Goal: Task Accomplishment & Management: Use online tool/utility

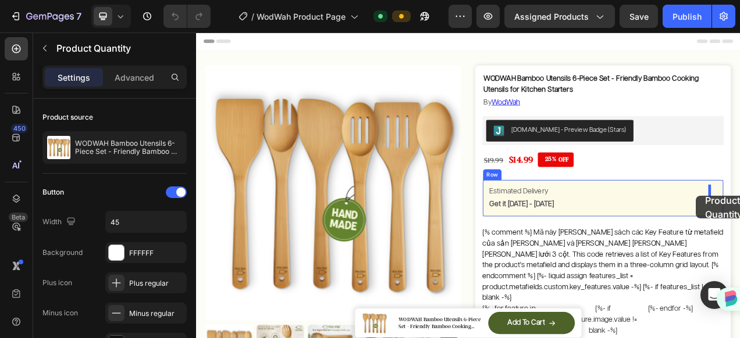
drag, startPoint x: 623, startPoint y: 330, endPoint x: 837, endPoint y: 243, distance: 230.8
click at [739, 223] on div "Estimated Delivery Text Block Get it [DATE] - [DATE] Delivery Date Row" at bounding box center [718, 246] width 309 height 48
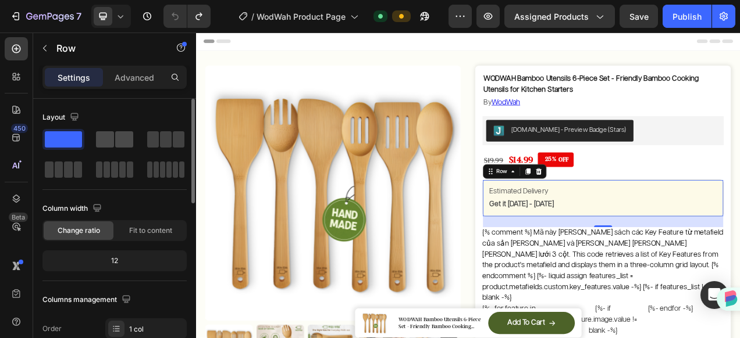
click at [123, 138] on span at bounding box center [124, 139] width 18 height 16
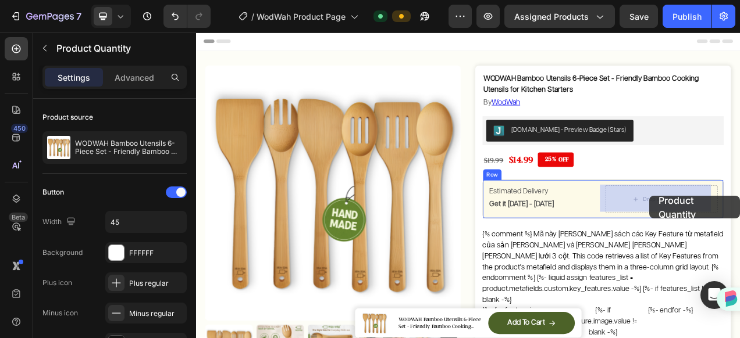
drag, startPoint x: 618, startPoint y: 329, endPoint x: 778, endPoint y: 243, distance: 181.9
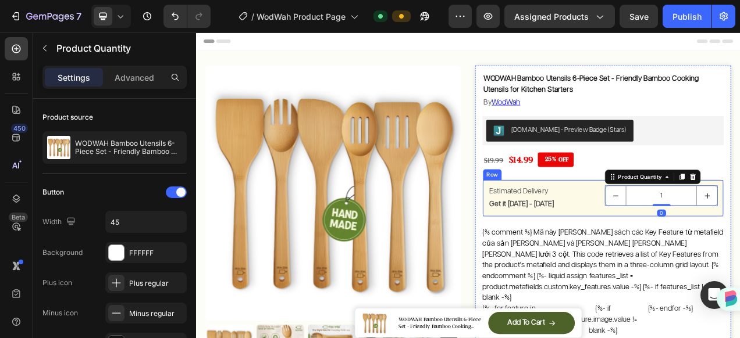
click at [696, 263] on div "Estimated Delivery Text Block Get it Sat, Aug 30 - Tue, Sep 02 Delivery Date 1 …" at bounding box center [718, 246] width 309 height 48
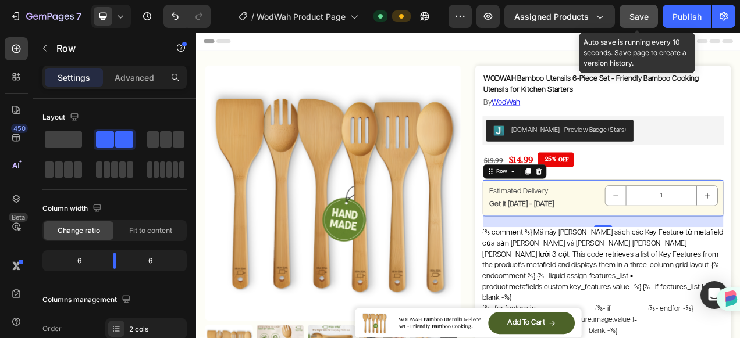
click at [647, 17] on span "Save" at bounding box center [638, 17] width 19 height 10
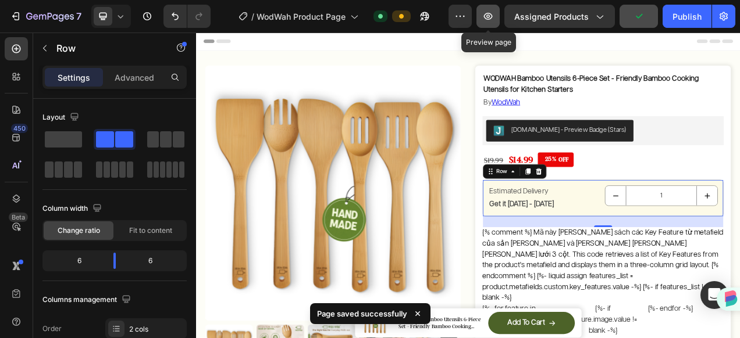
click at [491, 19] on icon "button" at bounding box center [488, 16] width 12 height 12
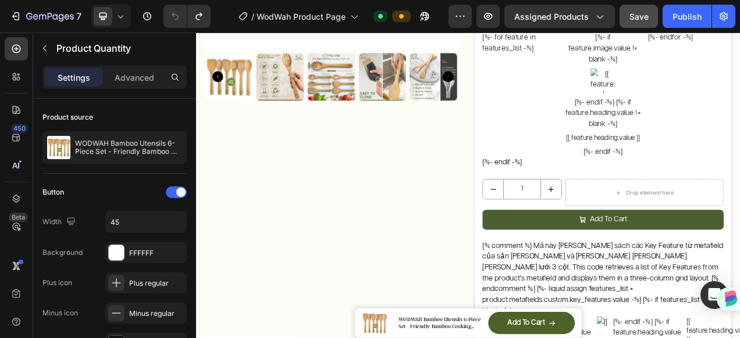
scroll to position [349, 0]
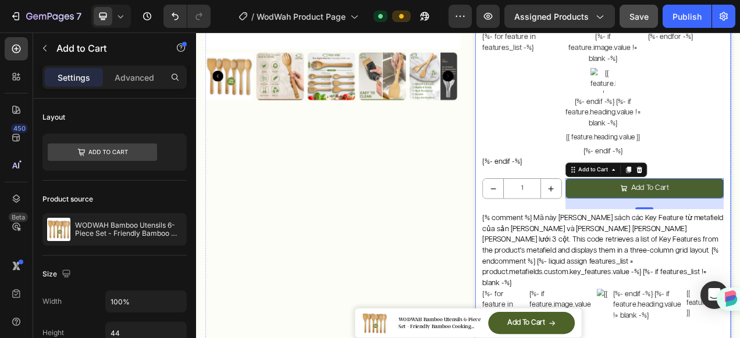
click at [591, 195] on div "WODWAH Bamboo Utensils 6-Piece Set - Friendly Bamboo Cooking Utensils for Kitch…" at bounding box center [718, 174] width 309 height 878
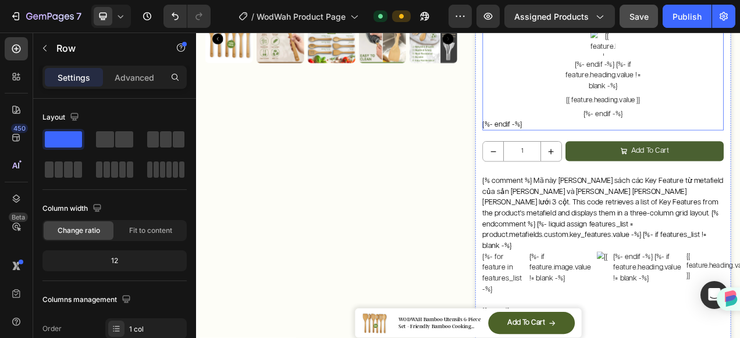
scroll to position [407, 0]
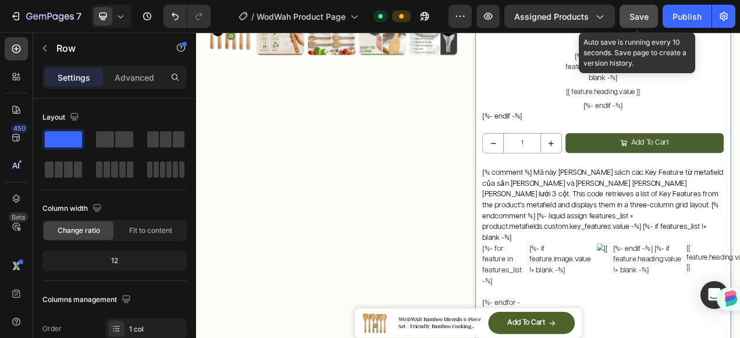
click at [629, 16] on button "Save" at bounding box center [638, 16] width 38 height 23
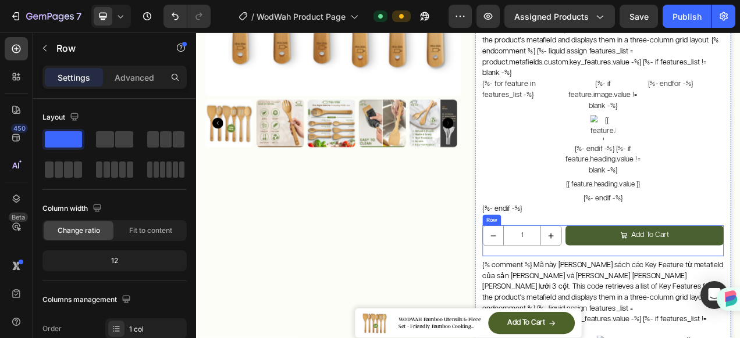
scroll to position [291, 0]
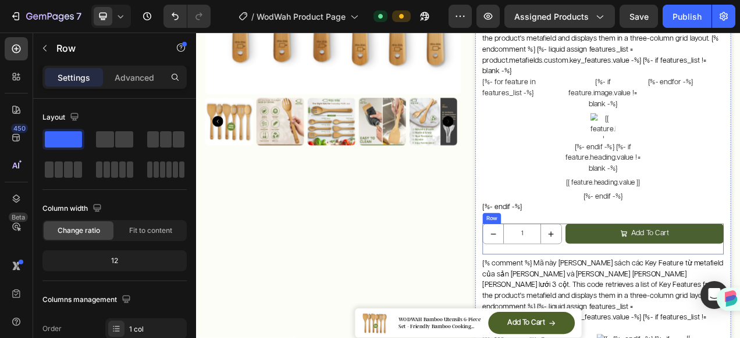
click at [660, 286] on div "1 Product Quantity Add To Cart Add to Cart Row" at bounding box center [718, 299] width 309 height 40
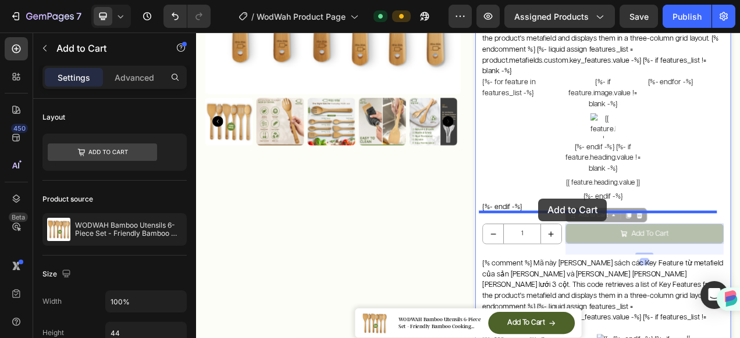
drag, startPoint x: 665, startPoint y: 252, endPoint x: 635, endPoint y: 246, distance: 30.3
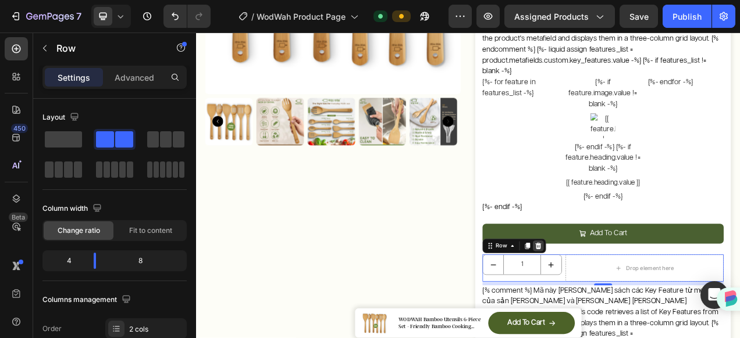
click at [632, 303] on icon at bounding box center [636, 307] width 8 height 8
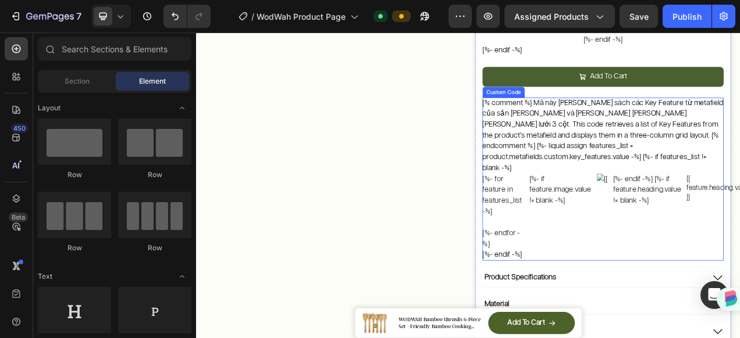
scroll to position [523, 0]
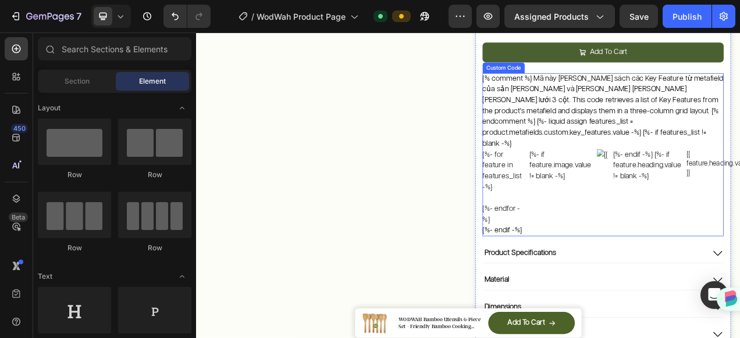
click at [697, 243] on div "{%- for feature in features_list -%} {%- if feature.image.value != blank -%} {%…" at bounding box center [718, 232] width 309 height 98
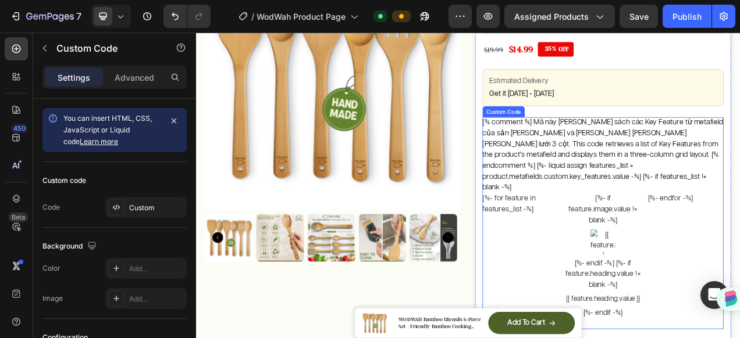
scroll to position [0, 0]
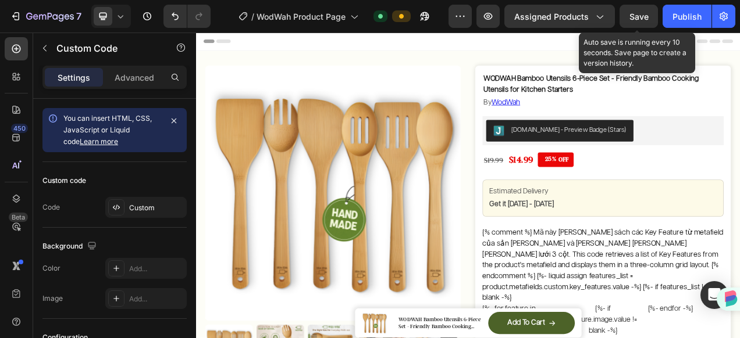
click at [632, 13] on span "Save" at bounding box center [638, 17] width 19 height 10
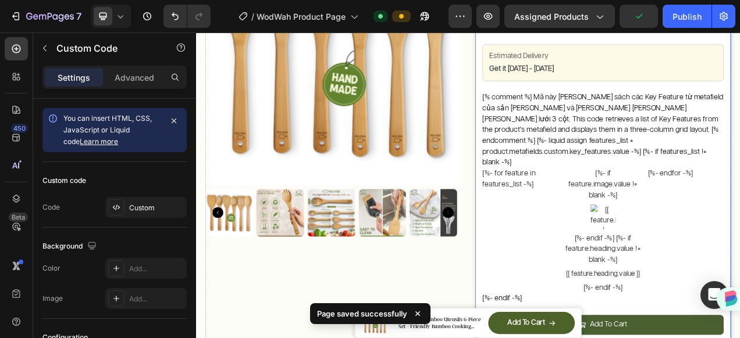
scroll to position [174, 0]
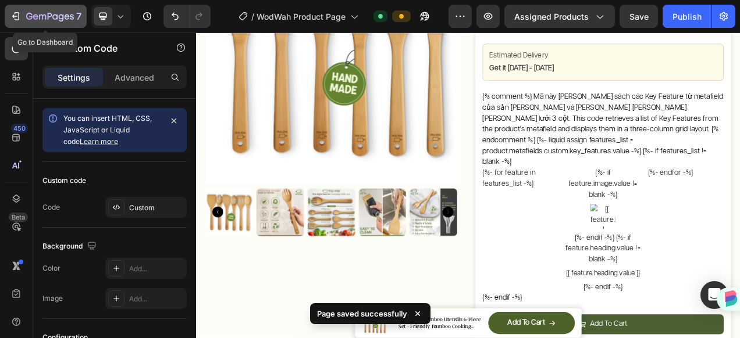
click at [17, 15] on icon "button" at bounding box center [16, 16] width 12 height 12
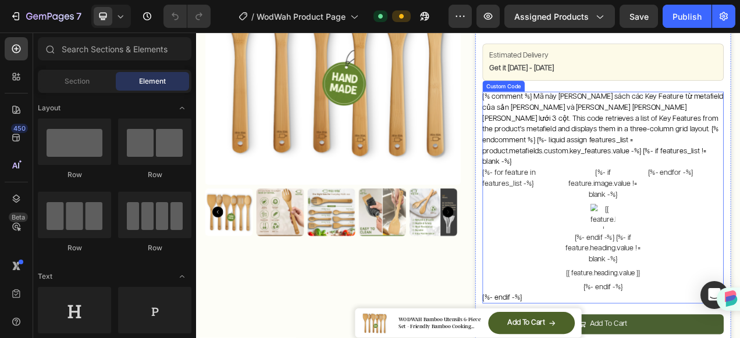
scroll to position [291, 0]
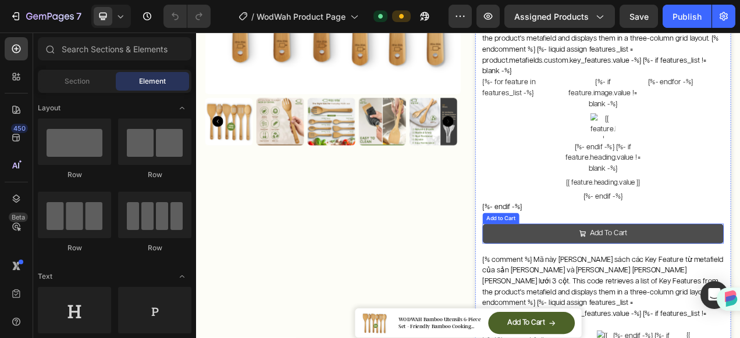
click at [739, 279] on button "Add To Cart" at bounding box center [718, 292] width 309 height 26
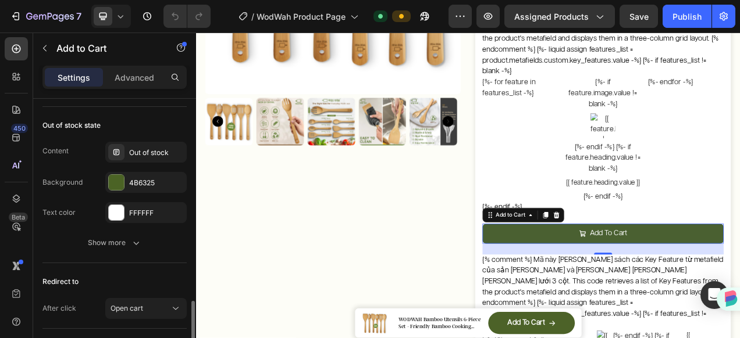
scroll to position [1061, 0]
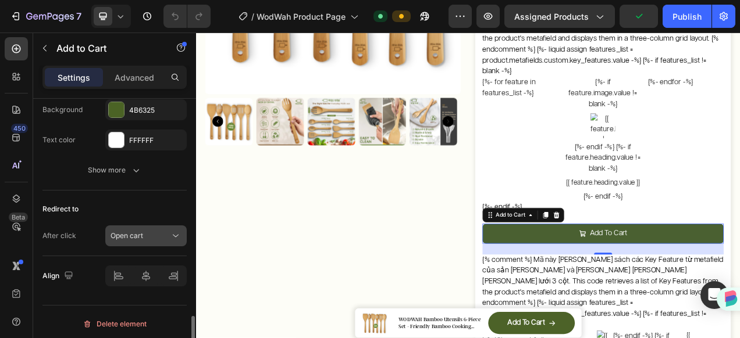
click at [129, 226] on button "Open cart" at bounding box center [145, 236] width 81 height 21
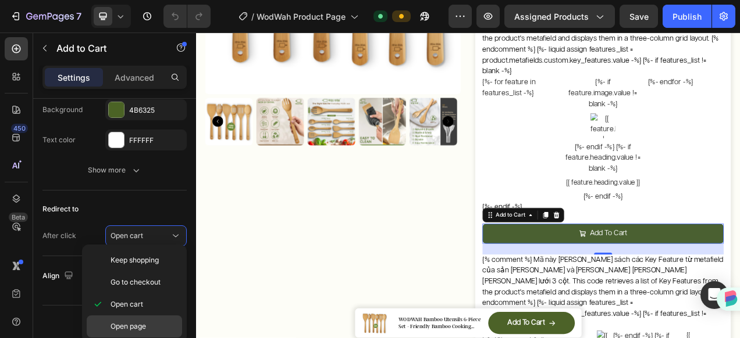
click at [151, 326] on p "Open page" at bounding box center [143, 327] width 66 height 10
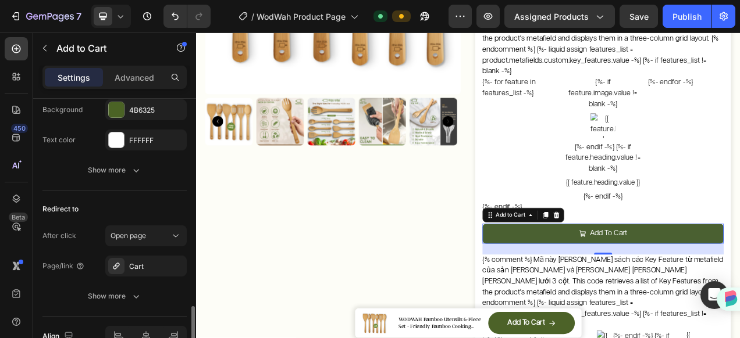
scroll to position [1122, 0]
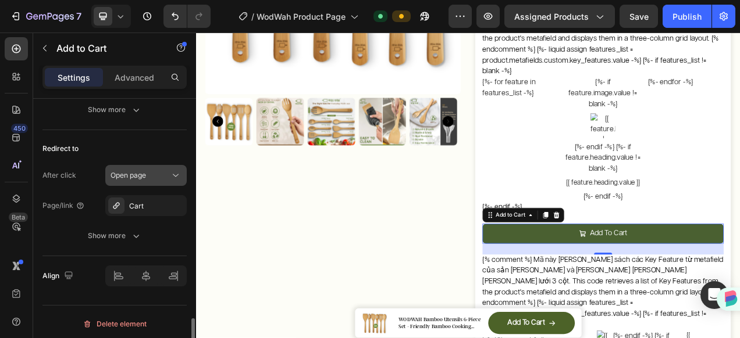
click at [149, 170] on div "Open page" at bounding box center [139, 175] width 59 height 10
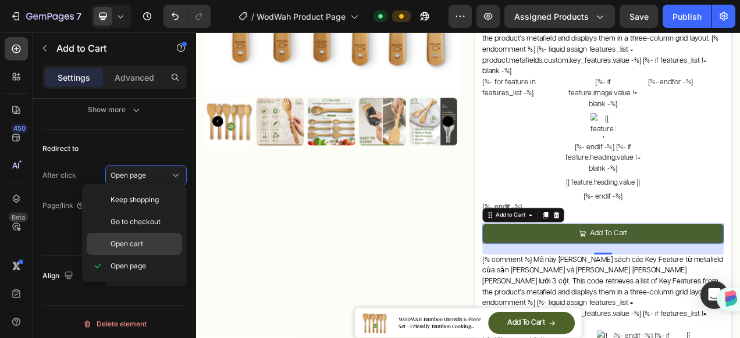
click at [145, 239] on p "Open cart" at bounding box center [143, 244] width 66 height 10
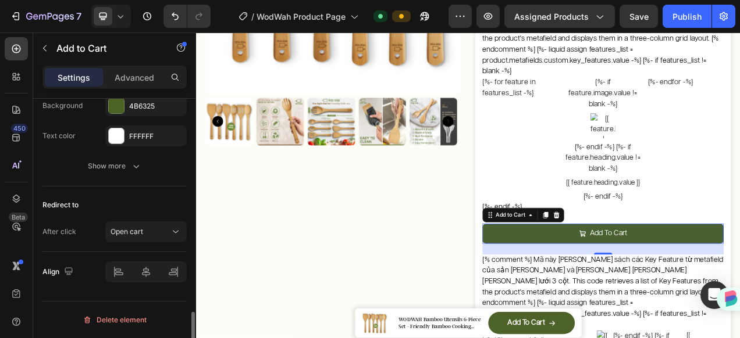
scroll to position [1061, 0]
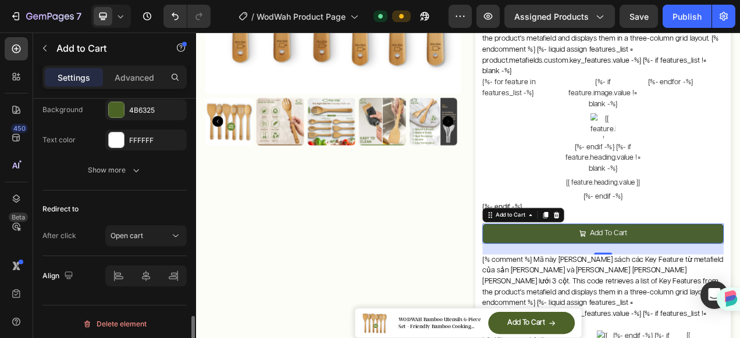
click at [129, 212] on div "Redirect to" at bounding box center [114, 209] width 144 height 19
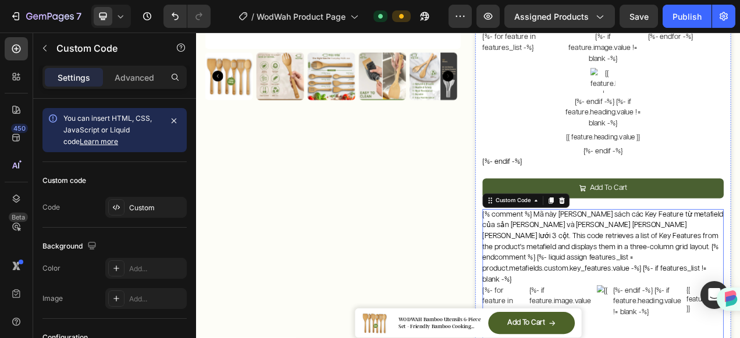
scroll to position [233, 0]
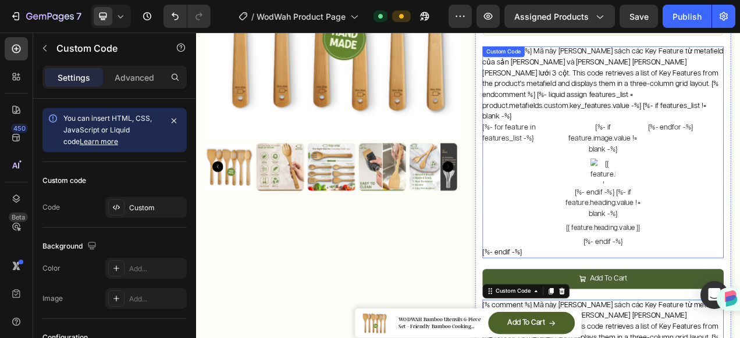
click at [739, 285] on div "{%- if feature.image.value != blank -%} {%- endif -%} {%- if feature.heading.va…" at bounding box center [718, 228] width 97 height 161
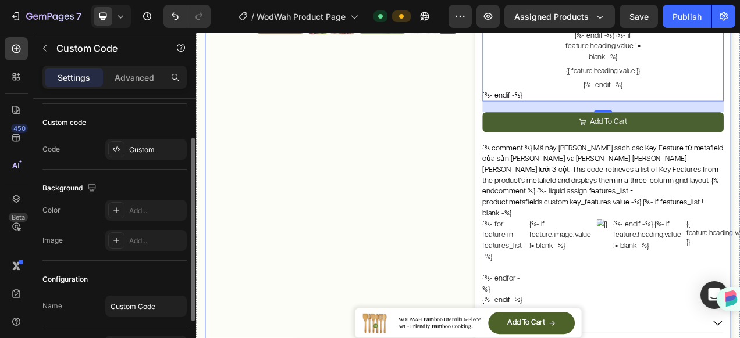
scroll to position [523, 0]
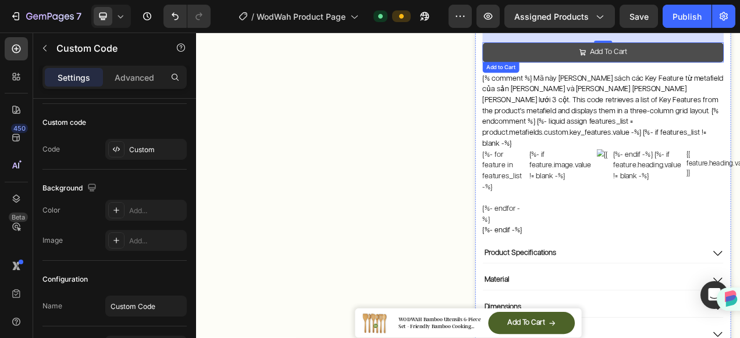
click at [660, 51] on button "Add To Cart" at bounding box center [718, 59] width 309 height 26
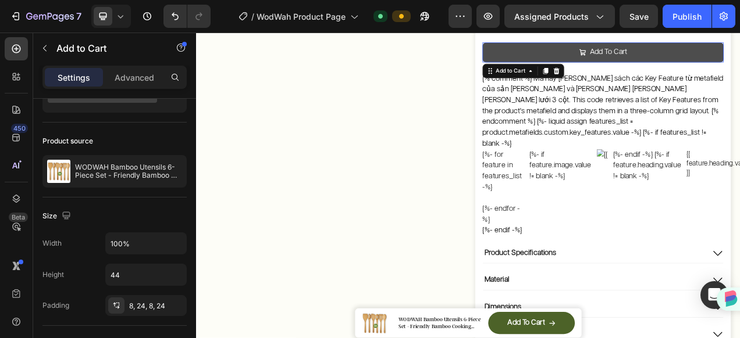
scroll to position [0, 0]
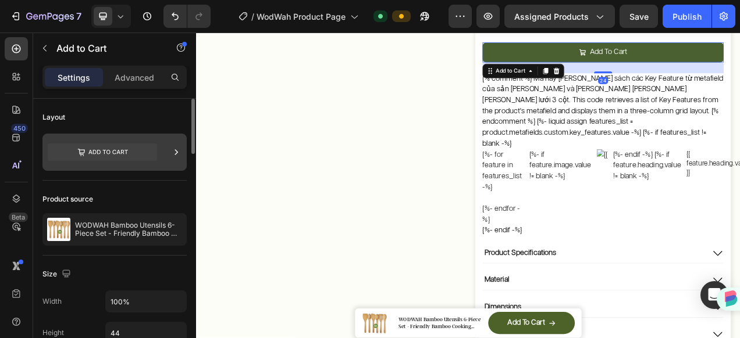
click at [109, 152] on icon at bounding box center [102, 152] width 109 height 17
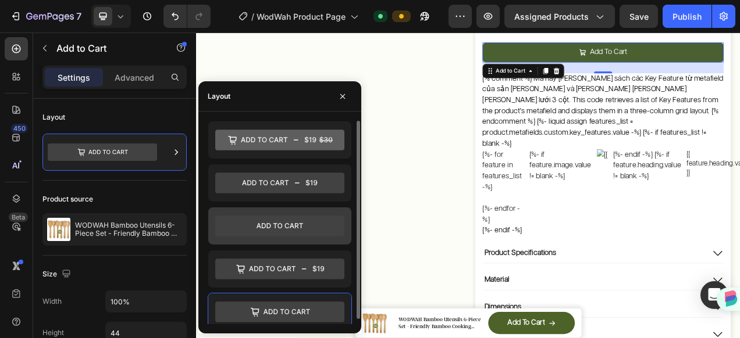
scroll to position [5, 0]
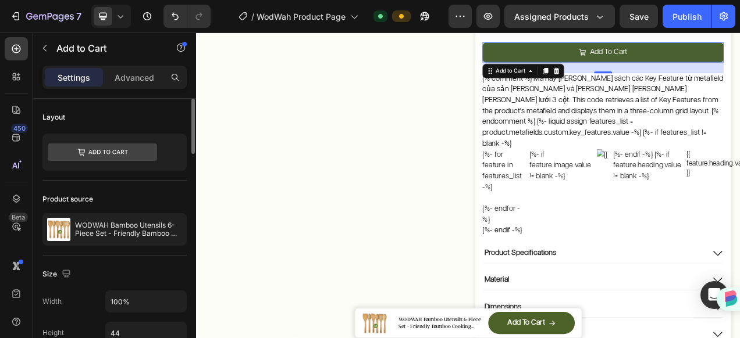
click at [165, 109] on div "Layout" at bounding box center [114, 117] width 144 height 19
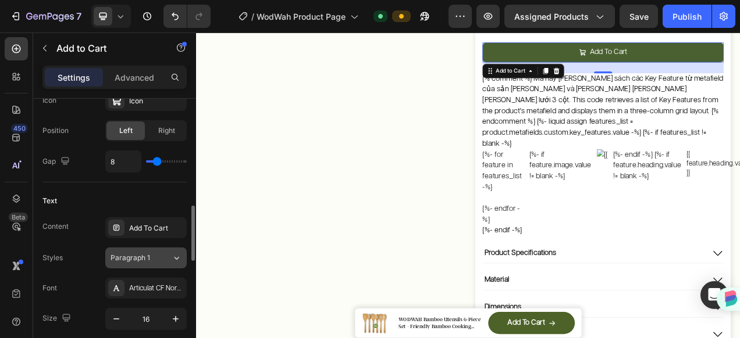
scroll to position [640, 0]
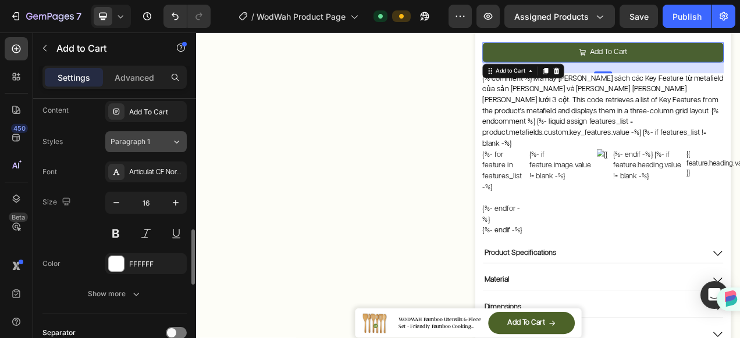
click at [177, 138] on icon at bounding box center [177, 142] width 10 height 12
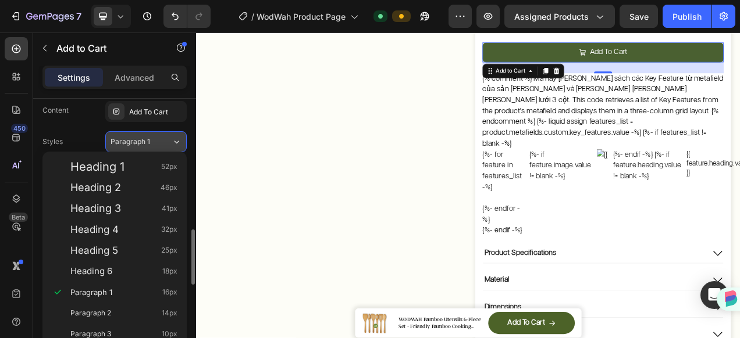
click at [177, 138] on icon at bounding box center [177, 142] width 10 height 12
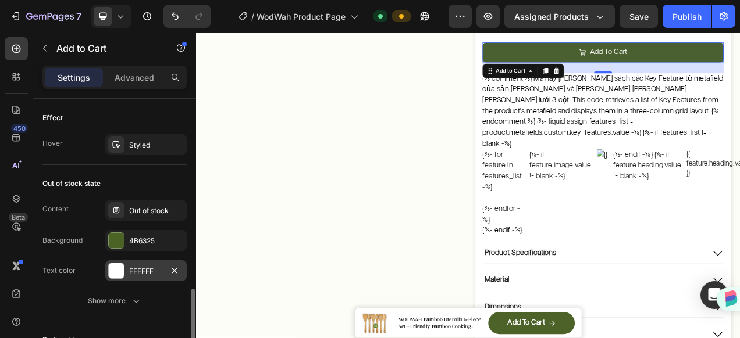
scroll to position [1047, 0]
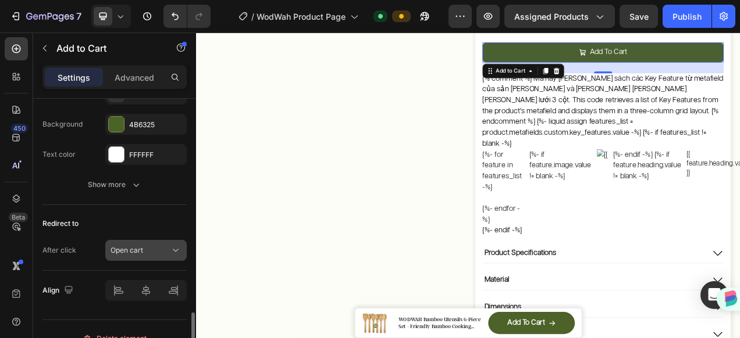
click at [145, 251] on div "Open cart" at bounding box center [139, 250] width 59 height 10
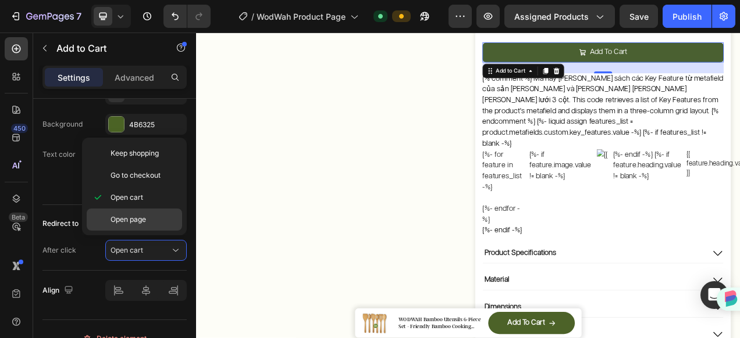
click at [161, 222] on p "Open page" at bounding box center [143, 220] width 66 height 10
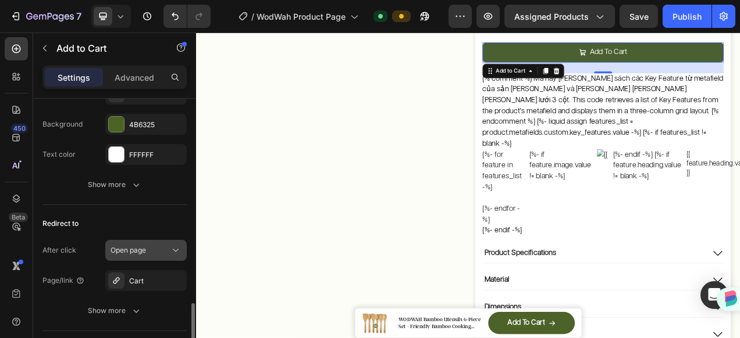
click at [159, 245] on div "Open page" at bounding box center [139, 250] width 59 height 10
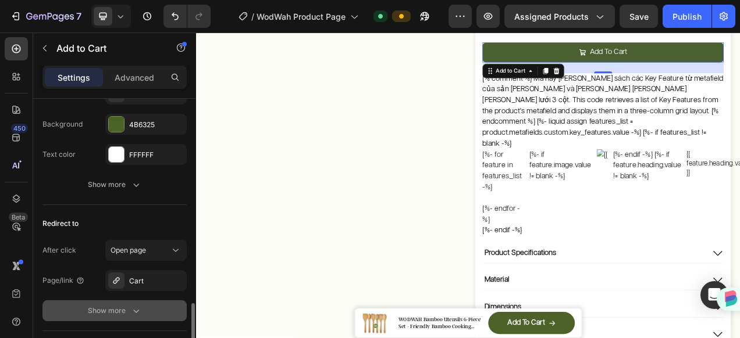
click at [135, 312] on icon "button" at bounding box center [136, 311] width 12 height 12
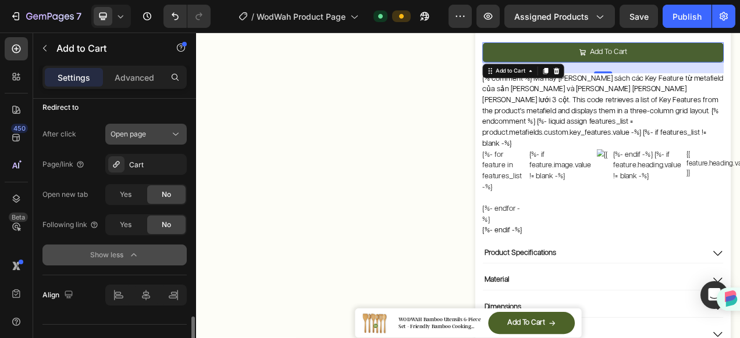
click at [166, 124] on button "Open page" at bounding box center [145, 134] width 81 height 21
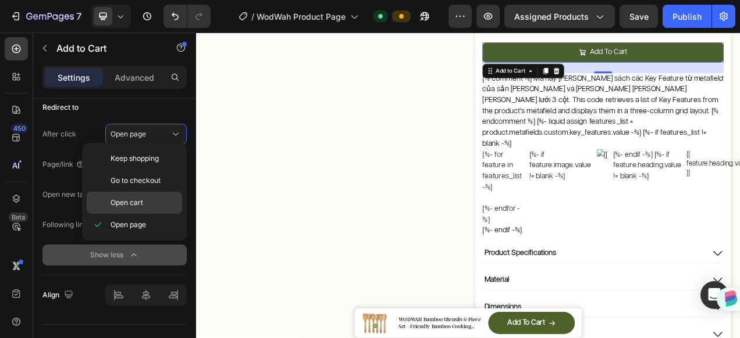
click at [154, 208] on div "Open cart" at bounding box center [134, 203] width 95 height 22
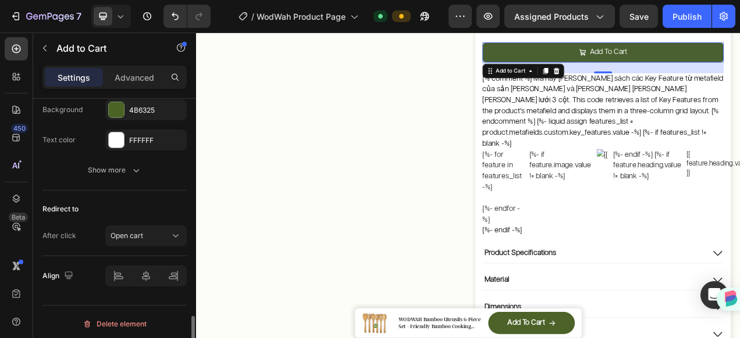
click at [131, 204] on div "Redirect to" at bounding box center [114, 209] width 144 height 19
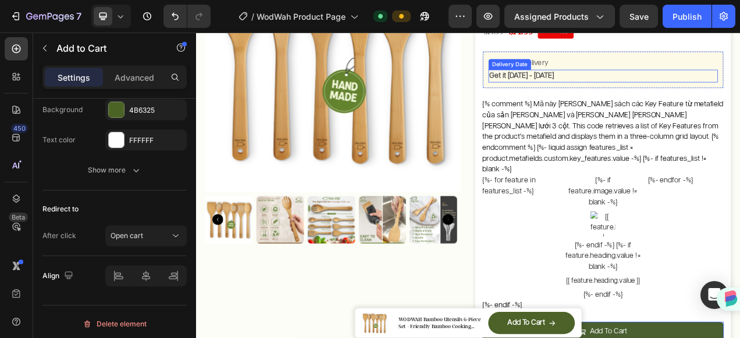
scroll to position [174, 0]
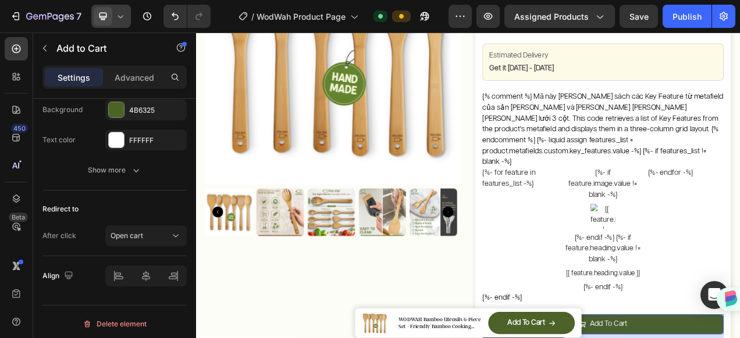
click at [122, 22] on div at bounding box center [111, 16] width 40 height 23
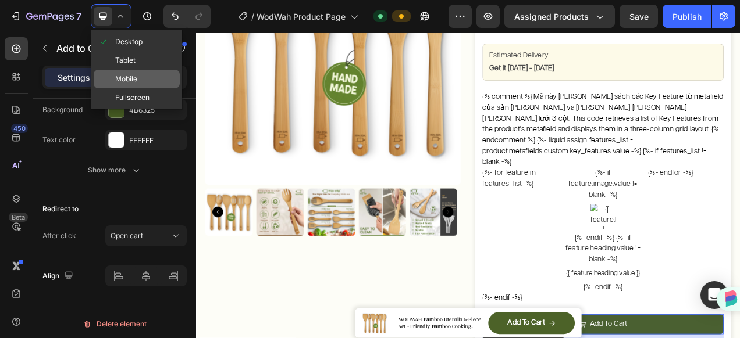
click at [124, 77] on span "Mobile" at bounding box center [126, 79] width 22 height 12
type input "14"
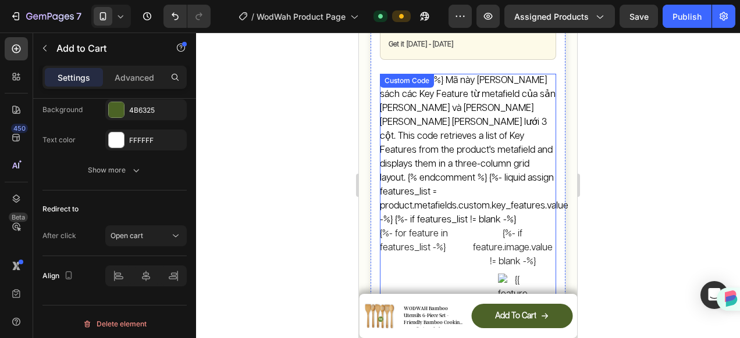
scroll to position [392, 0]
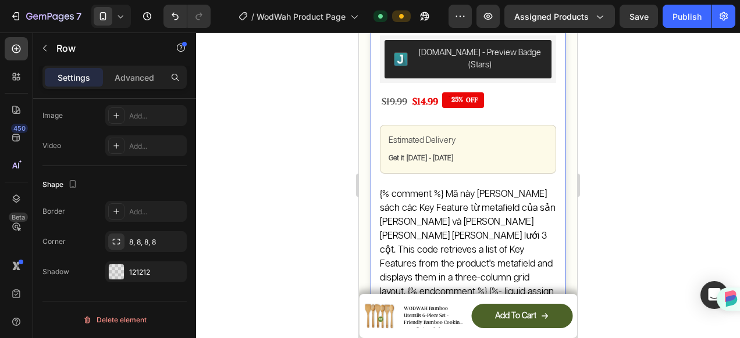
scroll to position [0, 0]
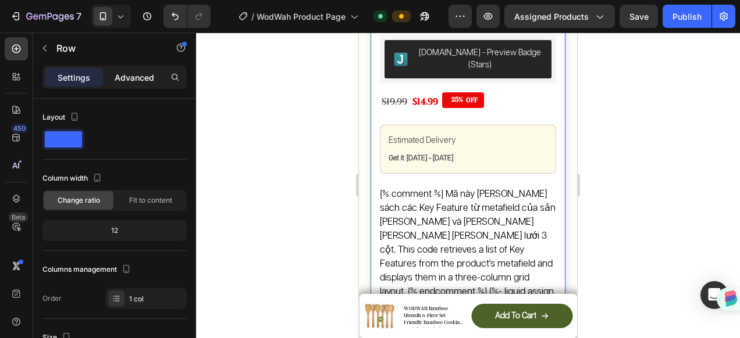
click at [140, 73] on p "Advanced" at bounding box center [135, 78] width 40 height 12
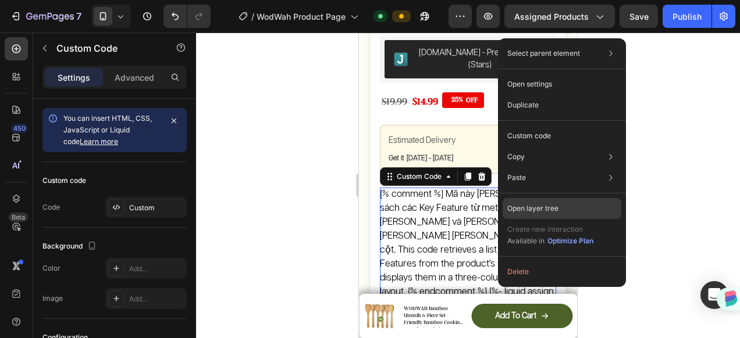
drag, startPoint x: 170, startPoint y: 182, endPoint x: 528, endPoint y: 215, distance: 359.1
click at [528, 215] on div "Open layer tree" at bounding box center [561, 208] width 119 height 21
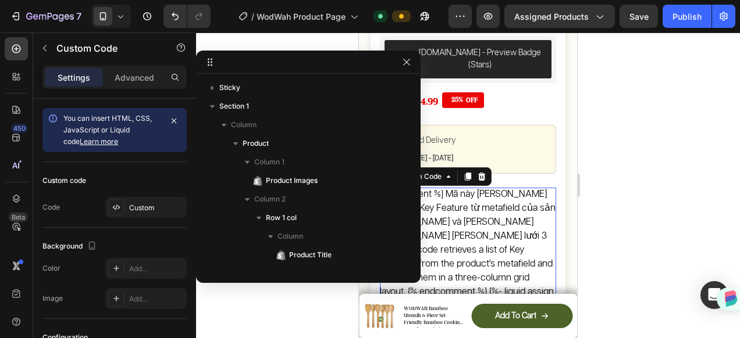
scroll to position [162, 0]
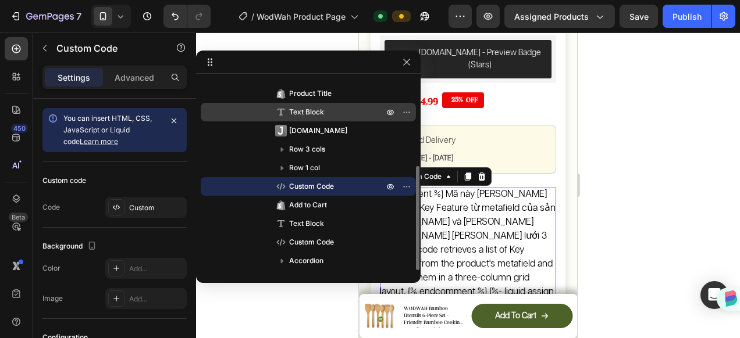
click at [347, 112] on p "Text Block" at bounding box center [323, 112] width 97 height 12
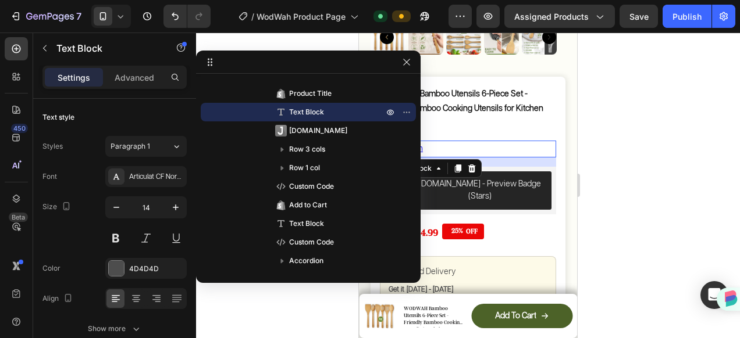
click at [625, 123] on div at bounding box center [468, 186] width 544 height 306
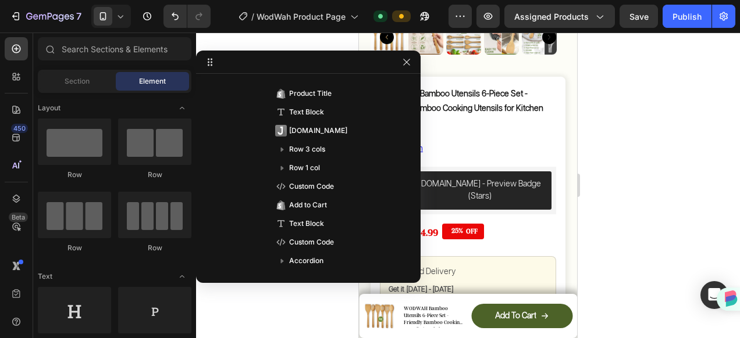
click at [411, 69] on div at bounding box center [308, 62] width 224 height 23
click at [407, 62] on icon "button" at bounding box center [406, 62] width 6 height 6
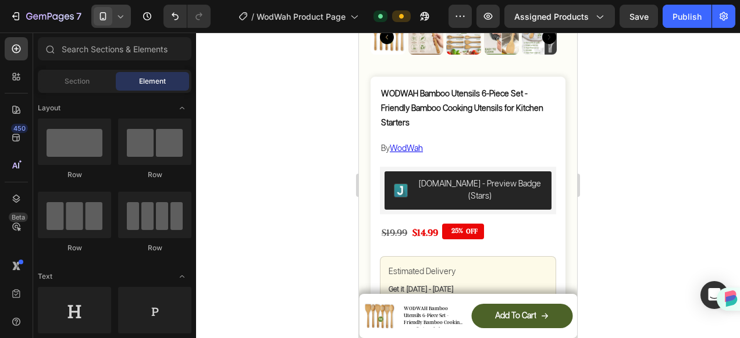
click at [113, 10] on div at bounding box center [111, 16] width 40 height 23
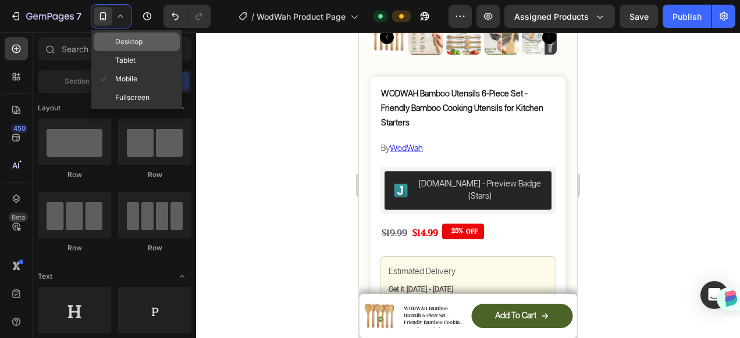
click at [141, 43] on span "Desktop" at bounding box center [128, 42] width 27 height 12
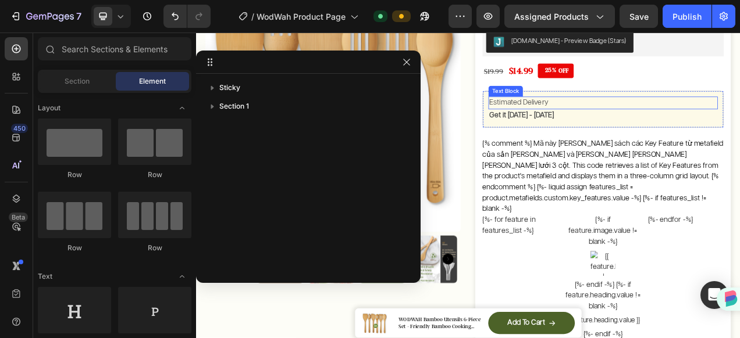
scroll to position [116, 0]
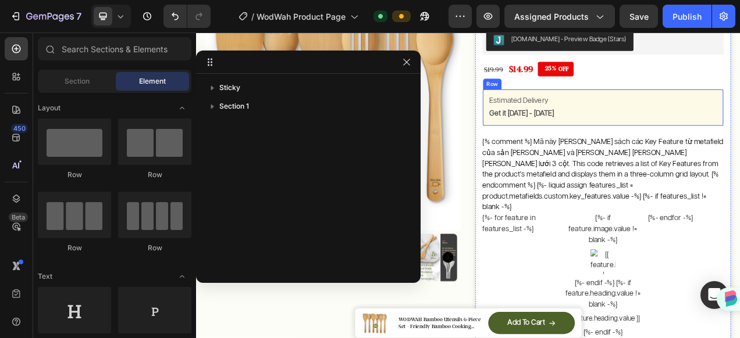
click at [739, 109] on div "Estimated Delivery Text Block Get it [DATE] - [DATE] Delivery Date Row" at bounding box center [718, 129] width 309 height 48
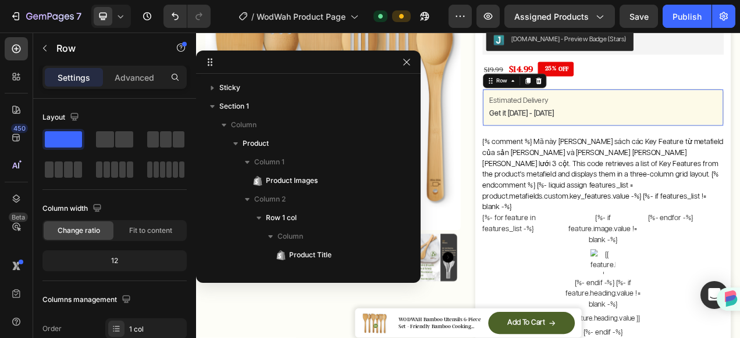
scroll to position [162, 0]
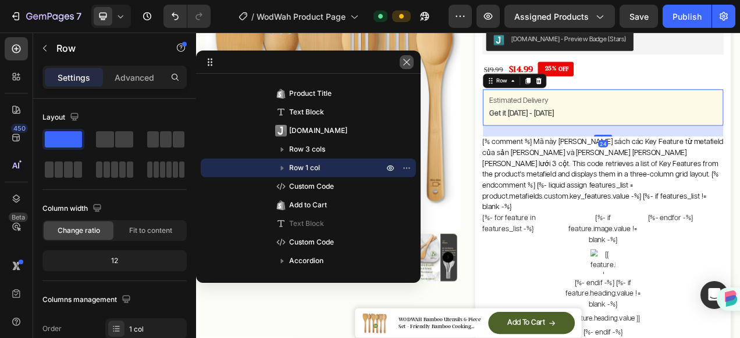
click at [407, 65] on icon "button" at bounding box center [406, 62] width 9 height 9
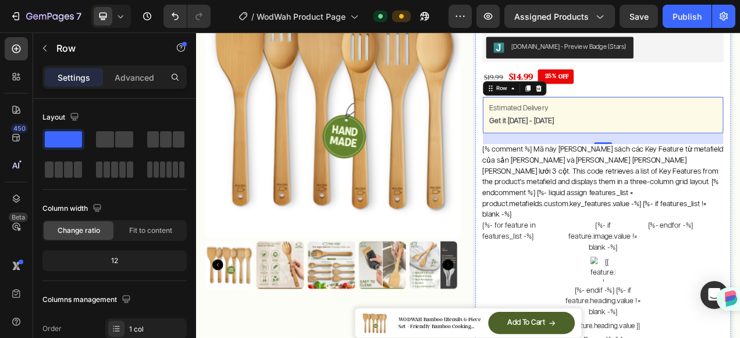
scroll to position [0, 0]
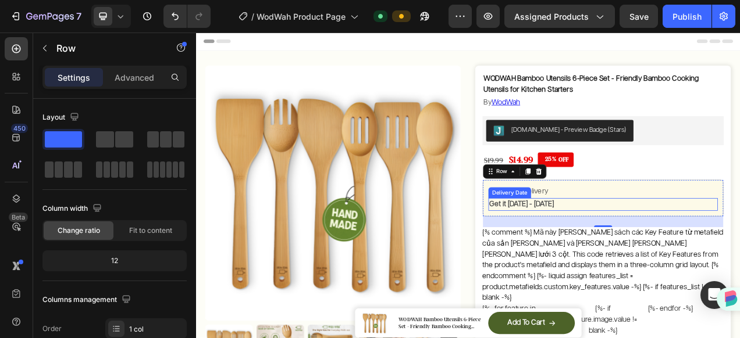
click at [739, 256] on div "Get it [DATE] - [DATE]" at bounding box center [718, 253] width 294 height 16
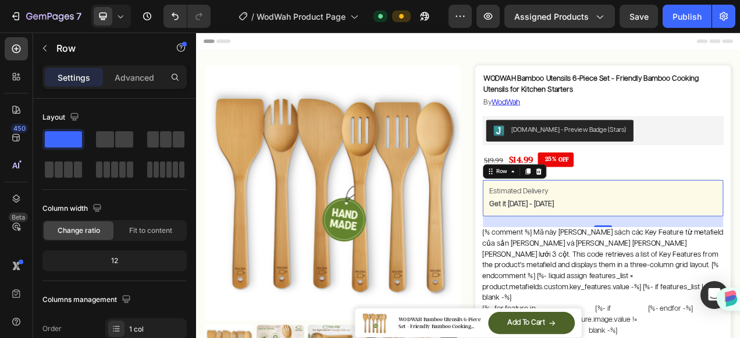
click at [739, 224] on div "Estimated Delivery Text Block Get it [DATE] - [DATE] Delivery Date Row 0" at bounding box center [718, 246] width 309 height 48
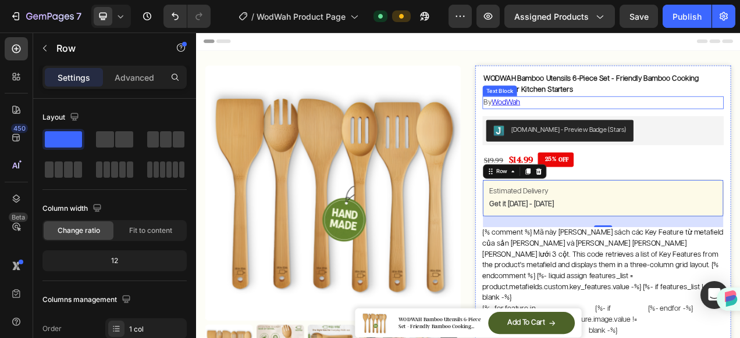
click at [640, 120] on p "By WodWah" at bounding box center [718, 123] width 307 height 14
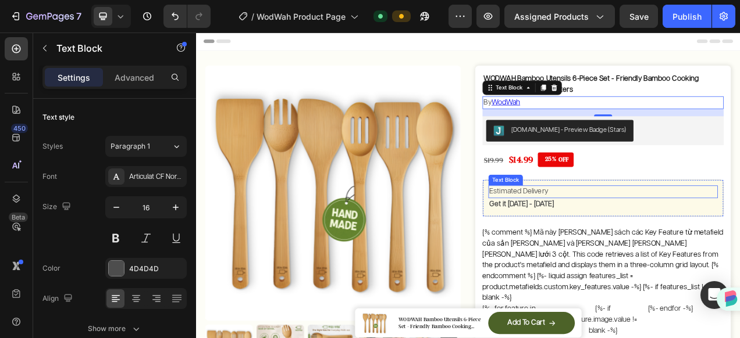
click at [718, 243] on div "Estimated Delivery Text Block" at bounding box center [718, 237] width 294 height 16
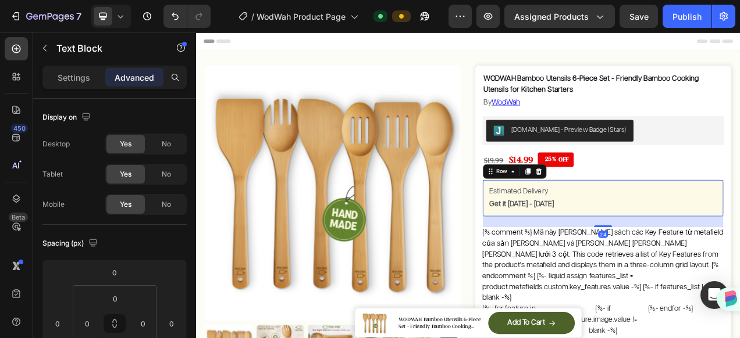
click at [733, 222] on div "Estimated Delivery Text Block Get it [DATE] - [DATE] Delivery Date Row 24" at bounding box center [718, 246] width 309 height 48
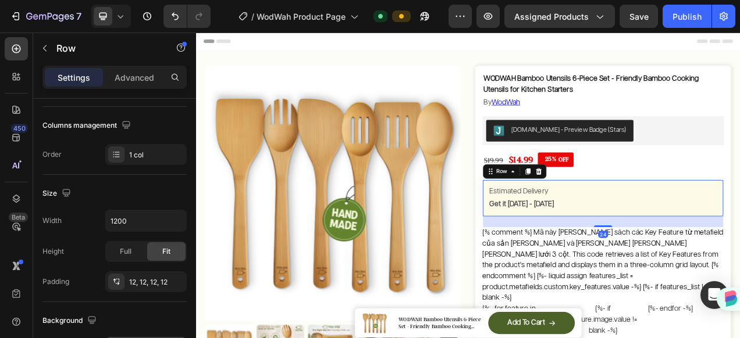
scroll to position [435, 0]
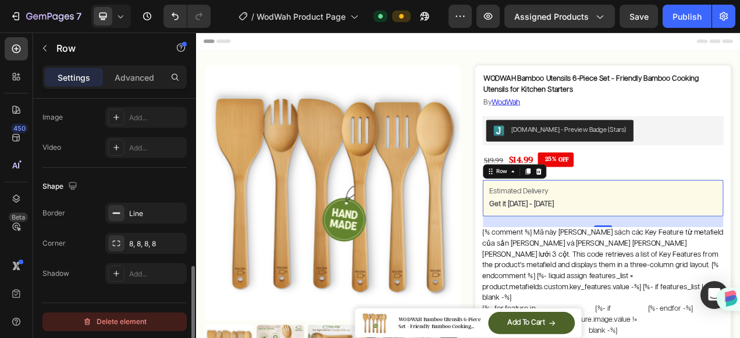
click at [126, 326] on div "Delete element" at bounding box center [115, 322] width 64 height 14
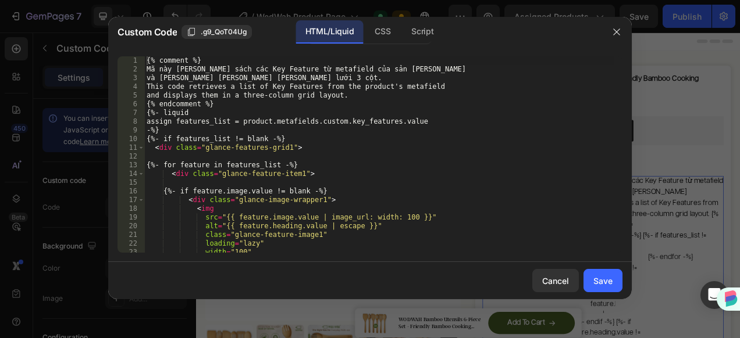
click at [653, 202] on div at bounding box center [370, 169] width 740 height 338
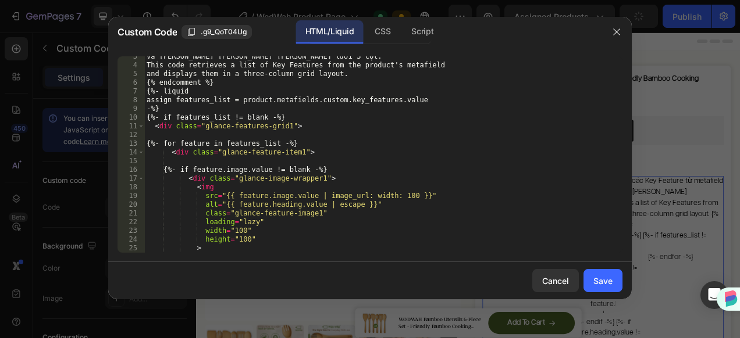
scroll to position [0, 0]
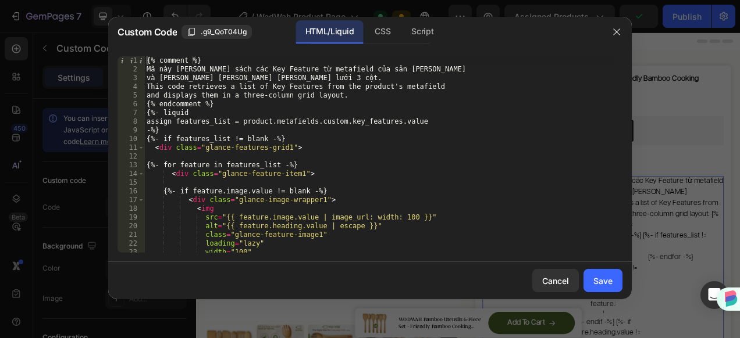
click at [703, 109] on div at bounding box center [370, 169] width 740 height 338
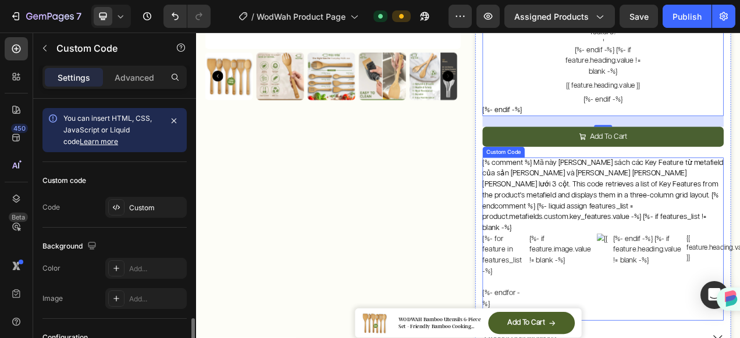
scroll to position [131, 0]
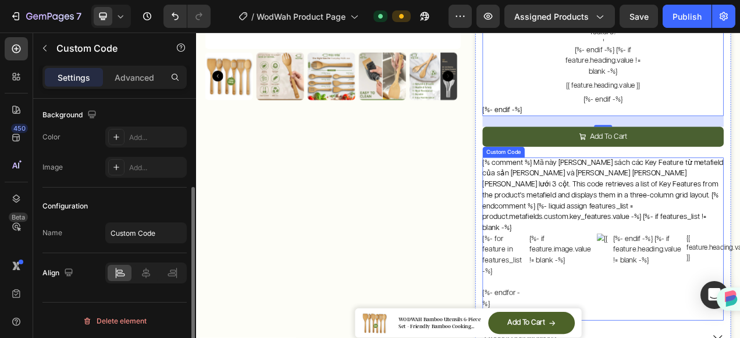
click at [691, 208] on div "{% comment %} Mã này [PERSON_NAME] sách các Key Feature từ metafield của sản [P…" at bounding box center [718, 298] width 309 height 209
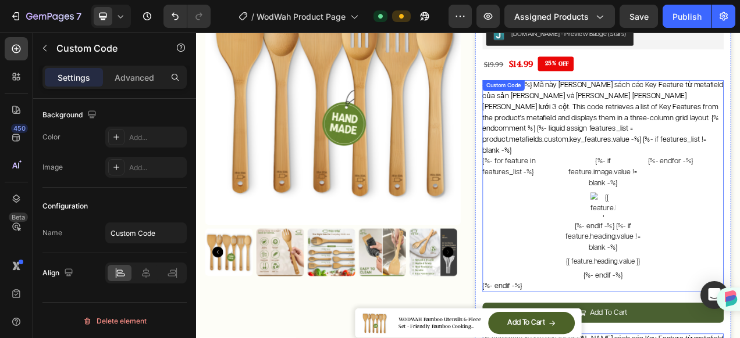
scroll to position [116, 0]
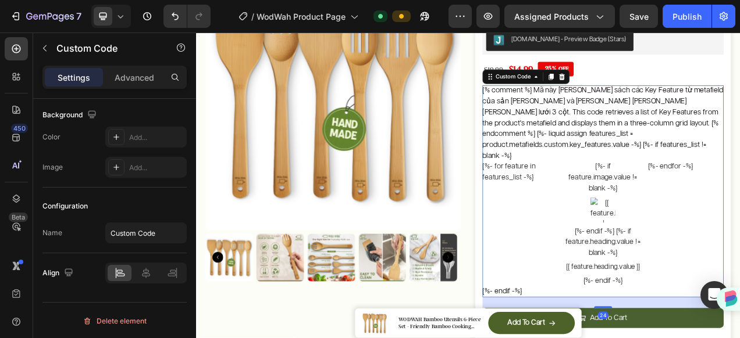
click at [588, 198] on div "{%- for feature in features_list -%} {%- if feature.image.value != blank -%} {%…" at bounding box center [718, 278] width 309 height 161
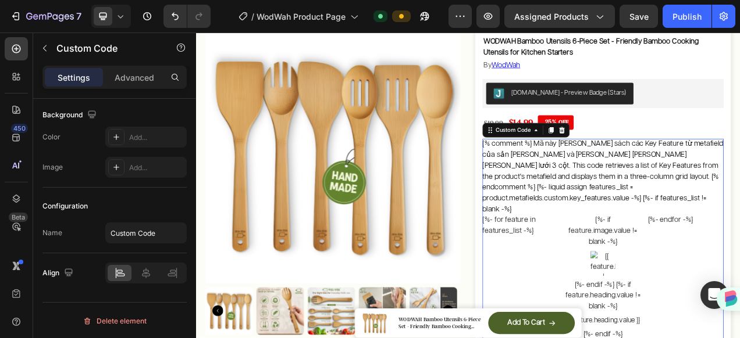
scroll to position [0, 0]
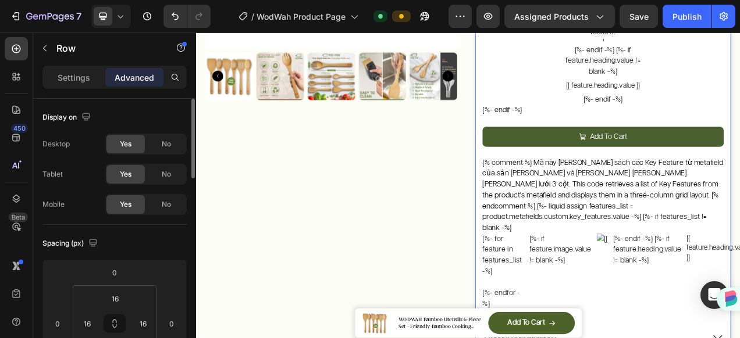
scroll to position [523, 0]
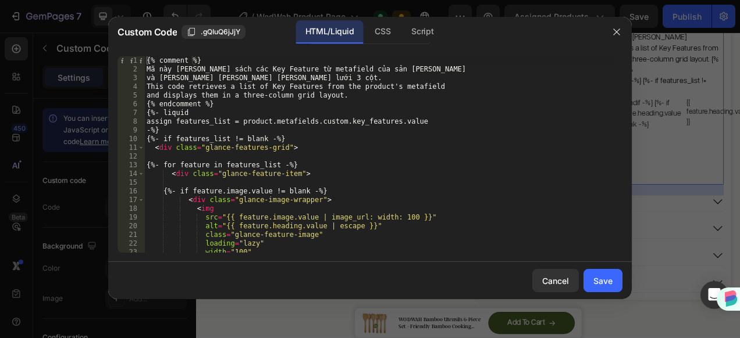
click at [651, 110] on div at bounding box center [370, 169] width 740 height 338
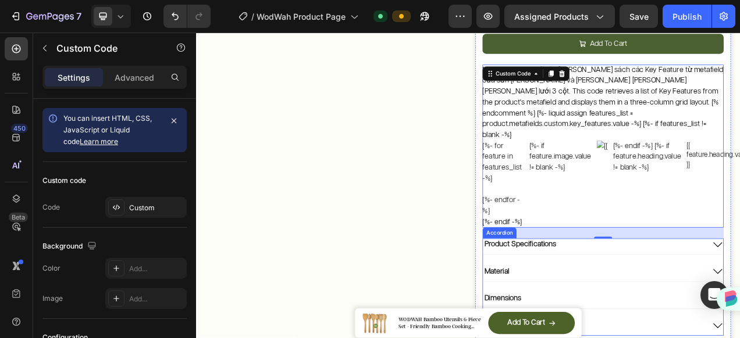
scroll to position [407, 0]
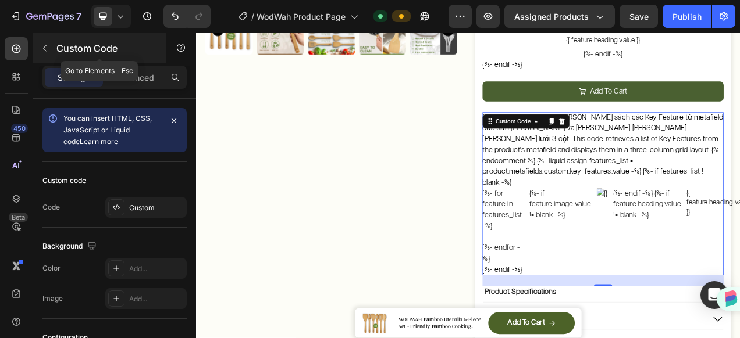
click at [42, 44] on icon "button" at bounding box center [44, 48] width 9 height 9
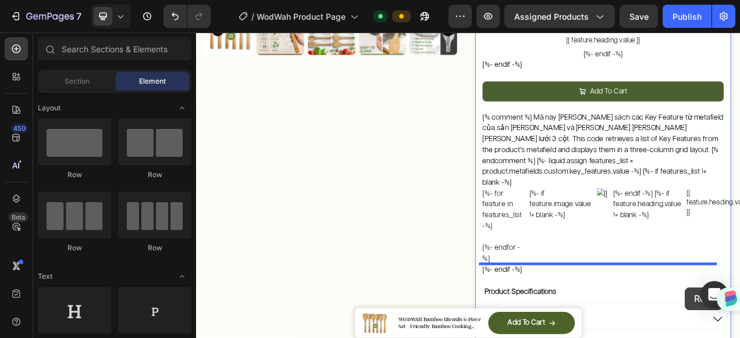
scroll to position [431, 0]
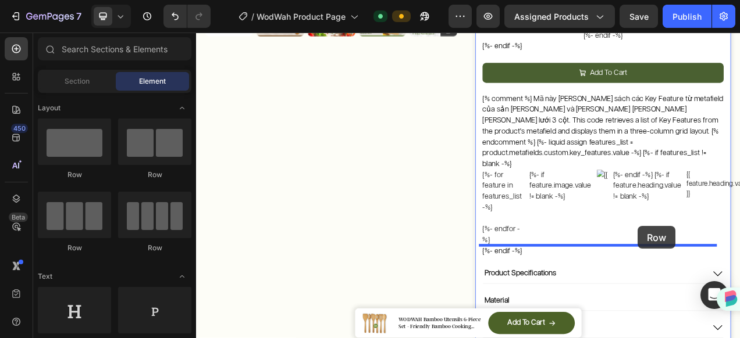
drag, startPoint x: 270, startPoint y: 238, endPoint x: 762, endPoint y: 281, distance: 493.9
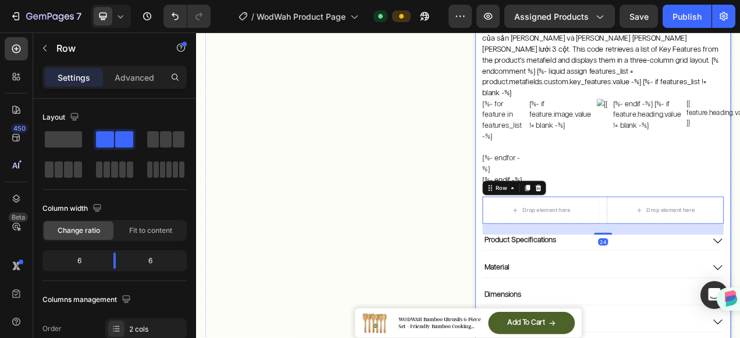
scroll to position [605, 0]
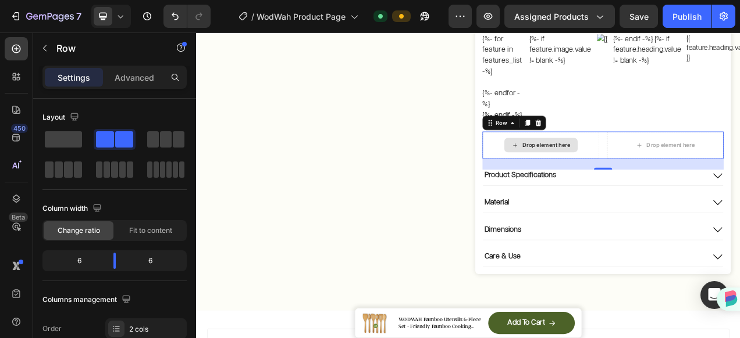
drag, startPoint x: 302, startPoint y: 171, endPoint x: 623, endPoint y: 151, distance: 321.6
click at [15, 45] on icon at bounding box center [16, 49] width 9 height 9
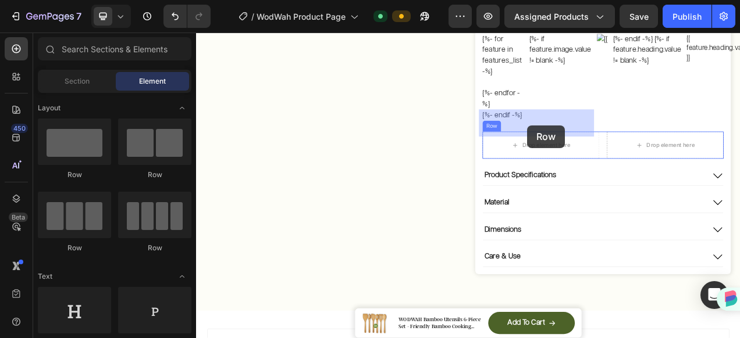
drag, startPoint x: 366, startPoint y: 181, endPoint x: 621, endPoint y: 152, distance: 255.9
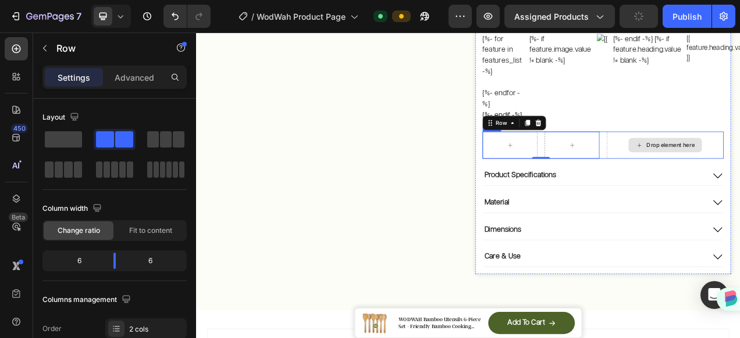
drag, startPoint x: 303, startPoint y: 168, endPoint x: 740, endPoint y: 152, distance: 437.1
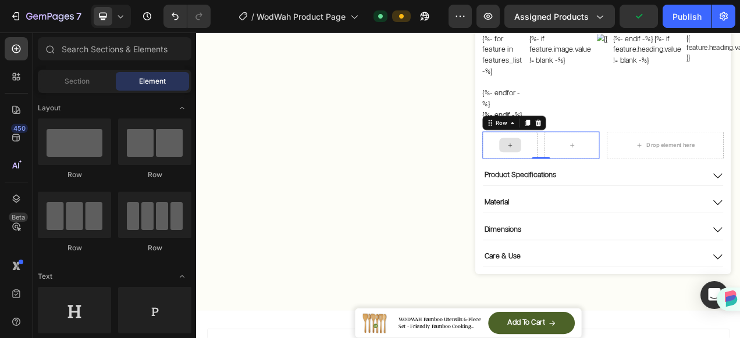
click at [598, 169] on div at bounding box center [599, 178] width 28 height 19
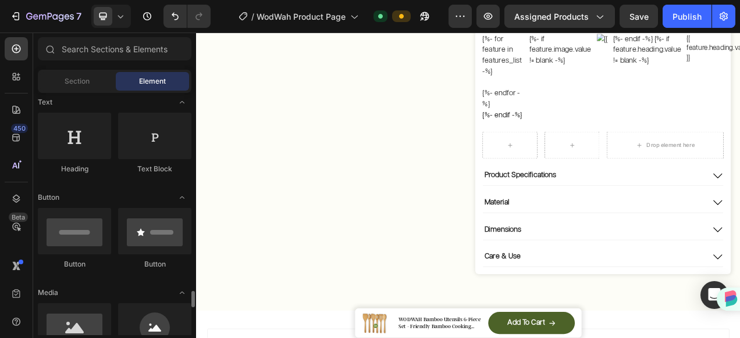
scroll to position [349, 0]
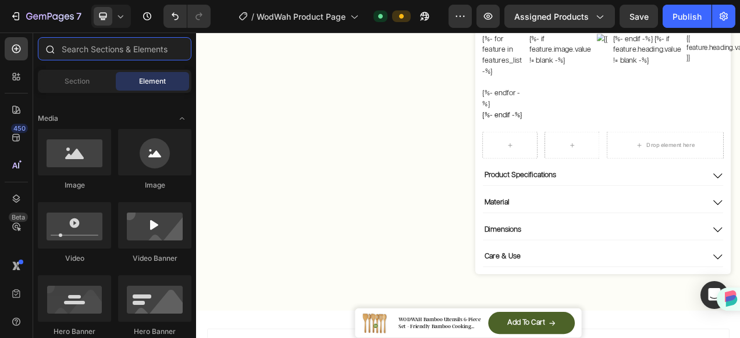
click at [72, 47] on input "text" at bounding box center [115, 48] width 154 height 23
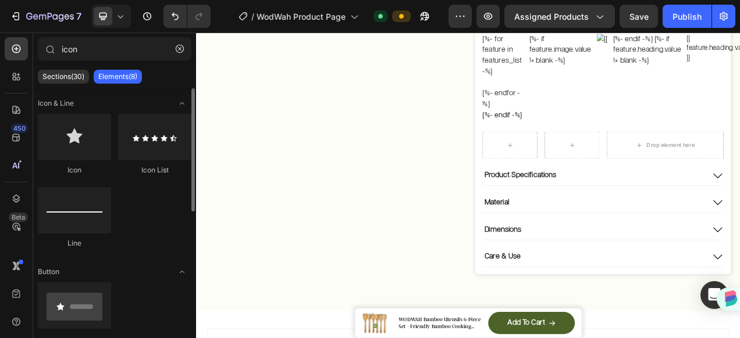
click at [73, 163] on div "Icon" at bounding box center [74, 145] width 73 height 62
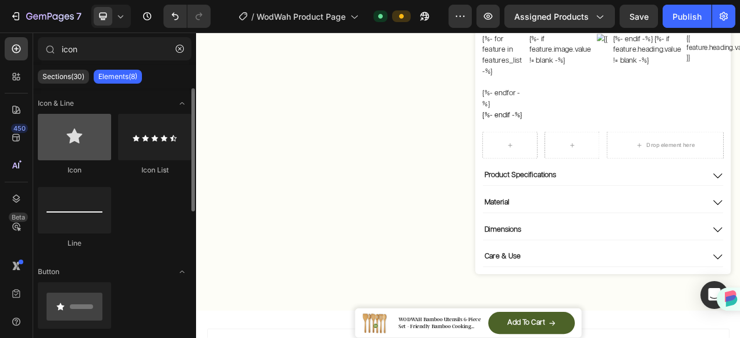
click at [77, 140] on div at bounding box center [74, 137] width 73 height 47
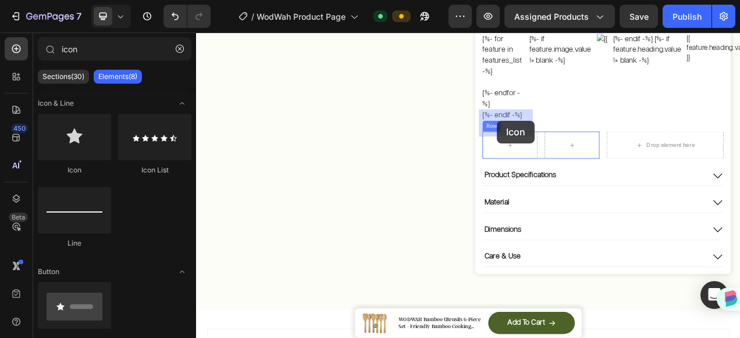
drag, startPoint x: 273, startPoint y: 172, endPoint x: 582, endPoint y: 146, distance: 309.9
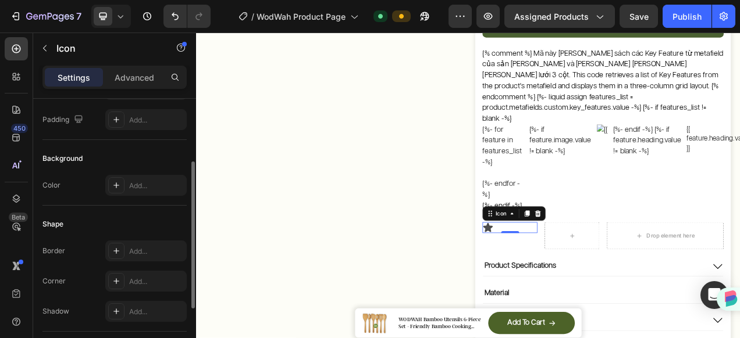
scroll to position [0, 0]
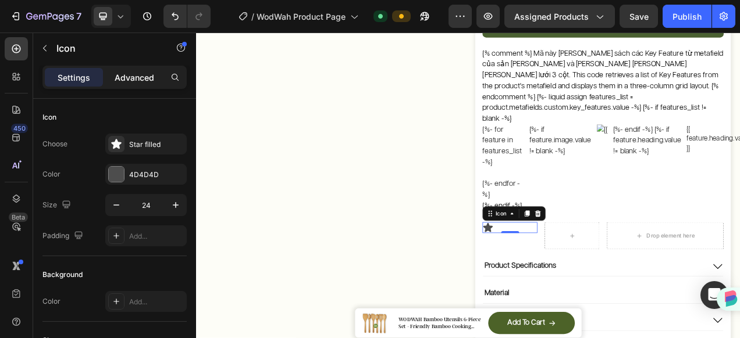
click at [120, 69] on div "Advanced" at bounding box center [134, 77] width 58 height 19
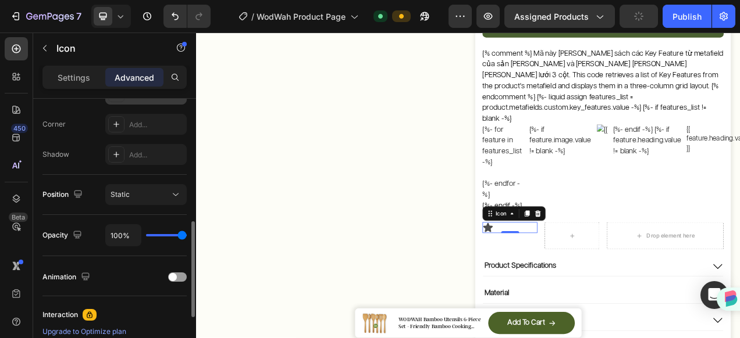
scroll to position [465, 0]
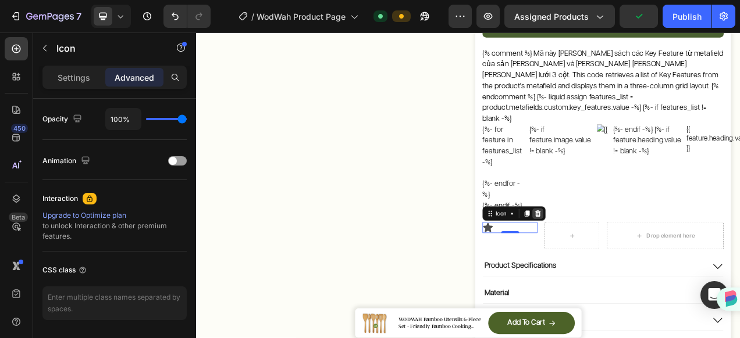
click at [631, 262] on icon at bounding box center [635, 266] width 8 height 8
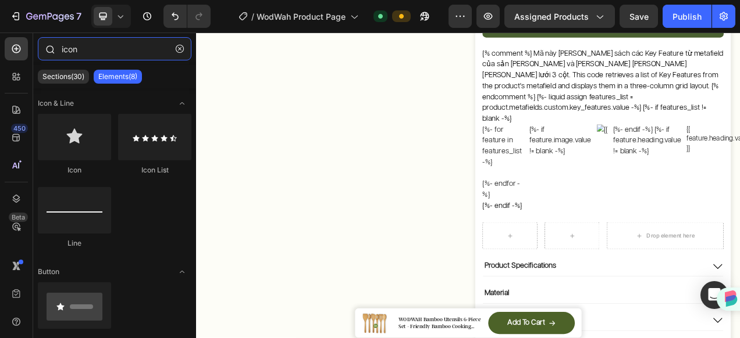
click at [83, 39] on input "icon" at bounding box center [115, 48] width 154 height 23
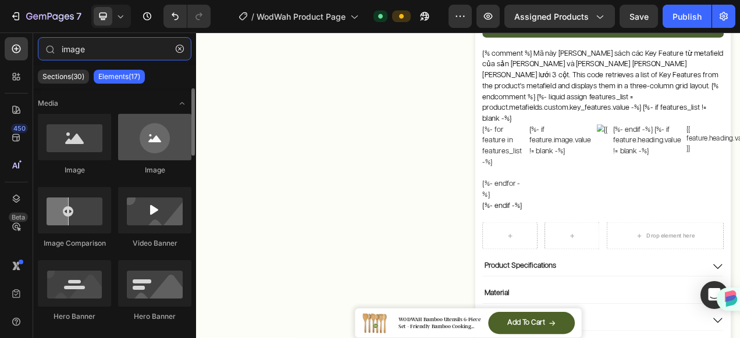
type input "image"
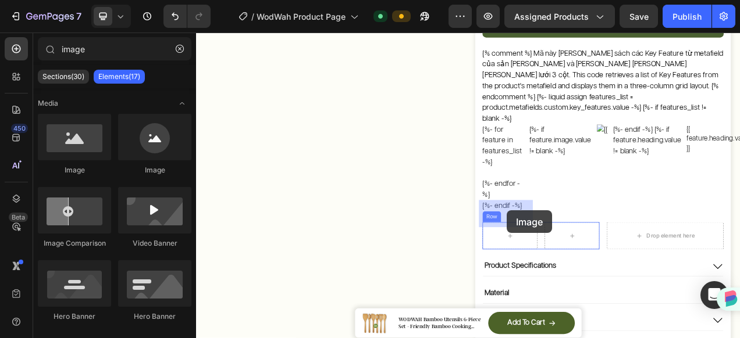
drag, startPoint x: 337, startPoint y: 176, endPoint x: 594, endPoint y: 261, distance: 270.9
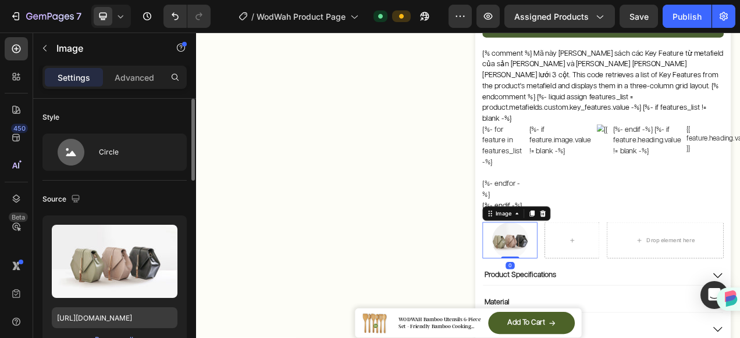
scroll to position [58, 0]
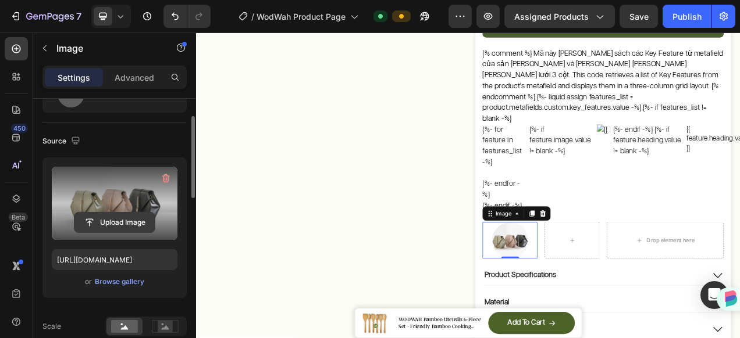
click at [127, 219] on input "file" at bounding box center [114, 223] width 80 height 20
click at [102, 220] on input "file" at bounding box center [114, 223] width 80 height 20
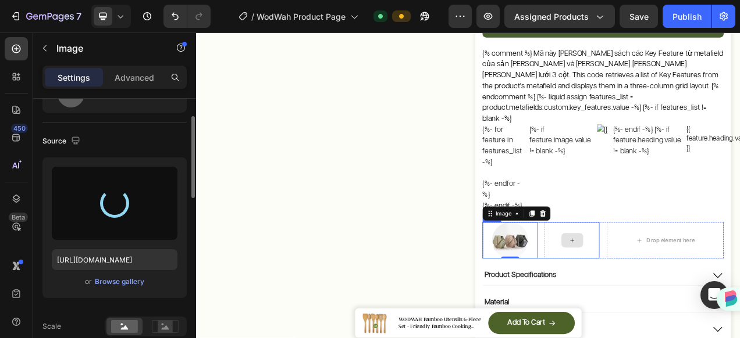
type input "[URL][DOMAIN_NAME]"
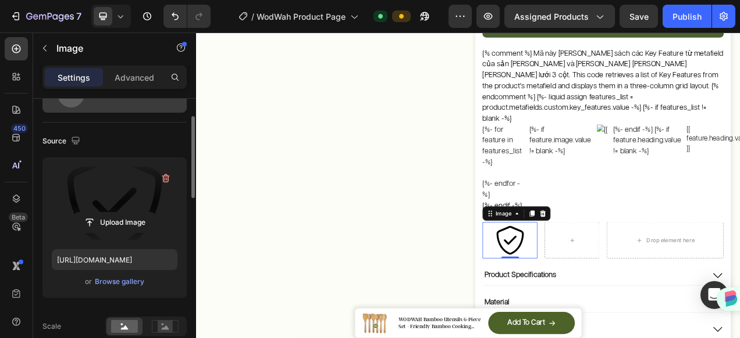
scroll to position [0, 0]
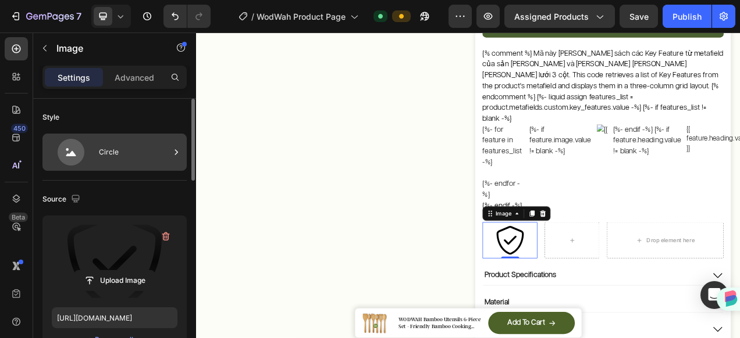
click at [106, 159] on div "Circle" at bounding box center [134, 152] width 71 height 27
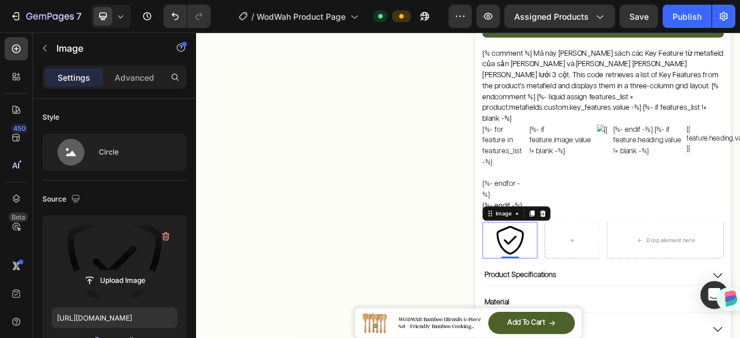
click at [622, 293] on div at bounding box center [599, 300] width 70 height 47
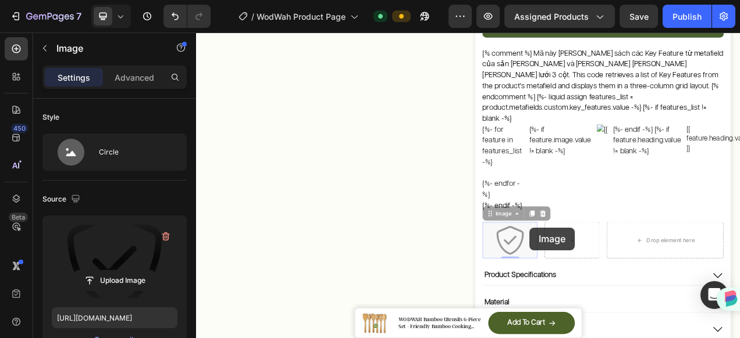
drag, startPoint x: 623, startPoint y: 284, endPoint x: 598, endPoint y: 268, distance: 29.8
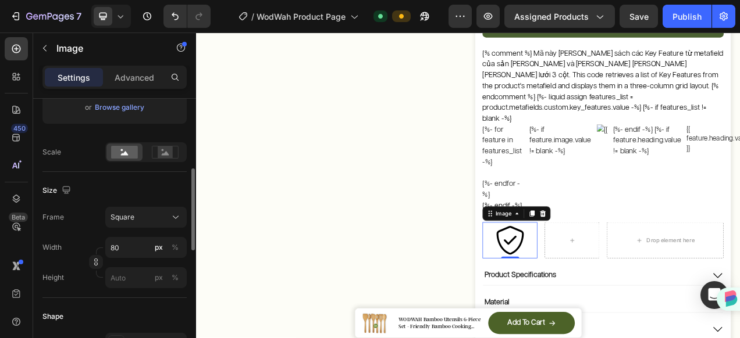
scroll to position [349, 0]
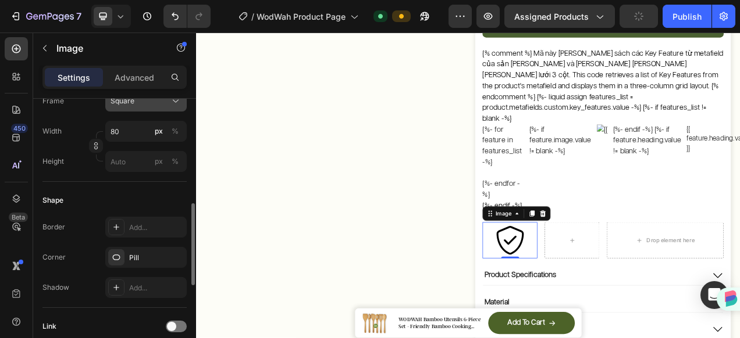
click at [152, 102] on div "Square" at bounding box center [138, 101] width 57 height 10
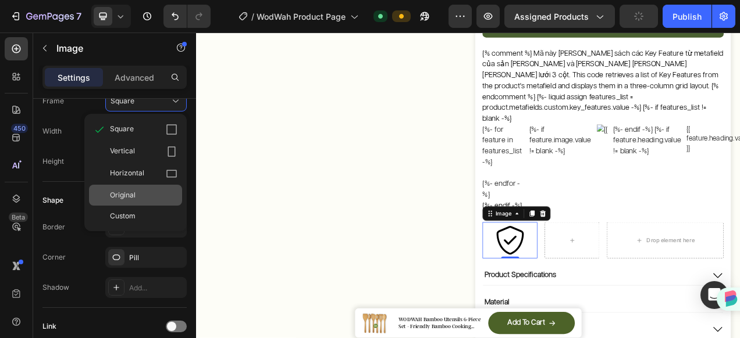
click at [152, 185] on div "Original" at bounding box center [135, 195] width 93 height 21
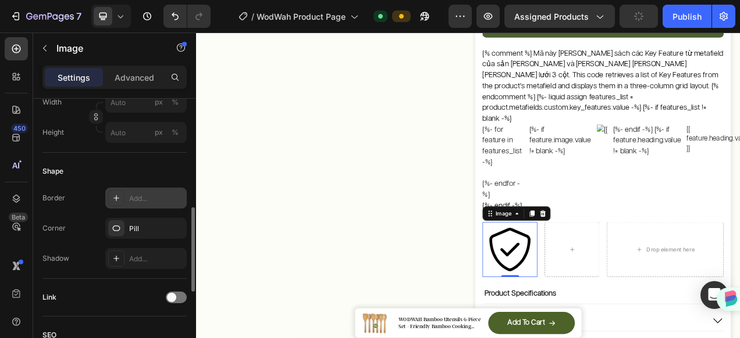
scroll to position [291, 0]
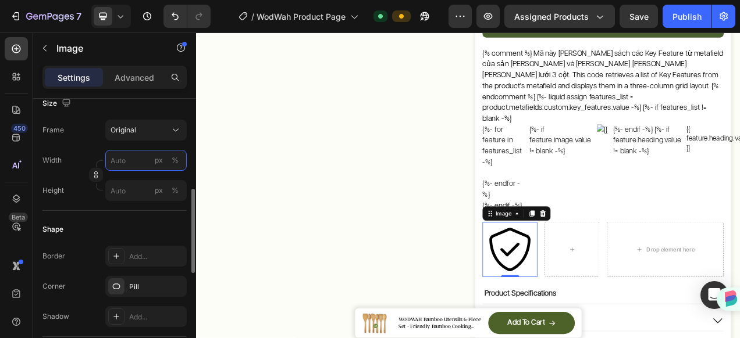
click at [133, 154] on input "px %" at bounding box center [145, 160] width 81 height 21
type input "24"
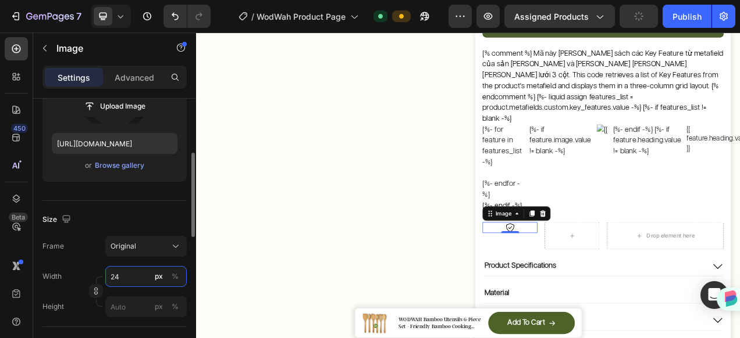
scroll to position [0, 0]
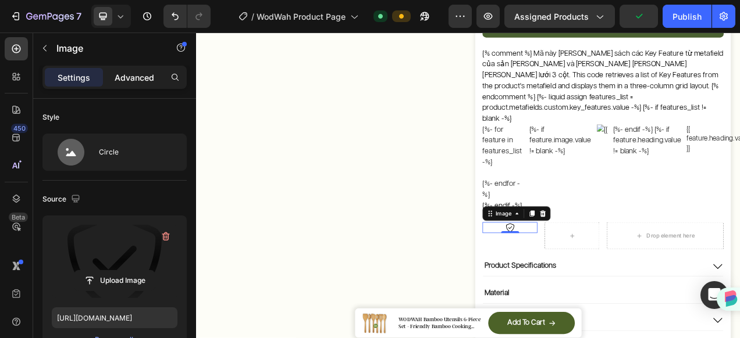
click at [134, 74] on p "Advanced" at bounding box center [135, 78] width 40 height 12
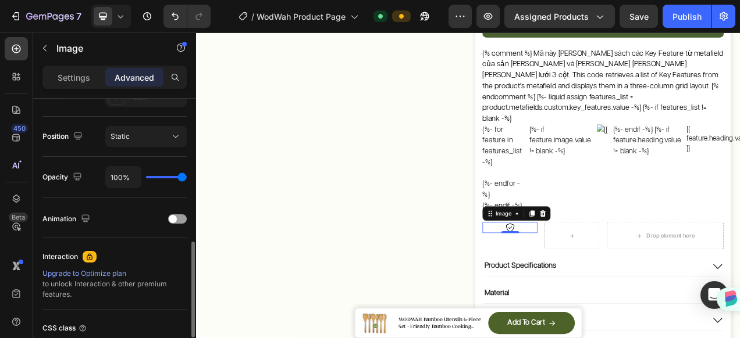
scroll to position [501, 0]
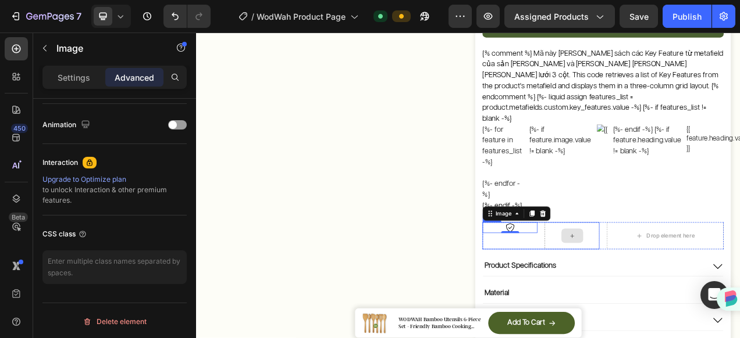
click at [663, 277] on div at bounding box center [678, 294] width 70 height 35
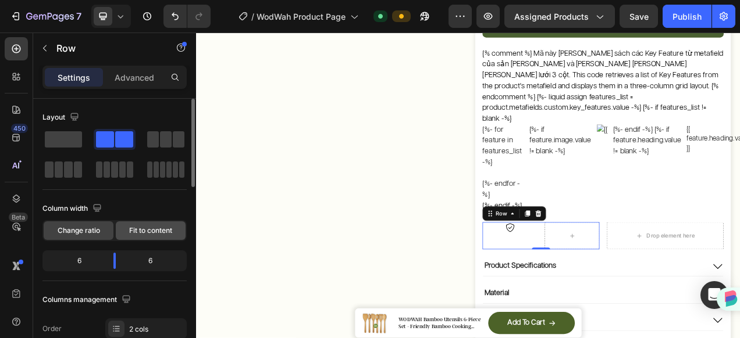
click at [126, 234] on div "Fit to content" at bounding box center [151, 231] width 70 height 19
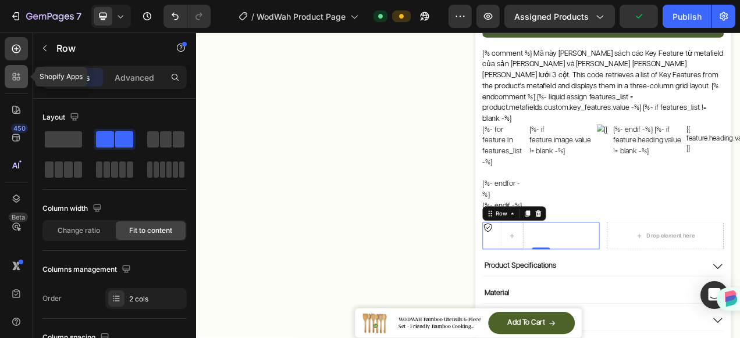
click at [15, 76] on icon at bounding box center [14, 74] width 3 height 3
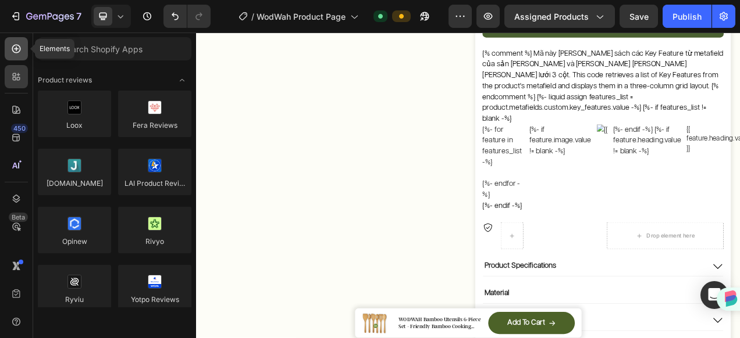
click at [17, 51] on icon at bounding box center [16, 49] width 12 height 12
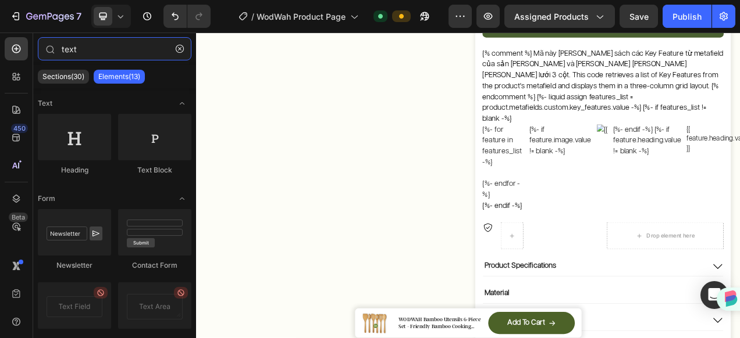
type input "text"
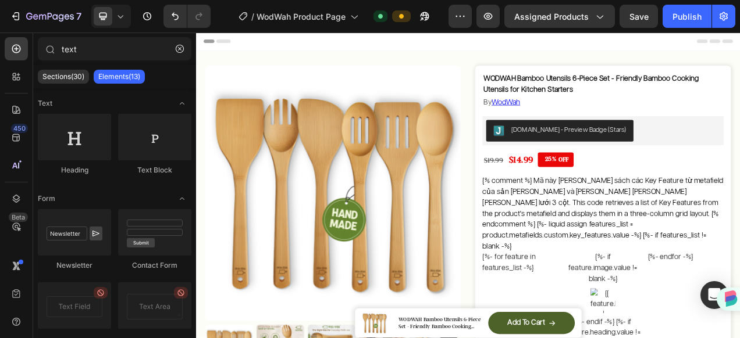
click at [450, 44] on div "Header" at bounding box center [544, 44] width 679 height 23
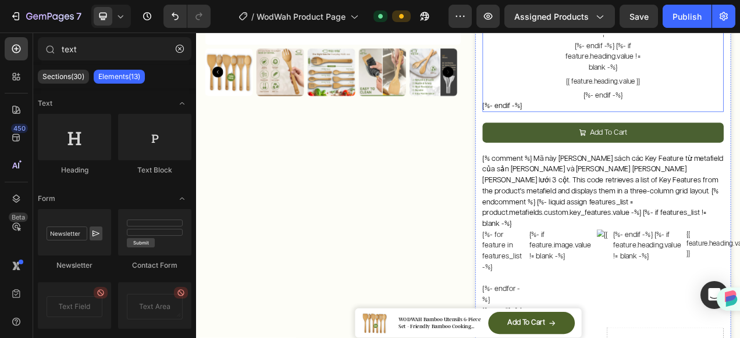
scroll to position [407, 0]
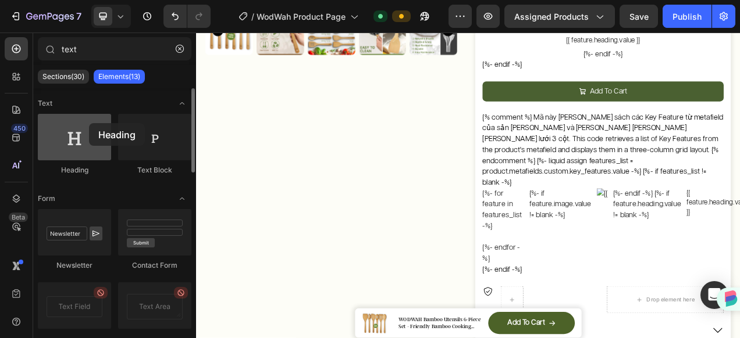
drag, startPoint x: 88, startPoint y: 137, endPoint x: 89, endPoint y: 123, distance: 14.0
click at [89, 123] on div at bounding box center [74, 137] width 73 height 47
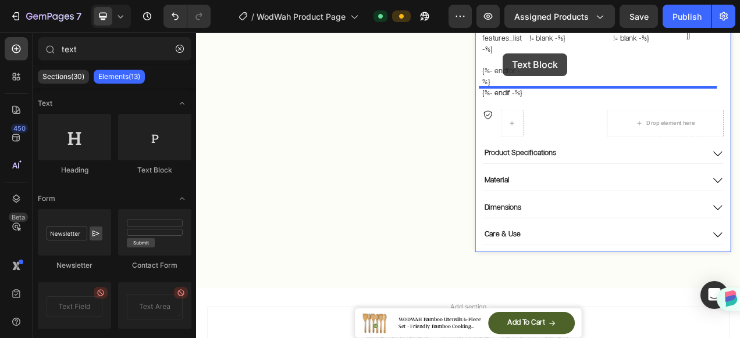
scroll to position [615, 0]
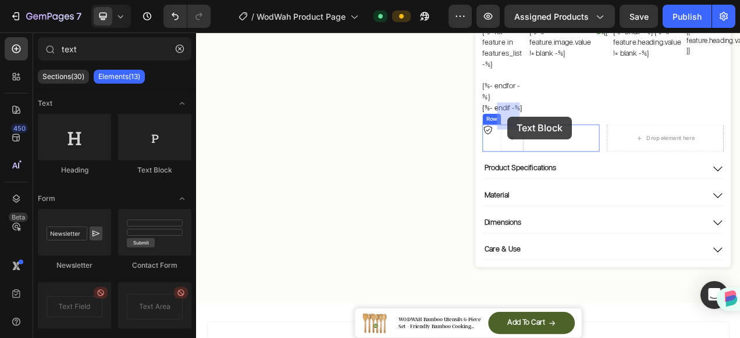
drag, startPoint x: 362, startPoint y: 175, endPoint x: 594, endPoint y: 141, distance: 234.6
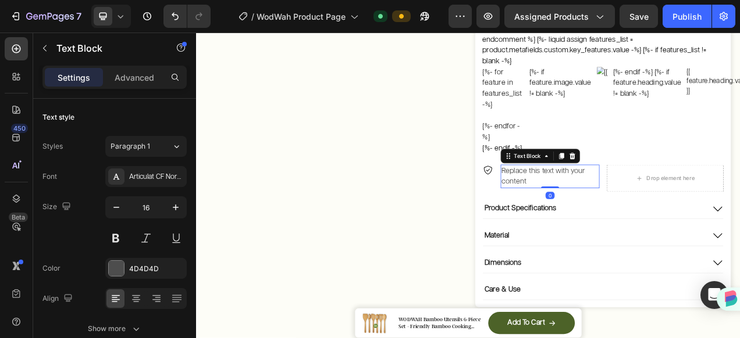
scroll to position [498, 0]
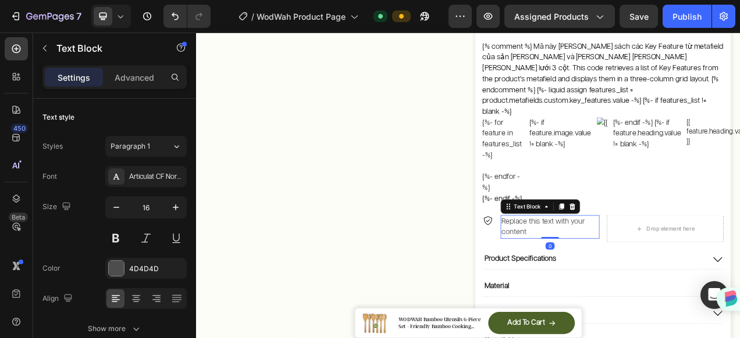
click at [597, 268] on div "Replace this text with your content" at bounding box center [650, 283] width 127 height 30
click at [597, 269] on p "Replace this text with your content" at bounding box center [650, 283] width 124 height 28
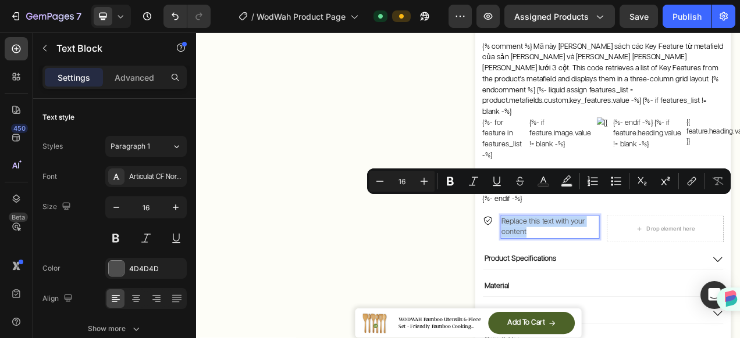
click at [597, 269] on p "Replace this text with your content" at bounding box center [650, 283] width 124 height 28
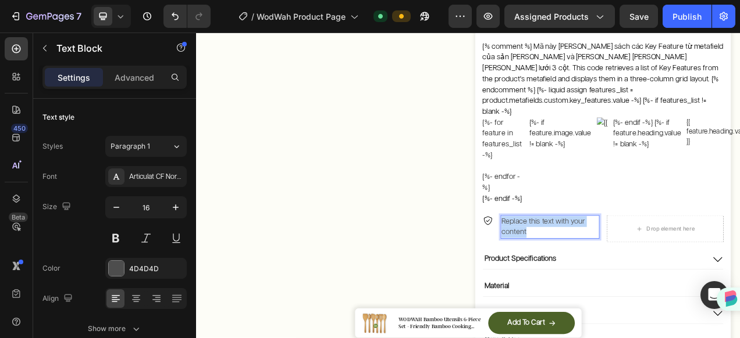
click at [597, 269] on p "Replace this text with your content" at bounding box center [650, 283] width 124 height 28
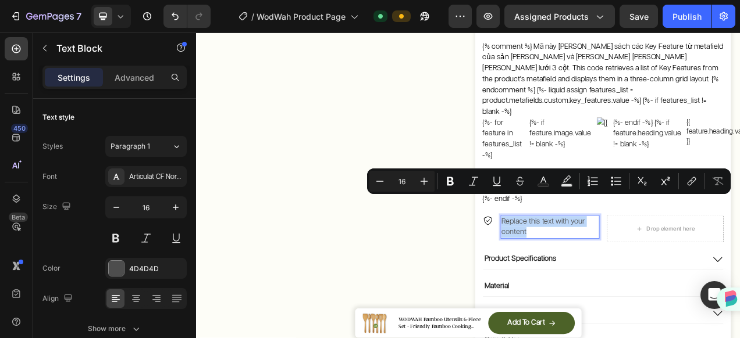
click at [597, 269] on p "Replace this text with your content" at bounding box center [650, 283] width 124 height 28
click at [568, 268] on img at bounding box center [571, 275] width 14 height 14
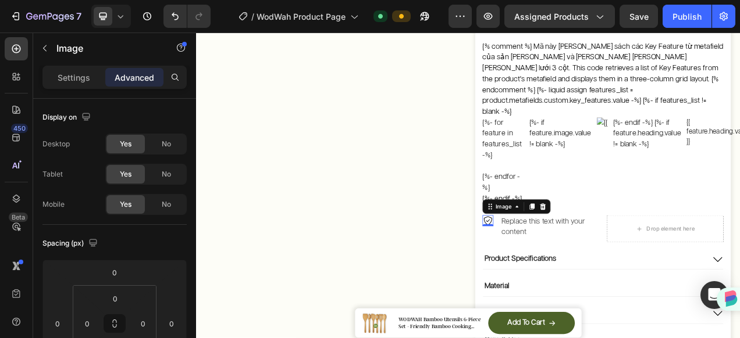
click at [568, 268] on img at bounding box center [571, 275] width 14 height 14
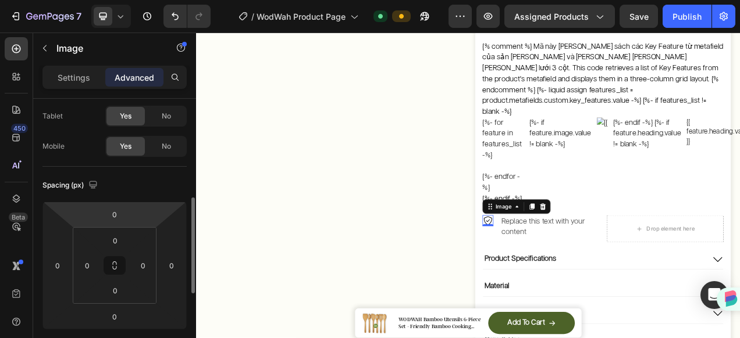
scroll to position [0, 0]
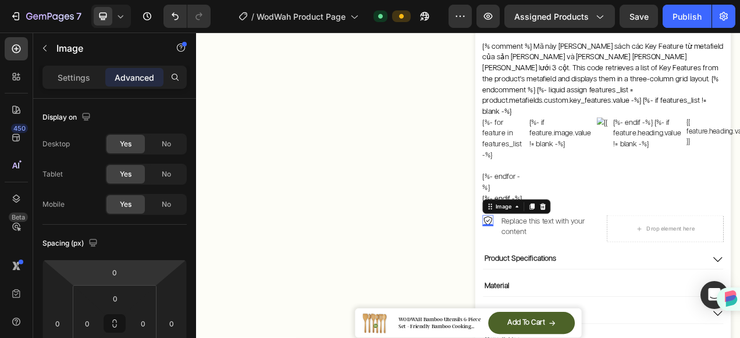
click at [569, 268] on img at bounding box center [571, 275] width 14 height 14
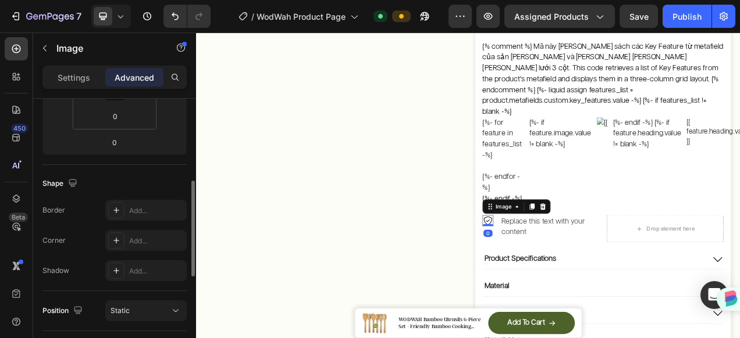
scroll to position [407, 0]
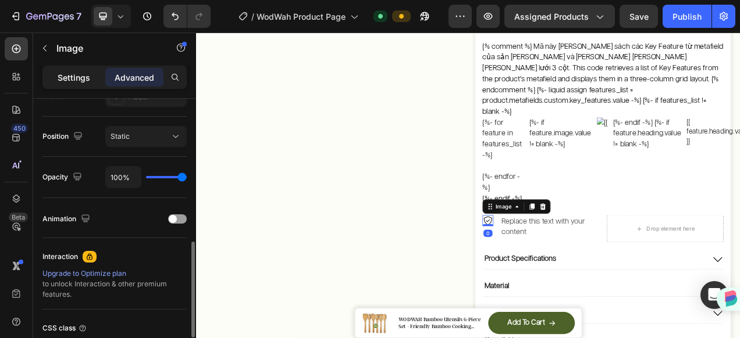
click at [88, 77] on p "Settings" at bounding box center [74, 78] width 33 height 12
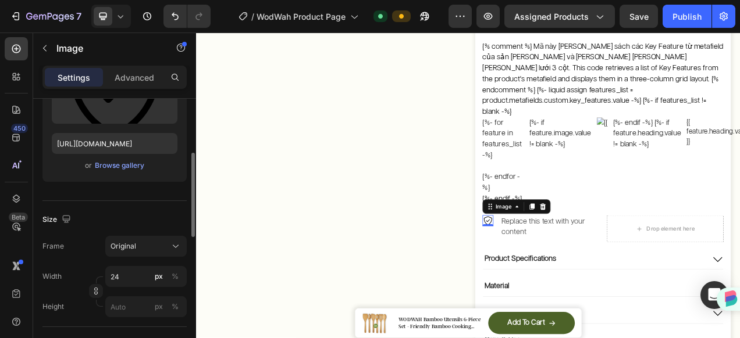
scroll to position [58, 0]
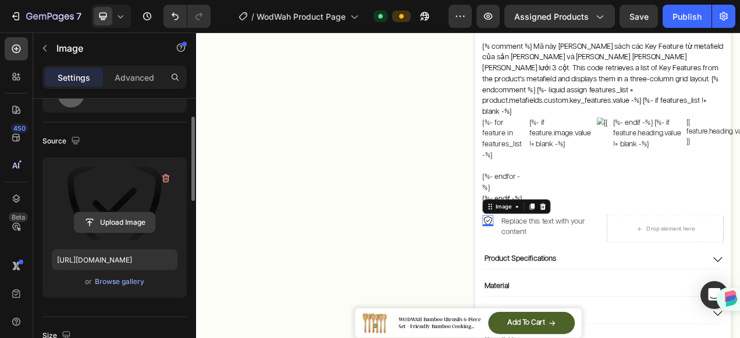
click at [120, 215] on input "file" at bounding box center [114, 223] width 80 height 20
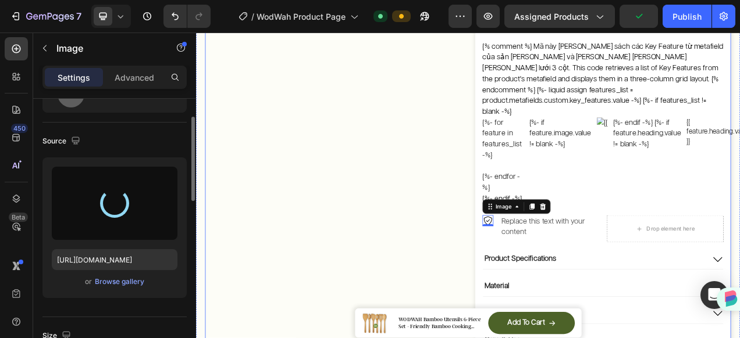
type input "[URL][DOMAIN_NAME]"
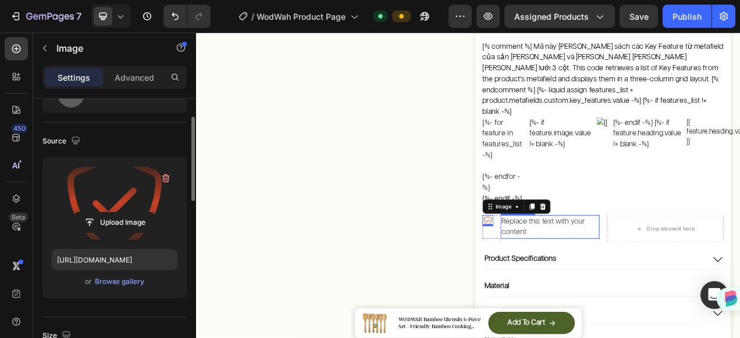
click at [615, 269] on p "Replace this text with your content" at bounding box center [650, 283] width 124 height 28
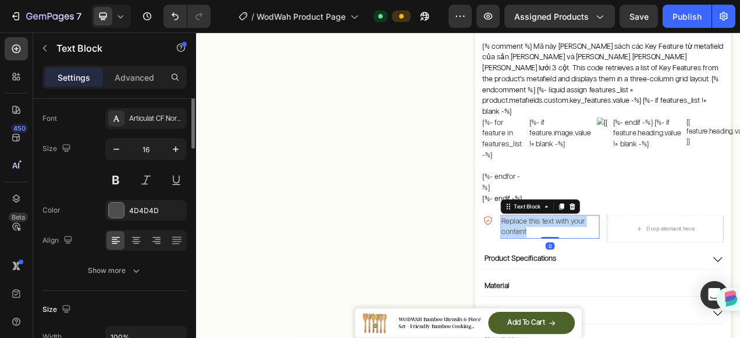
scroll to position [0, 0]
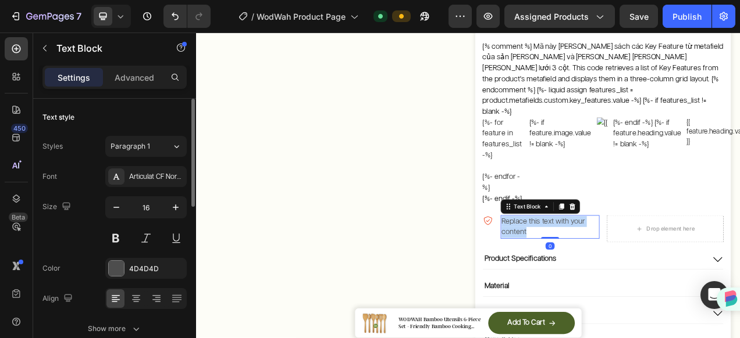
click at [615, 269] on p "Replace this text with your content" at bounding box center [650, 283] width 124 height 28
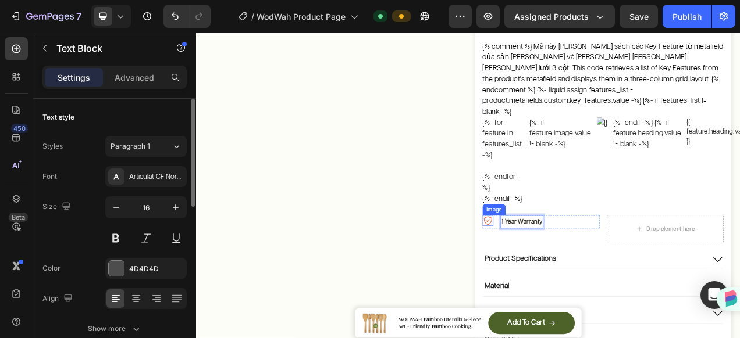
click at [565, 268] on img at bounding box center [571, 275] width 14 height 14
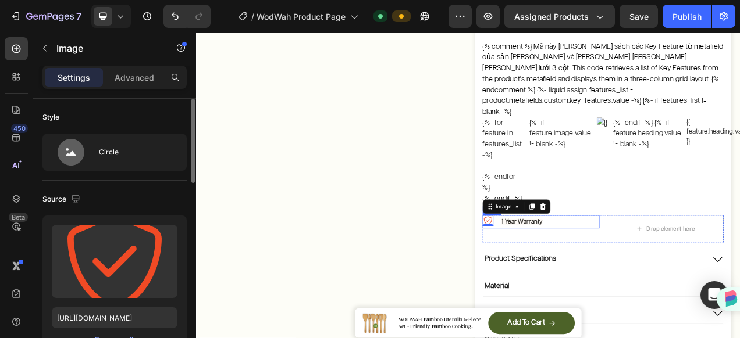
click at [573, 268] on div "Image 0" at bounding box center [571, 276] width 14 height 17
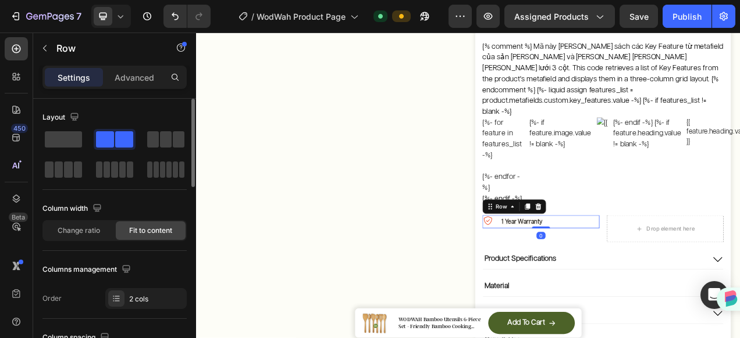
click at [576, 268] on div "Image 1 Year Warranty Text Block Row 0" at bounding box center [639, 276] width 150 height 17
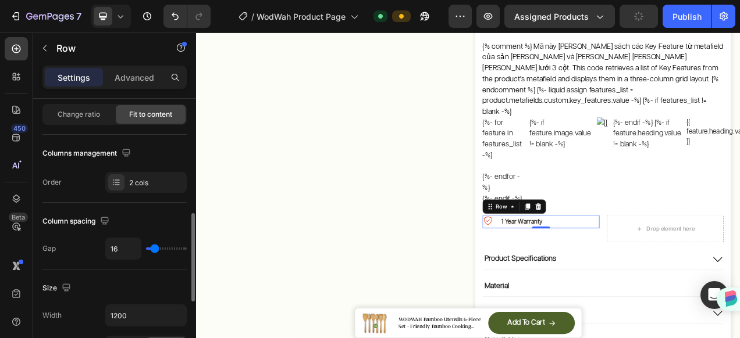
scroll to position [174, 0]
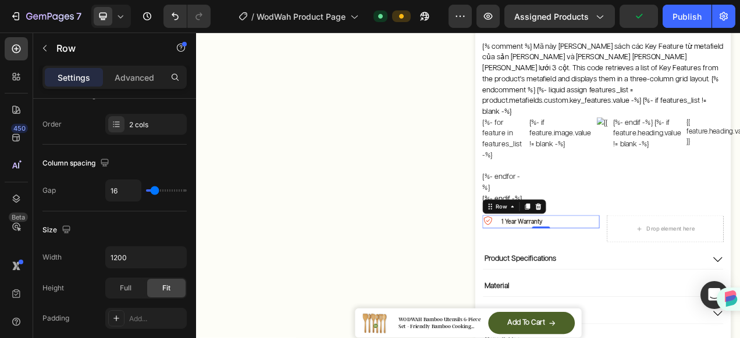
type input "17"
type input "14"
type input "10"
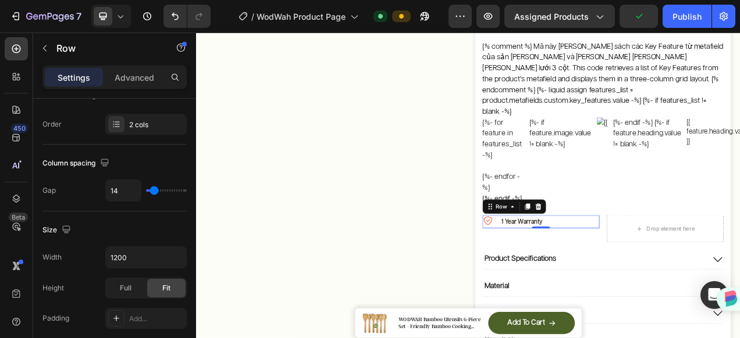
type input "10"
type input "7"
type input "5"
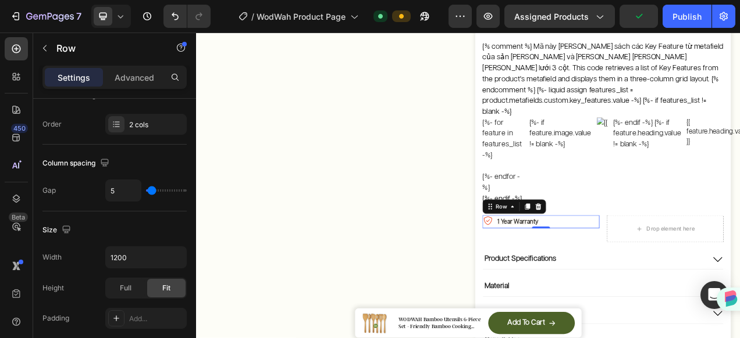
type input "2"
type input "0"
type input "1"
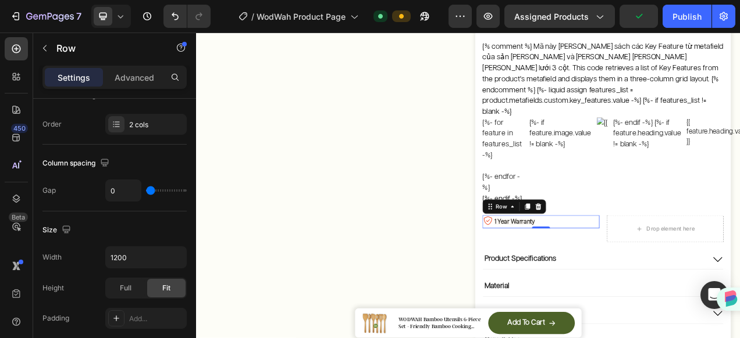
type input "1"
type input "4"
type input "2"
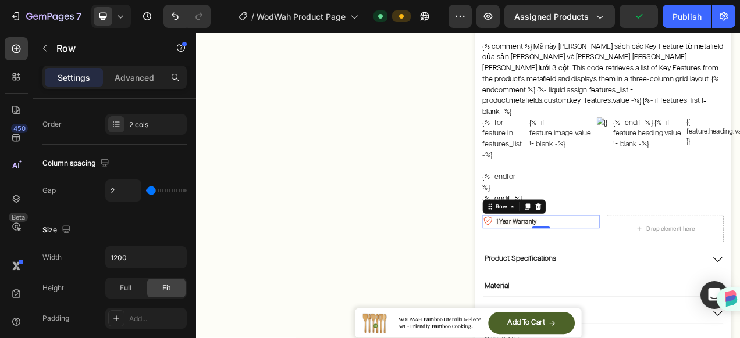
type input "0"
type input "1"
type input "4"
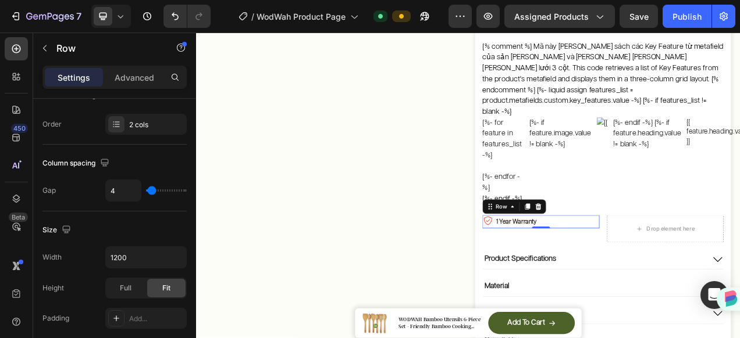
type input "4"
click at [151, 190] on input "range" at bounding box center [166, 191] width 41 height 2
click at [618, 252] on icon at bounding box center [621, 256] width 6 height 8
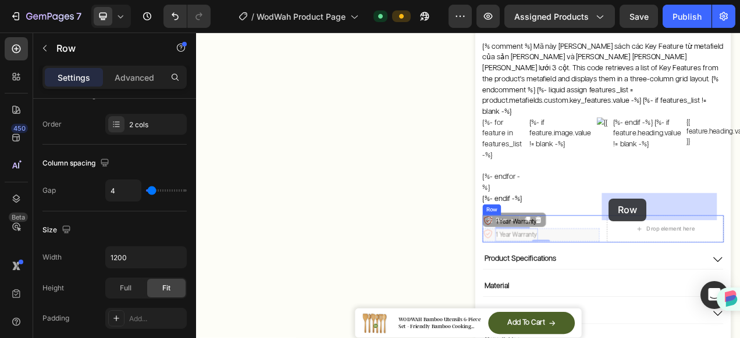
drag, startPoint x: 566, startPoint y: 245, endPoint x: 725, endPoint y: 246, distance: 158.8
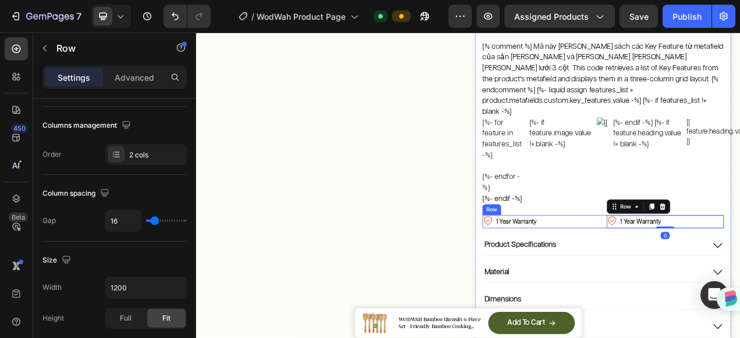
click at [712, 268] on div "Image 1 Year Warranty Text Block Row Image 1 Year Warranty Text Block Row 0 Row" at bounding box center [718, 276] width 309 height 17
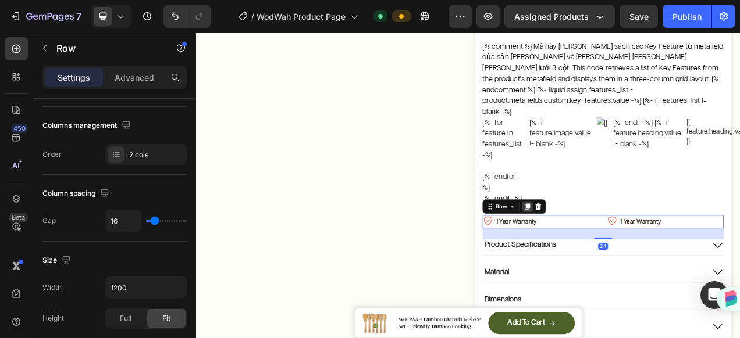
click at [618, 252] on icon at bounding box center [621, 256] width 6 height 8
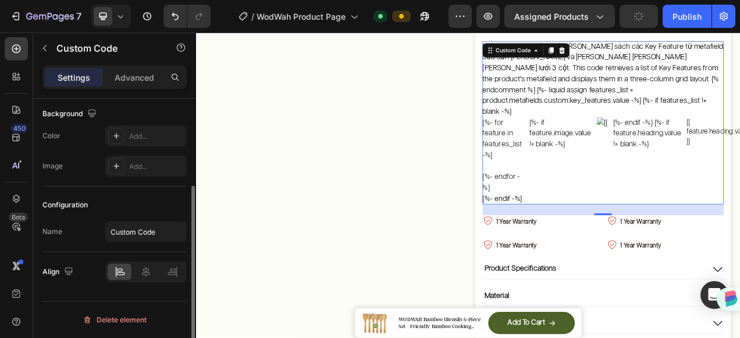
click at [701, 220] on div "{% comment %} Mã này [PERSON_NAME] sách các Key Feature từ metafield của sản [P…" at bounding box center [718, 148] width 309 height 209
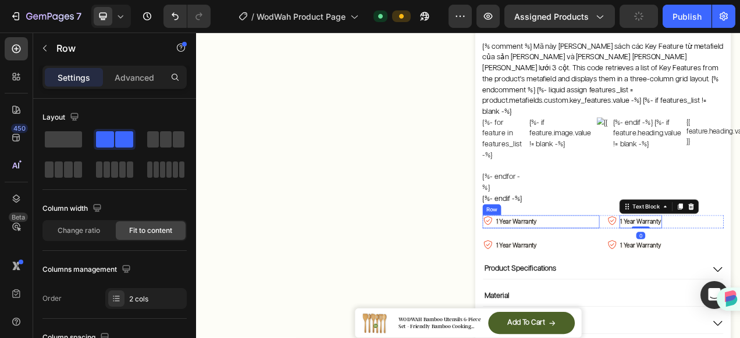
click at [643, 268] on div "Image 1 Year Warranty Text Block Row" at bounding box center [639, 276] width 150 height 17
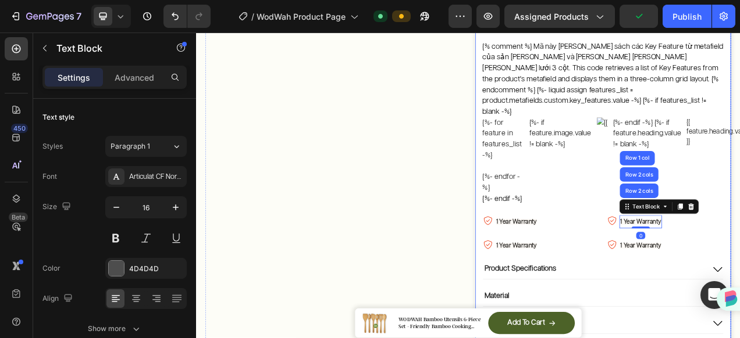
click at [739, 256] on div "WODWAH Bamboo Utensils 6-Piece Set - Friendly Bamboo Cooking Utensils for Kitch…" at bounding box center [718, 20] width 309 height 868
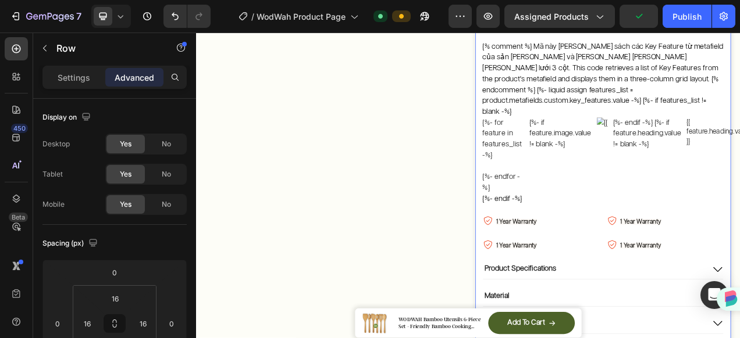
click at [739, 262] on div "WODWAH Bamboo Utensils 6-Piece Set - Friendly Bamboo Cooking Utensils for Kitch…" at bounding box center [718, 20] width 309 height 868
click at [712, 298] on div "Image 1 Year Warranty Text Block Row Image 1 Year Warranty Text Block Row Row" at bounding box center [718, 306] width 309 height 17
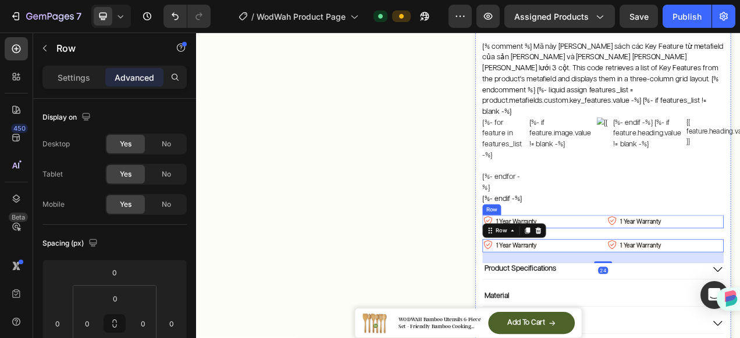
click at [708, 268] on div "Image 1 Year Warranty Text Block Row Image 1 Year Warranty Text Block Row Row" at bounding box center [718, 276] width 309 height 17
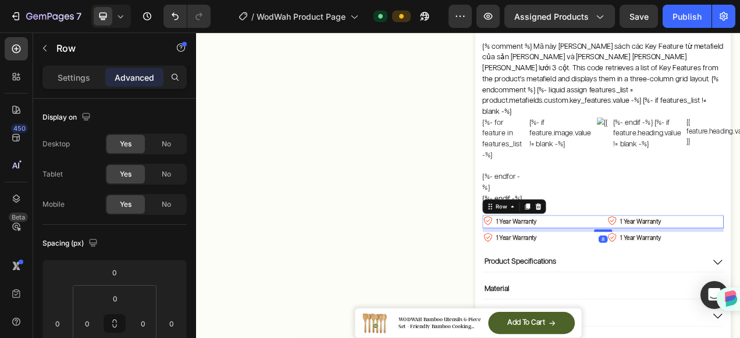
drag, startPoint x: 710, startPoint y: 267, endPoint x: 704, endPoint y: 258, distance: 11.0
click at [707, 286] on div at bounding box center [718, 287] width 23 height 3
type input "8"
click at [739, 225] on div "WODWAH Bamboo Utensils 6-Piece Set - Friendly Bamboo Cooking Utensils for Kitch…" at bounding box center [718, 15] width 309 height 859
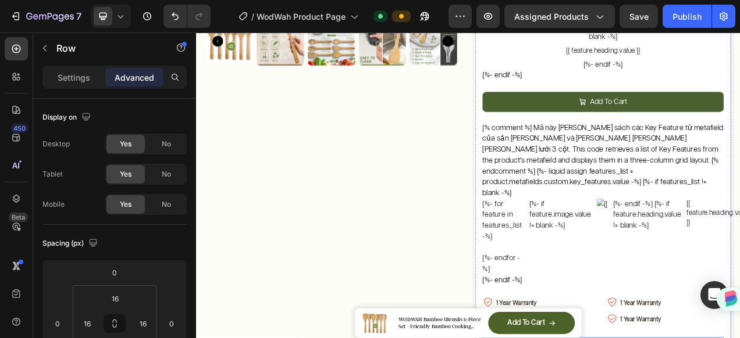
scroll to position [324, 0]
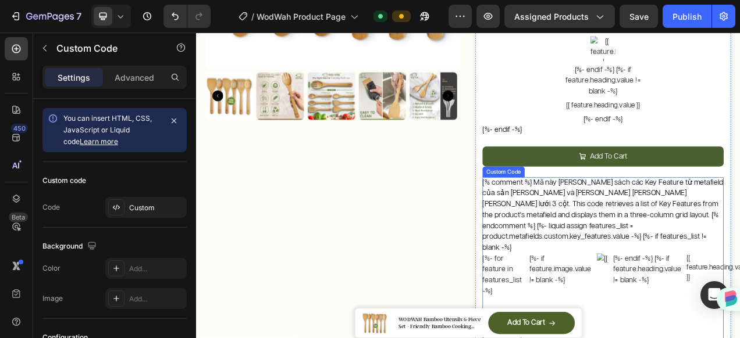
click at [705, 283] on div "{% comment %} Mã này [PERSON_NAME] sách các Key Feature từ metafield của sản [P…" at bounding box center [718, 323] width 309 height 209
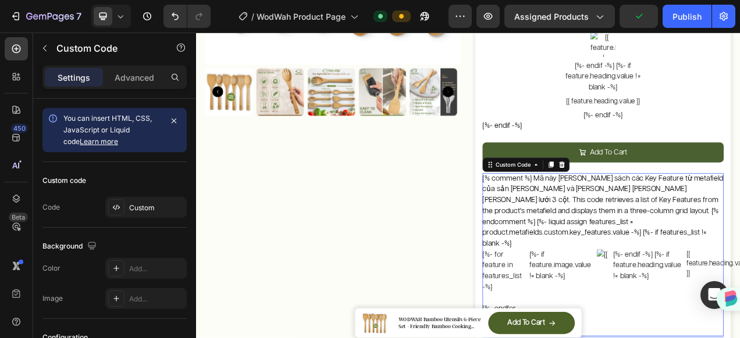
scroll to position [382, 0]
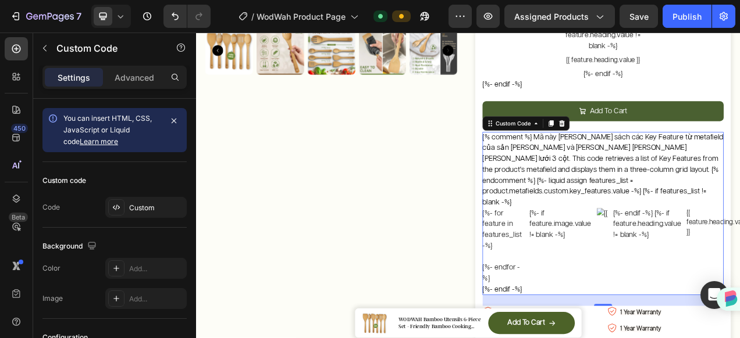
click at [644, 197] on div "{% comment %} Mã này [PERSON_NAME] sách các Key Feature từ metafield của sản [P…" at bounding box center [718, 265] width 309 height 209
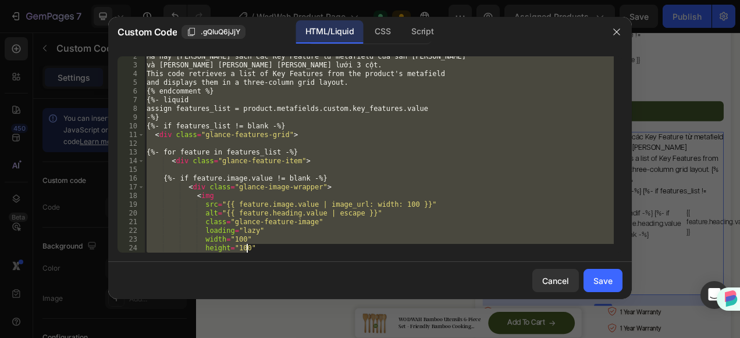
scroll to position [580, 0]
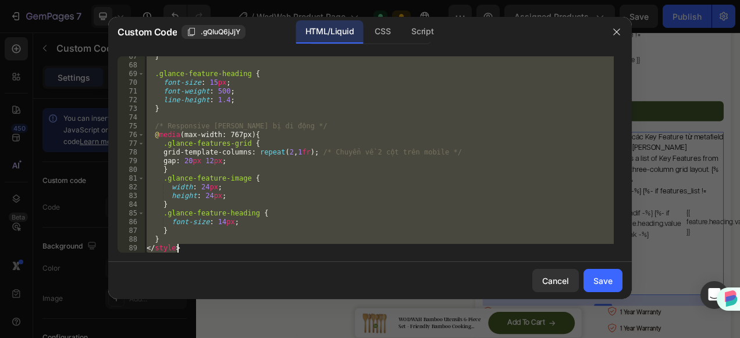
drag, startPoint x: 147, startPoint y: 58, endPoint x: 385, endPoint y: 329, distance: 360.2
click at [385, 329] on div "Custom Code .gQIuQ6jJjY HTML/Liquid CSS Script {% comment %} 67 68 69 70 71 72 …" at bounding box center [370, 169] width 740 height 338
type textarea "} </style>"
click at [554, 280] on div "Cancel" at bounding box center [555, 281] width 27 height 12
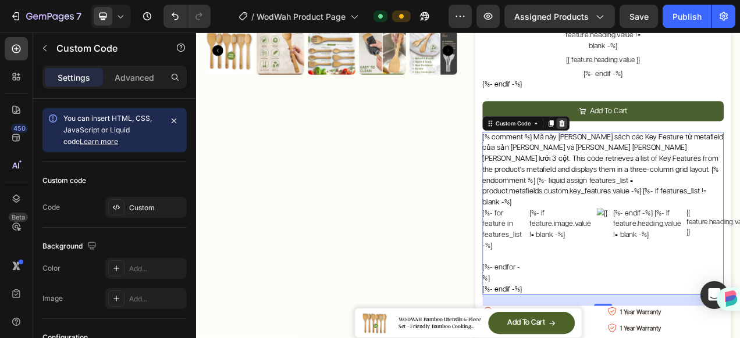
click at [662, 145] on icon at bounding box center [666, 149] width 8 height 8
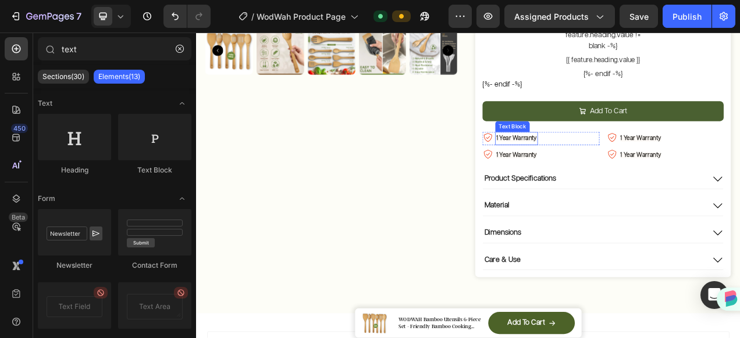
click at [604, 165] on strong "1 Year Warranty" at bounding box center [607, 169] width 52 height 8
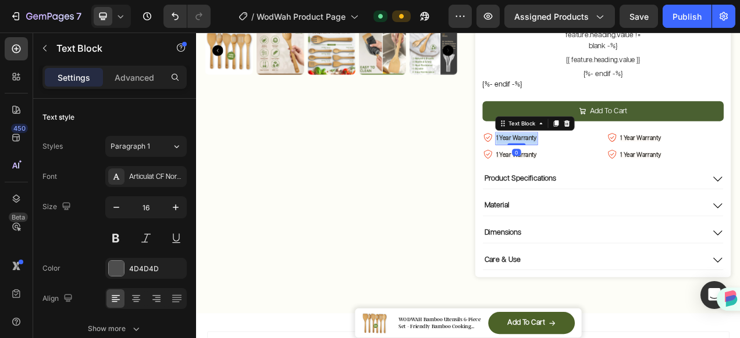
click at [604, 165] on strong "1 Year Warranty" at bounding box center [607, 169] width 52 height 8
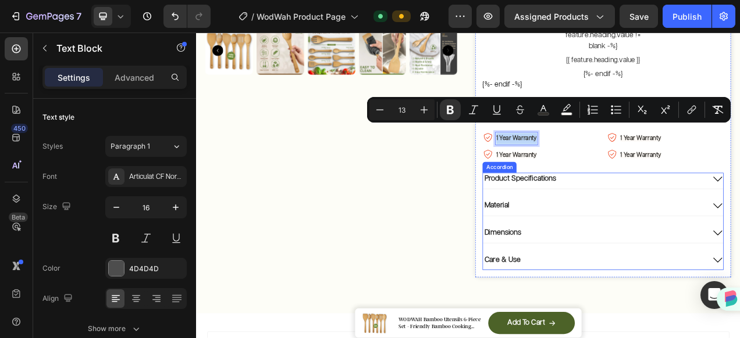
scroll to position [324, 0]
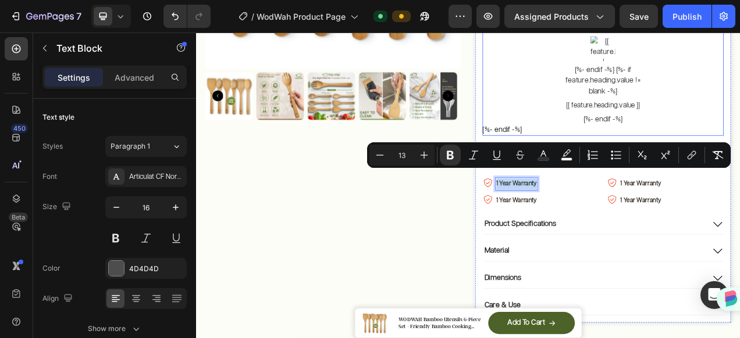
click at [676, 91] on div "{%- if feature.image.value != blank -%} {%- endif -%} {%- if feature.heading.va…" at bounding box center [718, 71] width 97 height 161
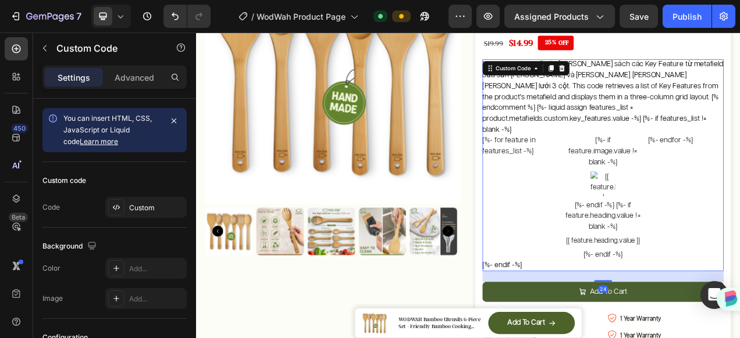
scroll to position [33, 0]
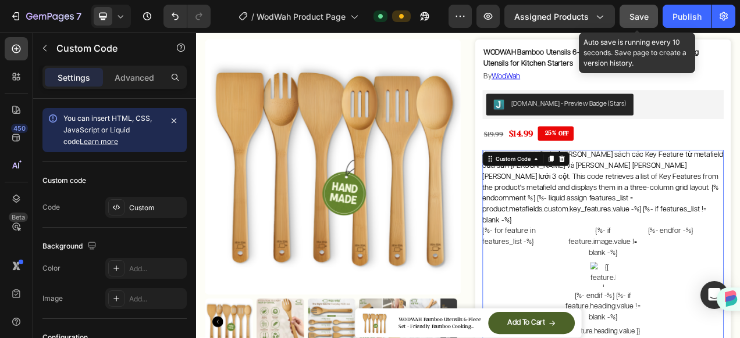
click at [646, 21] on span "Save" at bounding box center [638, 17] width 19 height 10
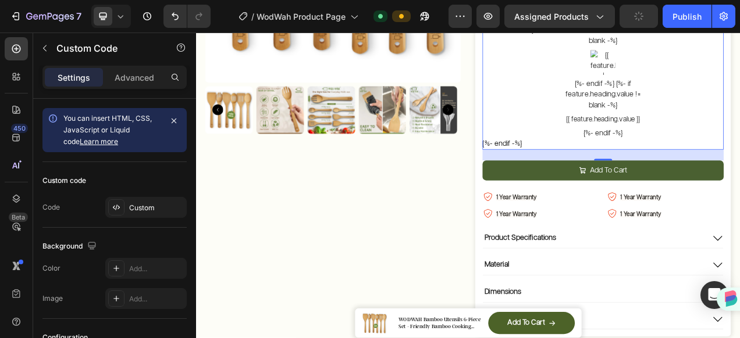
scroll to position [382, 0]
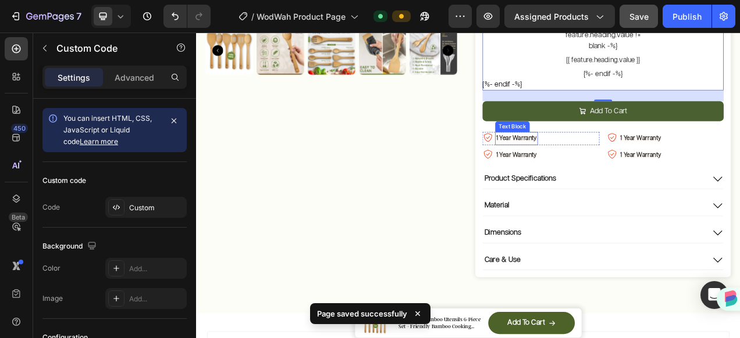
click at [618, 165] on strong "1 Year Warranty" at bounding box center [607, 169] width 52 height 8
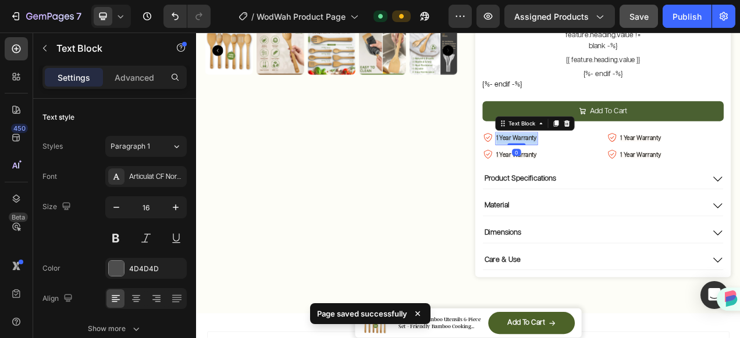
click at [618, 165] on strong "1 Year Warranty" at bounding box center [607, 169] width 52 height 8
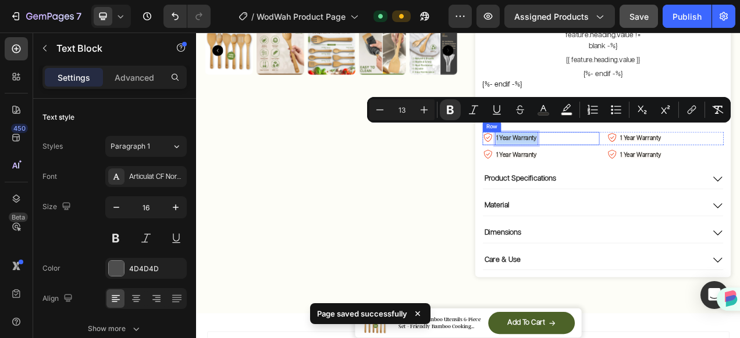
click at [653, 161] on div "Image 1 Year Warranty Text Block 0 Row" at bounding box center [639, 169] width 150 height 17
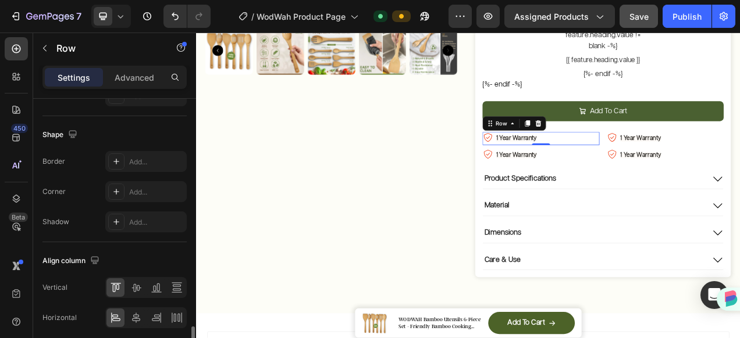
scroll to position [567, 0]
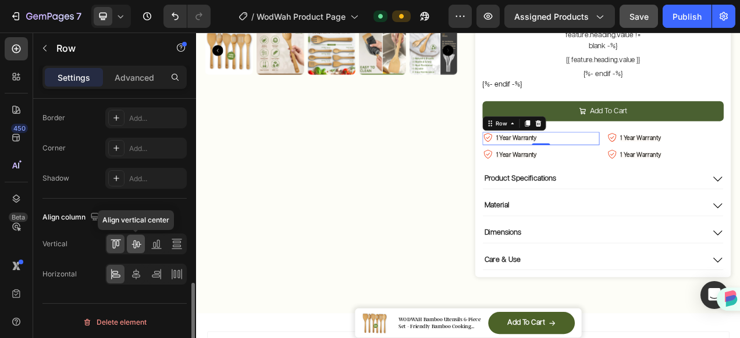
click at [133, 240] on icon at bounding box center [136, 244] width 12 height 12
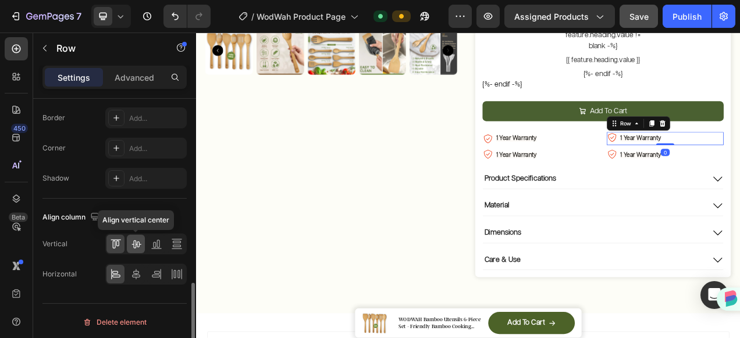
click at [132, 244] on icon at bounding box center [136, 244] width 12 height 12
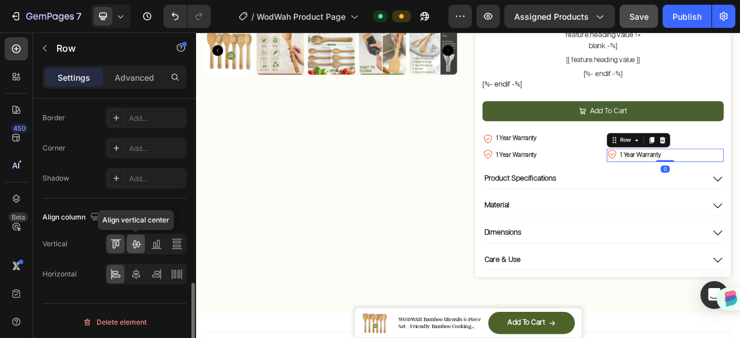
click at [134, 243] on icon at bounding box center [136, 244] width 12 height 12
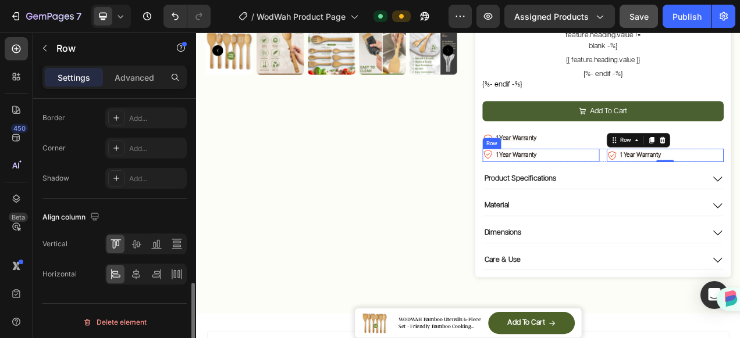
click at [638, 182] on div "Image 1 Year Warranty Text Block Row" at bounding box center [639, 190] width 150 height 17
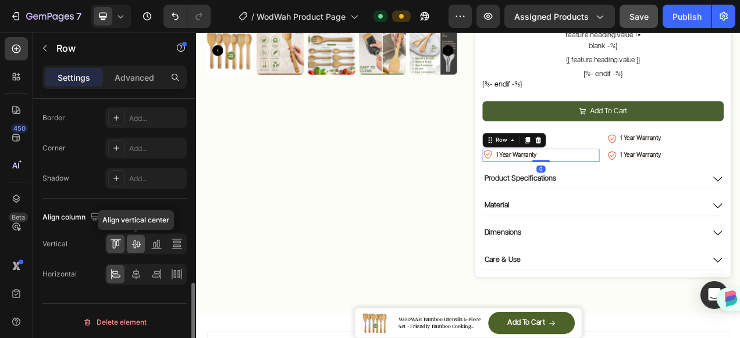
click at [137, 241] on icon at bounding box center [135, 245] width 9 height 8
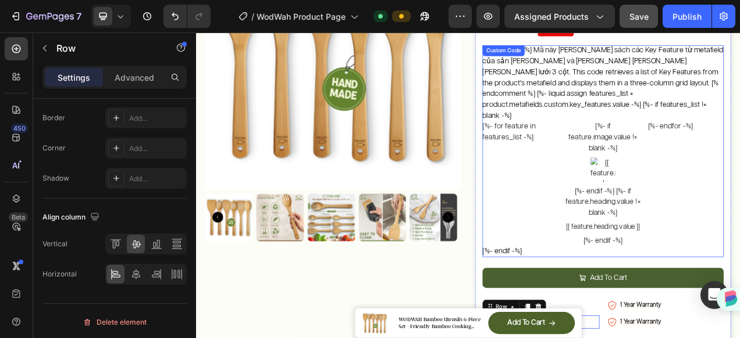
scroll to position [149, 0]
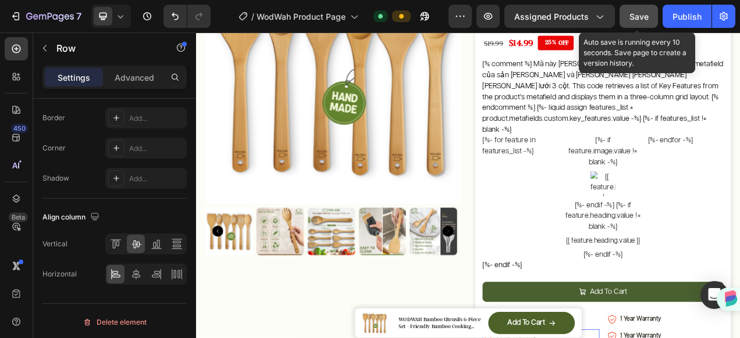
click at [646, 13] on span "Save" at bounding box center [638, 17] width 19 height 10
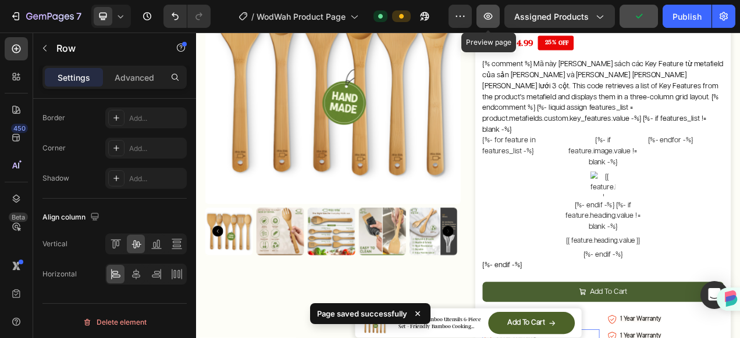
click at [497, 18] on button "button" at bounding box center [487, 16] width 23 height 23
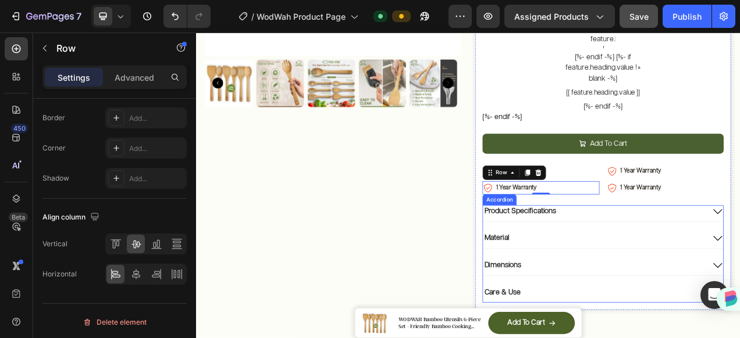
scroll to position [382, 0]
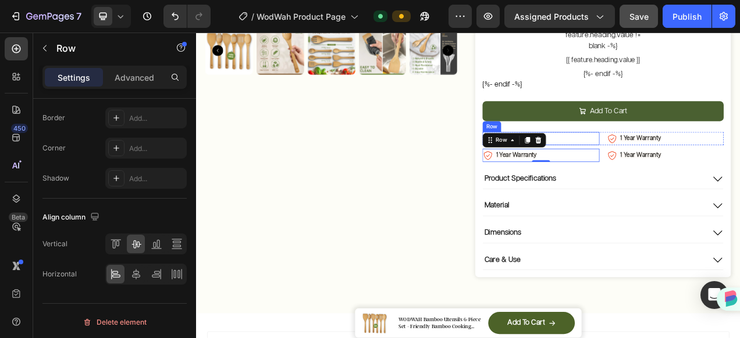
click at [666, 161] on div "Image 1 Year Warranty Text Block Row" at bounding box center [639, 169] width 150 height 17
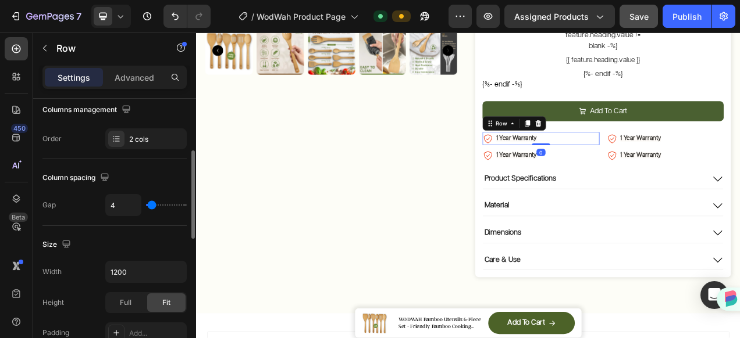
scroll to position [0, 0]
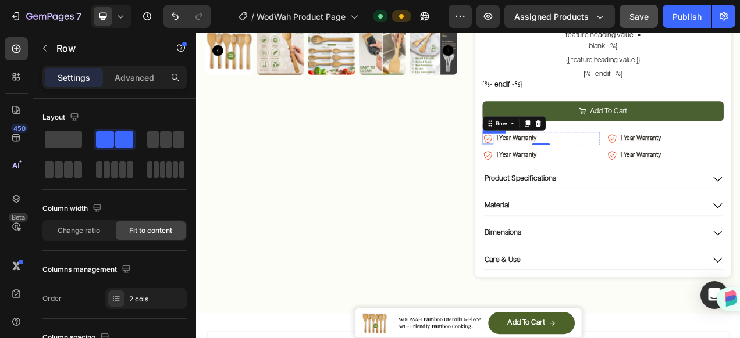
click at [569, 162] on img at bounding box center [571, 169] width 14 height 14
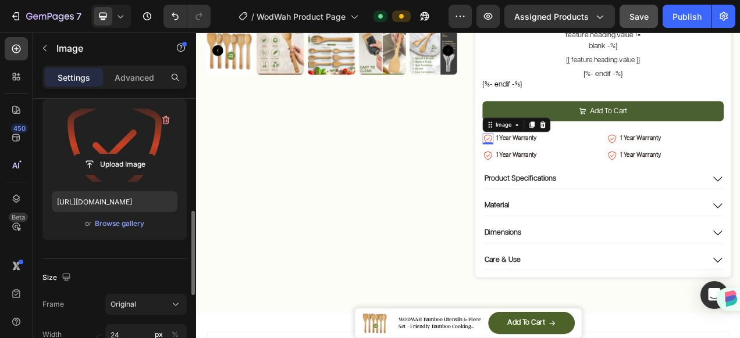
scroll to position [291, 0]
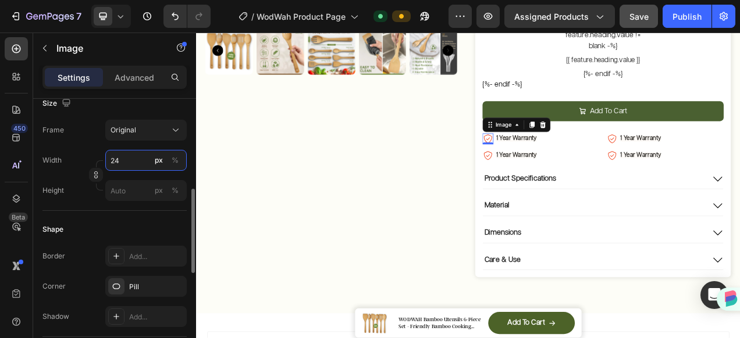
click at [114, 161] on input "24" at bounding box center [145, 160] width 81 height 21
type input "32"
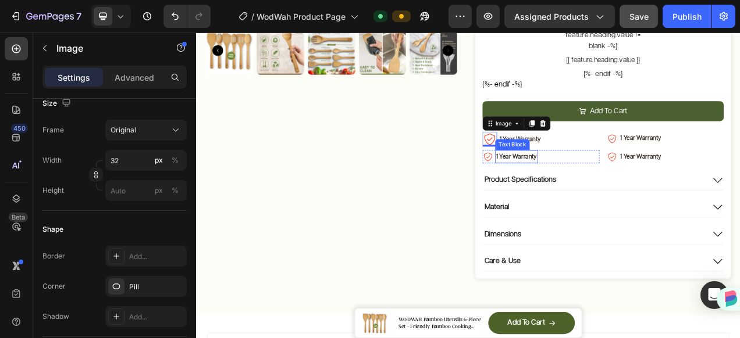
click at [612, 166] on strong "1 Year Warranty" at bounding box center [612, 170] width 52 height 8
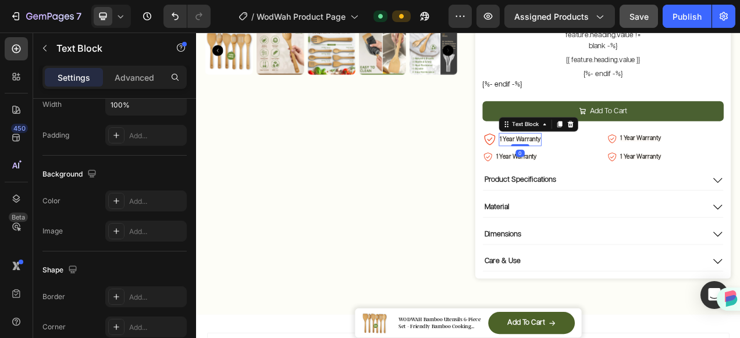
click at [612, 166] on strong "1 Year Warranty" at bounding box center [612, 170] width 52 height 8
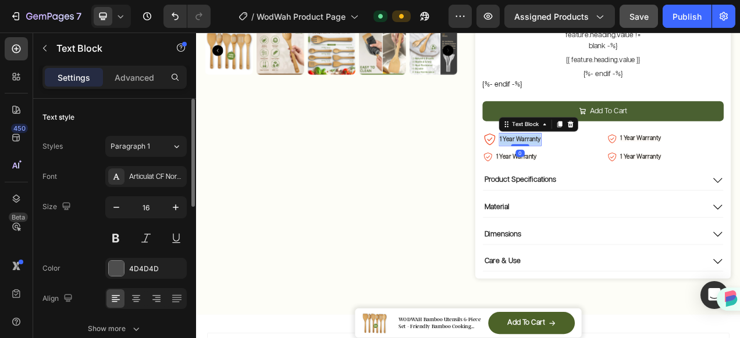
click at [612, 166] on strong "1 Year Warranty" at bounding box center [612, 170] width 52 height 8
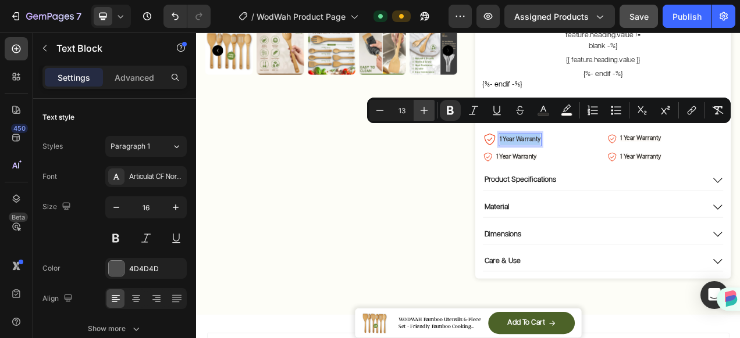
click at [422, 105] on icon "Editor contextual toolbar" at bounding box center [424, 111] width 12 height 12
type input "14"
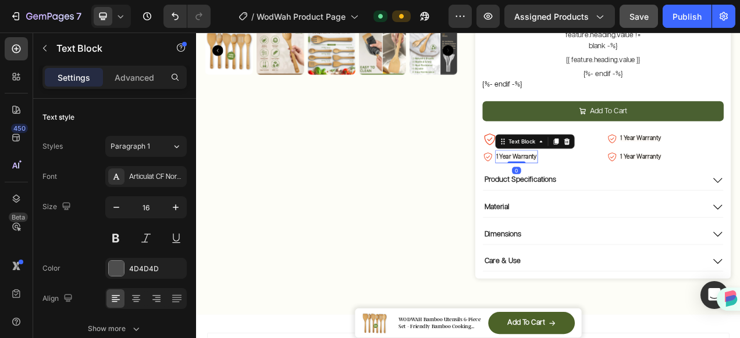
click at [603, 188] on strong "1 Year Warranty" at bounding box center [607, 192] width 52 height 8
click at [694, 139] on div "Add To Cart Add to Cart" at bounding box center [718, 141] width 309 height 40
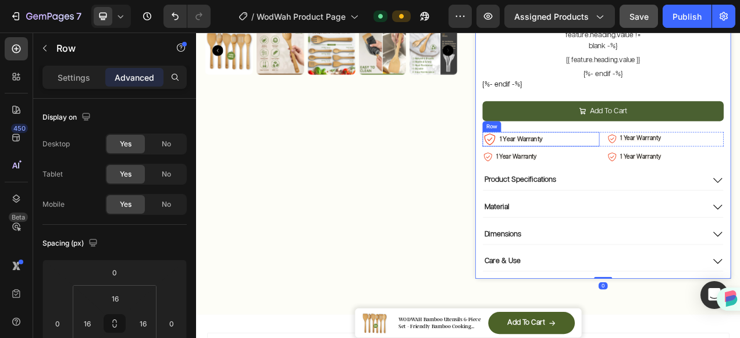
click at [660, 161] on div "Image 1 Year Warranty Text Block Row" at bounding box center [639, 170] width 150 height 19
click at [618, 145] on icon at bounding box center [621, 149] width 6 height 8
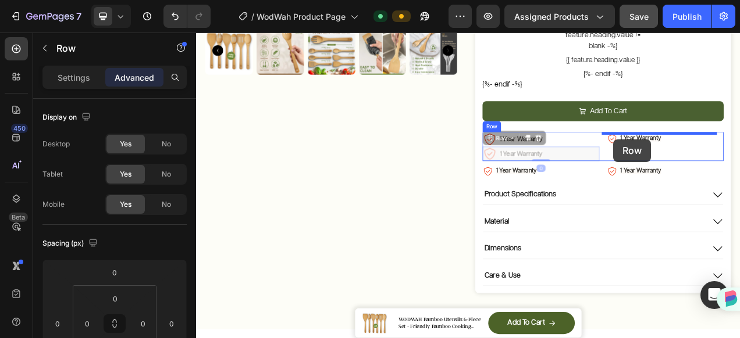
drag, startPoint x: 571, startPoint y: 154, endPoint x: 731, endPoint y: 170, distance: 161.3
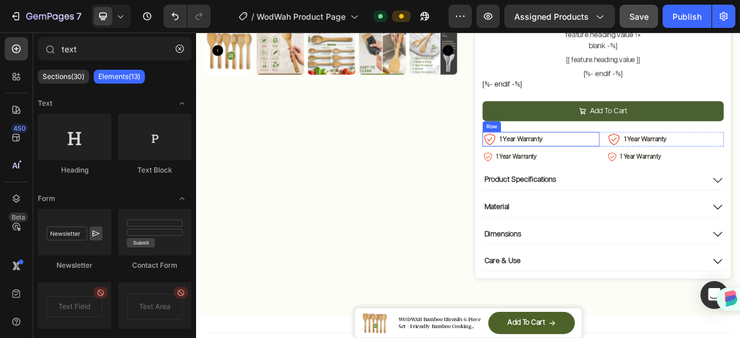
click at [696, 161] on div "Image 1 Year Warranty Text Block Row" at bounding box center [639, 170] width 150 height 19
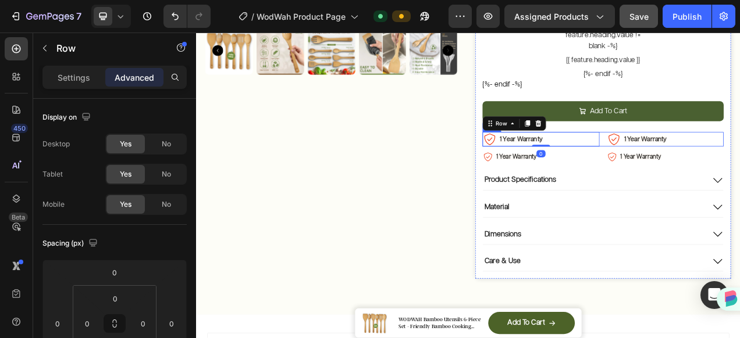
click at [713, 161] on div "Image 1 Year Warranty Text Block Row 0 Image 1 Year Warranty Text Block Row Row" at bounding box center [718, 170] width 309 height 19
click at [618, 145] on icon at bounding box center [621, 149] width 6 height 8
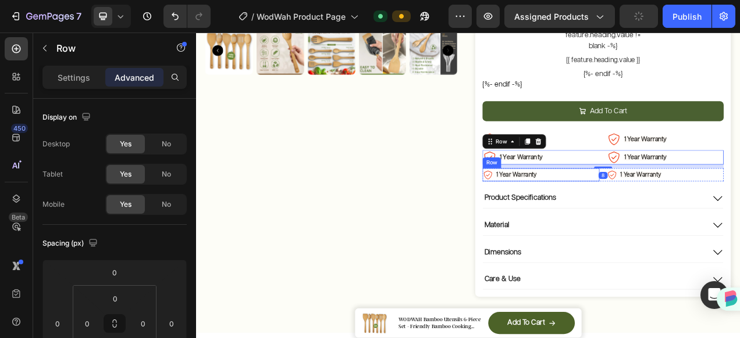
click at [672, 207] on div "Image 1 Year Warranty Text Block Row" at bounding box center [639, 215] width 150 height 17
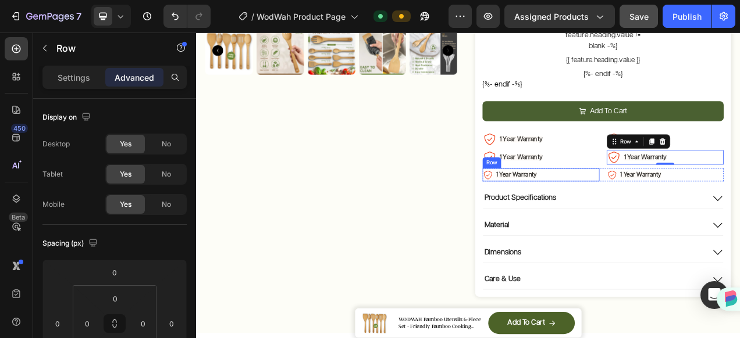
click at [700, 207] on div "Image 1 Year Warranty Text Block Row" at bounding box center [639, 215] width 150 height 17
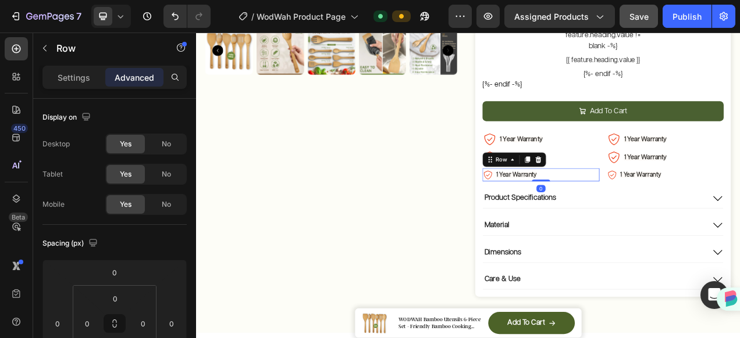
click at [633, 192] on icon at bounding box center [636, 196] width 8 height 8
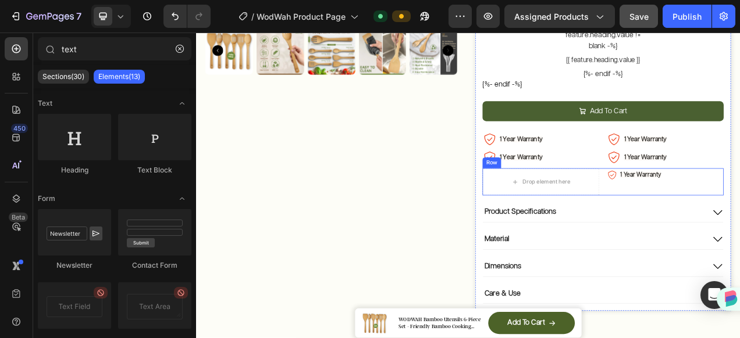
click at [711, 207] on div "Drop element here Image 1 Year Warranty Text Block Row Row" at bounding box center [718, 224] width 309 height 35
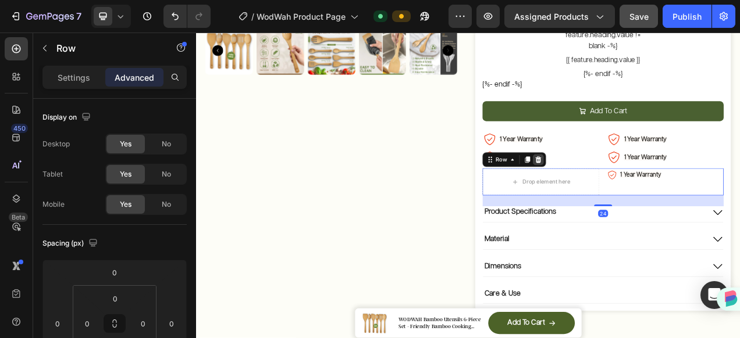
click at [632, 192] on icon at bounding box center [636, 196] width 8 height 8
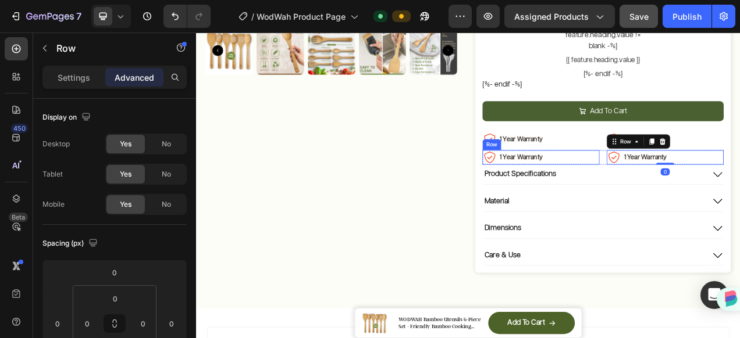
click at [702, 184] on div "Image 1 Year Warranty Text Block Row" at bounding box center [639, 193] width 150 height 19
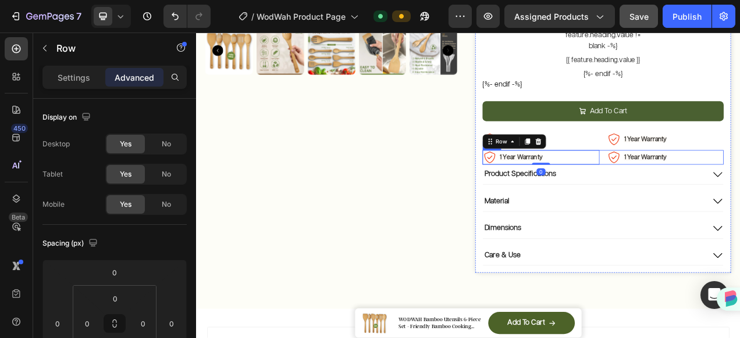
click at [713, 184] on div "Image 1 Year Warranty Text Block Row 0 Image 1 Year Warranty Text Block Row Row" at bounding box center [718, 193] width 309 height 19
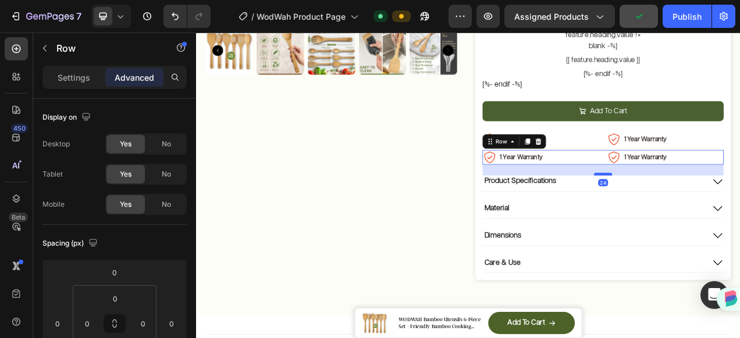
drag, startPoint x: 714, startPoint y: 191, endPoint x: 716, endPoint y: 200, distance: 9.7
click at [716, 213] on div at bounding box center [718, 214] width 23 height 3
type input "24"
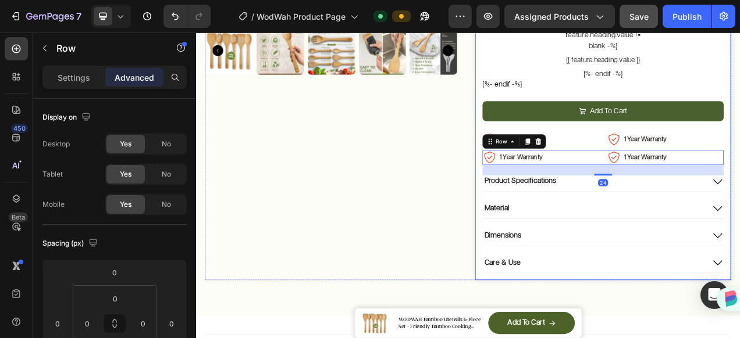
click at [739, 174] on div "Product Images WODWAH Bamboo Utensils 6-Piece Set - Friendly Bamboo Cooking Ute…" at bounding box center [545, 35] width 698 height 723
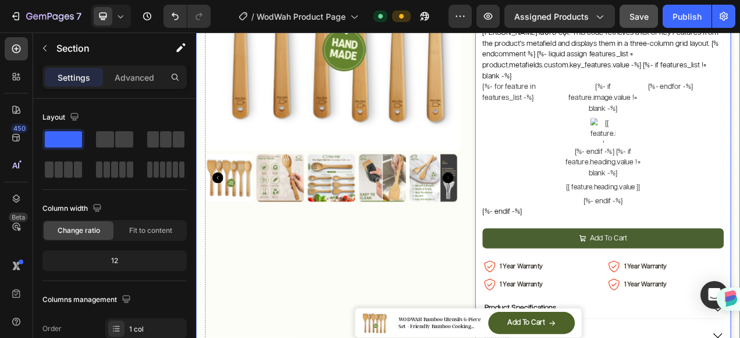
scroll to position [149, 0]
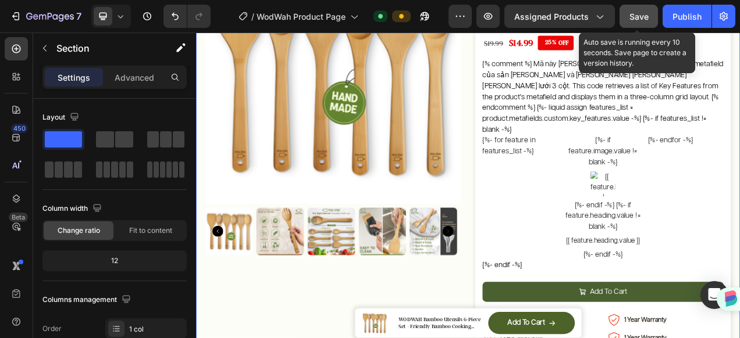
click at [639, 23] on button "Save" at bounding box center [638, 16] width 38 height 23
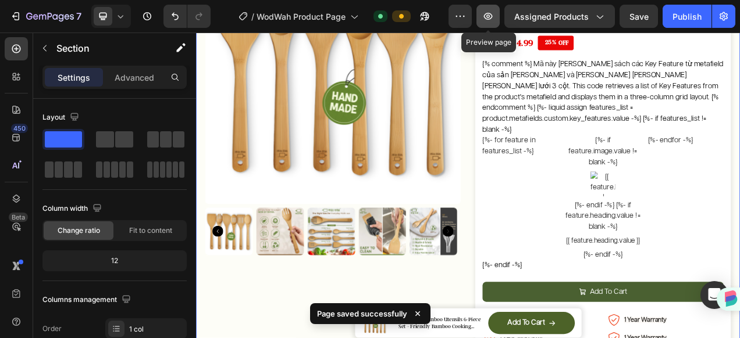
click at [487, 17] on icon "button" at bounding box center [488, 16] width 9 height 7
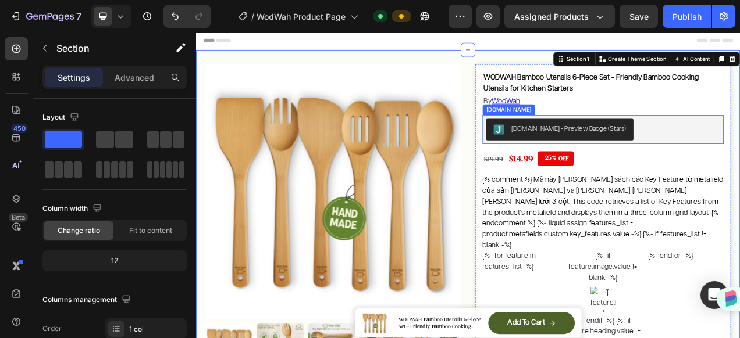
scroll to position [0, 0]
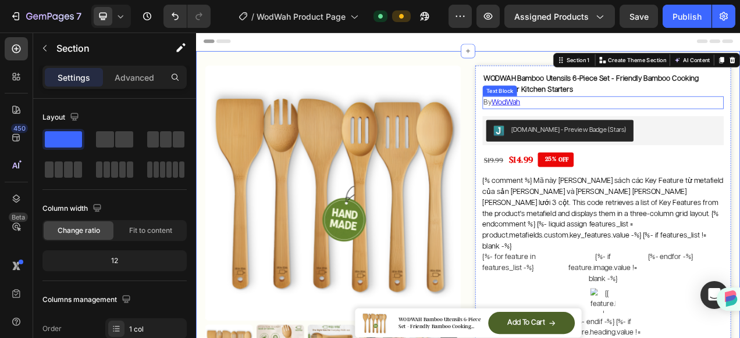
click at [703, 121] on p "By WodWah" at bounding box center [718, 123] width 307 height 14
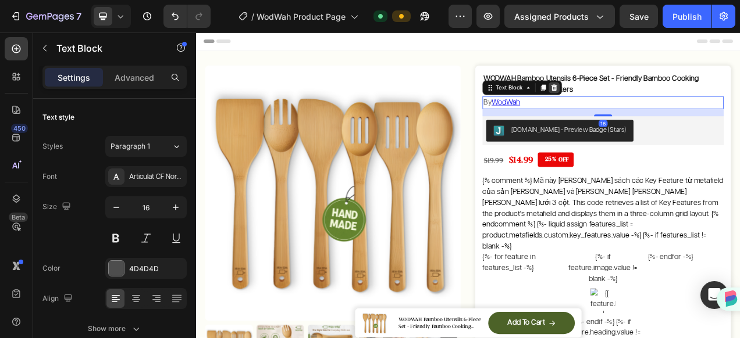
click at [653, 106] on icon at bounding box center [656, 103] width 8 height 8
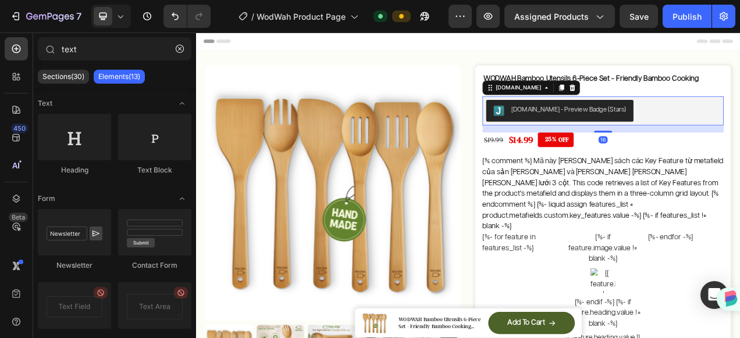
click at [739, 148] on div "[DOMAIN_NAME] - Preview Badge (Stars)" at bounding box center [718, 133] width 309 height 37
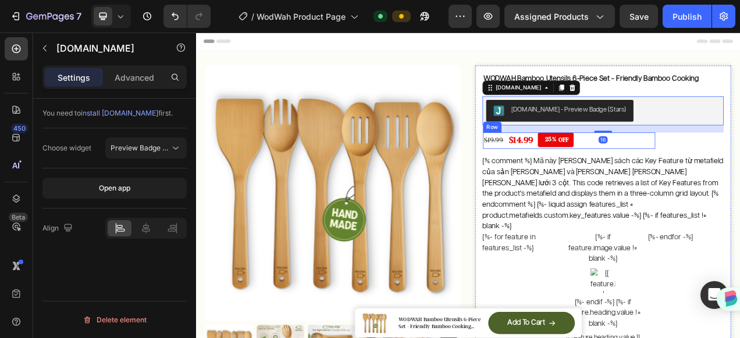
click at [739, 167] on div "$19.99 Product Price Product Price $14.99 Product Price Product Price 25% OFF D…" at bounding box center [674, 171] width 221 height 21
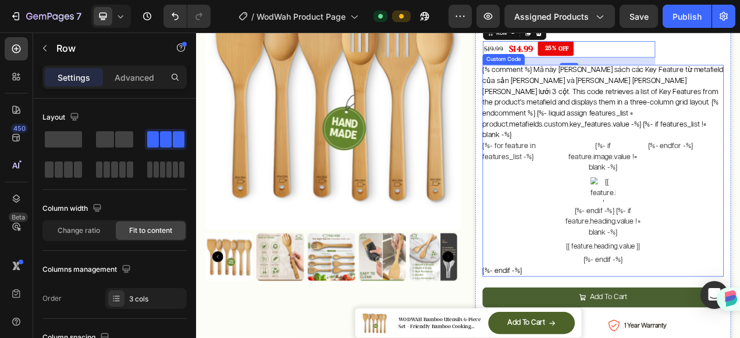
scroll to position [233, 0]
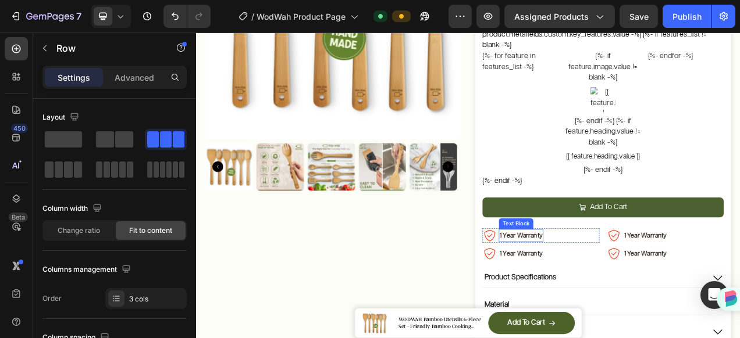
click at [632, 290] on strong "1 Year Warranty" at bounding box center [613, 294] width 55 height 8
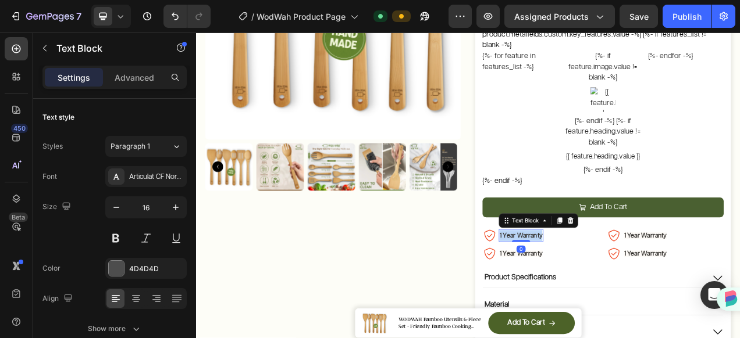
click at [632, 290] on strong "1 Year Warranty" at bounding box center [613, 294] width 55 height 8
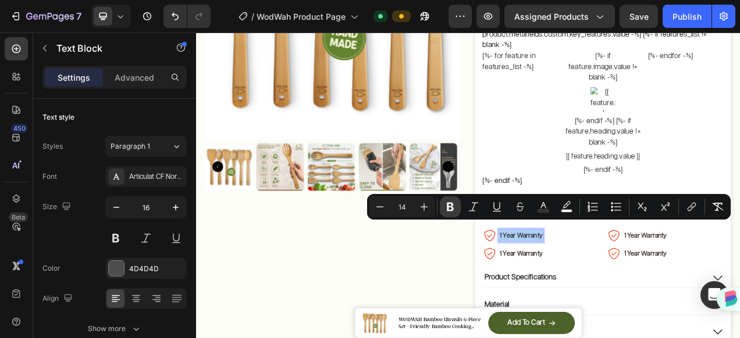
click at [452, 205] on icon "Editor contextual toolbar" at bounding box center [450, 207] width 7 height 9
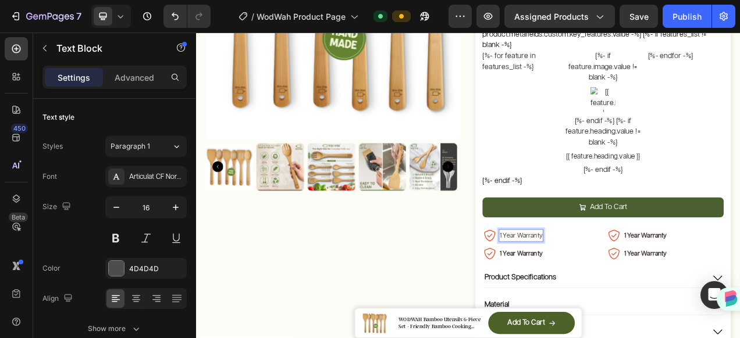
click at [525, 254] on div "Product Images" at bounding box center [372, 158] width 328 height 632
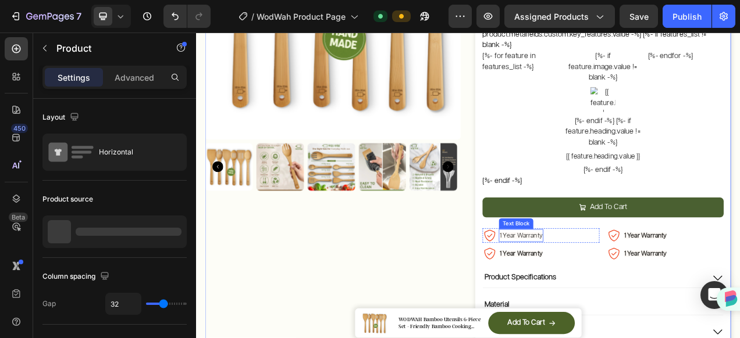
click at [608, 290] on span "1 Year Warranty" at bounding box center [613, 294] width 55 height 8
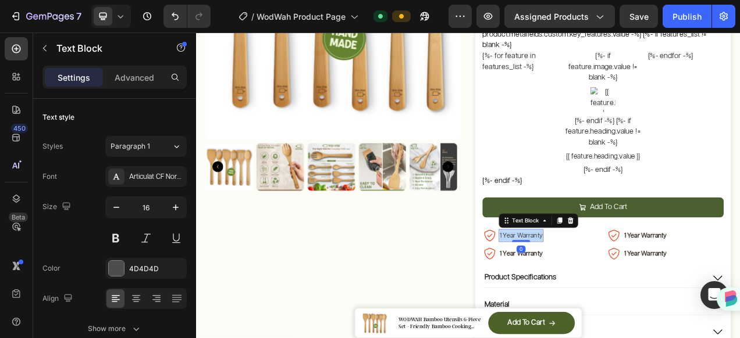
click at [609, 290] on span "1 Year Warranty" at bounding box center [613, 294] width 55 height 8
click at [608, 290] on span "1 Year Warranty" at bounding box center [613, 294] width 55 height 8
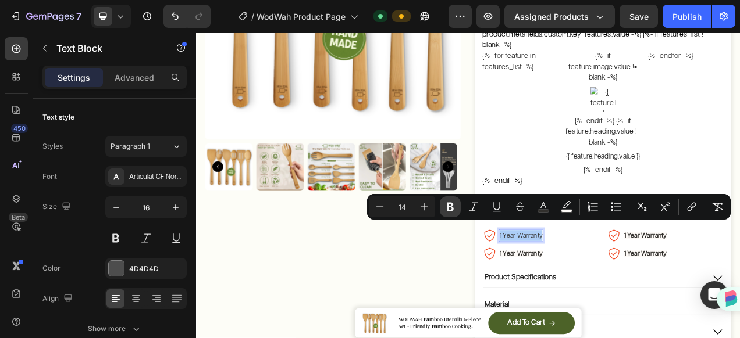
click at [449, 203] on icon "Editor contextual toolbar" at bounding box center [450, 207] width 7 height 9
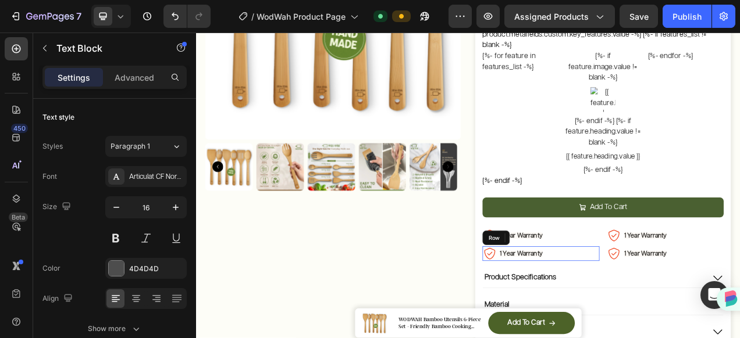
click at [670, 308] on div "Image 1 Year Warranty Text Block Row" at bounding box center [639, 317] width 150 height 19
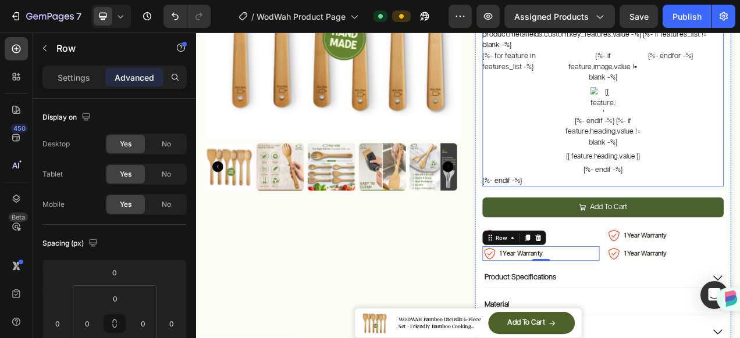
click at [683, 112] on div "{%- if feature.image.value != blank -%} {%- endif -%} {%- if feature.heading.va…" at bounding box center [718, 136] width 97 height 161
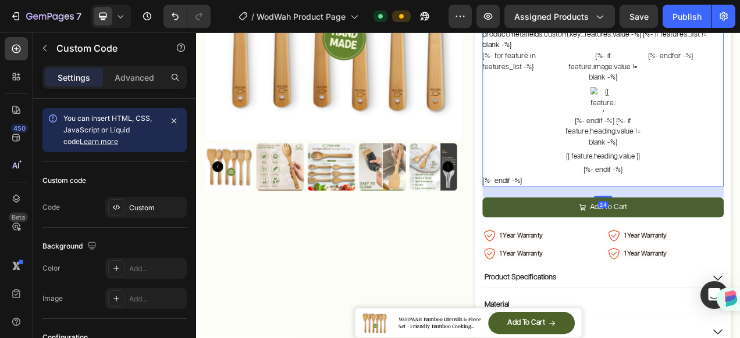
click at [683, 112] on div "{%- if feature.image.value != blank -%} {%- endif -%} {%- if feature.heading.va…" at bounding box center [718, 136] width 97 height 161
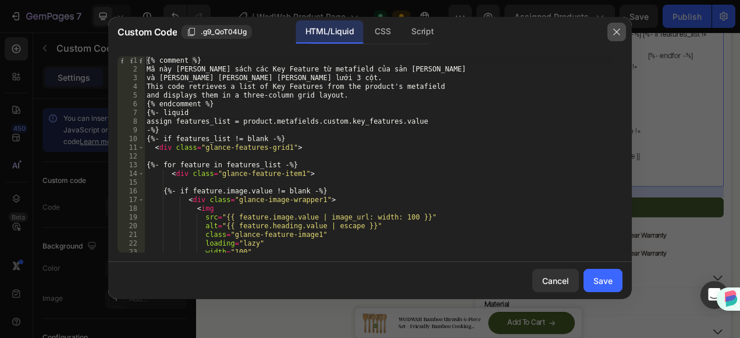
click at [617, 34] on icon "button" at bounding box center [616, 31] width 9 height 9
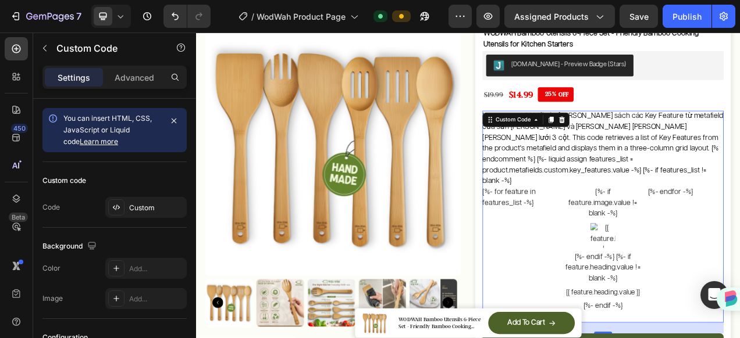
scroll to position [0, 0]
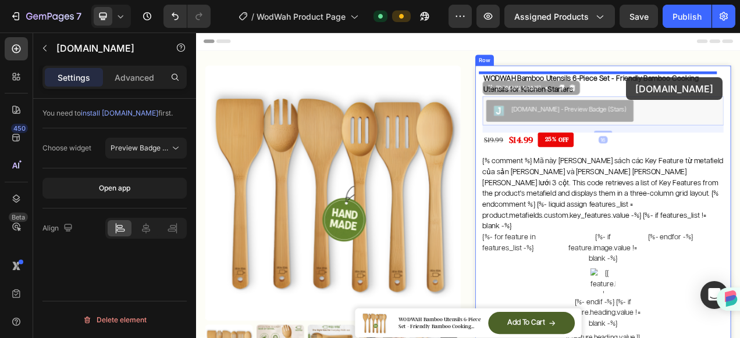
drag, startPoint x: 754, startPoint y: 139, endPoint x: 747, endPoint y: 90, distance: 49.3
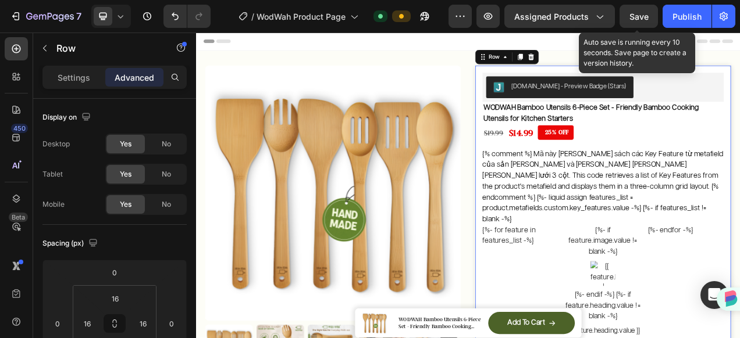
click at [642, 14] on span "Save" at bounding box center [638, 17] width 19 height 10
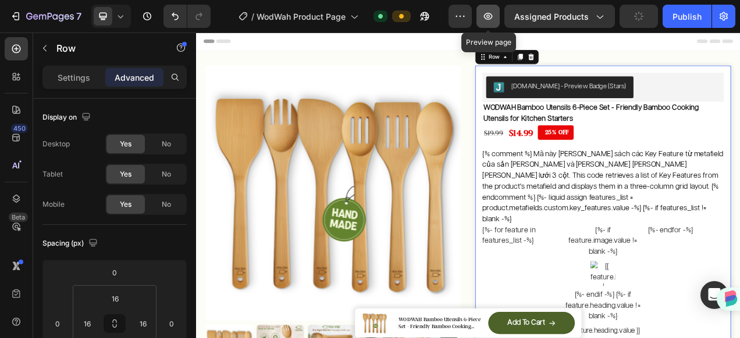
click at [486, 13] on icon "button" at bounding box center [488, 16] width 12 height 12
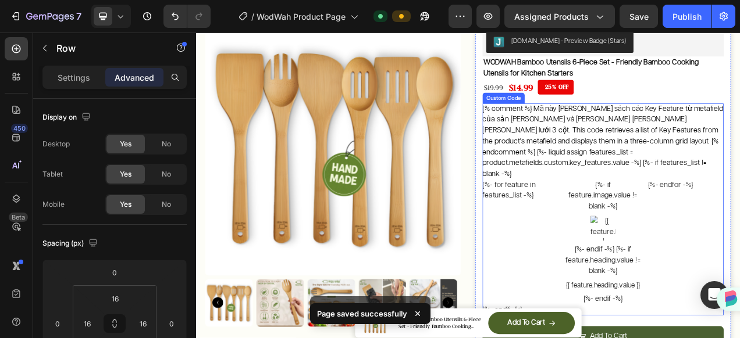
scroll to position [116, 0]
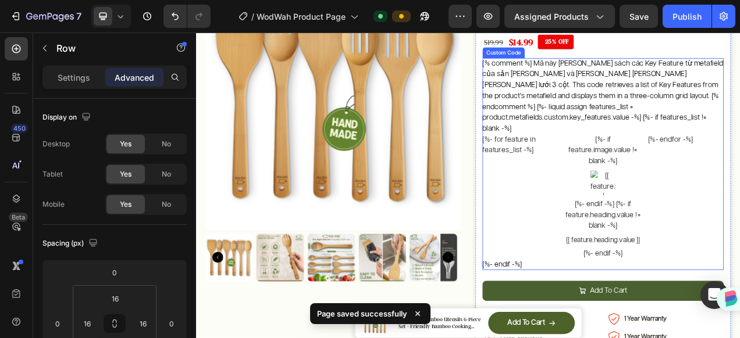
click at [708, 173] on div "{%- if feature.image.value != blank -%} {%- endif -%} {%- if feature.heading.va…" at bounding box center [718, 243] width 97 height 161
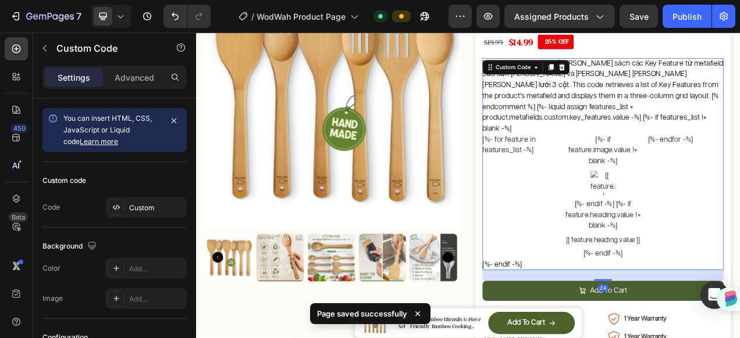
click at [708, 173] on div "{%- if feature.image.value != blank -%} {%- endif -%} {%- if feature.heading.va…" at bounding box center [718, 243] width 97 height 161
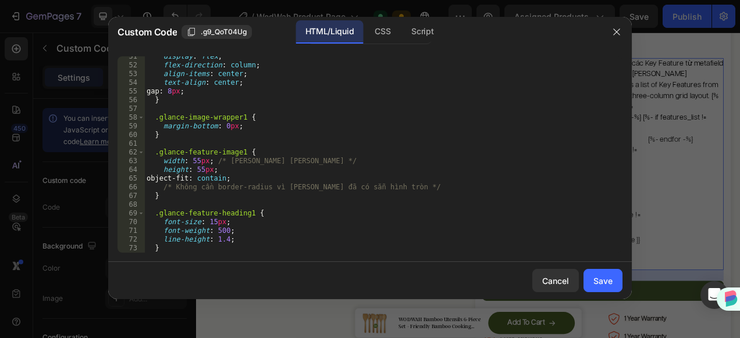
scroll to position [440, 0]
click at [214, 231] on div "display : flex ; flex-direction : column ; align-items : center ; text-align : …" at bounding box center [378, 159] width 469 height 214
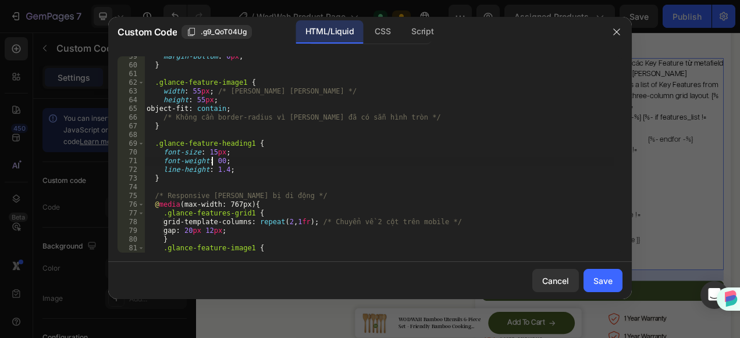
scroll to position [0, 6]
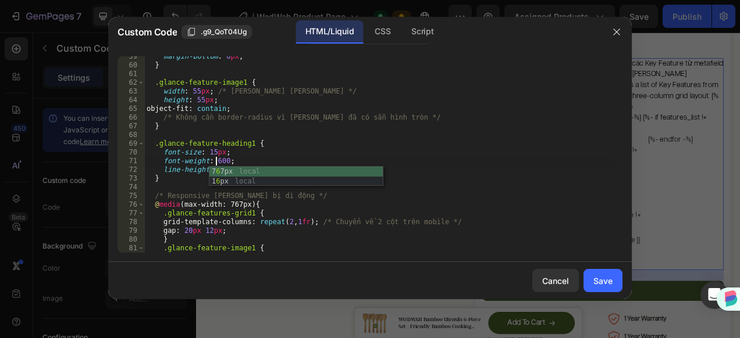
click at [347, 155] on div "margin-bottom : 0 px ; } .glance-feature-image1 { width : 55 px ; /* [PERSON_NA…" at bounding box center [378, 159] width 469 height 214
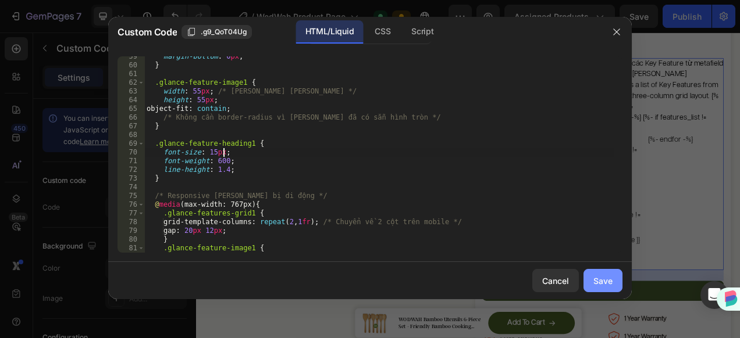
type textarea "font-size: 15px;"
click at [603, 290] on button "Save" at bounding box center [602, 280] width 39 height 23
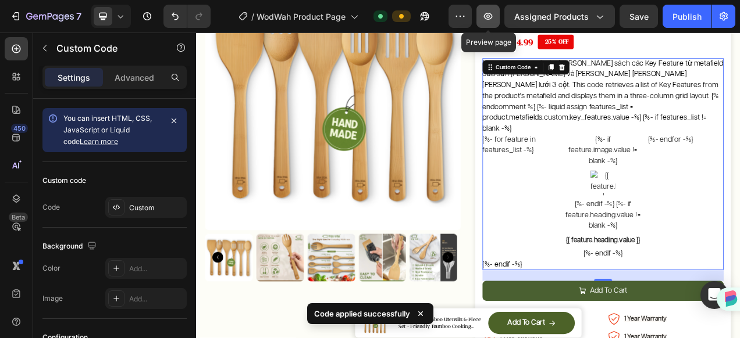
click at [486, 22] on button "button" at bounding box center [487, 16] width 23 height 23
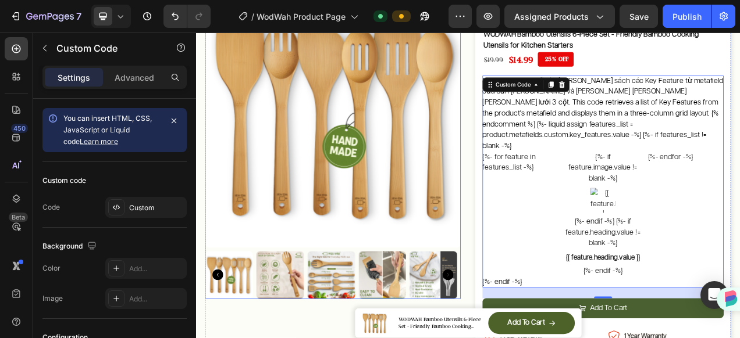
scroll to position [0, 0]
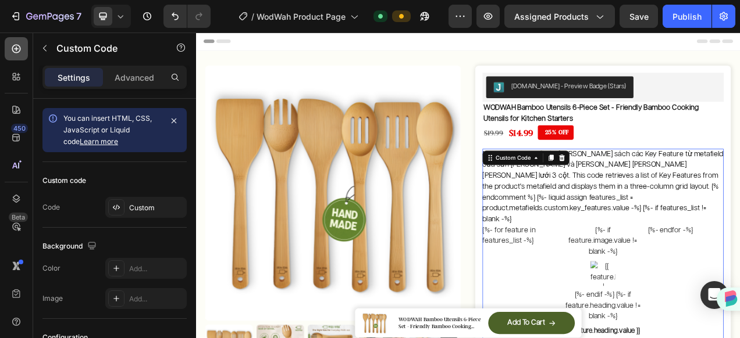
click at [19, 56] on div at bounding box center [16, 48] width 23 height 23
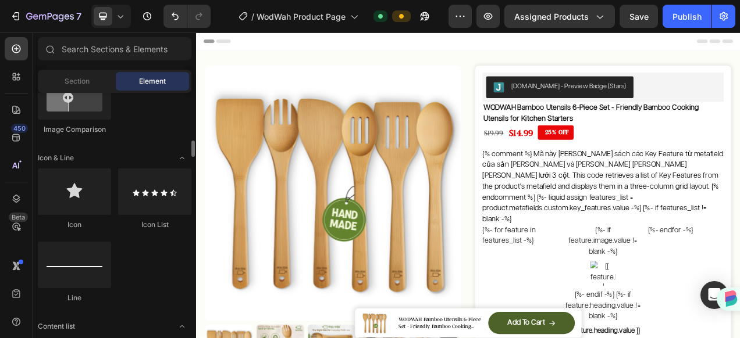
scroll to position [814, 0]
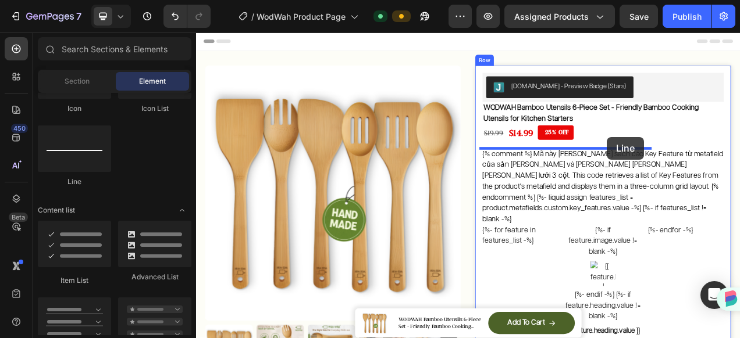
drag, startPoint x: 288, startPoint y: 190, endPoint x: 723, endPoint y: 167, distance: 435.6
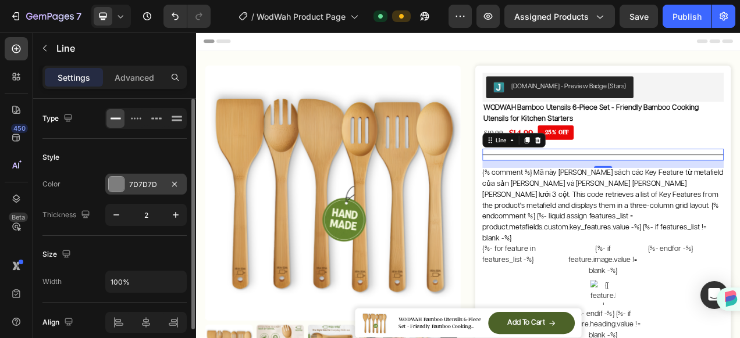
click at [114, 187] on div at bounding box center [116, 184] width 15 height 15
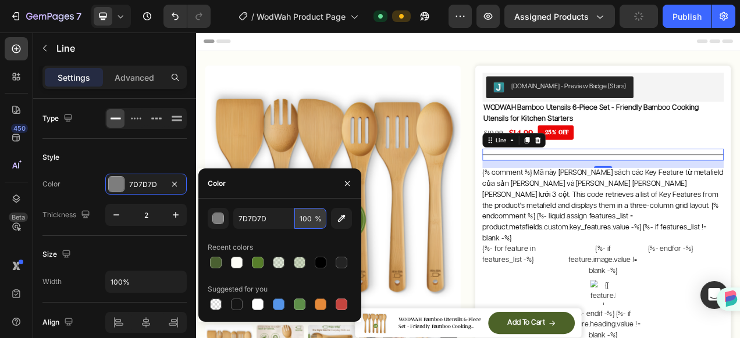
click at [304, 221] on input "100" at bounding box center [310, 218] width 32 height 21
type input "40"
click at [304, 221] on input "40" at bounding box center [310, 218] width 32 height 21
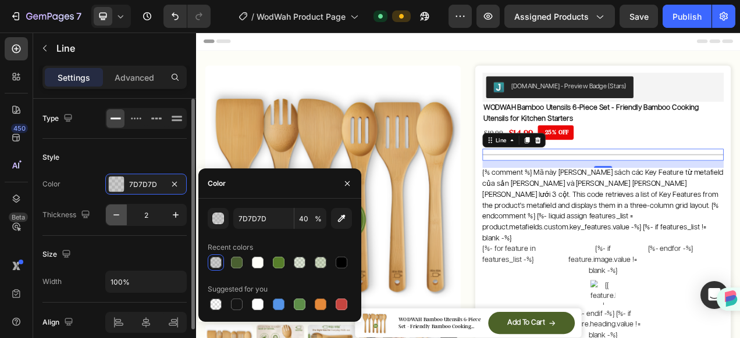
click at [114, 213] on icon "button" at bounding box center [116, 215] width 12 height 12
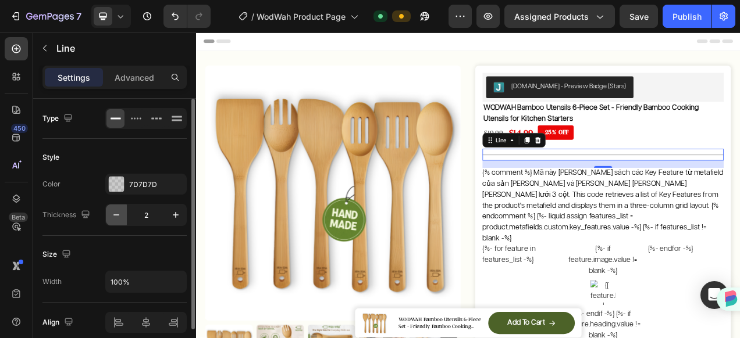
type input "1"
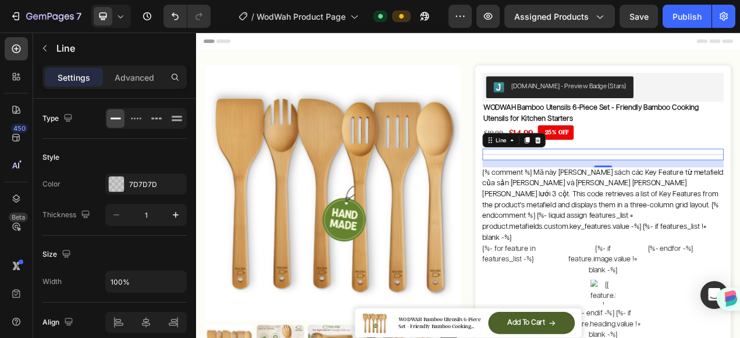
click at [739, 184] on div "Title Line 16" at bounding box center [718, 189] width 309 height 15
click at [739, 157] on div "$19.99 Product Price Product Price $14.99 Product Price Product Price 25% OFF D…" at bounding box center [674, 162] width 221 height 21
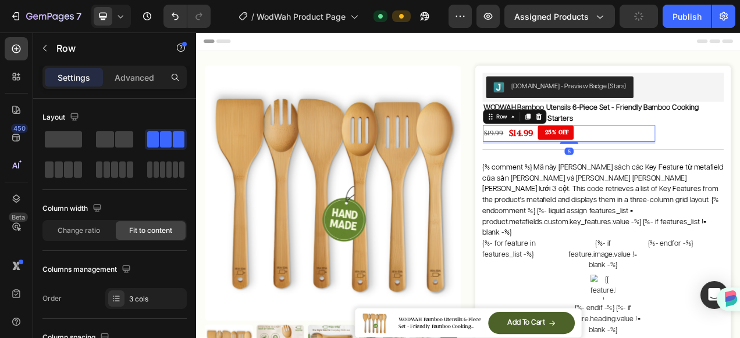
drag, startPoint x: 672, startPoint y: 180, endPoint x: 678, endPoint y: 174, distance: 8.6
click at [678, 174] on div at bounding box center [674, 174] width 23 height 2
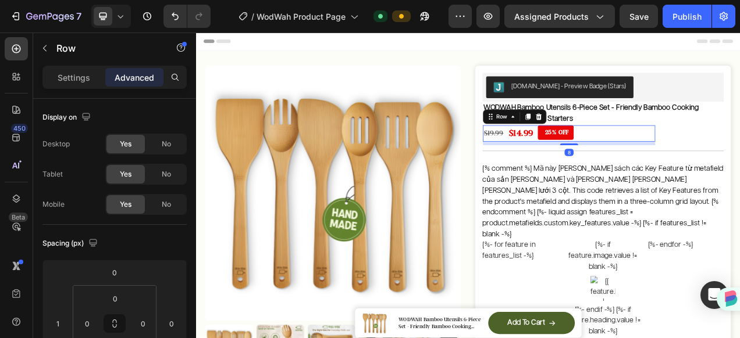
click at [675, 175] on div at bounding box center [674, 176] width 23 height 2
type input "8"
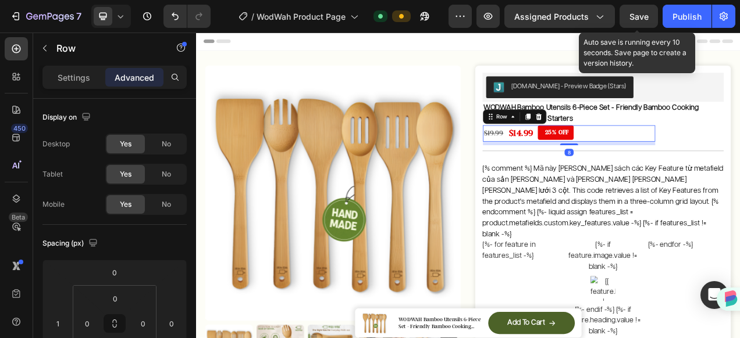
click at [633, 16] on span "Save" at bounding box center [638, 17] width 19 height 10
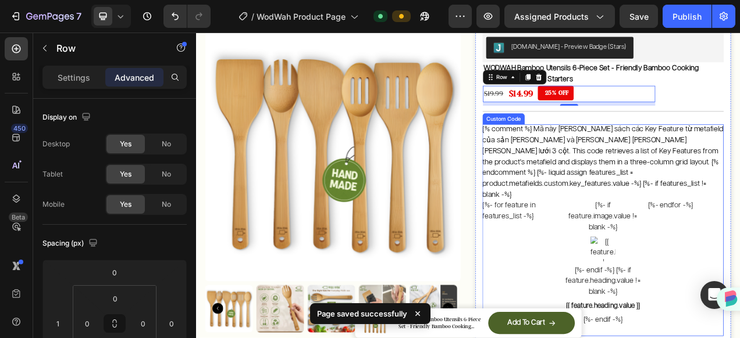
scroll to position [0, 0]
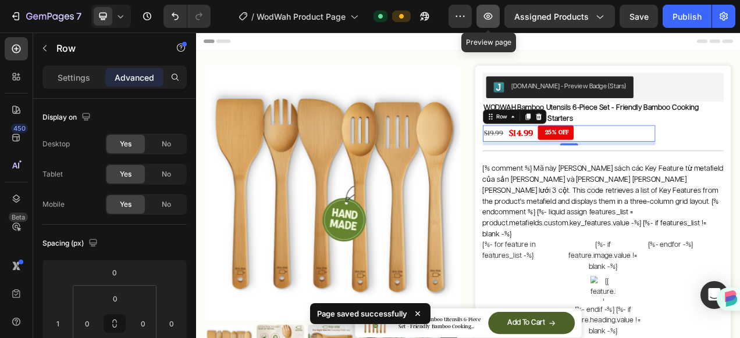
click at [486, 20] on icon "button" at bounding box center [488, 16] width 12 height 12
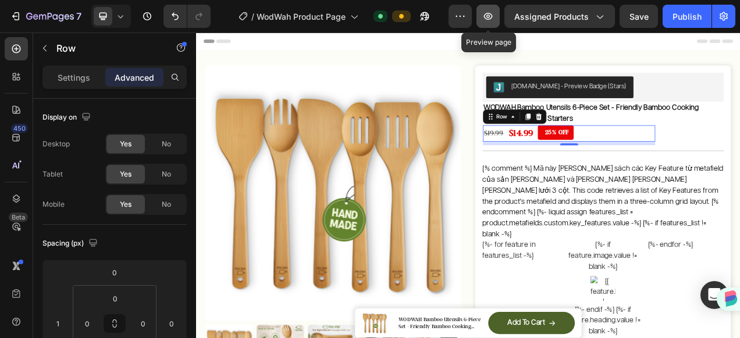
click at [490, 17] on icon "button" at bounding box center [488, 16] width 9 height 7
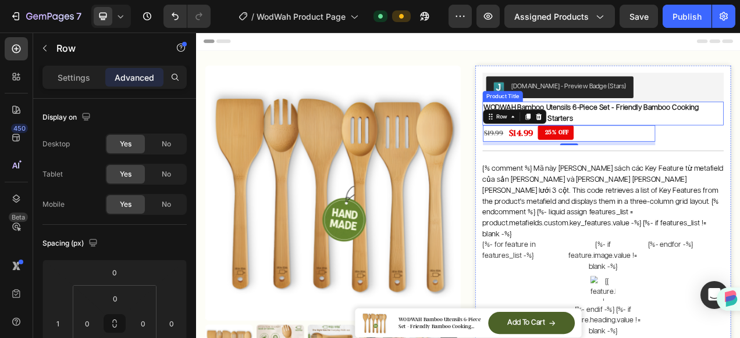
click at [739, 127] on h1 "WODWAH Bamboo Utensils 6-Piece Set - Friendly Bamboo Cooking Utensils for Kitch…" at bounding box center [718, 137] width 309 height 30
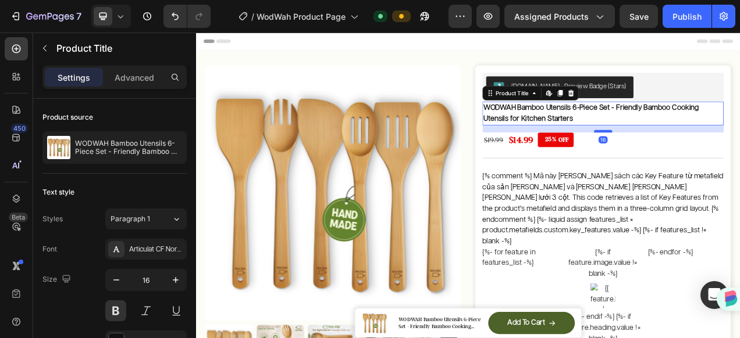
drag, startPoint x: 708, startPoint y: 151, endPoint x: 710, endPoint y: 159, distance: 8.9
click at [710, 159] on div at bounding box center [718, 159] width 23 height 3
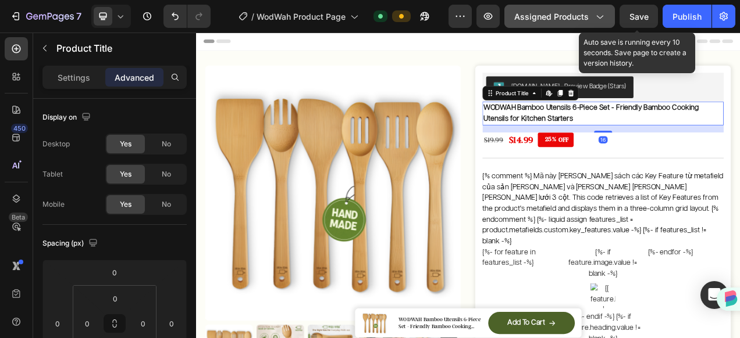
click at [629, 15] on button "Save" at bounding box center [638, 16] width 38 height 23
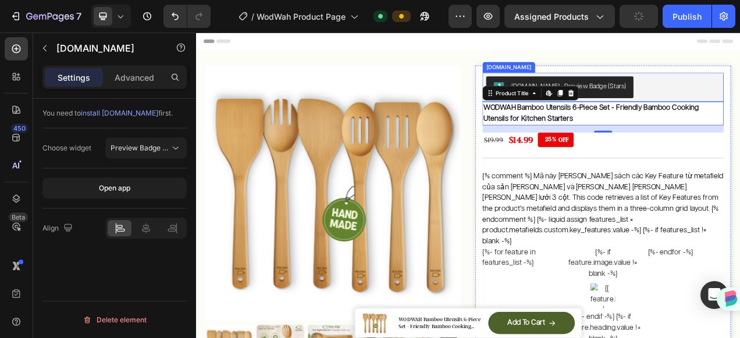
click at [739, 100] on div "[DOMAIN_NAME] - Preview Badge (Stars)" at bounding box center [718, 103] width 300 height 28
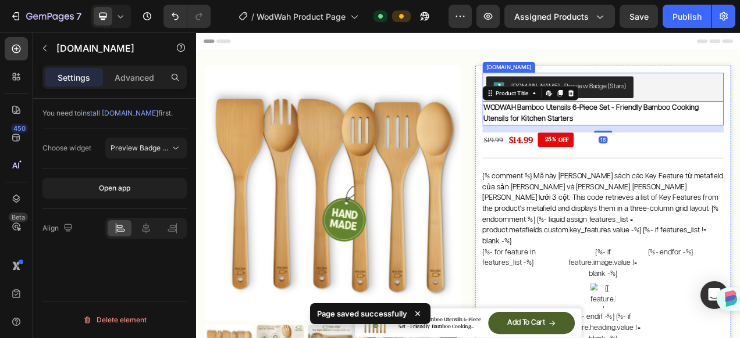
click at [739, 113] on div "[DOMAIN_NAME] - Preview Badge (Stars)" at bounding box center [718, 103] width 300 height 28
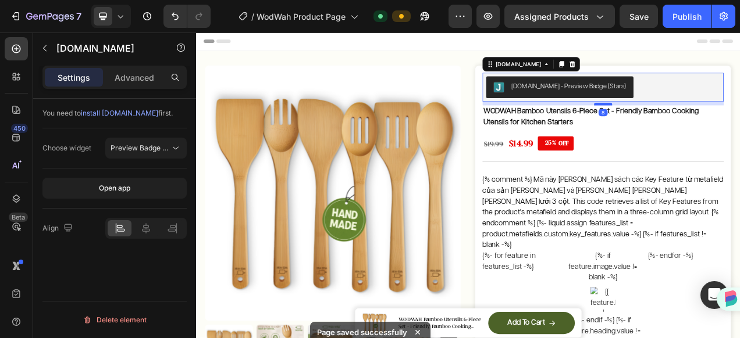
click at [716, 123] on div at bounding box center [718, 124] width 23 height 3
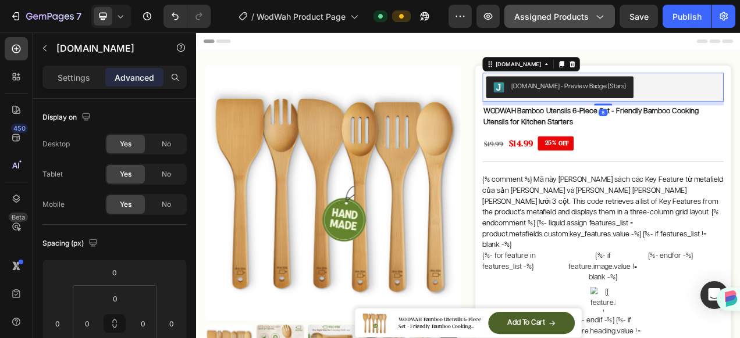
click at [632, 21] on span "Save" at bounding box center [638, 17] width 19 height 10
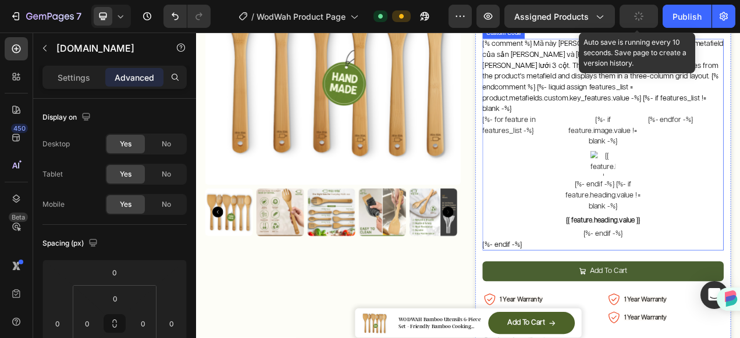
scroll to position [349, 0]
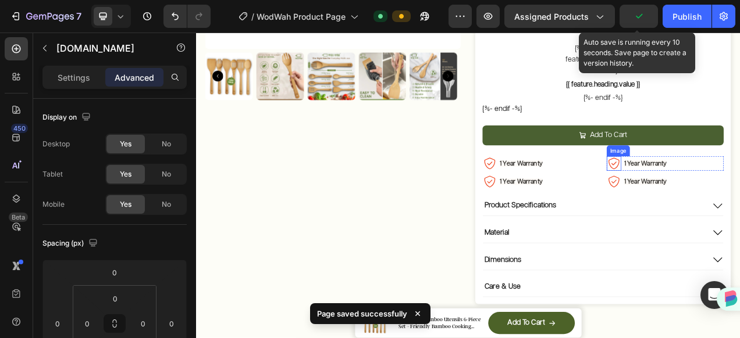
click at [726, 192] on img at bounding box center [732, 201] width 19 height 19
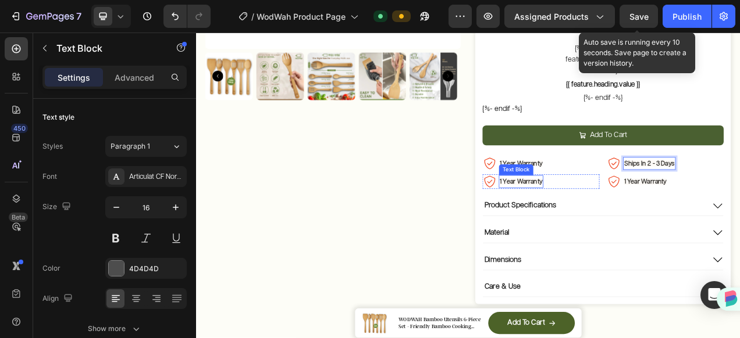
click at [618, 220] on strong "1 Year Warranty" at bounding box center [613, 224] width 55 height 8
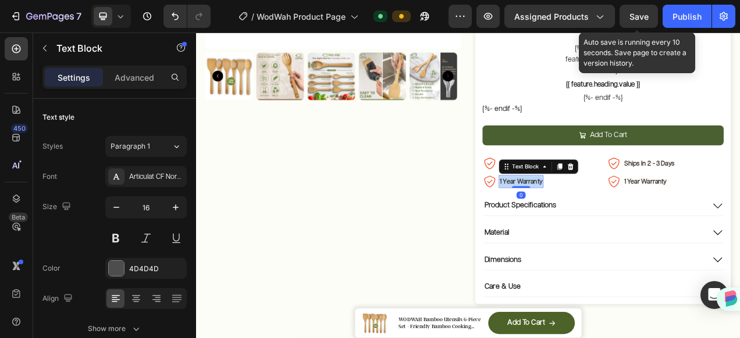
click at [618, 220] on strong "1 Year Warranty" at bounding box center [613, 224] width 55 height 8
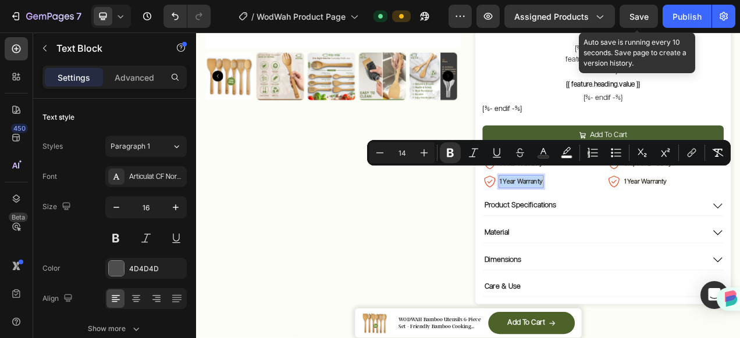
type input "16"
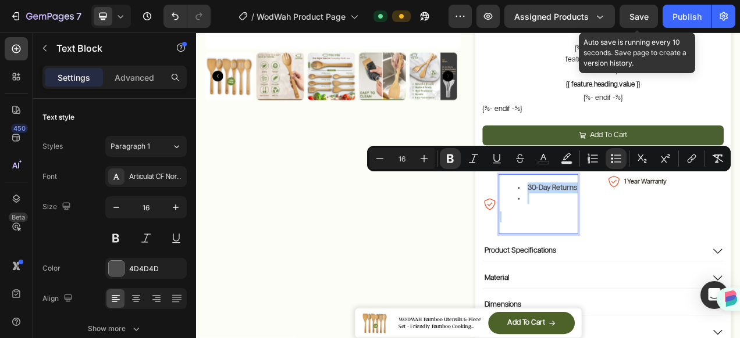
drag, startPoint x: 615, startPoint y: 260, endPoint x: 695, endPoint y: 201, distance: 99.0
click at [584, 215] on div "30-Day Returns" at bounding box center [635, 253] width 102 height 77
click at [594, 226] on ul "30-Day Returns" at bounding box center [635, 240] width 99 height 28
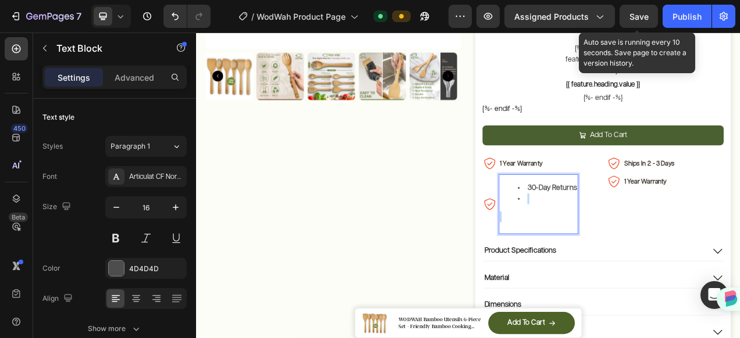
click at [594, 226] on ul "30-Day Returns" at bounding box center [635, 240] width 99 height 28
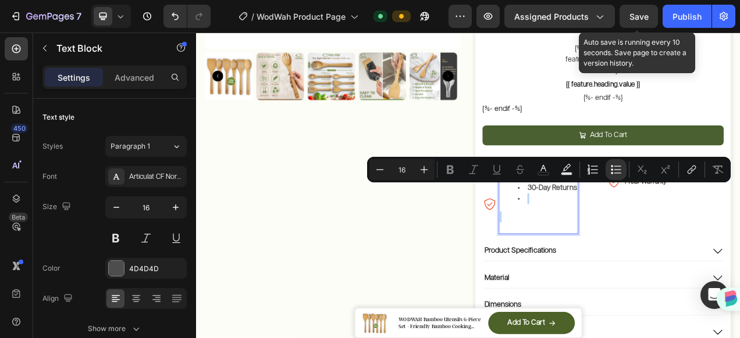
click at [612, 240] on li "Rich Text Editor. Editing area: main" at bounding box center [647, 247] width 76 height 14
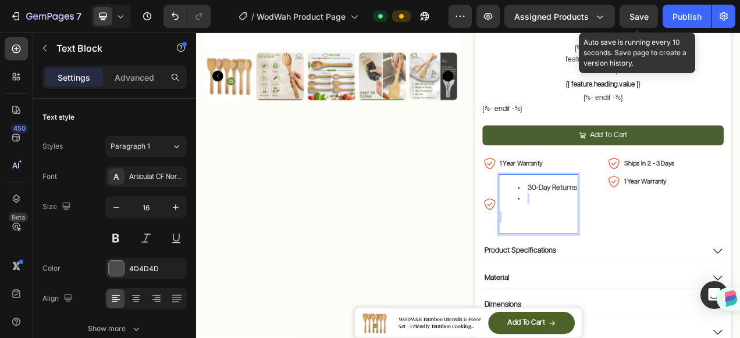
click at [612, 240] on li "Rich Text Editor. Editing area: main" at bounding box center [647, 247] width 76 height 14
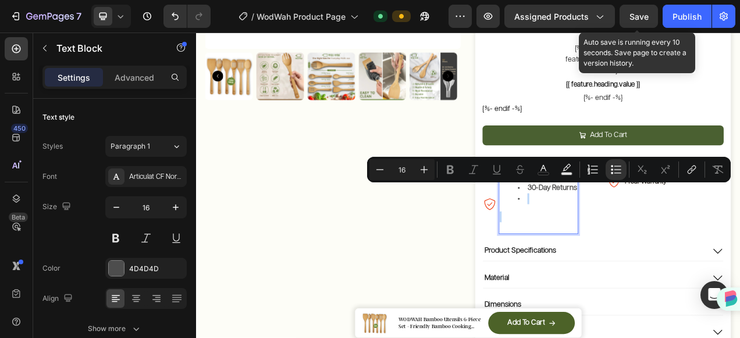
click at [629, 240] on li "Rich Text Editor. Editing area: main" at bounding box center [647, 247] width 76 height 14
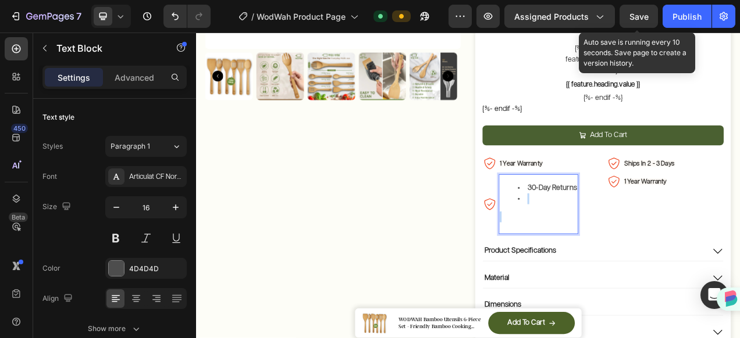
click at [629, 240] on li "Rich Text Editor. Editing area: main" at bounding box center [647, 247] width 76 height 14
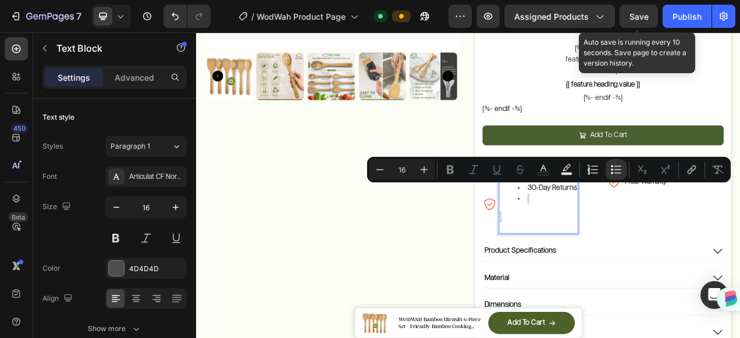
click at [697, 270] on div "Image 30-Day Returns Text Block 0 Row" at bounding box center [639, 253] width 150 height 77
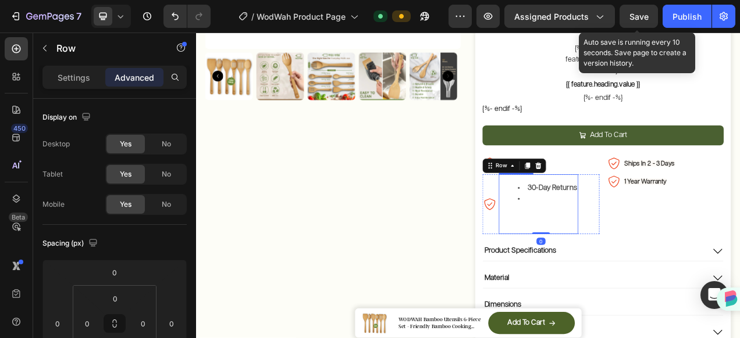
click at [646, 245] on div "30-Day Returns" at bounding box center [635, 253] width 102 height 77
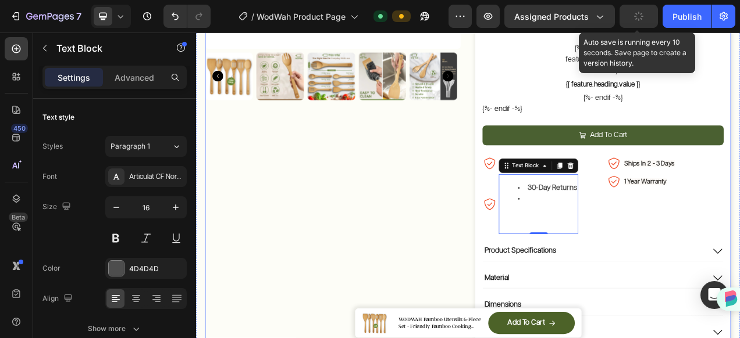
click at [298, 249] on div "Product Images" at bounding box center [372, 83] width 328 height 714
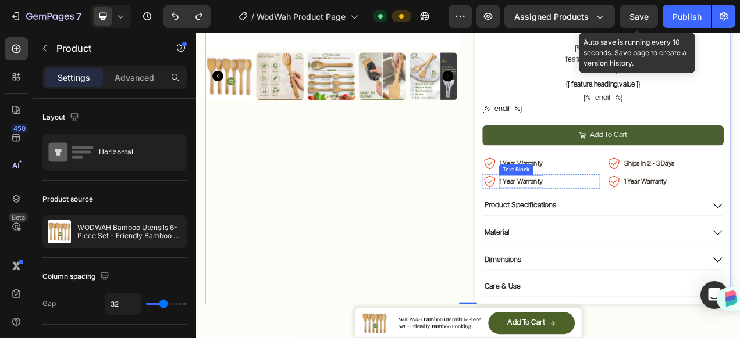
click at [614, 220] on strong "1 Year Warranty" at bounding box center [613, 224] width 55 height 8
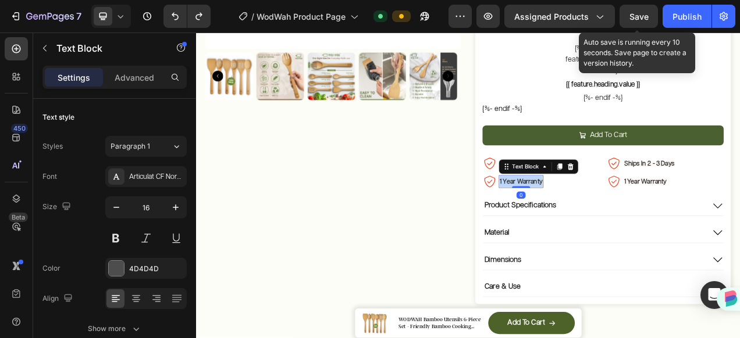
click at [614, 220] on strong "1 Year Warranty" at bounding box center [613, 224] width 55 height 8
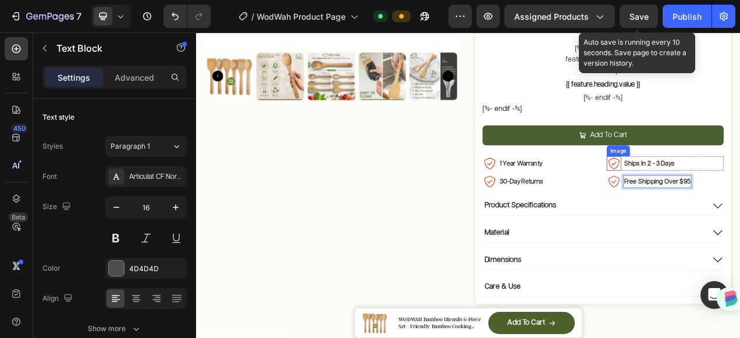
click at [725, 192] on img at bounding box center [732, 201] width 19 height 19
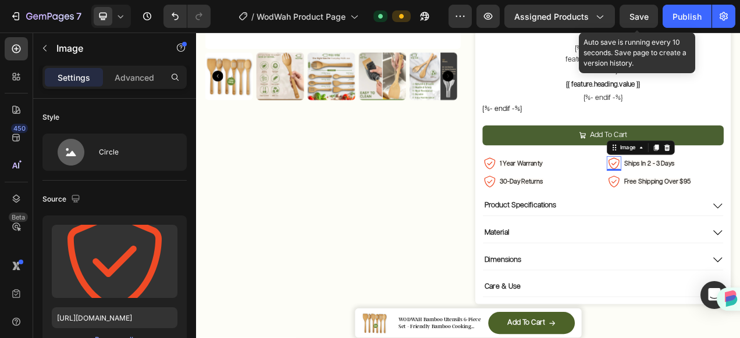
click at [725, 192] on img at bounding box center [732, 201] width 19 height 19
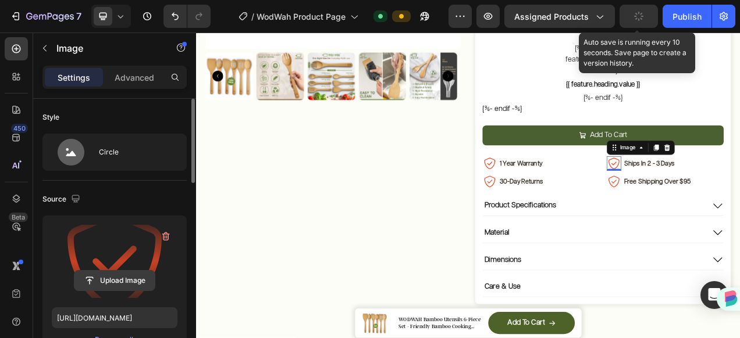
click at [121, 275] on input "file" at bounding box center [114, 281] width 80 height 20
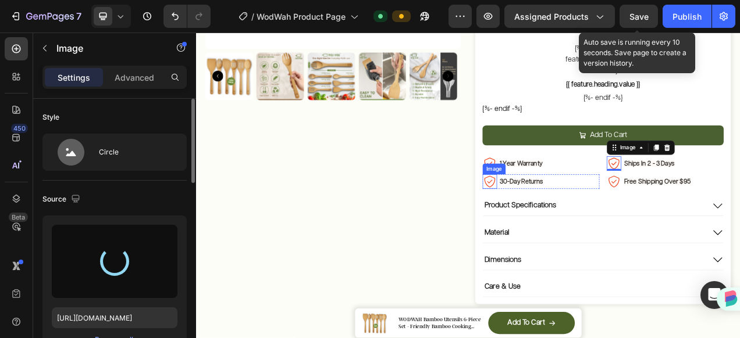
type input "[URL][DOMAIN_NAME]"
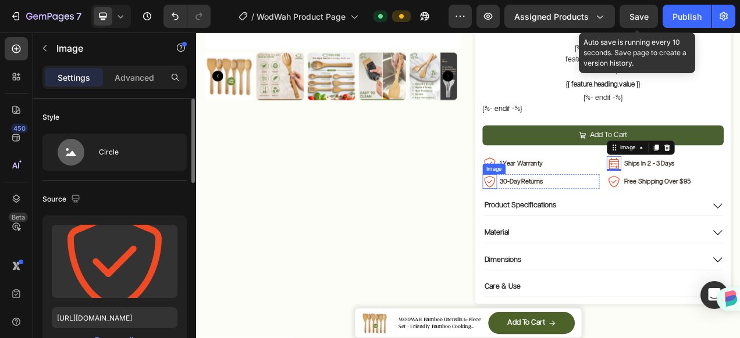
click at [566, 215] on div "Image" at bounding box center [573, 224] width 19 height 19
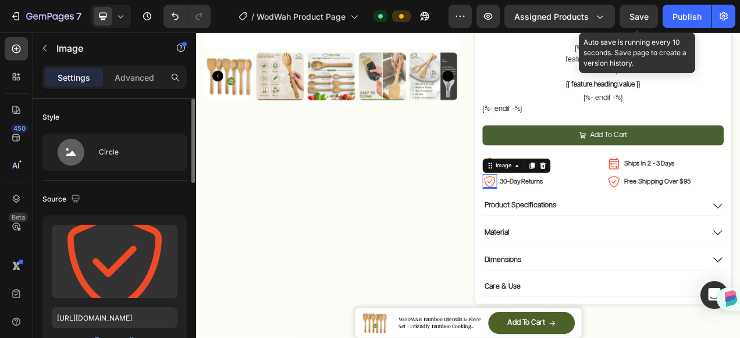
click at [566, 215] on img at bounding box center [573, 224] width 19 height 19
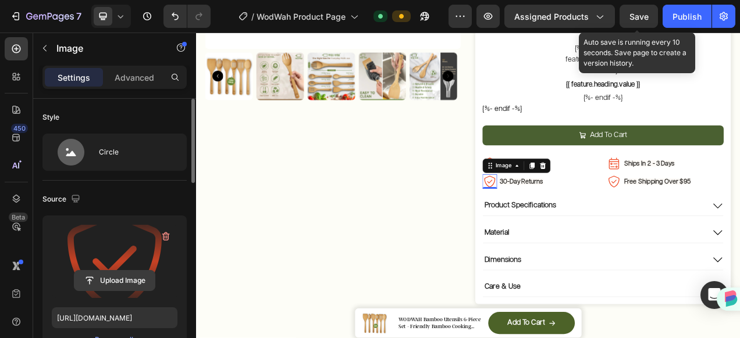
click at [108, 271] on input "file" at bounding box center [114, 281] width 80 height 20
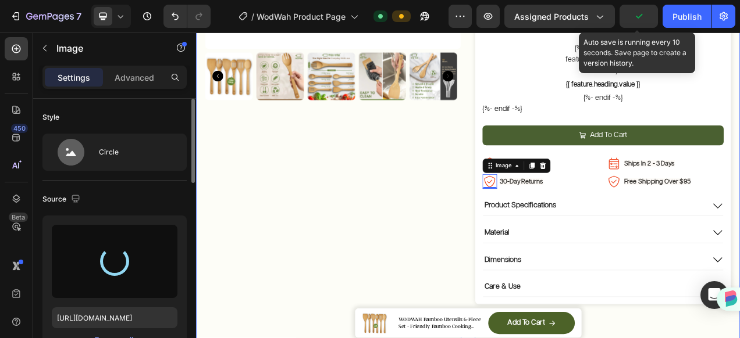
type input "[URL][DOMAIN_NAME]"
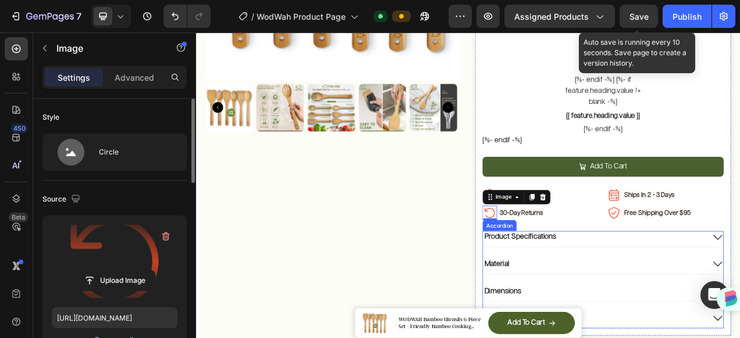
scroll to position [291, 0]
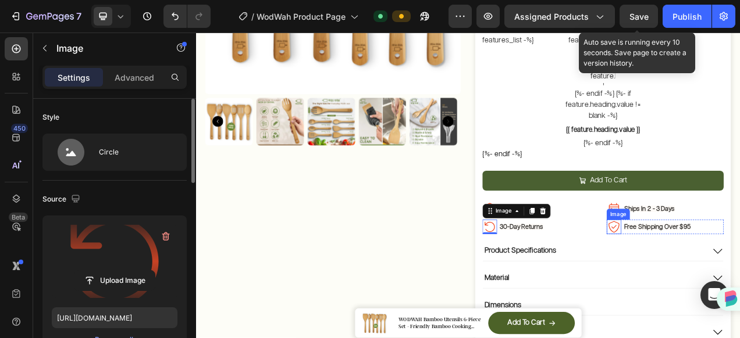
click at [723, 273] on img at bounding box center [732, 282] width 19 height 19
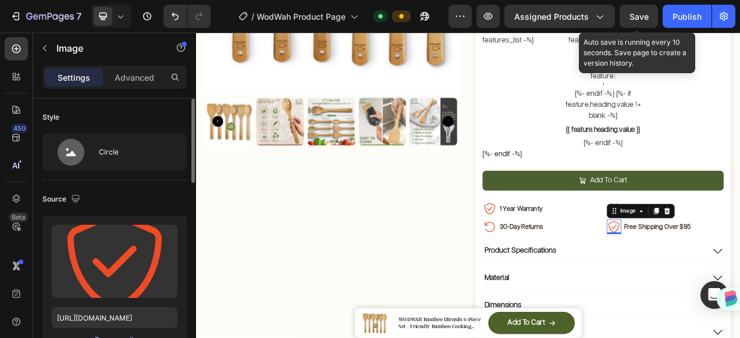
click at [723, 273] on img at bounding box center [732, 282] width 19 height 19
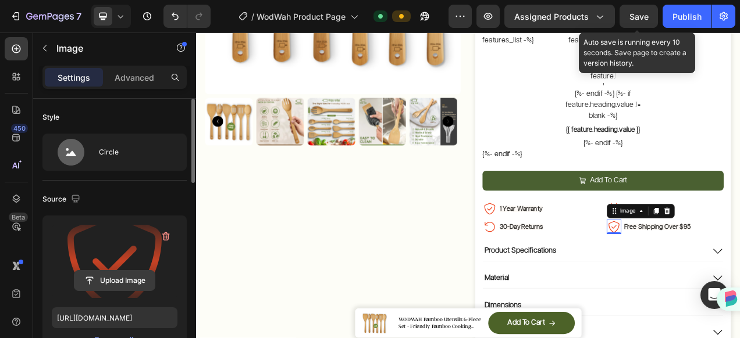
click at [132, 279] on input "file" at bounding box center [114, 281] width 80 height 20
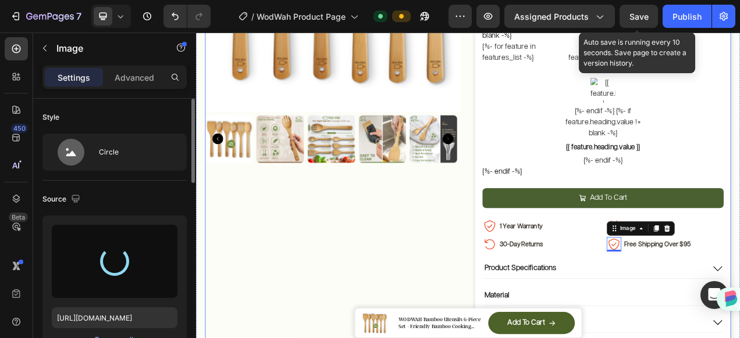
scroll to position [88, 0]
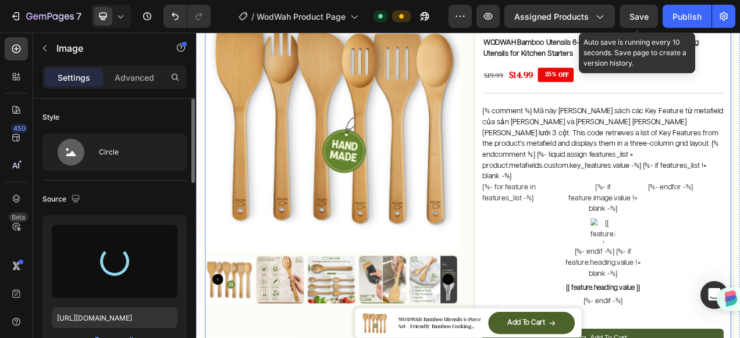
type input "[URL][DOMAIN_NAME]"
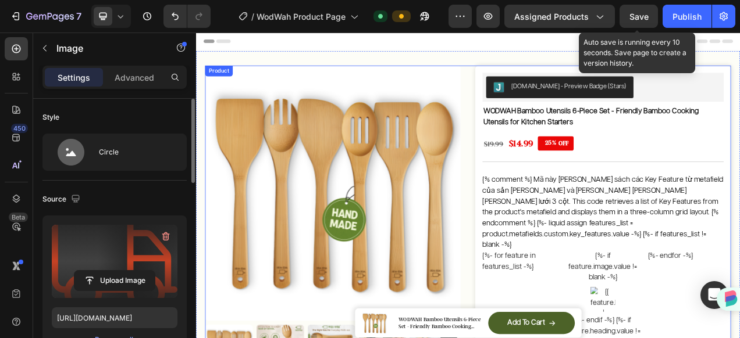
scroll to position [0, 0]
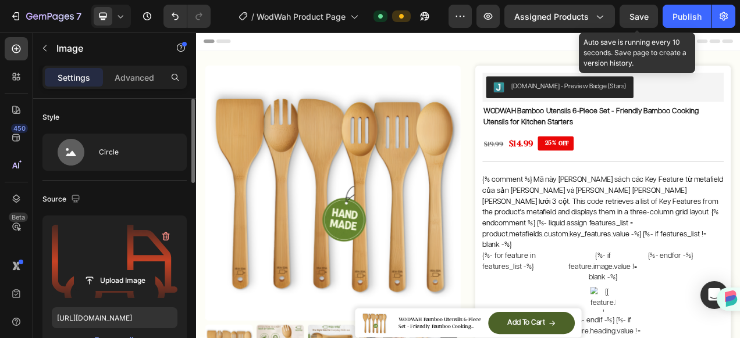
click at [646, 16] on span "Save" at bounding box center [638, 17] width 19 height 10
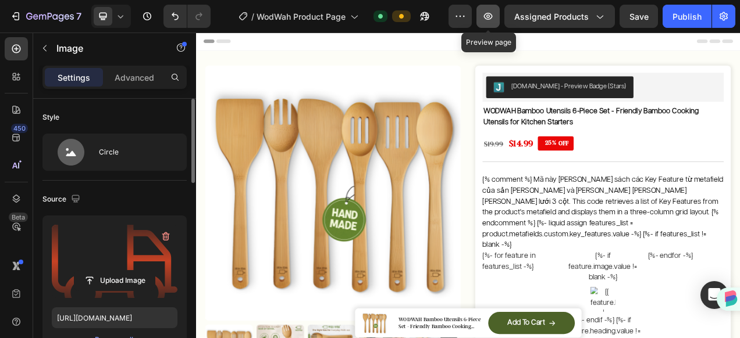
click at [491, 20] on icon "button" at bounding box center [488, 16] width 12 height 12
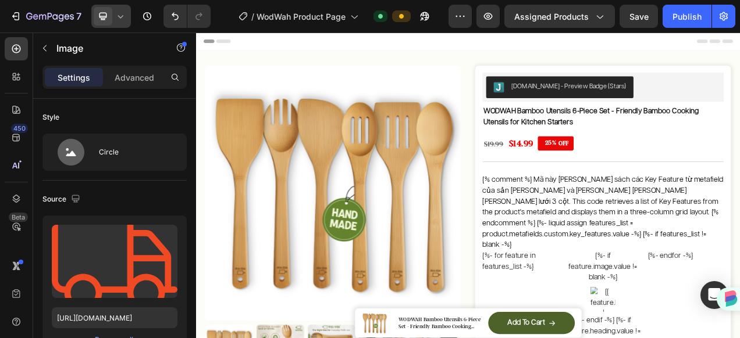
click at [120, 16] on icon at bounding box center [121, 16] width 12 height 12
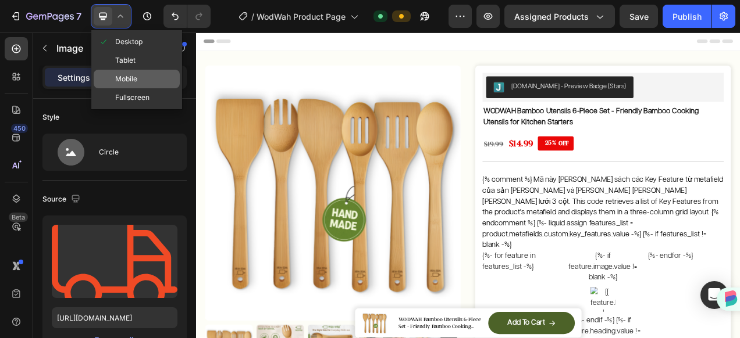
click at [129, 77] on span "Mobile" at bounding box center [126, 79] width 22 height 12
type input "80"
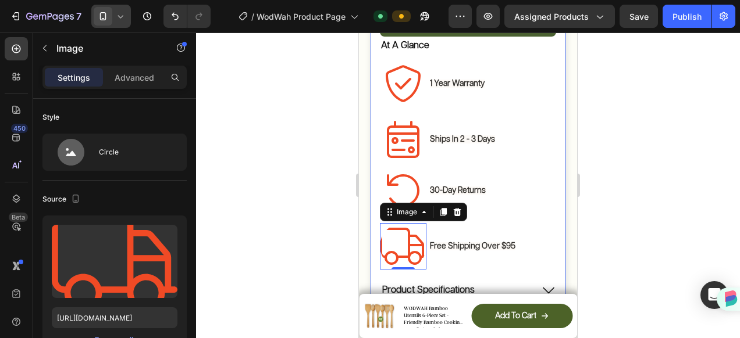
scroll to position [792, 0]
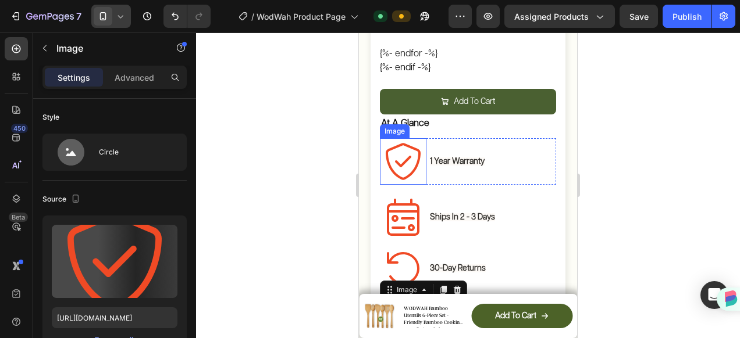
click at [416, 144] on img at bounding box center [403, 161] width 47 height 47
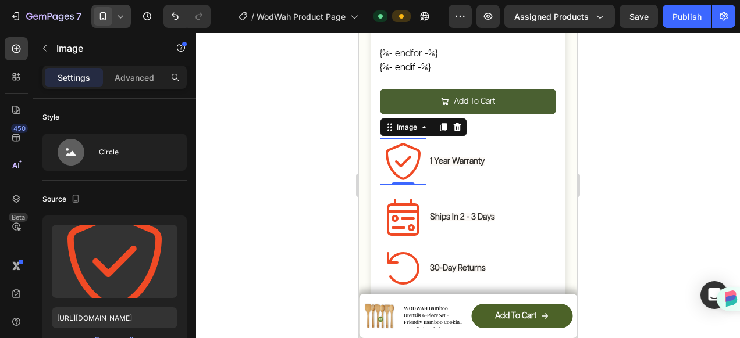
click at [416, 144] on img at bounding box center [403, 161] width 47 height 47
click at [503, 116] on p "At A Glance" at bounding box center [468, 124] width 174 height 17
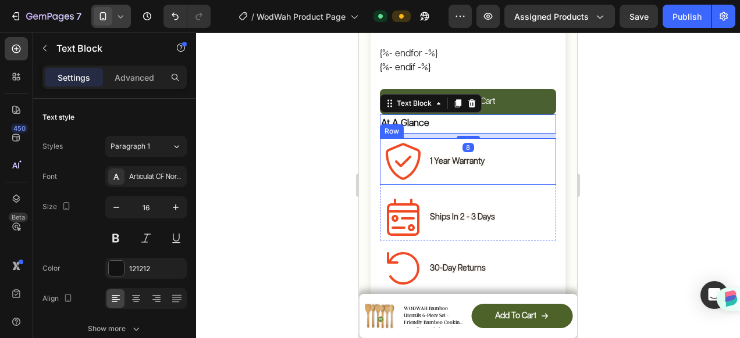
click at [507, 144] on div "Image 1 Year Warranty Text Block Row" at bounding box center [468, 161] width 176 height 47
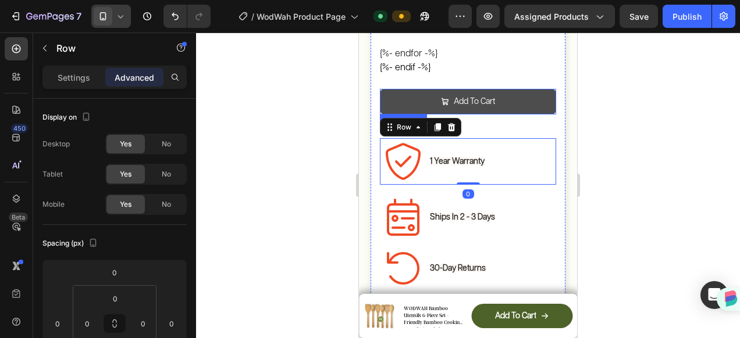
click at [519, 89] on button "Add To Cart" at bounding box center [468, 102] width 176 height 26
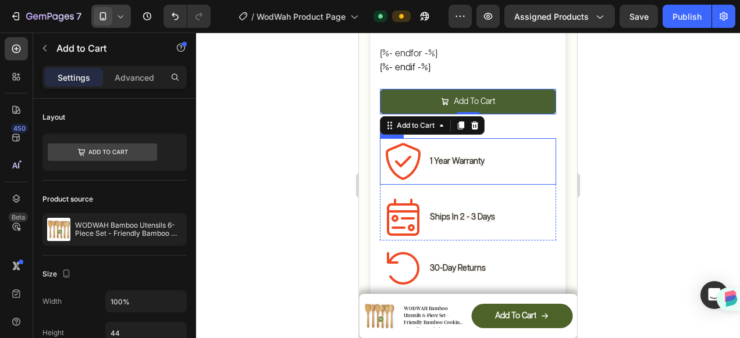
click at [517, 138] on div "Image 1 Year Warranty Text Block Row" at bounding box center [468, 161] width 176 height 47
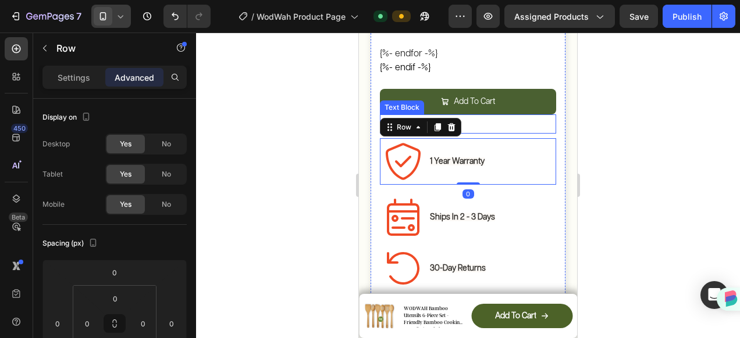
click at [520, 116] on p "At A Glance" at bounding box center [468, 124] width 174 height 17
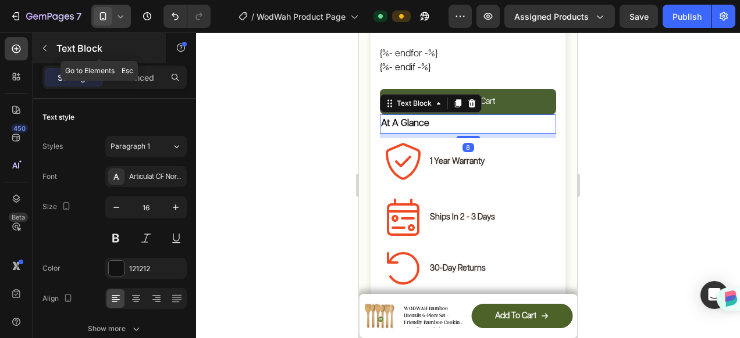
click at [42, 51] on icon "button" at bounding box center [44, 48] width 9 height 9
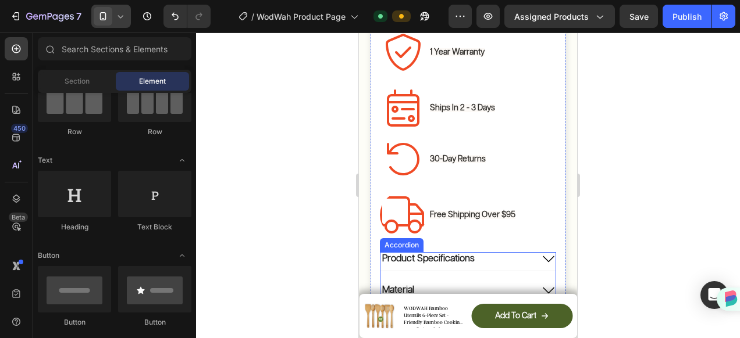
scroll to position [850, 0]
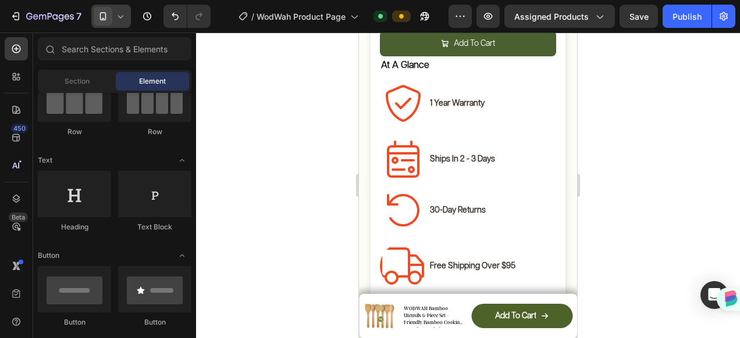
click at [110, 17] on span at bounding box center [103, 16] width 19 height 19
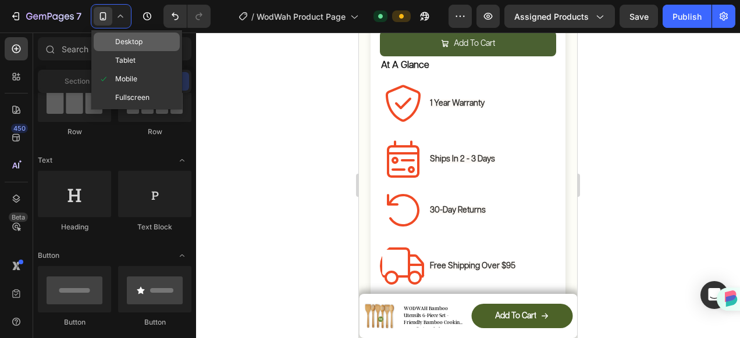
click at [121, 47] on span "Desktop" at bounding box center [128, 42] width 27 height 12
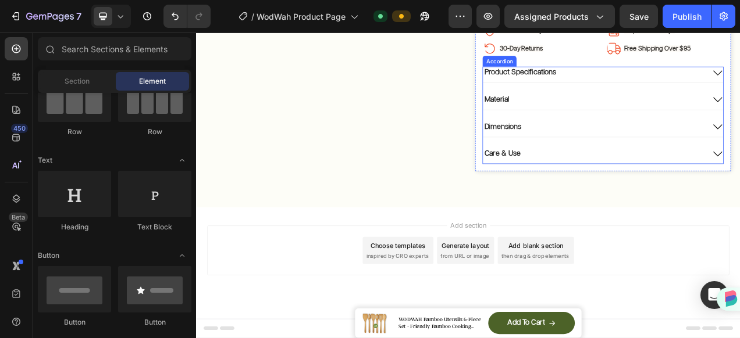
scroll to position [327, 0]
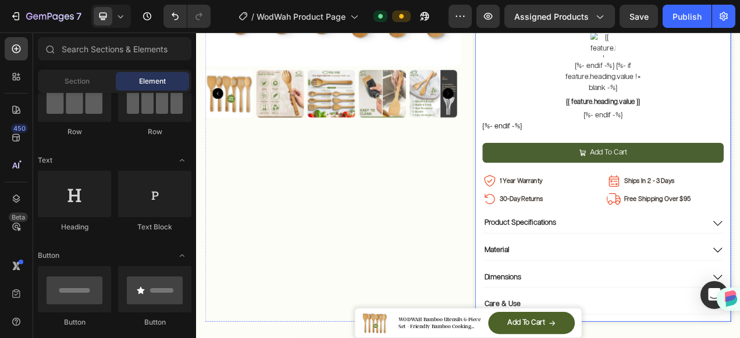
click at [683, 187] on div "Add To Cart Add to Cart" at bounding box center [718, 194] width 309 height 40
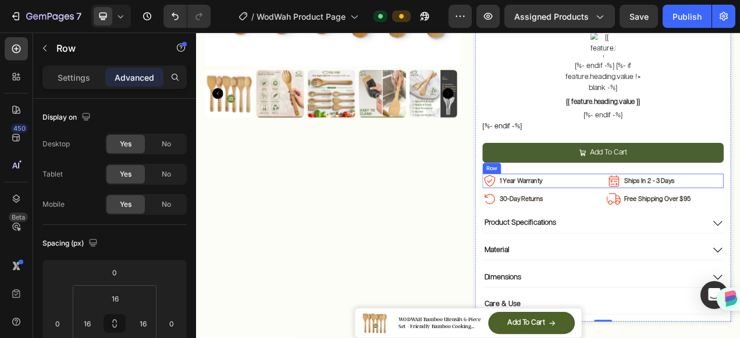
click at [711, 214] on div "Image 1 Year Warranty Text Block Row Image Ships In 2 - 3 Days Text Block Row R…" at bounding box center [718, 223] width 309 height 19
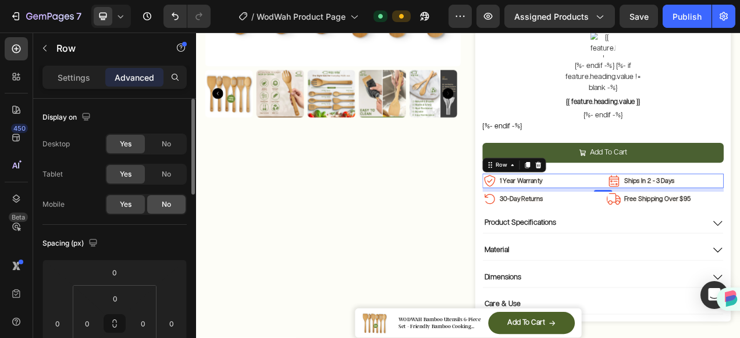
click at [163, 206] on span "No" at bounding box center [166, 204] width 9 height 10
click at [712, 242] on div "8" at bounding box center [718, 246] width 12 height 9
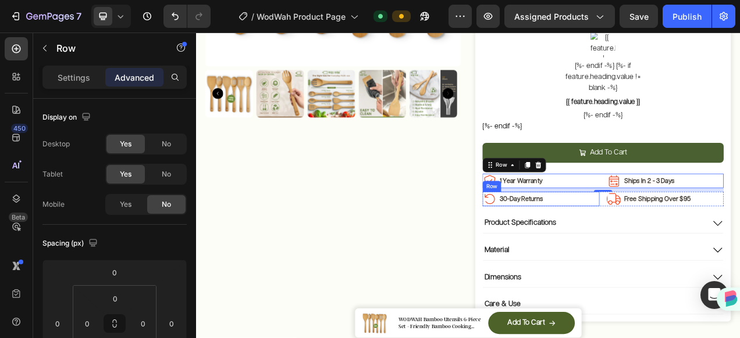
click at [699, 237] on div "Image 30-Day Returns Text Block Row" at bounding box center [639, 246] width 150 height 19
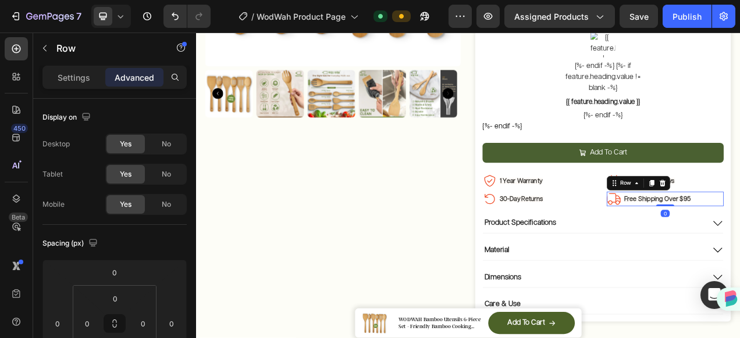
click at [739, 194] on div "Add To Cart Add to Cart" at bounding box center [718, 194] width 309 height 40
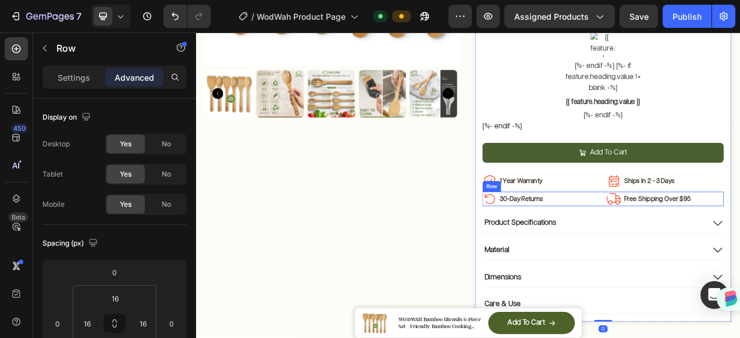
click at [710, 237] on div "Image 30-Day Returns Text Block Row Image Free Shipping Over $95 Text Block Row…" at bounding box center [718, 246] width 309 height 19
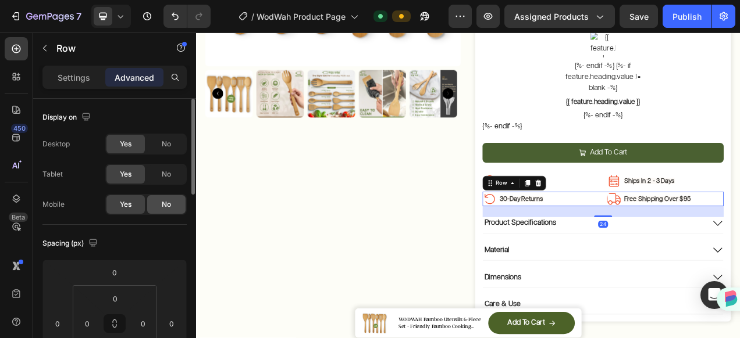
click at [166, 206] on span "No" at bounding box center [166, 204] width 9 height 10
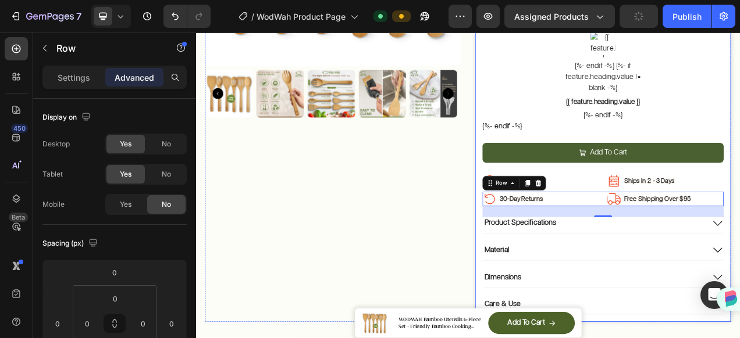
click at [687, 189] on div "Add To Cart Add to Cart" at bounding box center [718, 194] width 309 height 40
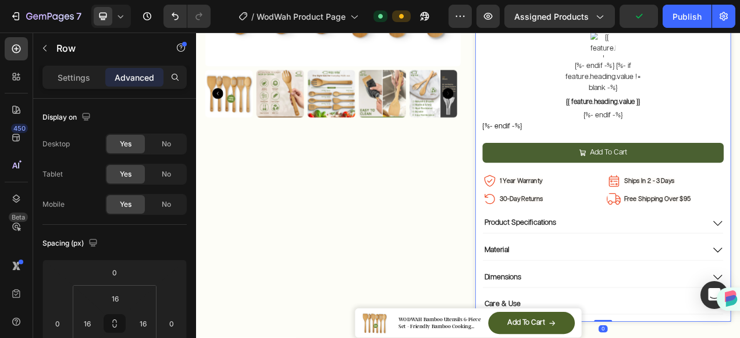
click at [115, 19] on icon at bounding box center [121, 16] width 12 height 12
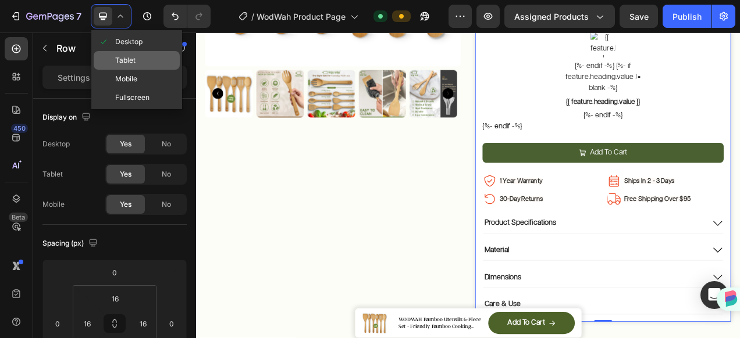
click at [121, 58] on span "Tablet" at bounding box center [125, 61] width 20 height 12
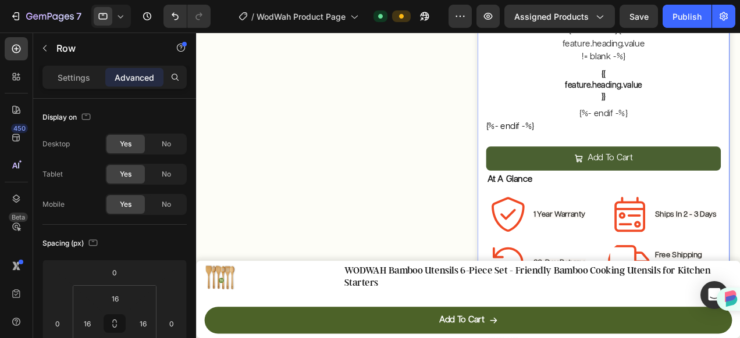
scroll to position [508, 0]
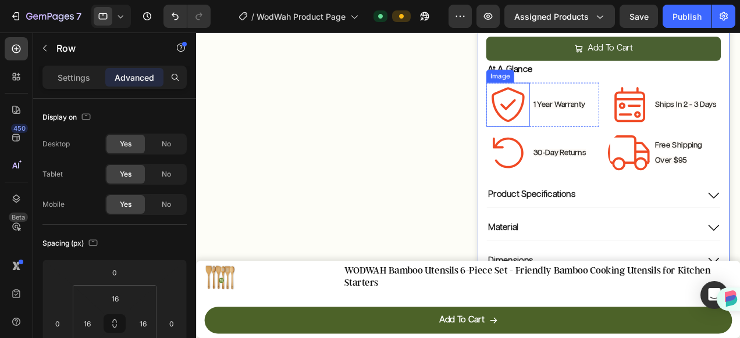
click at [524, 92] on img at bounding box center [526, 109] width 47 height 47
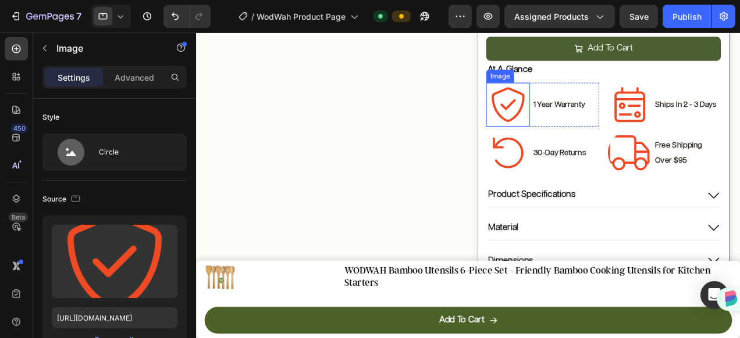
click at [524, 92] on img at bounding box center [526, 109] width 47 height 47
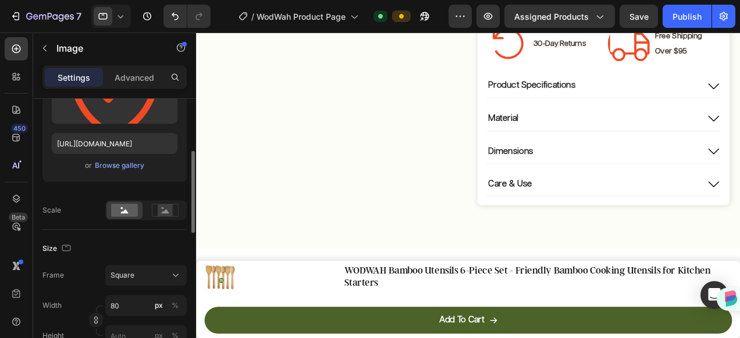
scroll to position [233, 0]
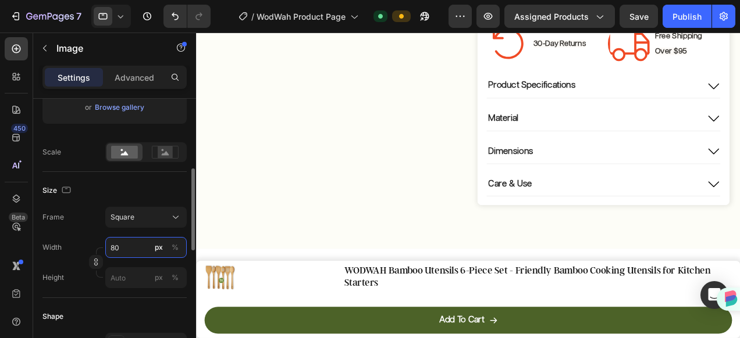
click at [122, 251] on input "80" at bounding box center [145, 247] width 81 height 21
type input "3"
type input "32"
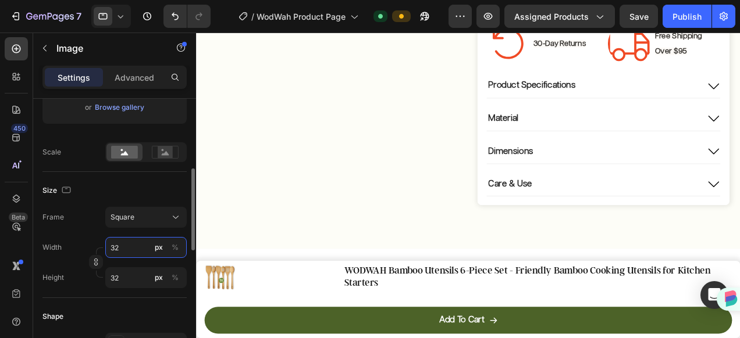
type input "32"
click at [69, 220] on div "Frame Square" at bounding box center [114, 217] width 144 height 21
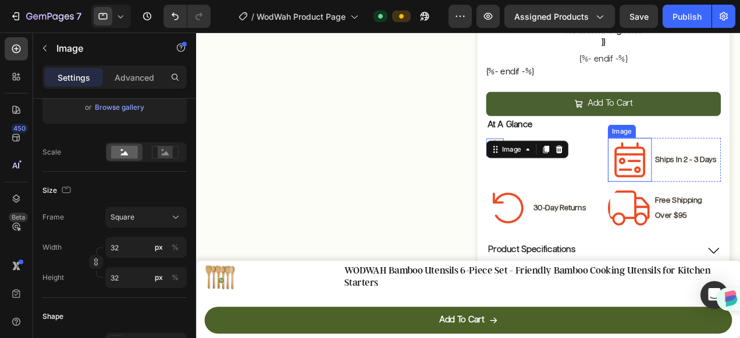
click at [646, 147] on img at bounding box center [655, 167] width 47 height 47
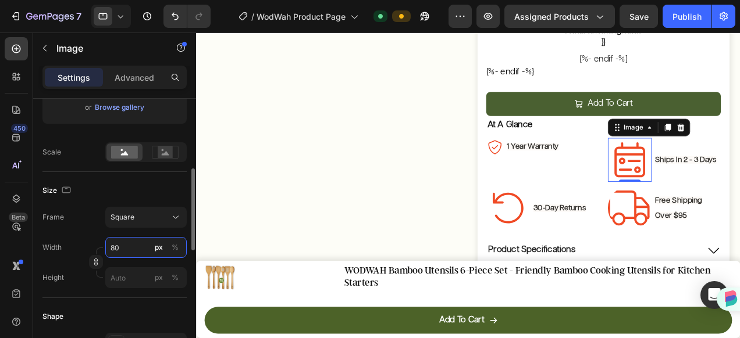
click at [127, 250] on input "80" at bounding box center [145, 247] width 81 height 21
type input "3"
type input "32"
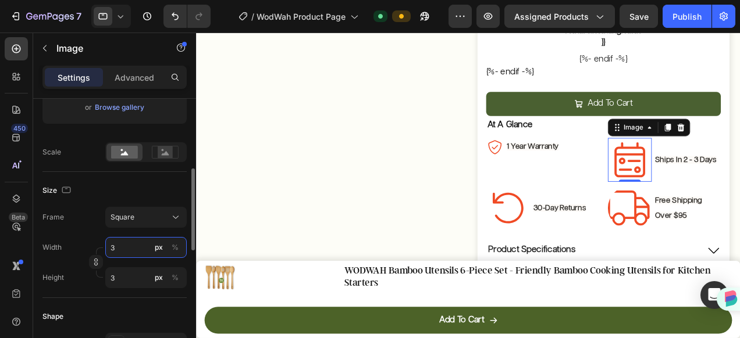
type input "32"
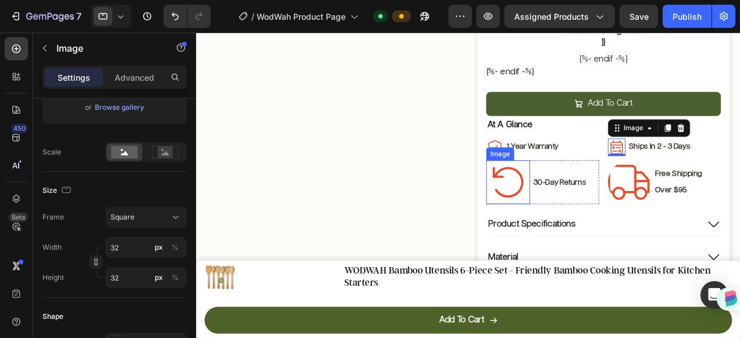
click at [537, 173] on img at bounding box center [526, 191] width 47 height 47
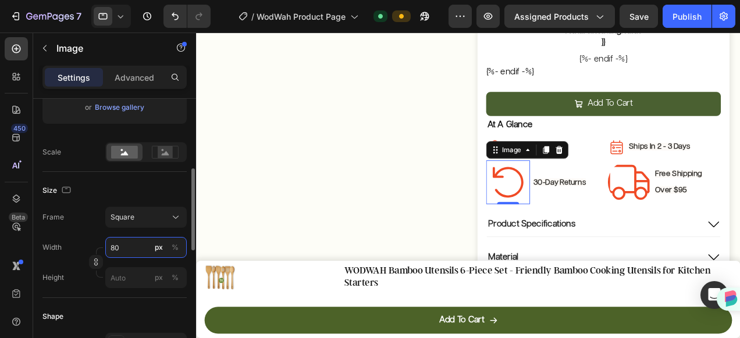
click at [122, 244] on input "80" at bounding box center [145, 247] width 81 height 21
type input "3"
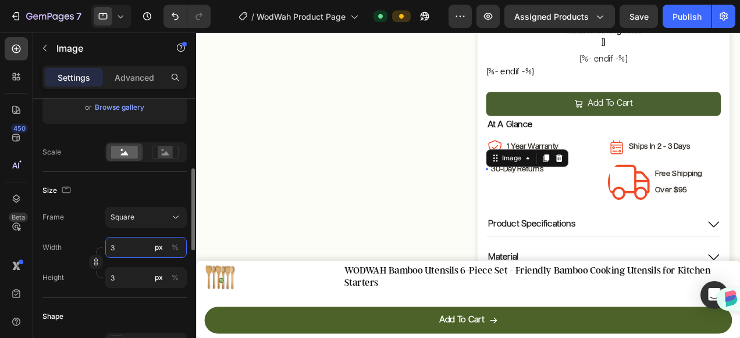
type input "32"
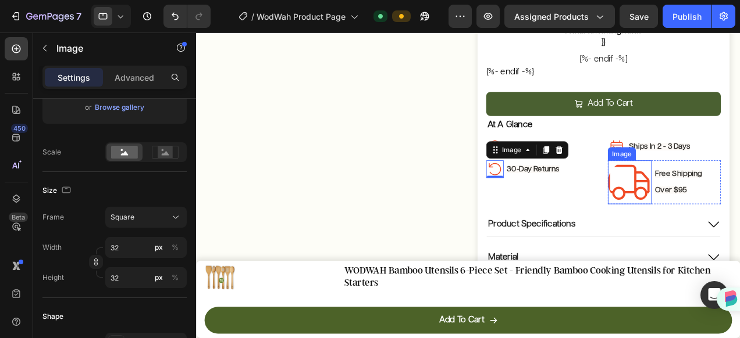
click at [647, 171] on img at bounding box center [655, 191] width 47 height 47
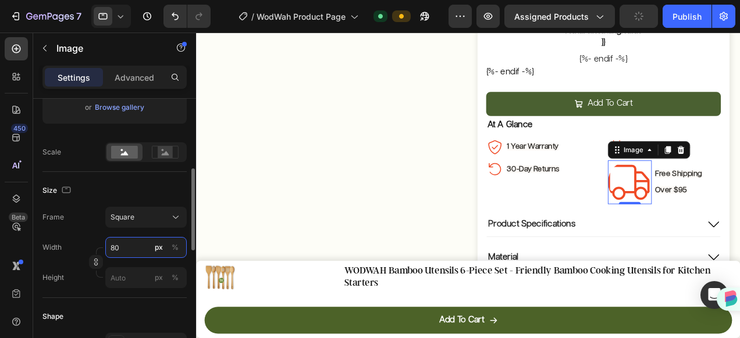
click at [122, 245] on input "80" at bounding box center [145, 247] width 81 height 21
type input "3"
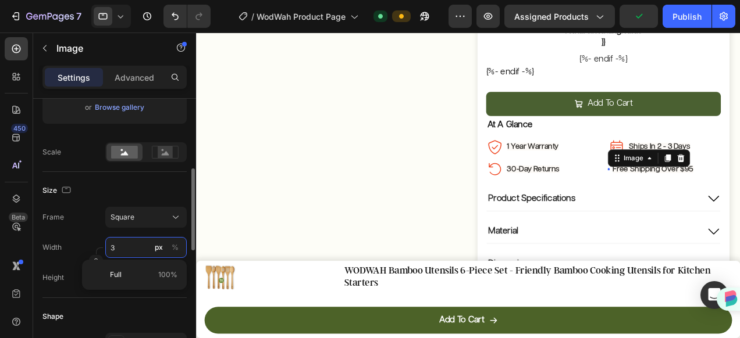
type input "32"
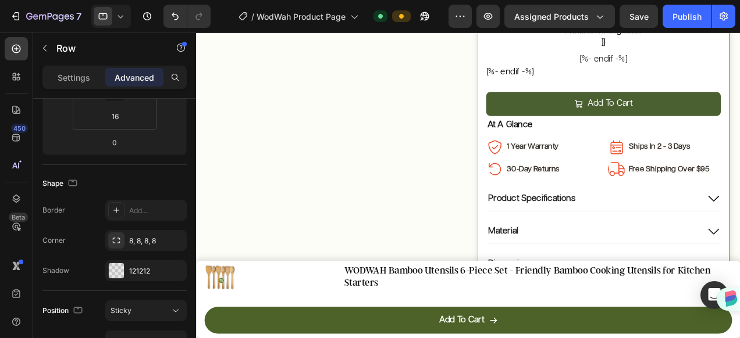
scroll to position [0, 0]
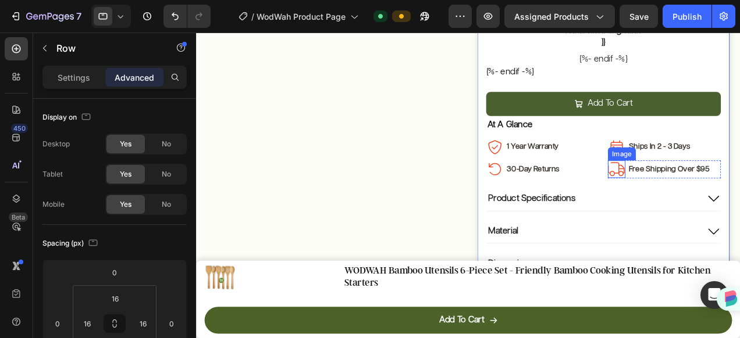
click at [632, 169] on div "Image" at bounding box center [641, 177] width 19 height 19
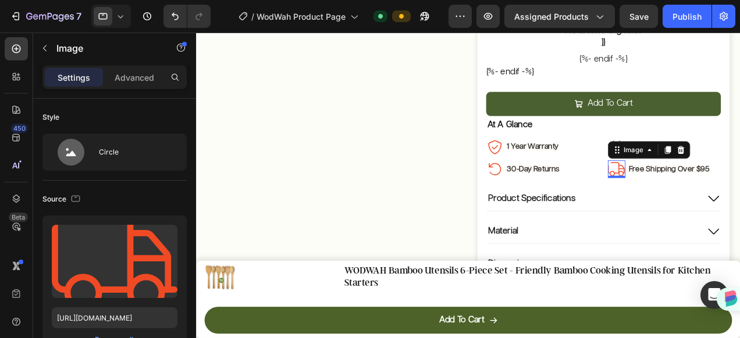
click at [636, 182] on div "0" at bounding box center [642, 186] width 12 height 9
click at [155, 197] on div "Source" at bounding box center [114, 199] width 144 height 19
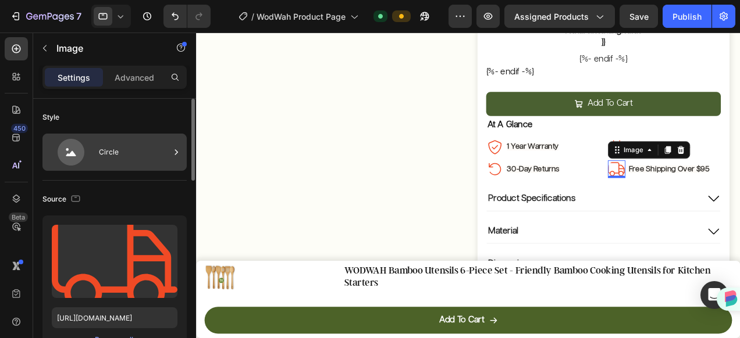
click at [164, 149] on div "Circle" at bounding box center [134, 152] width 71 height 27
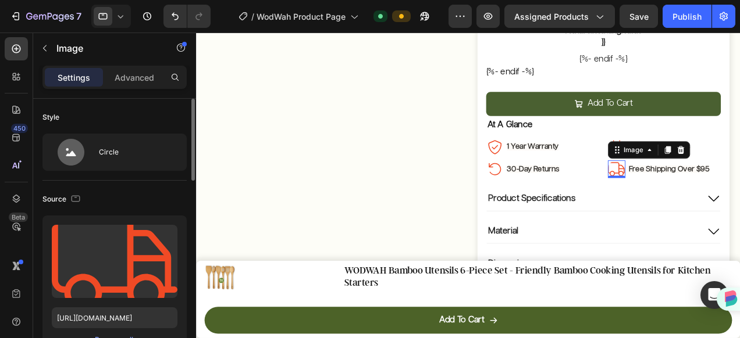
click at [166, 122] on div "Style" at bounding box center [114, 117] width 144 height 19
click at [534, 204] on span "Product Specifications" at bounding box center [551, 209] width 92 height 10
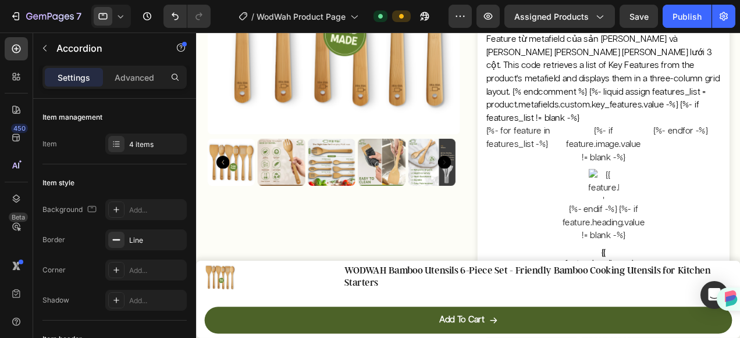
scroll to position [159, 0]
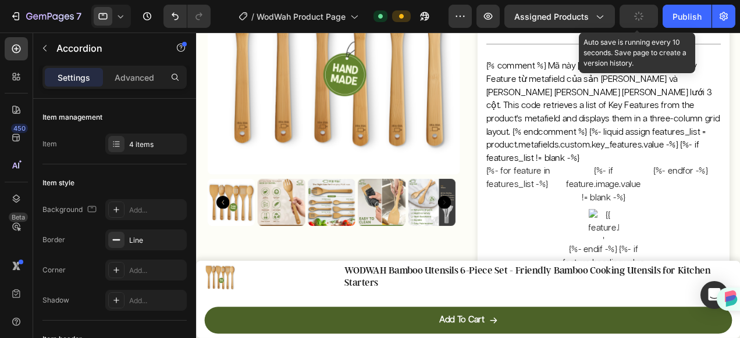
click at [628, 17] on button "button" at bounding box center [638, 16] width 38 height 23
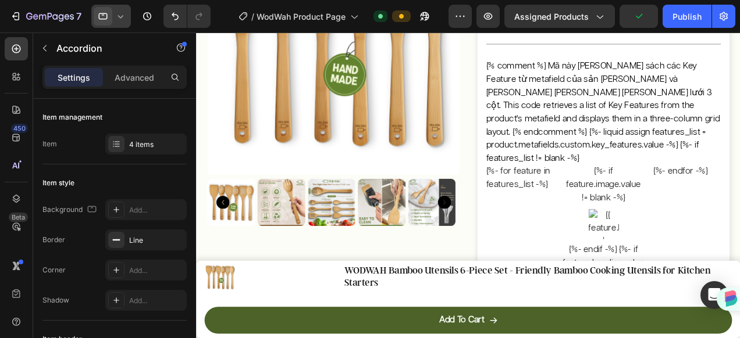
click at [117, 23] on div at bounding box center [111, 16] width 40 height 23
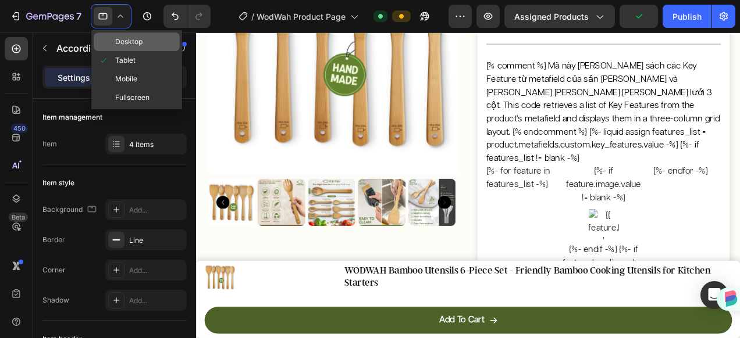
click at [120, 41] on span "Desktop" at bounding box center [128, 42] width 27 height 12
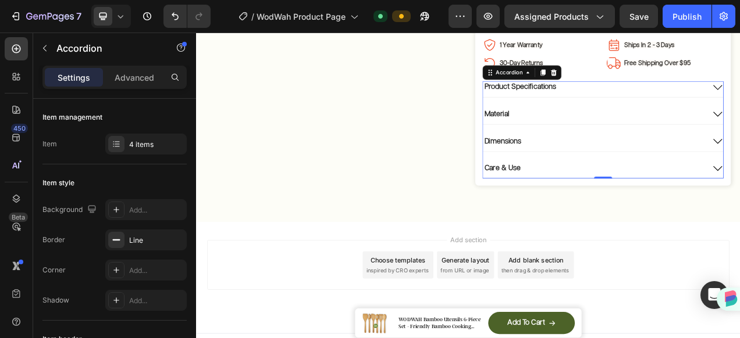
scroll to position [443, 0]
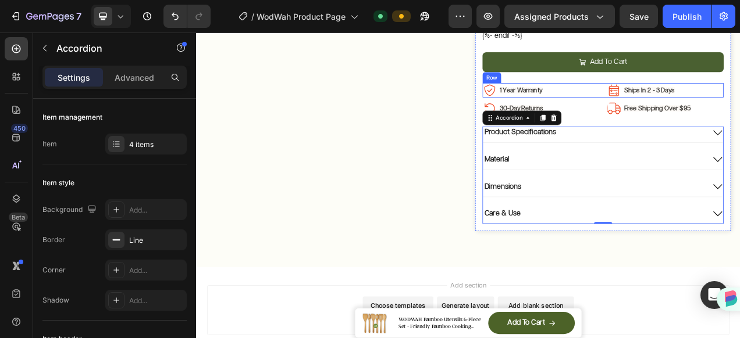
click at [710, 98] on div "Image 1 Year Warranty Text Block Row Image Ships In 2 - 3 Days Text Block Row R…" at bounding box center [718, 107] width 309 height 19
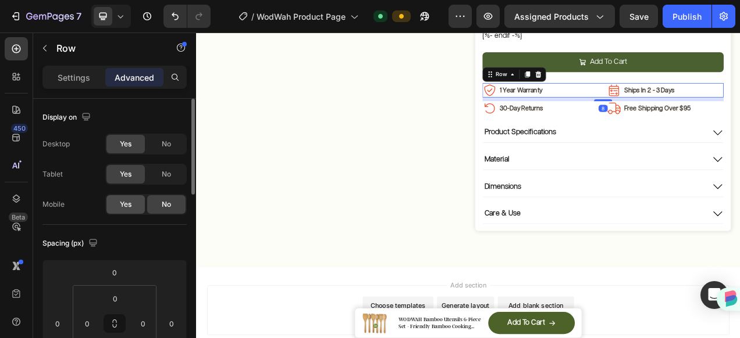
click at [132, 199] on div "Yes" at bounding box center [125, 204] width 38 height 19
click at [119, 22] on icon at bounding box center [121, 16] width 12 height 12
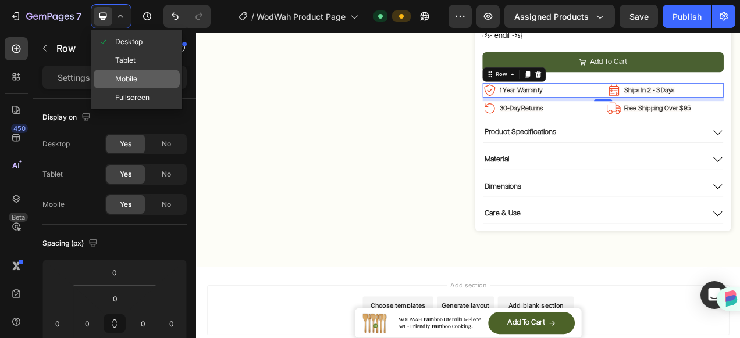
click at [141, 88] on div "Mobile" at bounding box center [137, 97] width 86 height 19
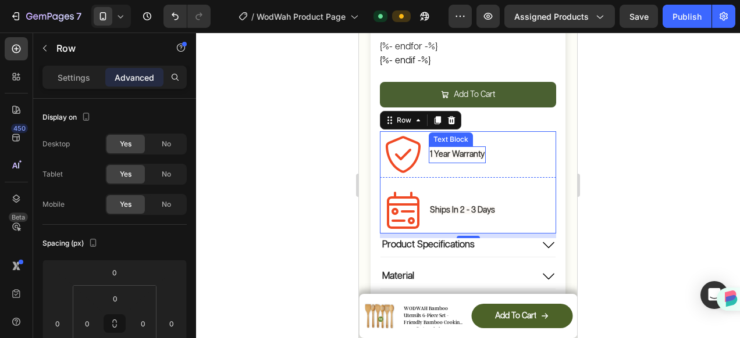
scroll to position [775, 0]
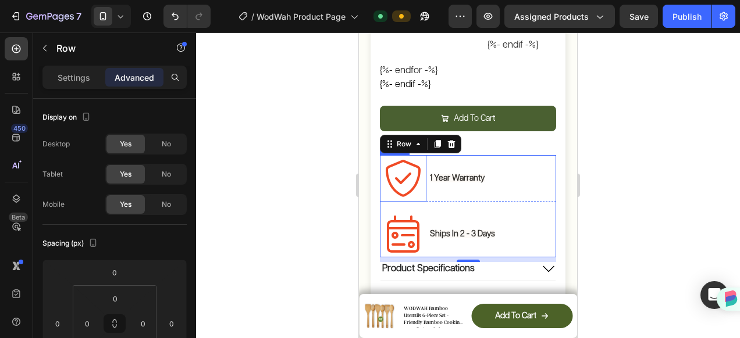
click at [415, 156] on img at bounding box center [403, 178] width 47 height 47
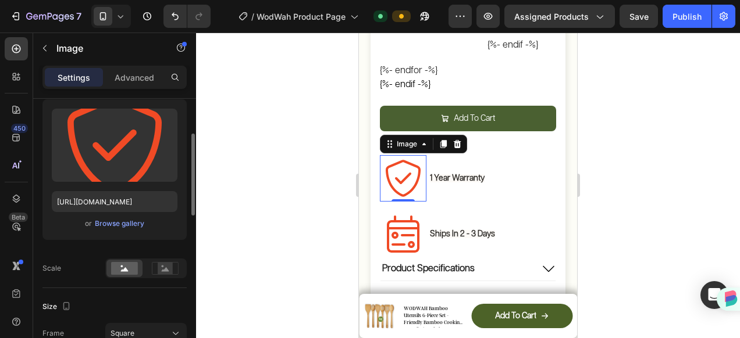
scroll to position [233, 0]
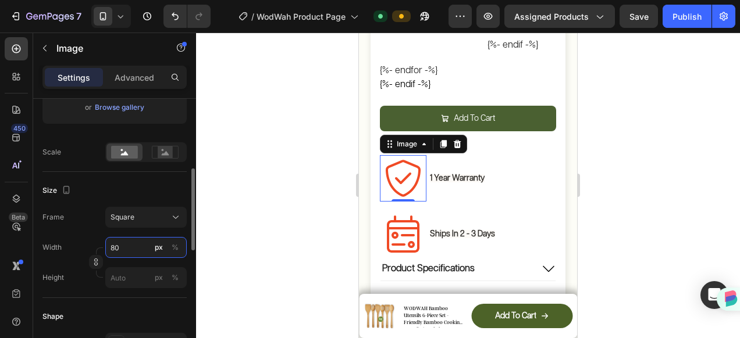
click at [119, 248] on input "80" at bounding box center [145, 247] width 81 height 21
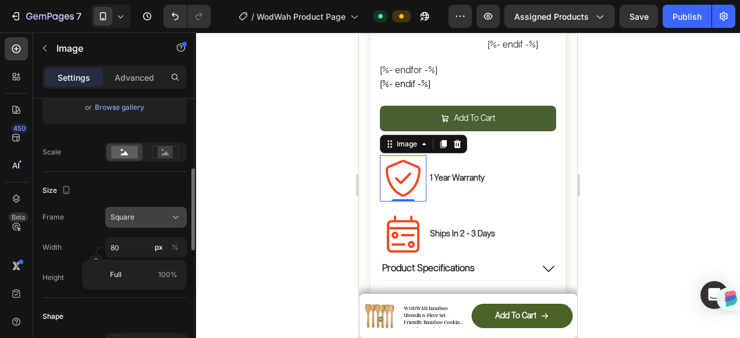
click at [136, 209] on button "Square" at bounding box center [145, 217] width 81 height 21
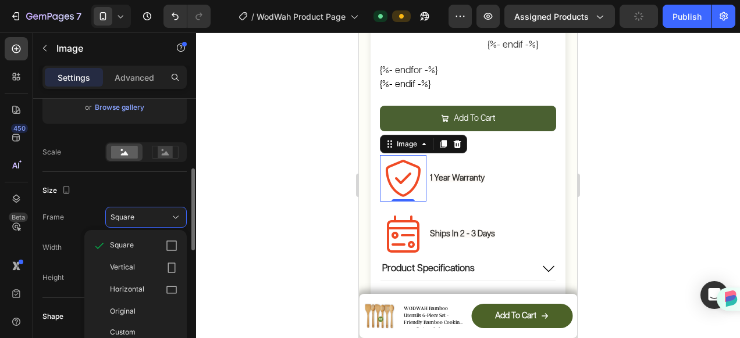
drag, startPoint x: 139, startPoint y: 311, endPoint x: 133, endPoint y: 281, distance: 30.2
click at [138, 311] on div "Original" at bounding box center [143, 311] width 67 height 10
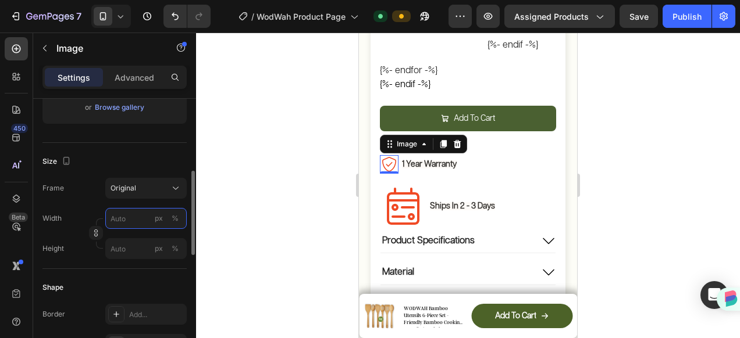
click at [122, 223] on input "px %" at bounding box center [145, 218] width 81 height 21
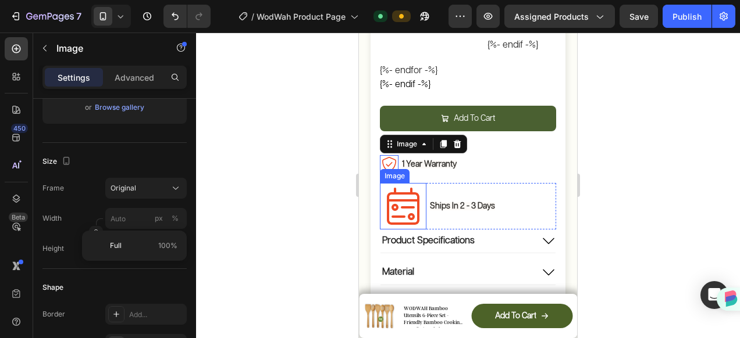
click at [399, 186] on img at bounding box center [403, 206] width 47 height 47
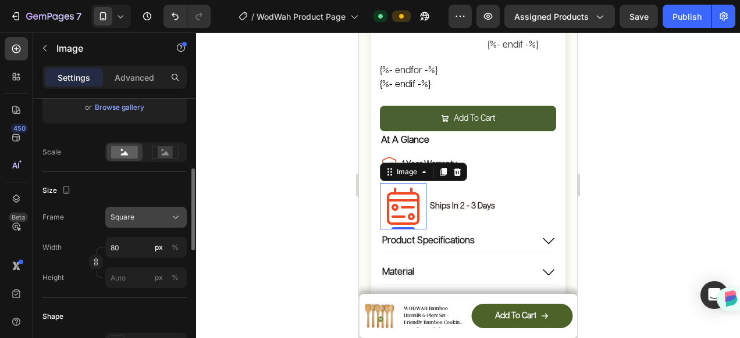
click at [129, 219] on span "Square" at bounding box center [122, 217] width 24 height 10
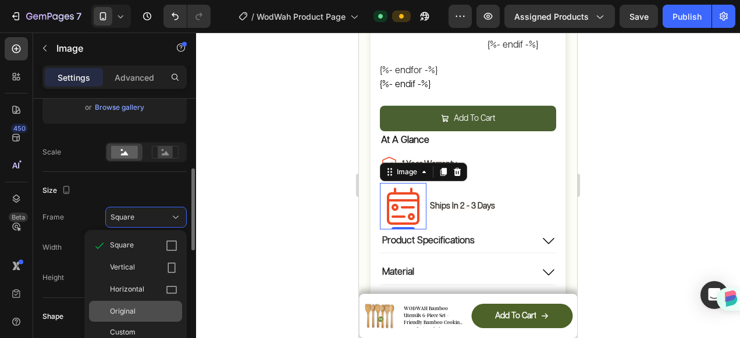
click at [130, 314] on span "Original" at bounding box center [123, 311] width 26 height 10
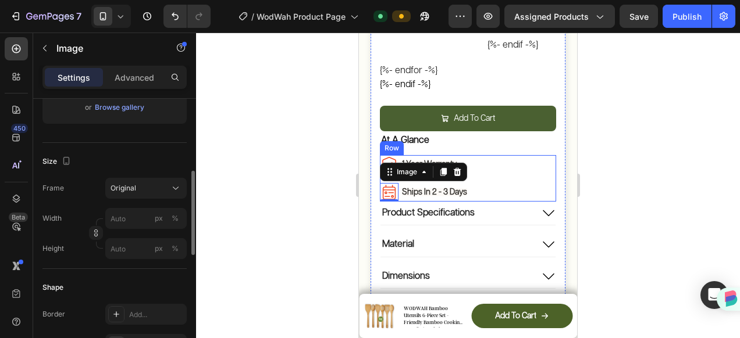
click at [485, 155] on div "Image 1 Year Warranty Text Block Row Image 0 Ships In 2 - 3 Days Text Block Row…" at bounding box center [468, 178] width 176 height 47
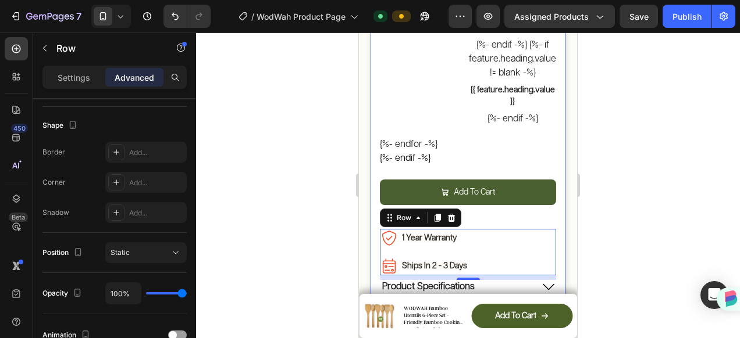
scroll to position [775, 0]
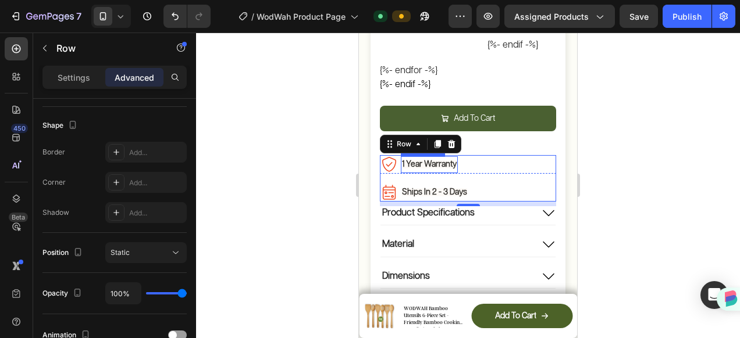
click at [452, 161] on strong "1 Year Warranty" at bounding box center [429, 165] width 55 height 8
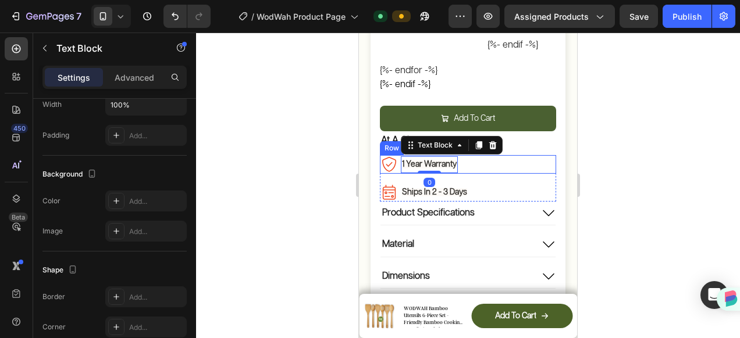
scroll to position [0, 0]
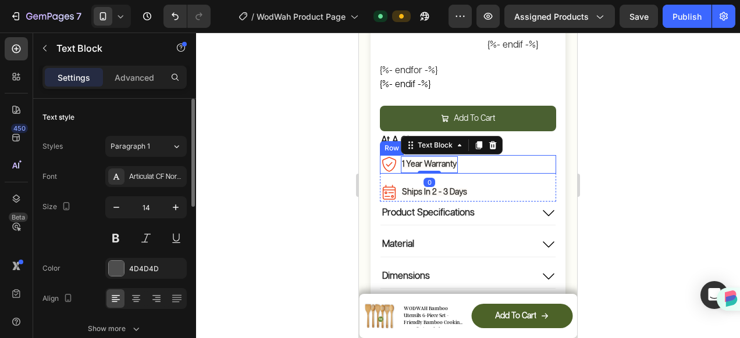
click at [466, 155] on div "Image 1 Year Warranty Text Block 0 Row" at bounding box center [468, 164] width 176 height 19
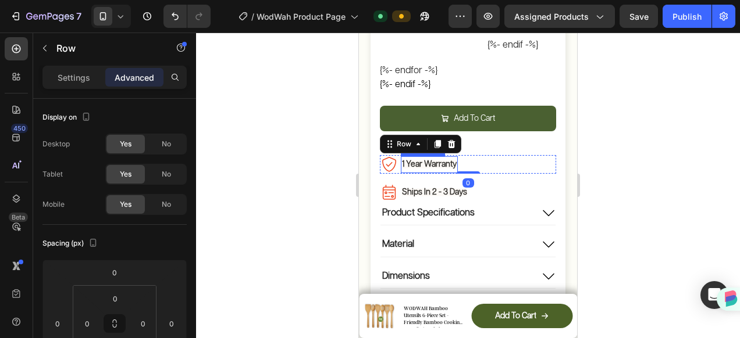
click at [416, 161] on strong "1 Year Warranty" at bounding box center [429, 165] width 55 height 8
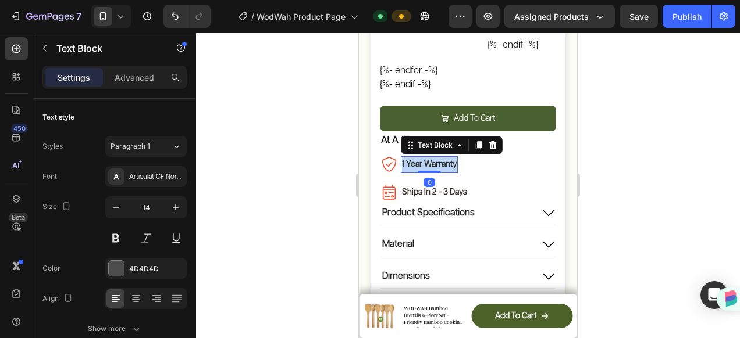
click at [416, 161] on strong "1 Year Warranty" at bounding box center [429, 165] width 55 height 8
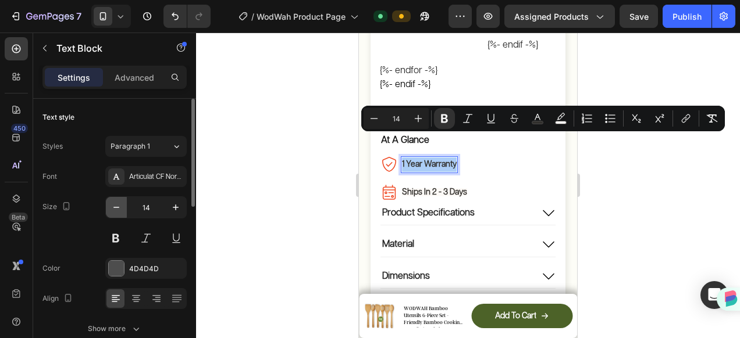
click at [115, 202] on icon "button" at bounding box center [116, 208] width 12 height 12
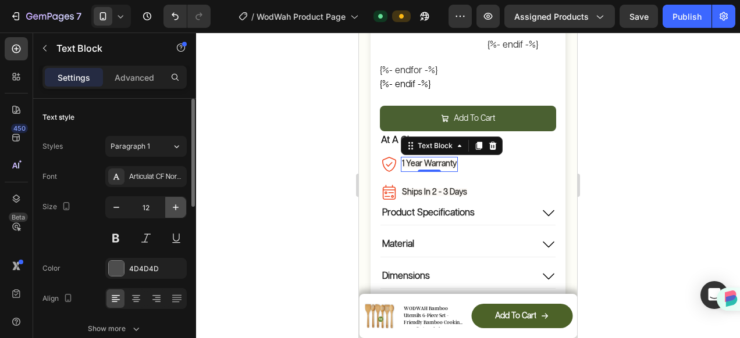
click at [174, 208] on icon "button" at bounding box center [176, 208] width 12 height 12
type input "14"
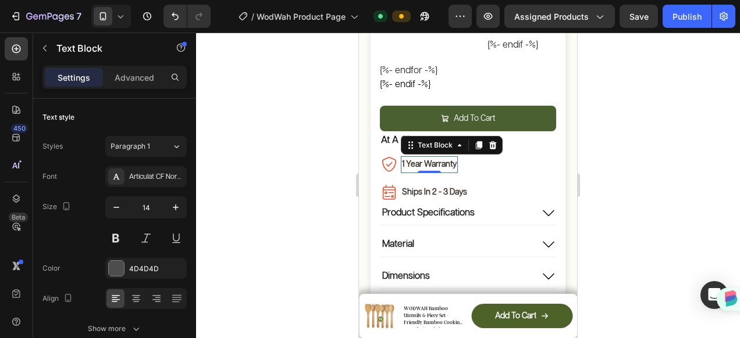
click at [416, 161] on strong "1 Year Warranty" at bounding box center [429, 165] width 55 height 8
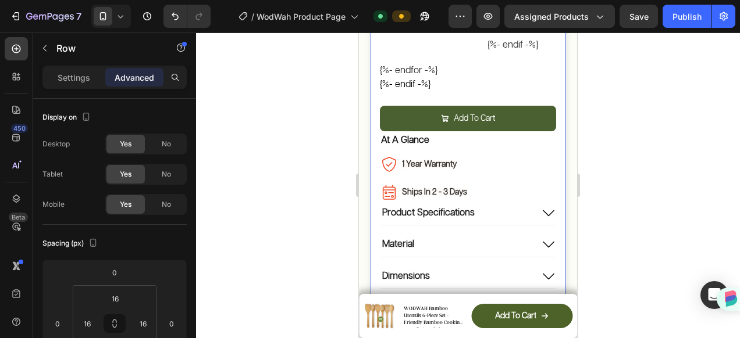
click at [120, 20] on icon at bounding box center [121, 16] width 12 height 12
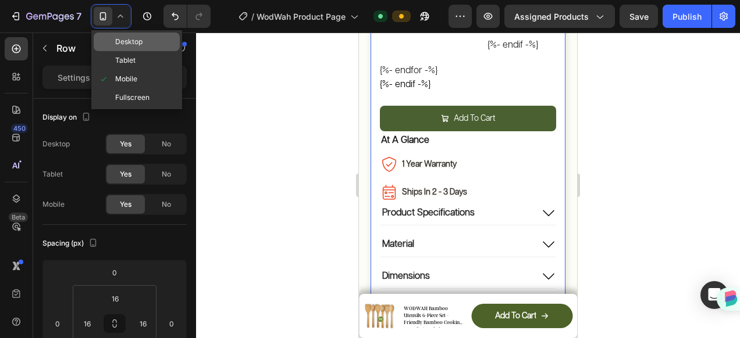
click at [129, 37] on span "Desktop" at bounding box center [128, 42] width 27 height 12
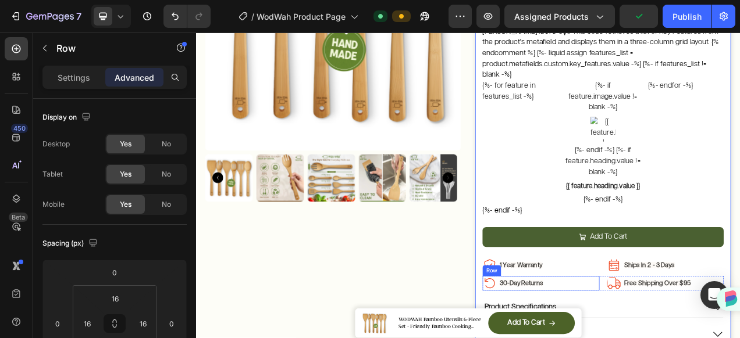
scroll to position [234, 0]
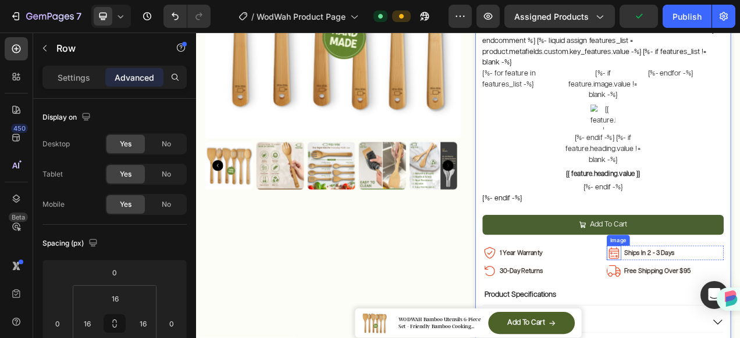
click at [727, 307] on img at bounding box center [732, 316] width 19 height 19
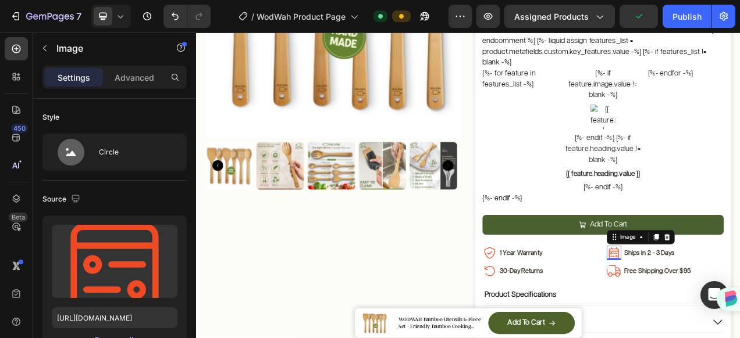
click at [727, 307] on img at bounding box center [732, 316] width 19 height 19
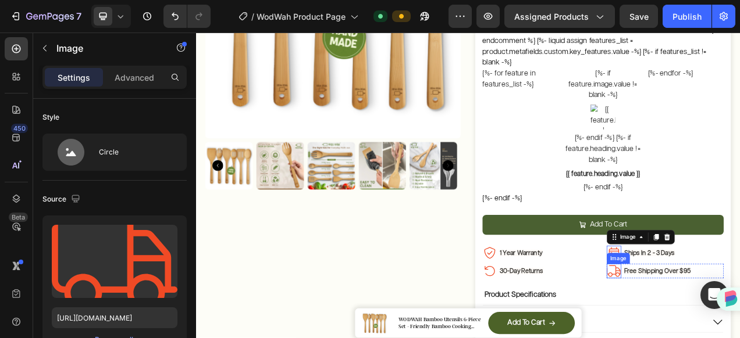
click at [730, 330] on img at bounding box center [732, 339] width 19 height 19
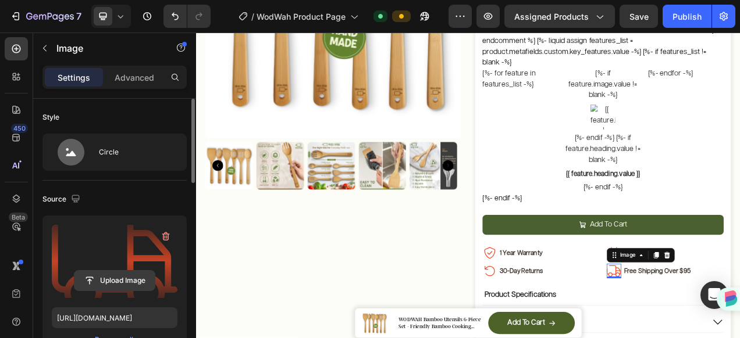
click at [106, 279] on input "file" at bounding box center [114, 281] width 80 height 20
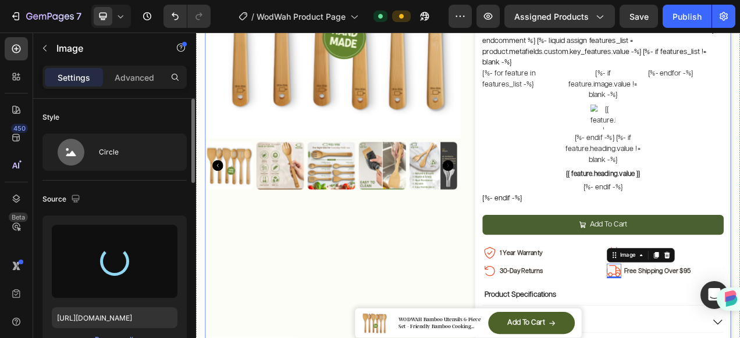
type input "https://cdn.shopify.com/s/files/1/0660/5625/7622/files/gempages_573473818622821…"
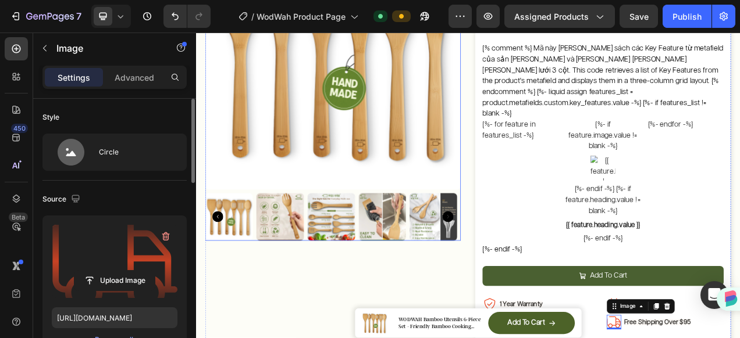
scroll to position [176, 0]
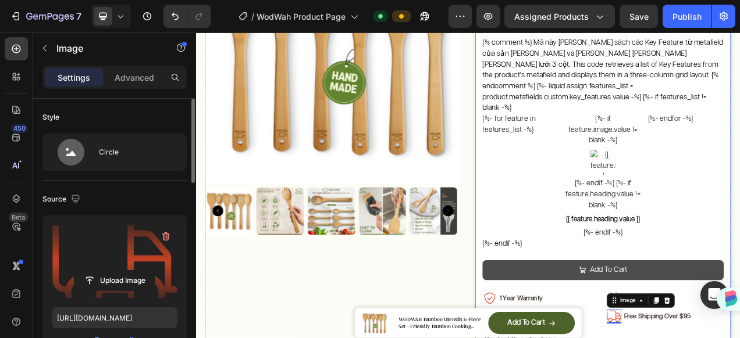
click at [739, 326] on button "Add To Cart" at bounding box center [718, 339] width 309 height 26
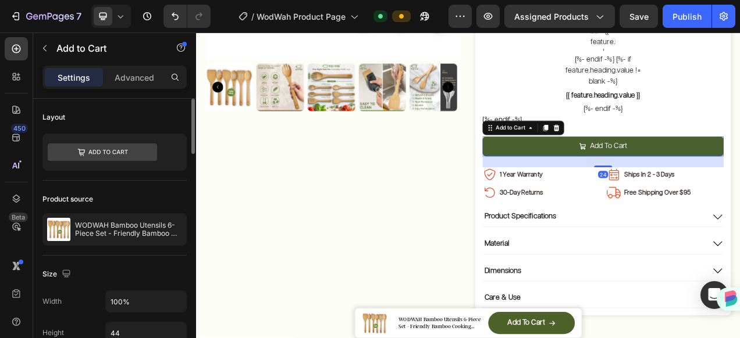
scroll to position [350, 0]
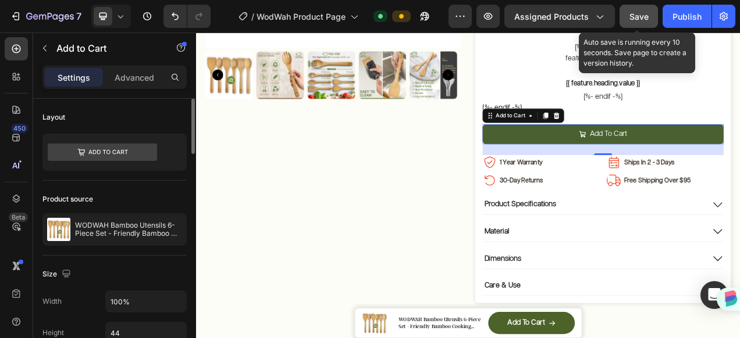
click at [637, 19] on span "Save" at bounding box center [638, 17] width 19 height 10
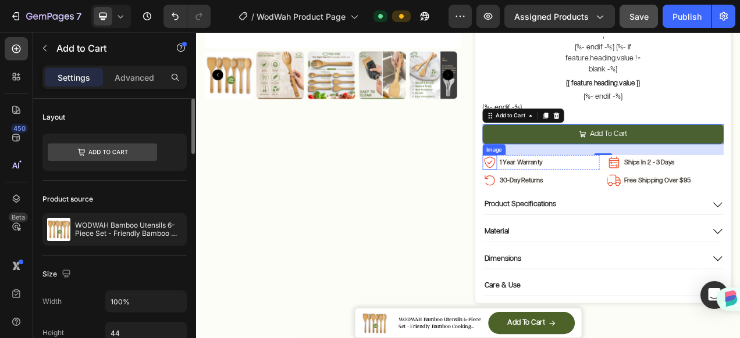
click at [571, 191] on img at bounding box center [573, 200] width 19 height 19
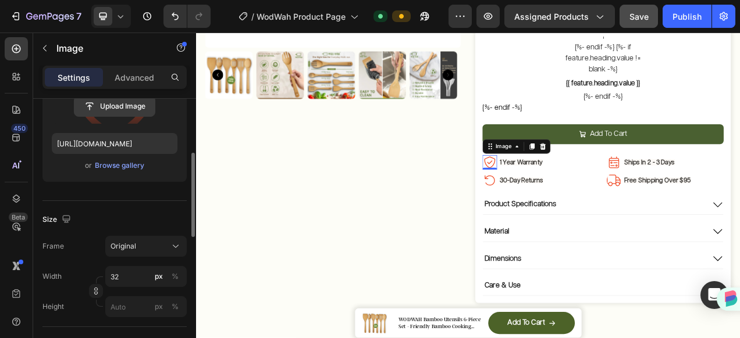
scroll to position [291, 0]
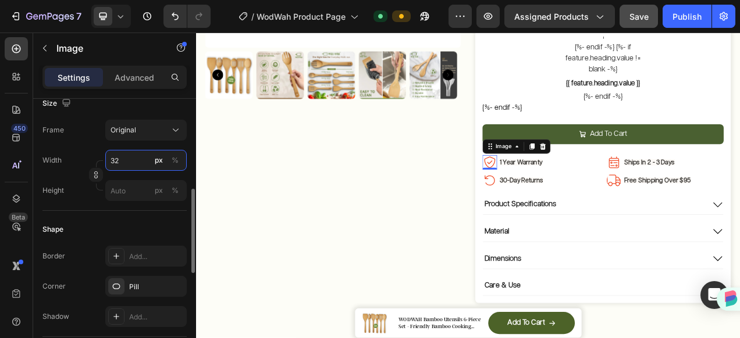
click at [130, 167] on input "32" at bounding box center [145, 160] width 81 height 21
type input "36"
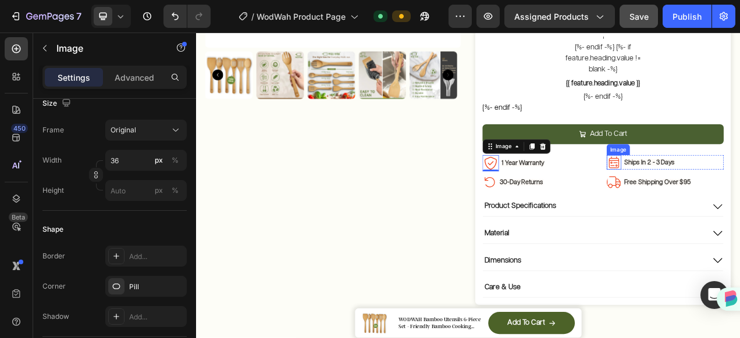
click at [725, 191] on img at bounding box center [732, 200] width 19 height 19
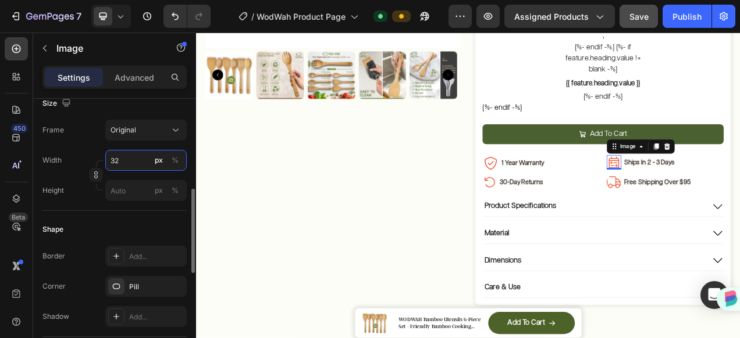
click at [120, 162] on input "32" at bounding box center [145, 160] width 81 height 21
type input "2"
type input "36"
click at [728, 216] on img at bounding box center [732, 225] width 19 height 19
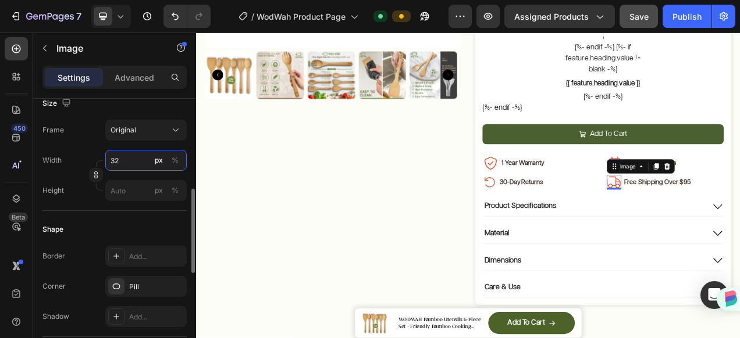
click at [124, 163] on input "32" at bounding box center [145, 160] width 81 height 21
type input "2"
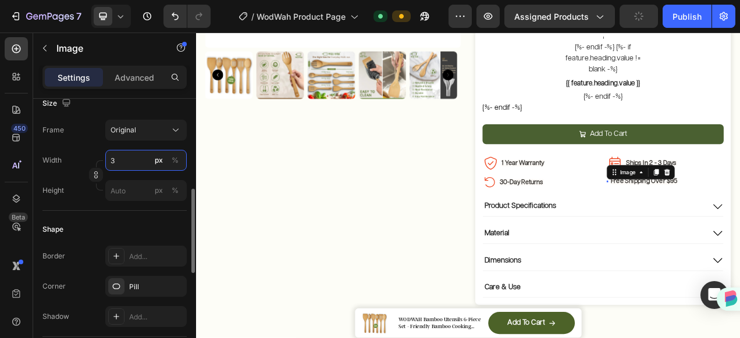
type input "36"
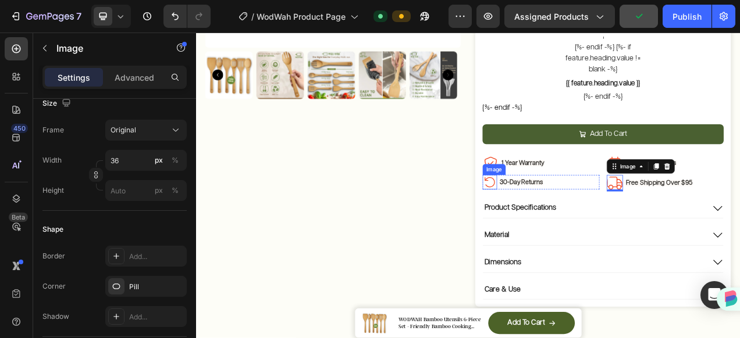
click at [575, 216] on img at bounding box center [573, 225] width 19 height 19
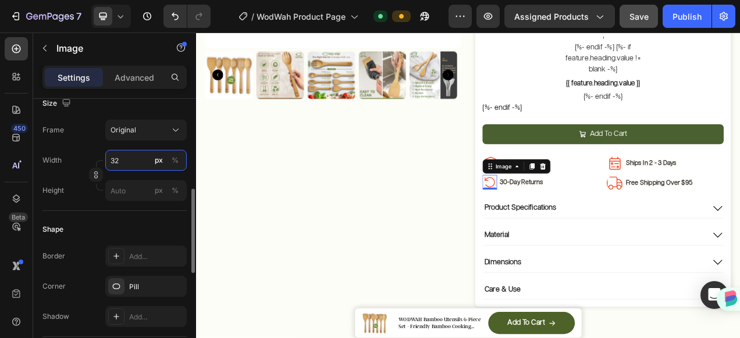
click at [120, 168] on input "32" at bounding box center [145, 160] width 81 height 21
type input "36"
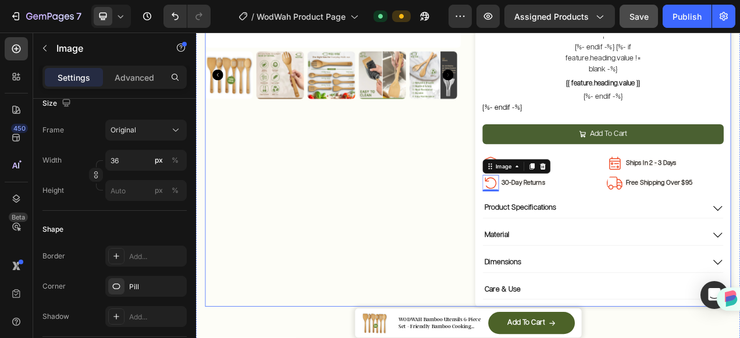
click at [432, 248] on div "Product Images" at bounding box center [372, 55] width 328 height 661
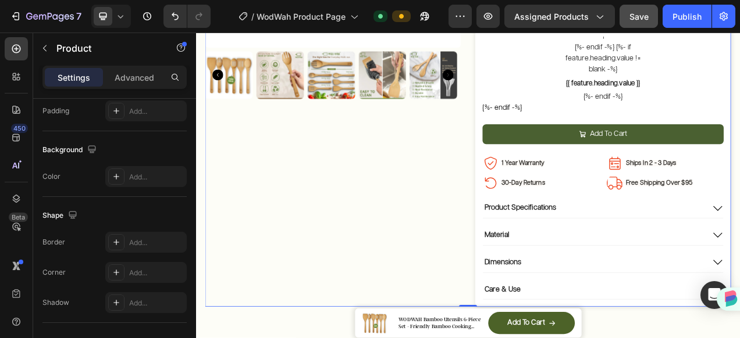
scroll to position [0, 0]
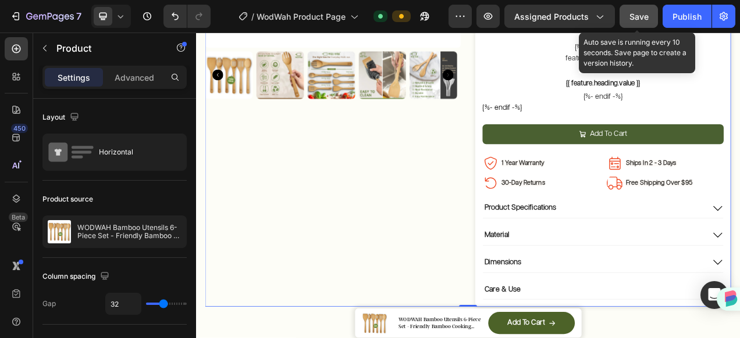
click at [654, 10] on button "Save" at bounding box center [638, 16] width 38 height 23
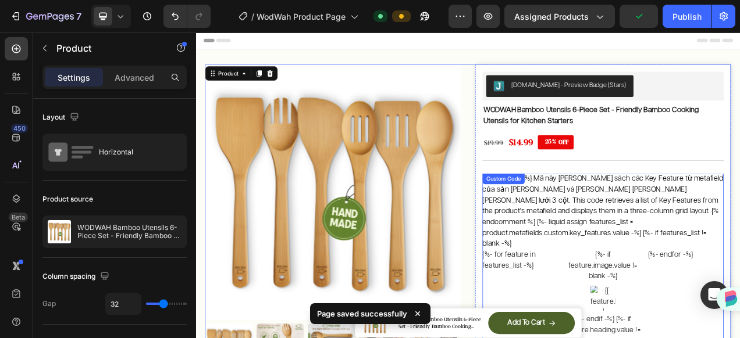
scroll to position [292, 0]
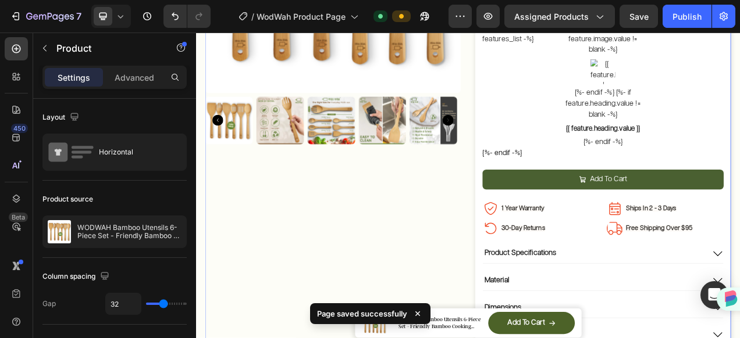
click at [124, 14] on icon at bounding box center [121, 16] width 12 height 12
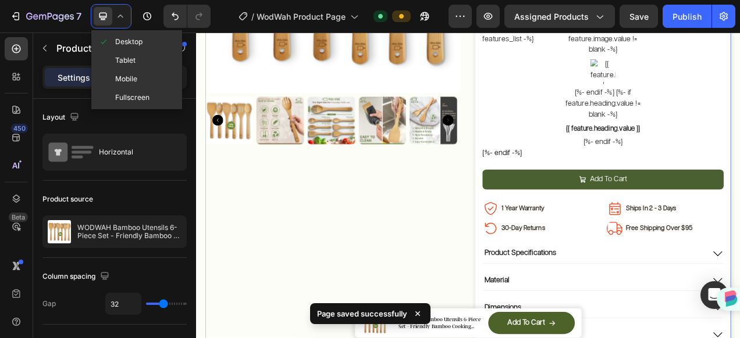
click at [125, 77] on span "Mobile" at bounding box center [126, 79] width 22 height 12
type input "100%"
type input "0"
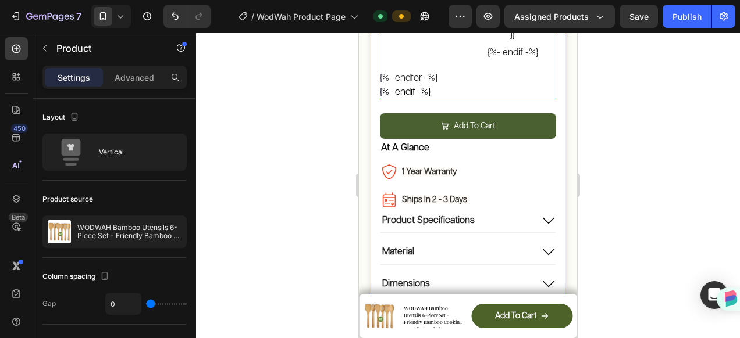
scroll to position [763, 0]
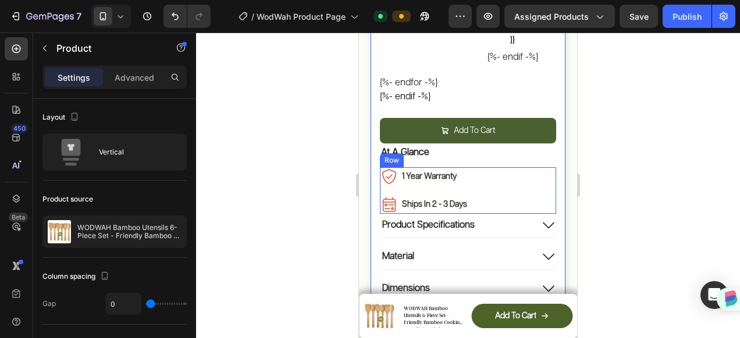
click at [497, 167] on div "Image 1 Year Warranty Text Block Row" at bounding box center [468, 176] width 176 height 19
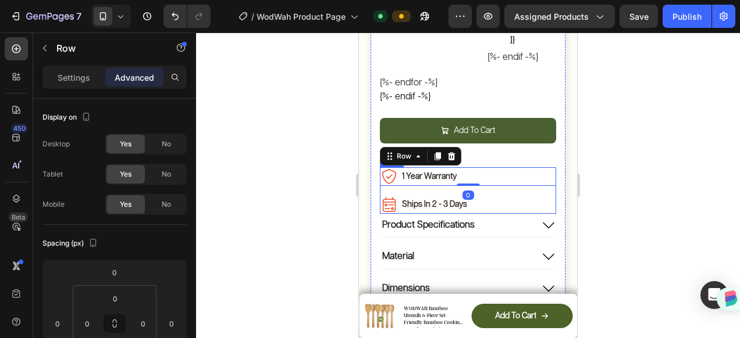
drag, startPoint x: 502, startPoint y: 166, endPoint x: 515, endPoint y: 135, distance: 33.9
click at [503, 167] on div "Image 1 Year Warranty Text Block Row 0 Image Ships In 2 - 3 Days Text Block Row…" at bounding box center [468, 190] width 176 height 47
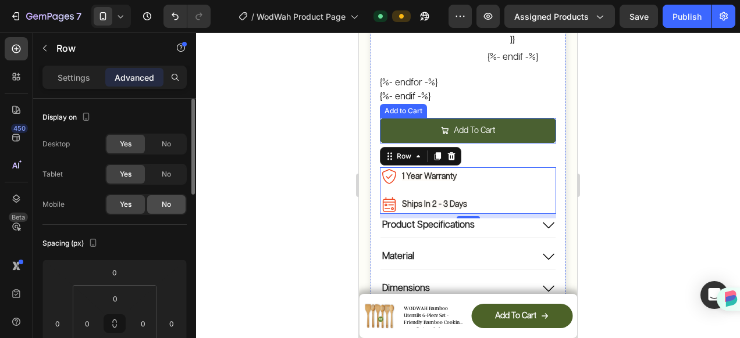
click at [157, 205] on div "No" at bounding box center [166, 204] width 38 height 19
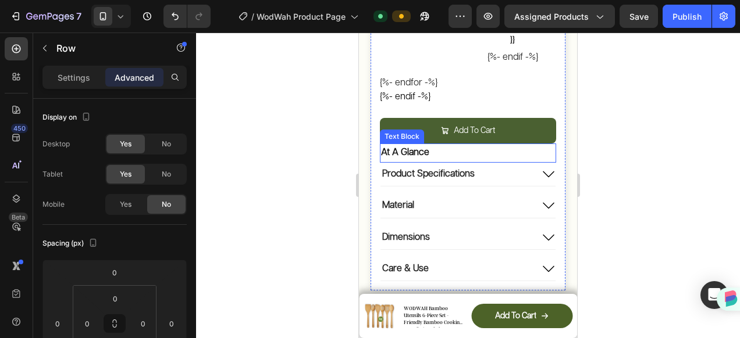
click at [415, 148] on strong "At A Glance" at bounding box center [405, 153] width 48 height 10
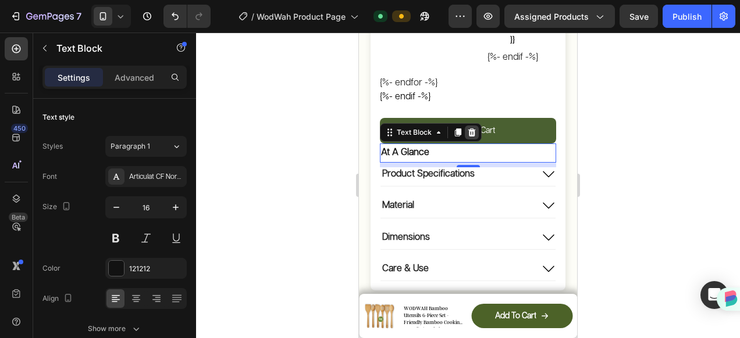
click at [474, 129] on icon at bounding box center [472, 133] width 8 height 8
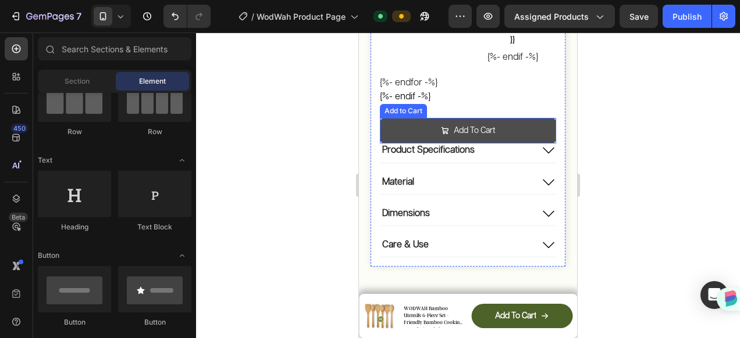
click at [392, 118] on button "Add To Cart" at bounding box center [468, 131] width 176 height 26
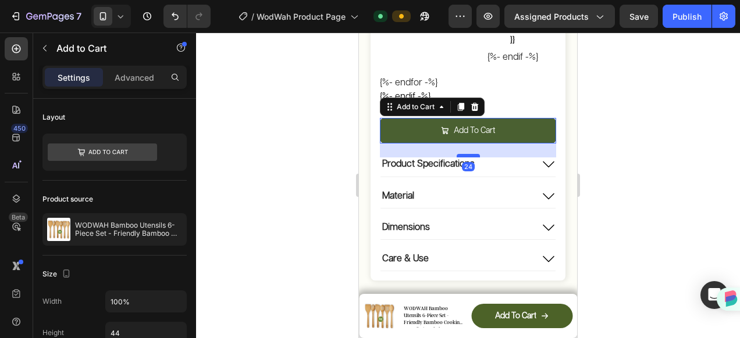
drag, startPoint x: 462, startPoint y: 117, endPoint x: 472, endPoint y: 131, distance: 17.4
click at [472, 154] on div at bounding box center [468, 155] width 23 height 3
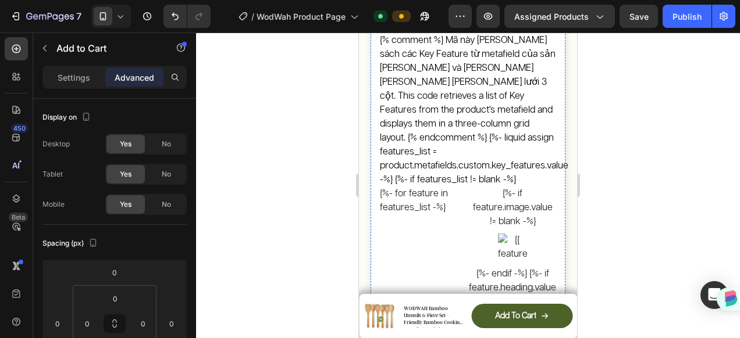
scroll to position [298, 0]
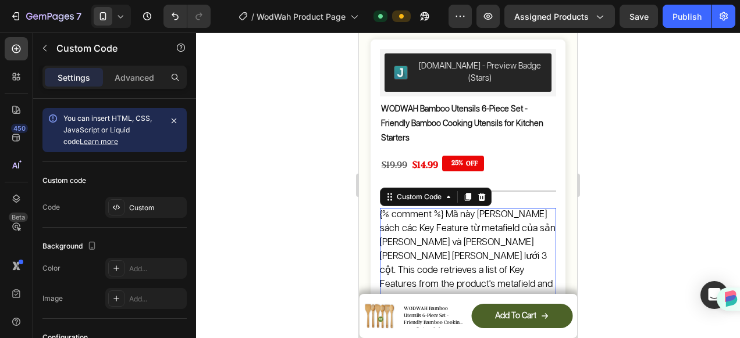
click at [662, 159] on div at bounding box center [468, 186] width 544 height 306
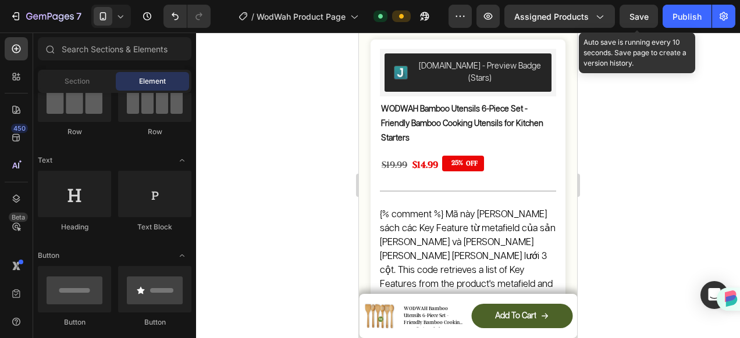
click at [630, 22] on div "Save" at bounding box center [638, 16] width 19 height 12
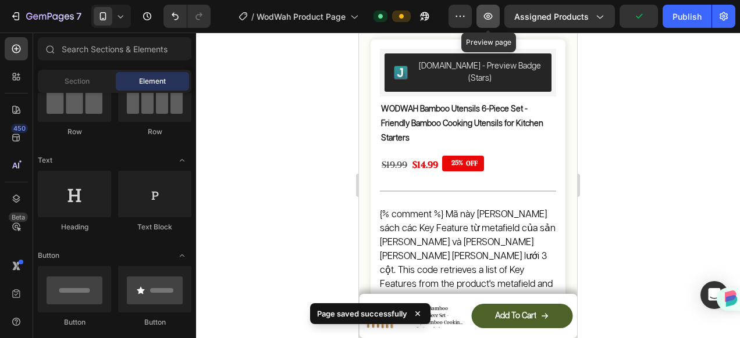
click at [484, 16] on button "button" at bounding box center [487, 16] width 23 height 23
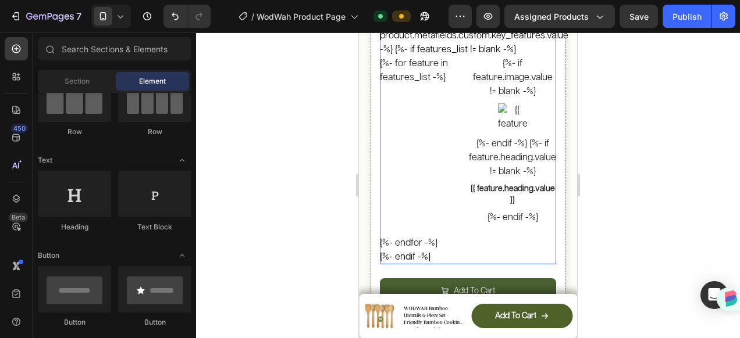
scroll to position [530, 0]
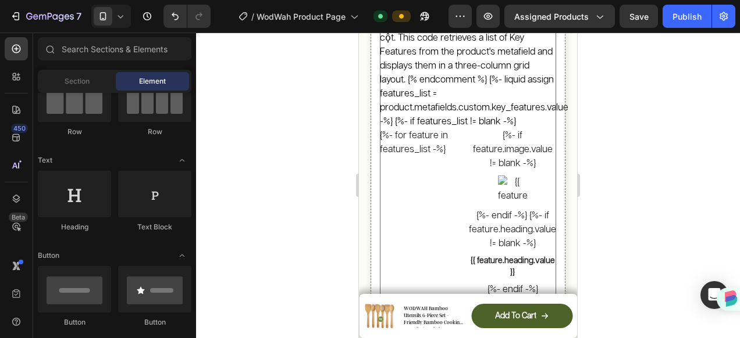
click at [455, 169] on div "{%- for feature in features_list -%} {%- if feature.image.value != blank -%} {%…" at bounding box center [468, 226] width 176 height 194
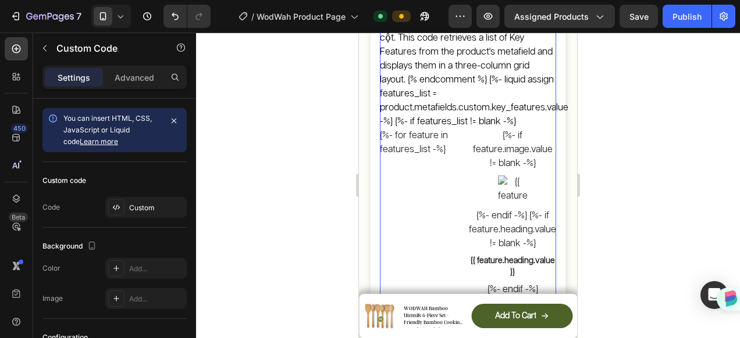
click at [455, 169] on div "{%- for feature in features_list -%} {%- if feature.image.value != blank -%} {%…" at bounding box center [468, 226] width 176 height 194
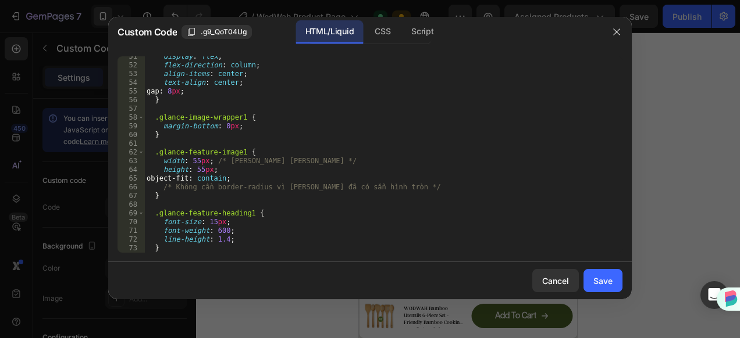
scroll to position [580, 0]
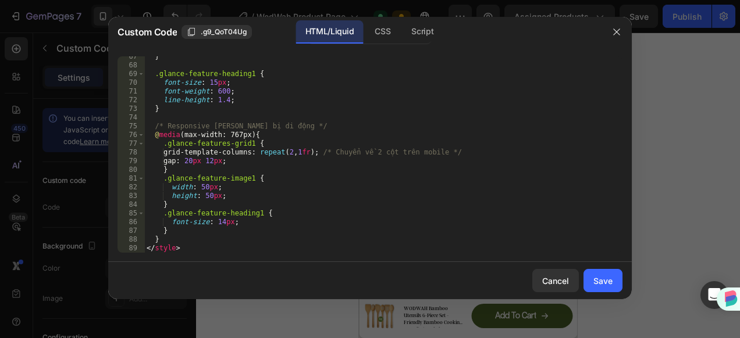
click at [195, 164] on div "} .glance-feature-heading1 { font-size : 15 px ; font-weight : 600 ; line-heigh…" at bounding box center [378, 159] width 469 height 214
click at [209, 163] on div "} .glance-feature-heading1 { font-size : 15 px ; font-weight : 600 ; line-heigh…" at bounding box center [378, 159] width 469 height 214
click at [214, 161] on div "} .glance-feature-heading1 { font-size : 15 px ; font-weight : 600 ; line-heigh…" at bounding box center [378, 154] width 469 height 197
click at [210, 160] on div "} .glance-feature-heading1 { font-size : 15 px ; font-weight : 600 ; line-heigh…" at bounding box center [378, 159] width 469 height 214
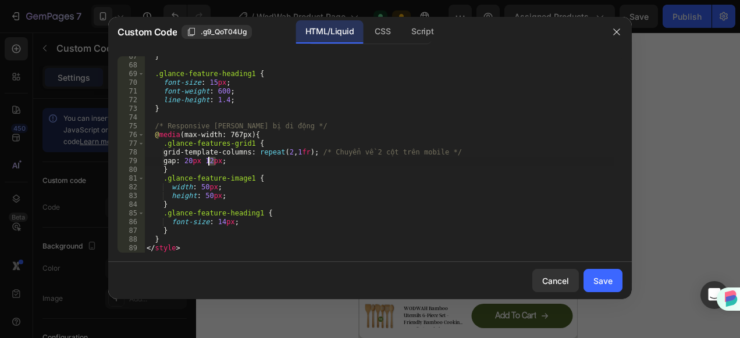
type textarea "gap: 20px 0px;"
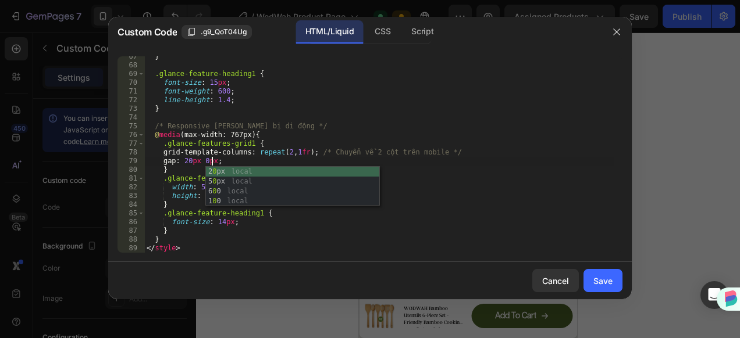
scroll to position [0, 5]
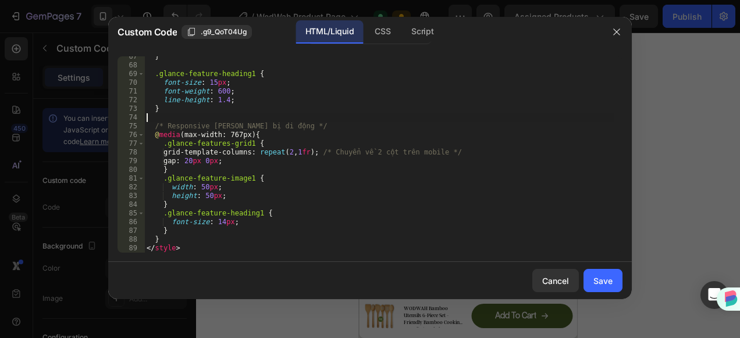
click at [488, 119] on div "} .glance-feature-heading1 { font-size : 15 px ; font-weight : 600 ; line-heigh…" at bounding box center [378, 159] width 469 height 214
click at [601, 287] on button "Save" at bounding box center [602, 280] width 39 height 23
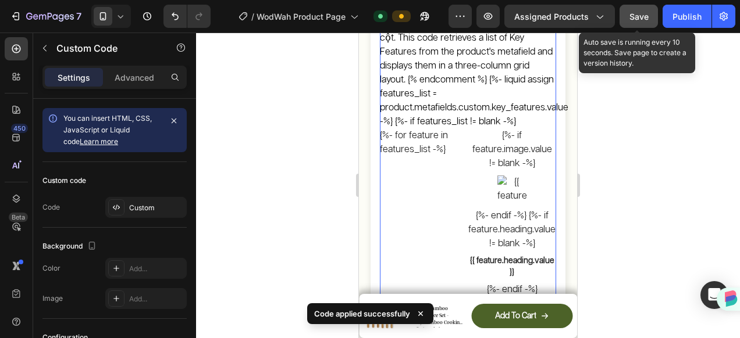
click at [633, 24] on button "Save" at bounding box center [638, 16] width 38 height 23
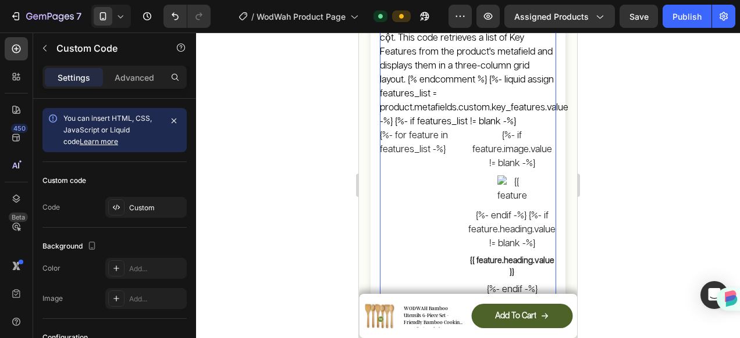
click at [515, 134] on div "{%- if feature.image.value != blank -%} {%- endif -%} {%- if feature.heading.va…" at bounding box center [512, 213] width 88 height 168
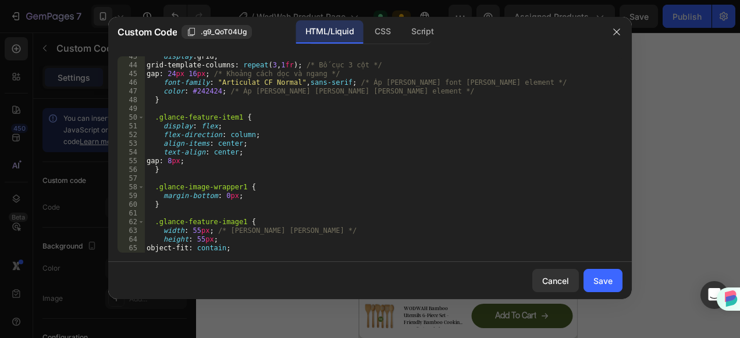
scroll to position [336, 0]
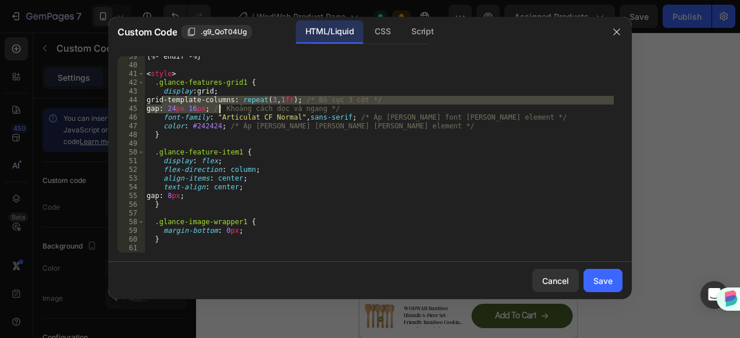
drag, startPoint x: 161, startPoint y: 101, endPoint x: 219, endPoint y: 108, distance: 59.2
click at [219, 108] on div "{%- endif -%} < style > .glance-features-grid1 { display : grid ; grid-template…" at bounding box center [378, 159] width 469 height 214
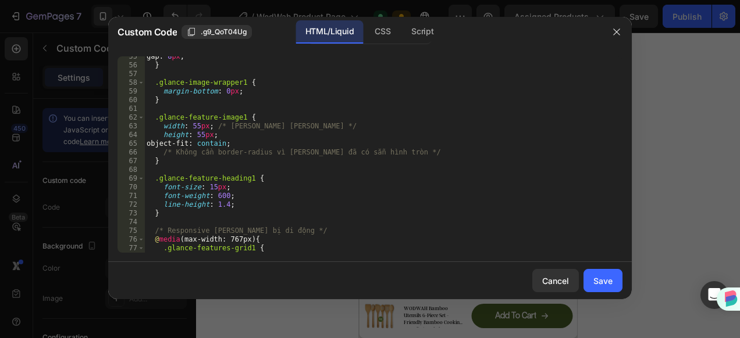
scroll to position [580, 0]
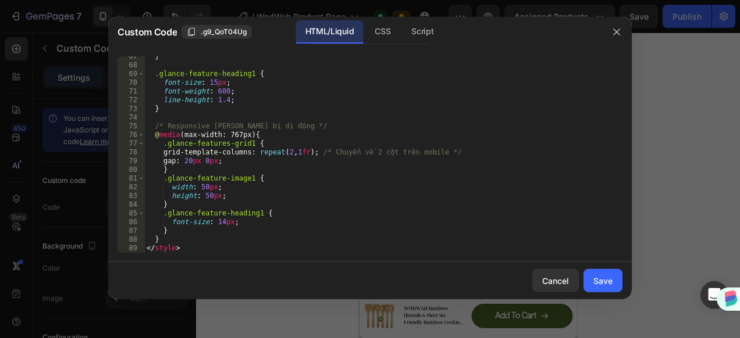
click at [255, 218] on div "} .glance-feature-heading1 { font-size : 15 px ; font-weight : 600 ; line-heigh…" at bounding box center [378, 159] width 469 height 214
click at [294, 238] on div "} .glance-feature-heading1 { font-size : 15 px ; font-weight : 600 ; line-heigh…" at bounding box center [378, 159] width 469 height 214
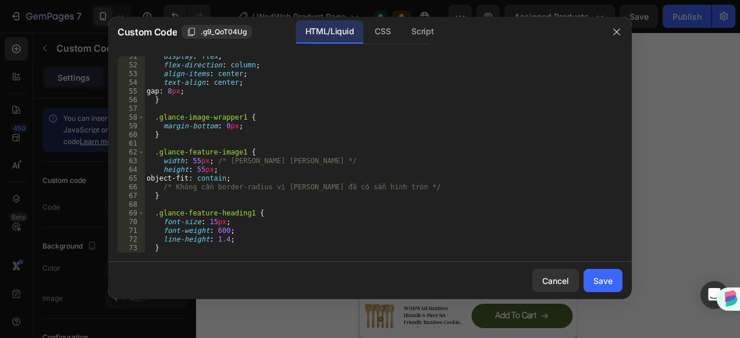
scroll to position [370, 0]
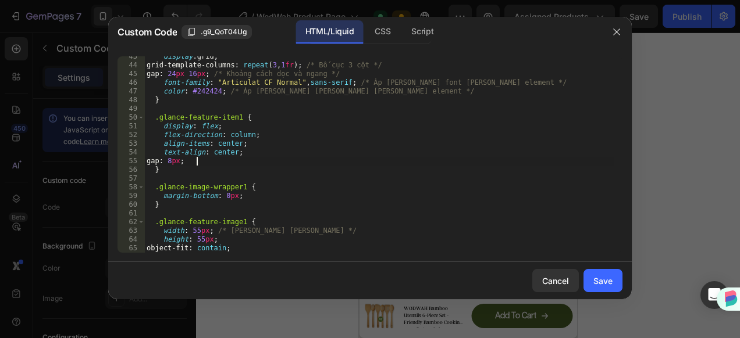
click at [217, 161] on div "display : grid ; grid-template-columns : repeat ( 3 , 1 fr ) ; /* Bố cục 3 cột …" at bounding box center [378, 159] width 469 height 214
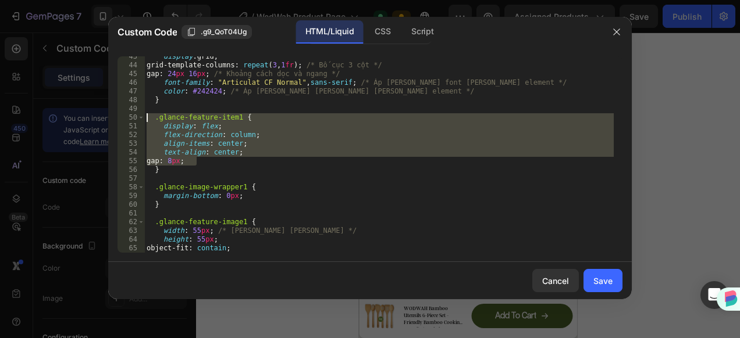
drag, startPoint x: 197, startPoint y: 151, endPoint x: 147, endPoint y: 119, distance: 59.7
click at [147, 119] on div "display : grid ; grid-template-columns : repeat ( 3 , 1 fr ) ; /* Bố cục 3 cột …" at bounding box center [378, 159] width 469 height 214
click at [177, 171] on div "display : grid ; grid-template-columns : repeat ( 3 , 1 fr ) ; /* Bố cục 3 cột …" at bounding box center [378, 159] width 469 height 214
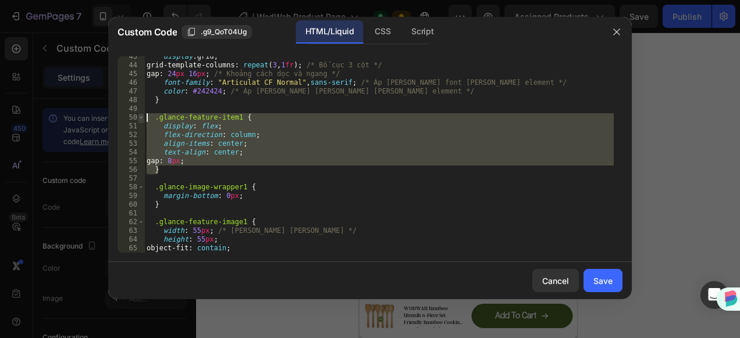
drag, startPoint x: 178, startPoint y: 172, endPoint x: 141, endPoint y: 116, distance: 66.6
click at [141, 116] on div "} 43 44 45 46 47 48 49 50 51 52 53 54 55 56 57 58 59 60 61 62 63 64 65 66 67 di…" at bounding box center [369, 154] width 505 height 197
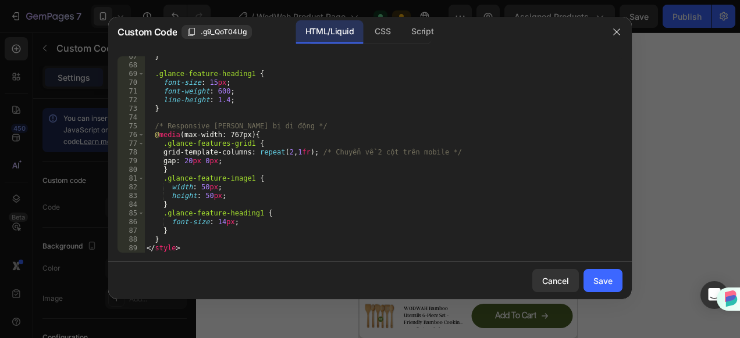
scroll to position [580, 0]
click at [263, 226] on div "} .glance-feature-heading1 { font-size : 15 px ; font-weight : 600 ; line-heigh…" at bounding box center [378, 159] width 469 height 214
click at [258, 165] on div "} .glance-feature-heading1 { font-size : 15 px ; font-weight : 600 ; line-heigh…" at bounding box center [378, 159] width 469 height 214
type textarea "}"
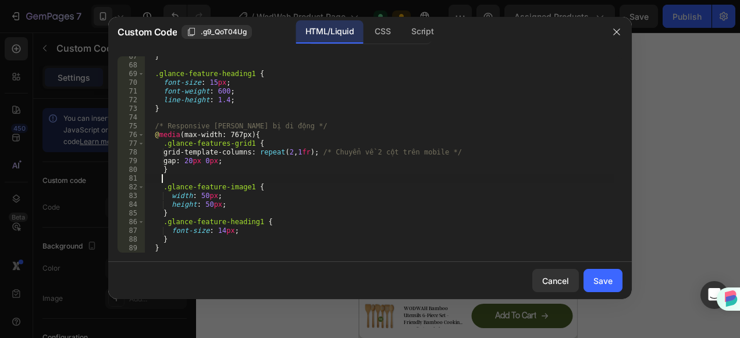
paste textarea "}"
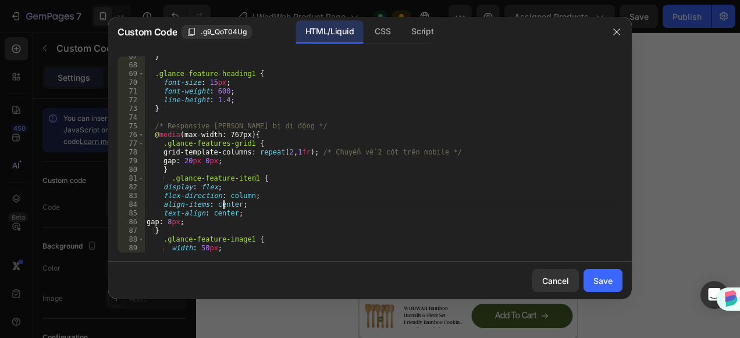
click at [225, 205] on div "} .glance-feature-heading1 { font-size : 15 px ; font-weight : 600 ; line-heigh…" at bounding box center [378, 159] width 469 height 214
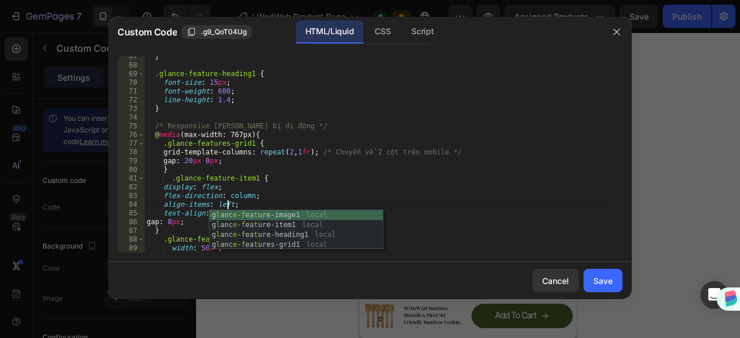
scroll to position [0, 6]
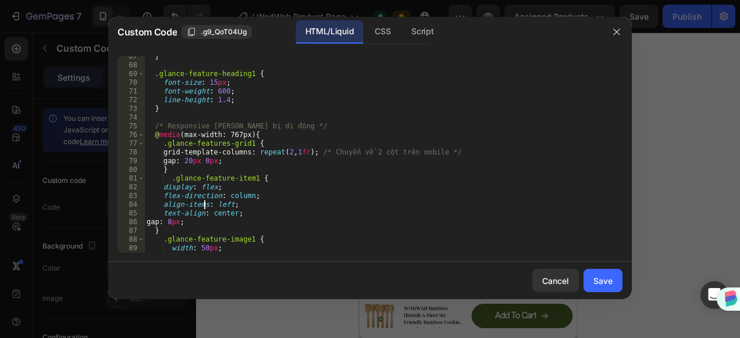
click at [202, 202] on div "} .glance-feature-heading1 { font-size : 15 px ; font-weight : 600 ; line-heigh…" at bounding box center [378, 159] width 469 height 214
click at [218, 214] on div "} .glance-feature-heading1 { font-size : 15 px ; font-weight : 600 ; line-heigh…" at bounding box center [378, 159] width 469 height 214
click at [236, 193] on div "} .glance-feature-heading1 { font-size : 15 px ; font-weight : 600 ; line-heigh…" at bounding box center [378, 159] width 469 height 214
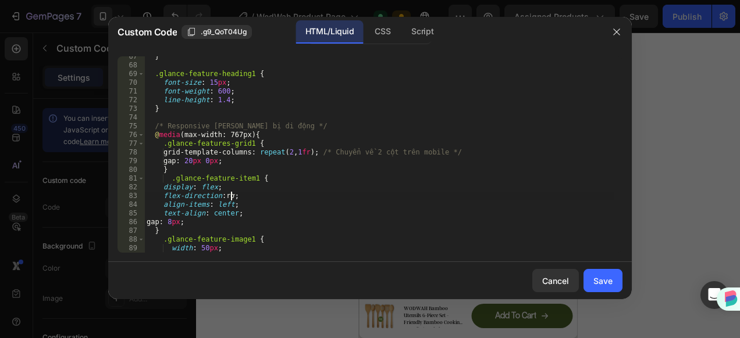
scroll to position [0, 7]
click at [222, 214] on div "} .glance-feature-heading1 { font-size : 15 px ; font-weight : 600 ; line-heigh…" at bounding box center [378, 159] width 469 height 214
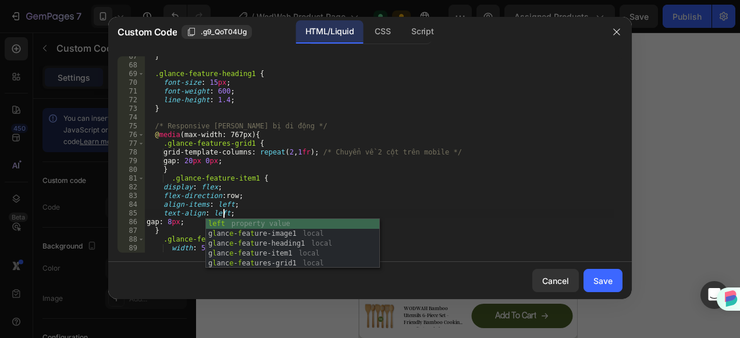
scroll to position [0, 6]
click at [254, 204] on div "} .glance-feature-heading1 { font-size : 15 px ; font-weight : 600 ; line-heigh…" at bounding box center [378, 159] width 469 height 214
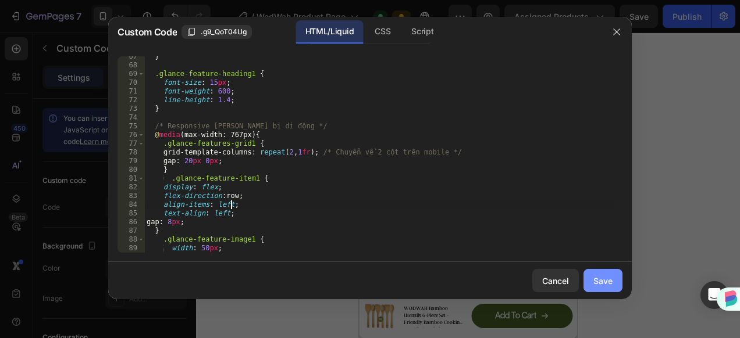
type textarea "align-items: left;"
click at [596, 286] on div "Save" at bounding box center [602, 281] width 19 height 12
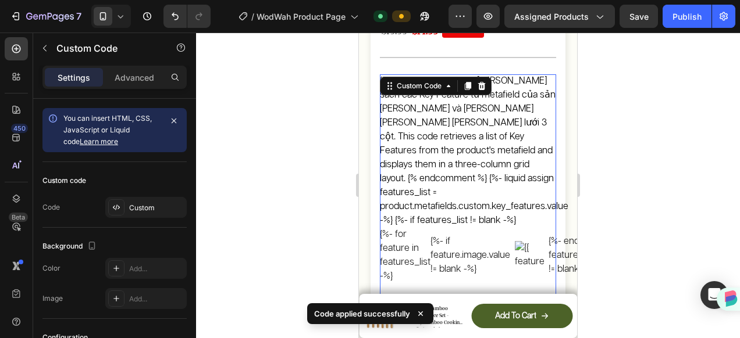
scroll to position [356, 0]
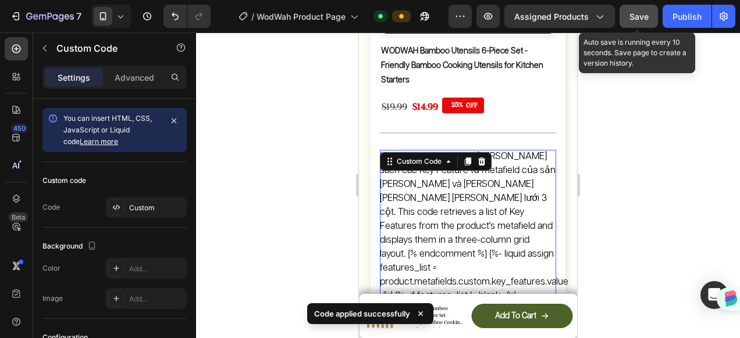
click at [622, 16] on button "Save" at bounding box center [638, 16] width 38 height 23
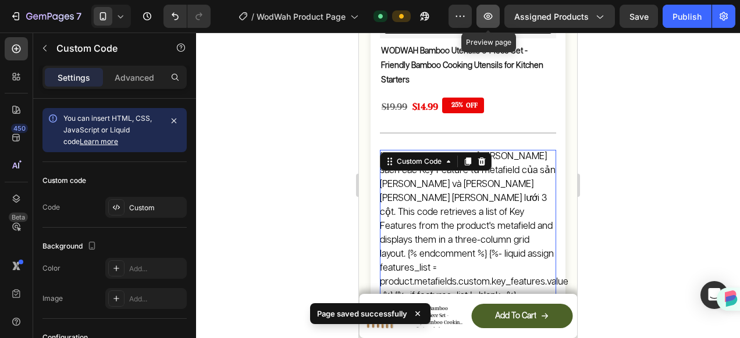
click at [485, 22] on button "button" at bounding box center [487, 16] width 23 height 23
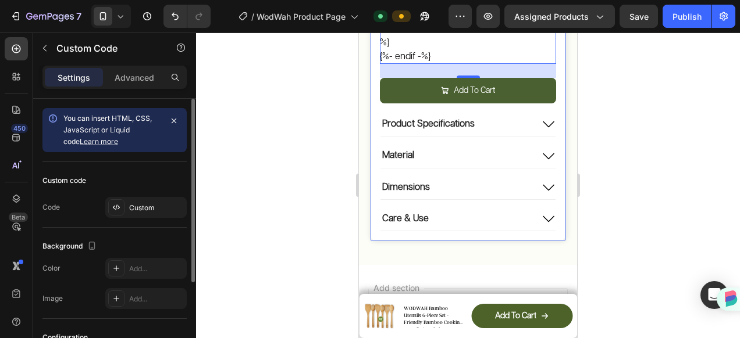
scroll to position [116, 0]
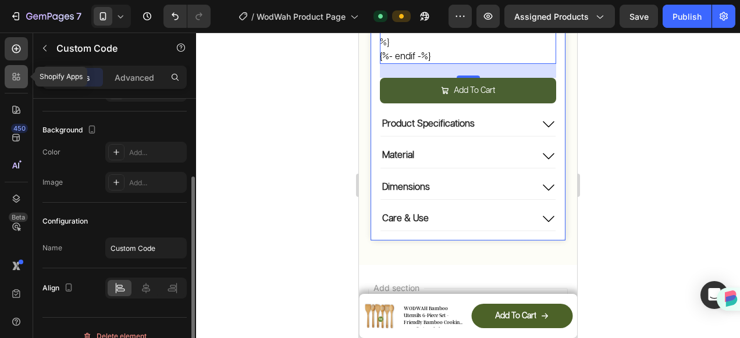
click at [15, 81] on icon at bounding box center [16, 77] width 12 height 12
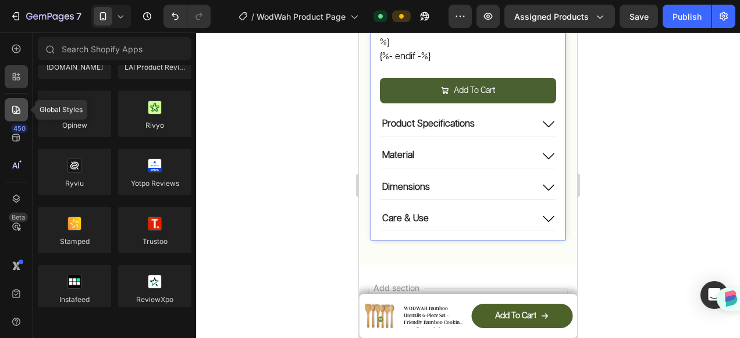
click at [14, 107] on icon at bounding box center [16, 110] width 12 height 12
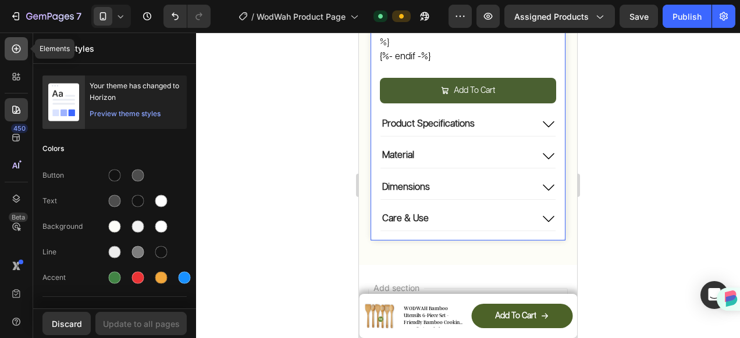
click at [21, 52] on icon at bounding box center [16, 49] width 12 height 12
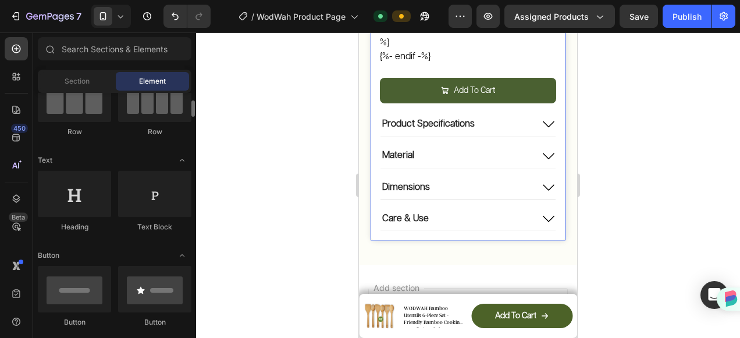
scroll to position [0, 0]
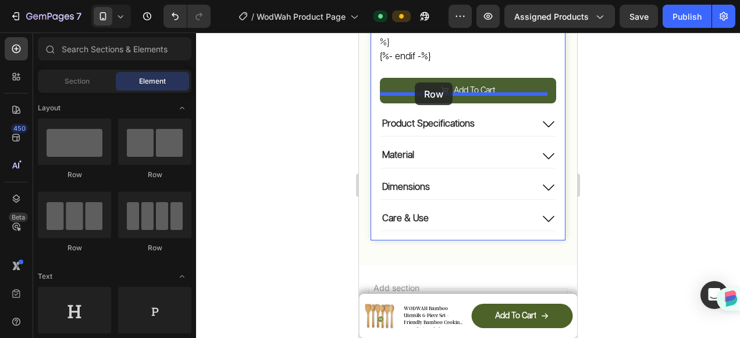
drag, startPoint x: 495, startPoint y: 179, endPoint x: 415, endPoint y: 83, distance: 125.5
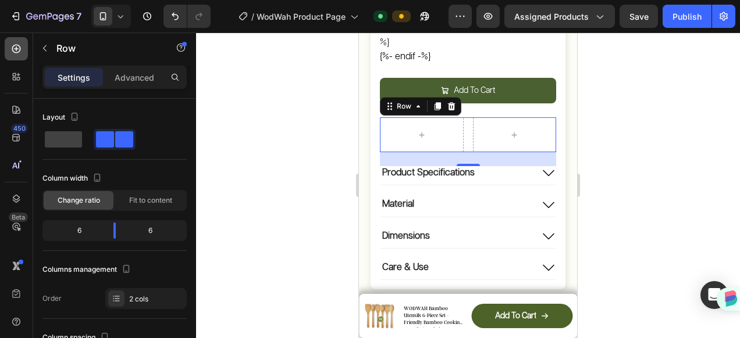
click at [20, 47] on icon at bounding box center [16, 49] width 12 height 12
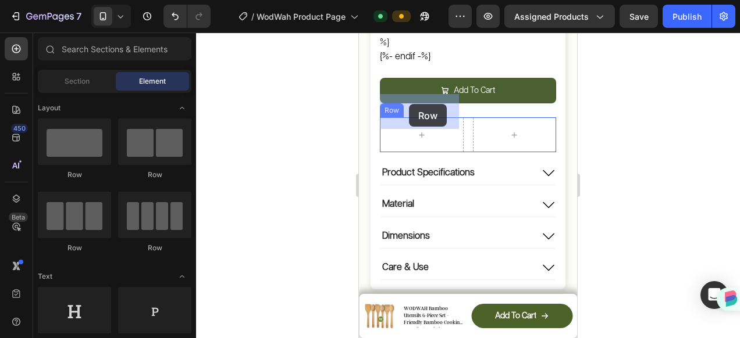
drag, startPoint x: 505, startPoint y: 174, endPoint x: 667, endPoint y: 151, distance: 163.3
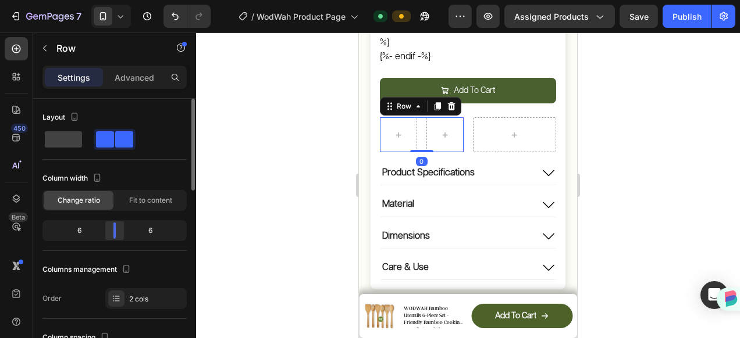
scroll to position [58, 0]
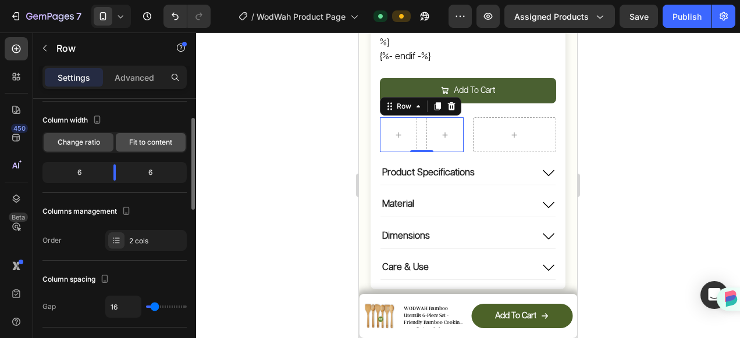
click at [156, 150] on div "Fit to content" at bounding box center [151, 142] width 70 height 19
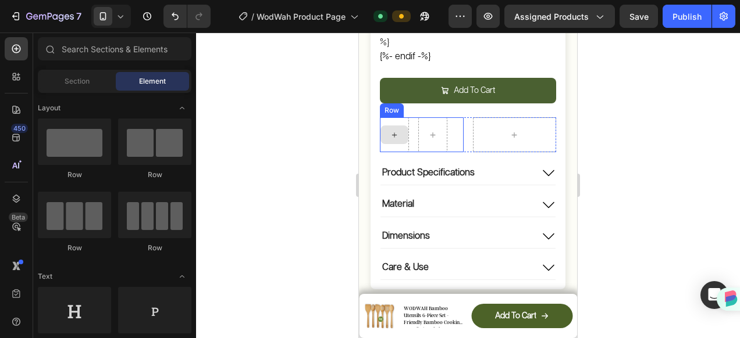
click at [391, 130] on icon at bounding box center [394, 135] width 9 height 10
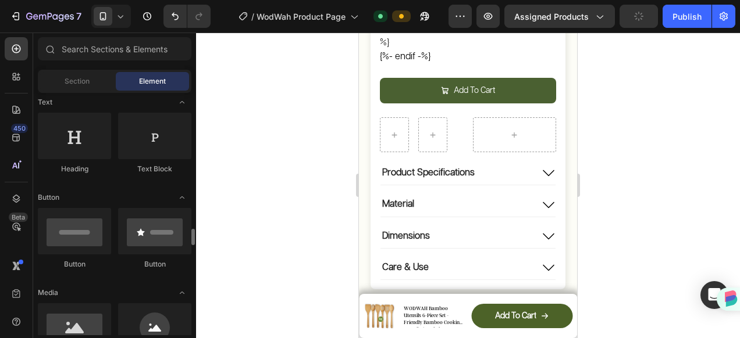
scroll to position [291, 0]
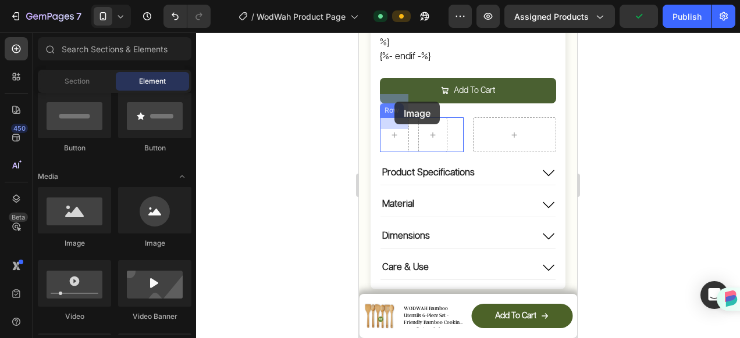
drag, startPoint x: 525, startPoint y: 254, endPoint x: 668, endPoint y: 154, distance: 174.2
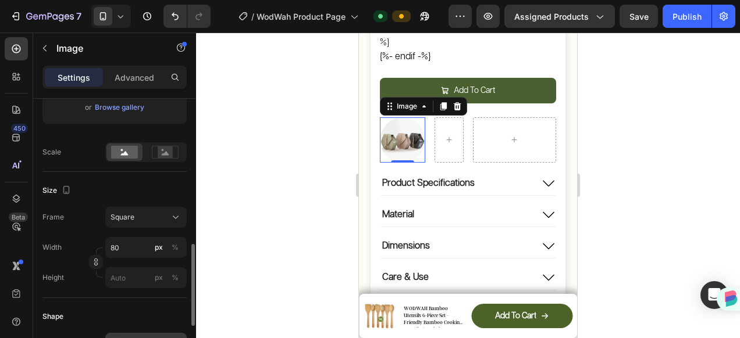
scroll to position [349, 0]
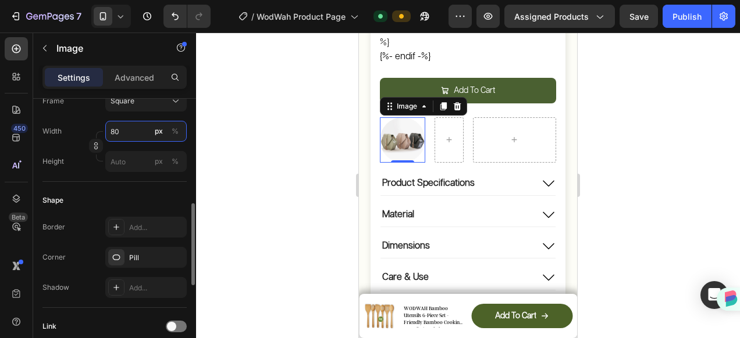
click at [136, 134] on input "80" at bounding box center [145, 131] width 81 height 21
type input "32"
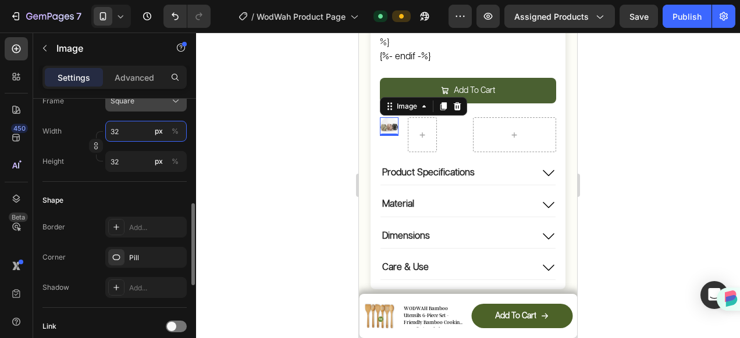
type input "32"
click at [150, 108] on button "Square" at bounding box center [145, 101] width 81 height 21
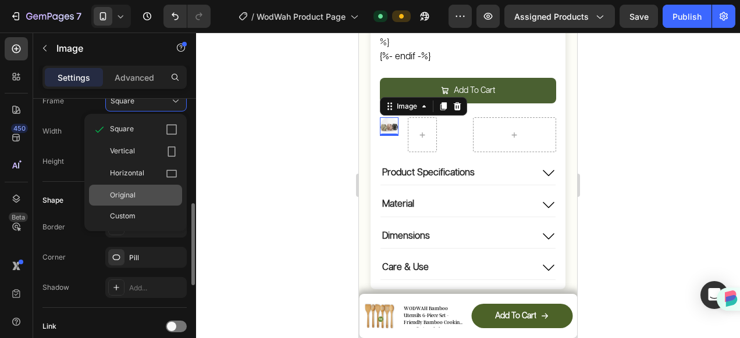
click at [125, 191] on span "Original" at bounding box center [123, 195] width 26 height 10
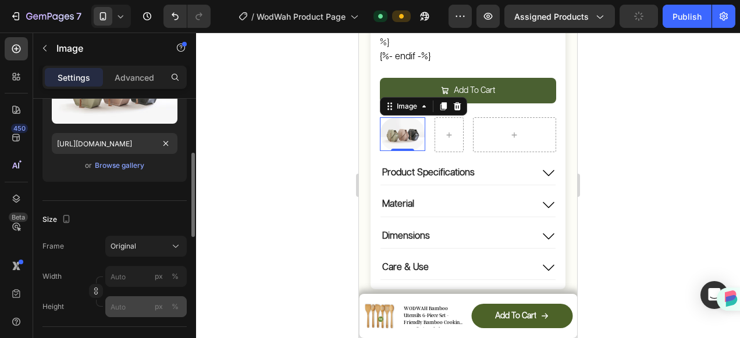
scroll to position [58, 0]
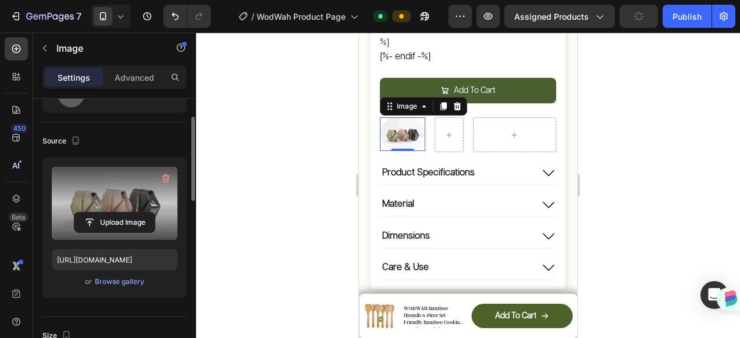
click at [108, 211] on label at bounding box center [115, 203] width 126 height 73
click at [108, 213] on input "file" at bounding box center [114, 223] width 80 height 20
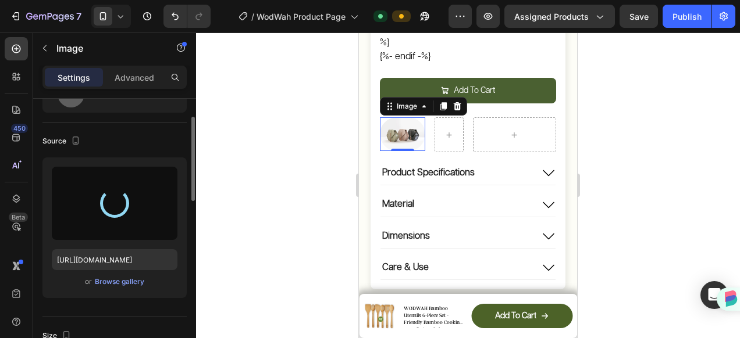
type input "[URL][DOMAIN_NAME]"
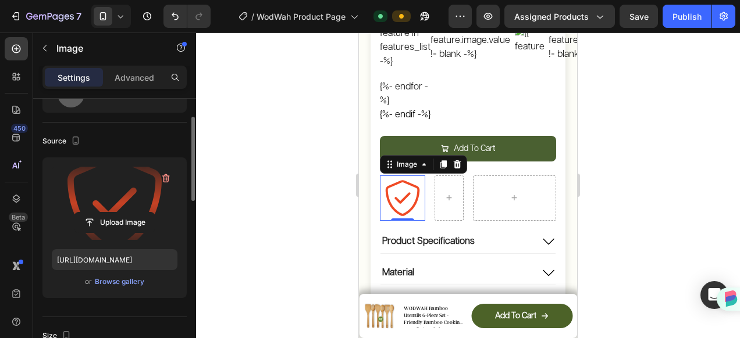
scroll to position [174, 0]
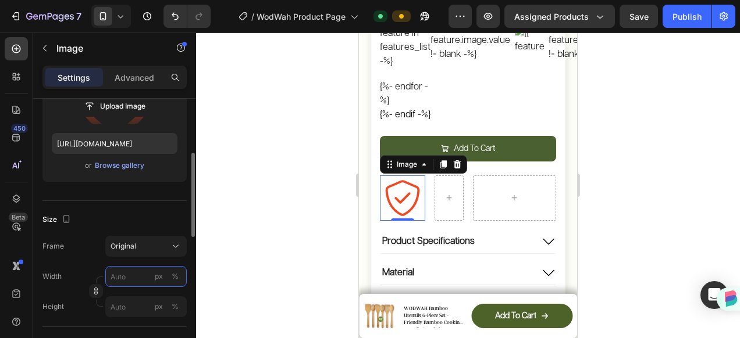
click at [137, 277] on input "px %" at bounding box center [145, 276] width 81 height 21
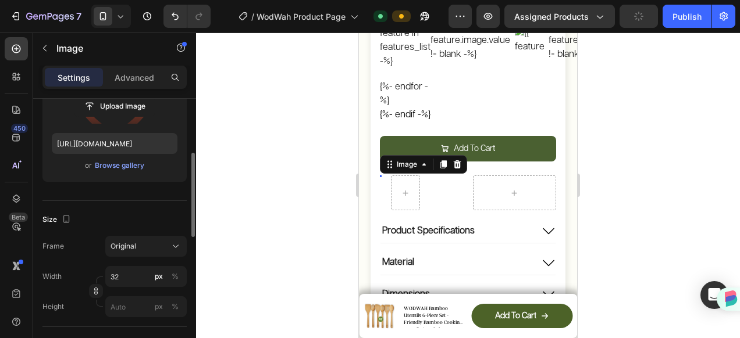
click at [137, 223] on div "Size" at bounding box center [114, 220] width 144 height 19
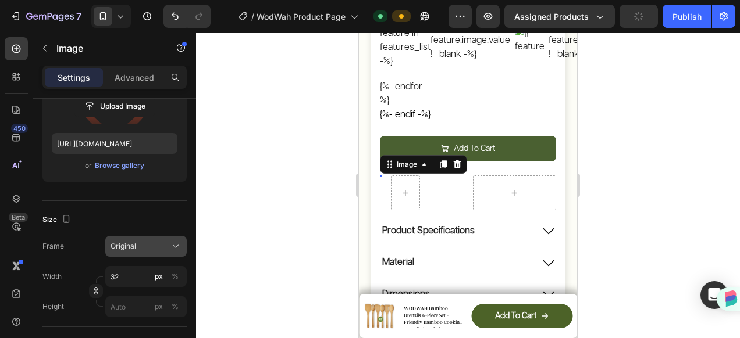
click at [134, 247] on span "Original" at bounding box center [123, 246] width 26 height 10
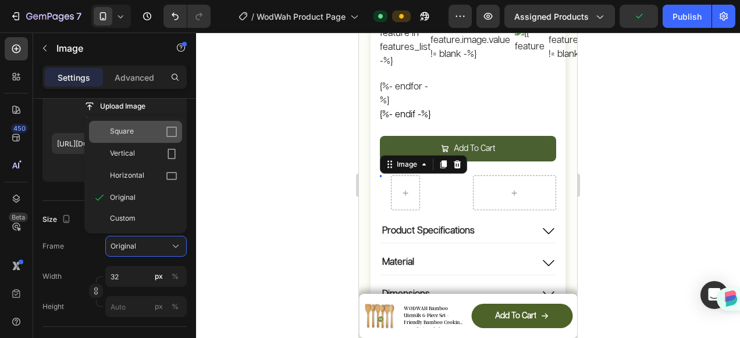
click at [149, 136] on div "Square" at bounding box center [143, 132] width 67 height 12
type input "3"
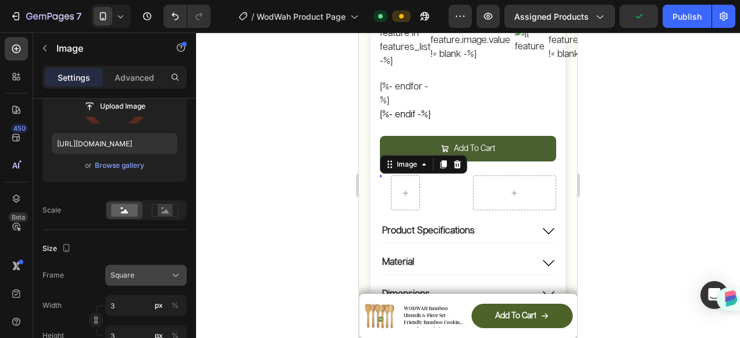
scroll to position [291, 0]
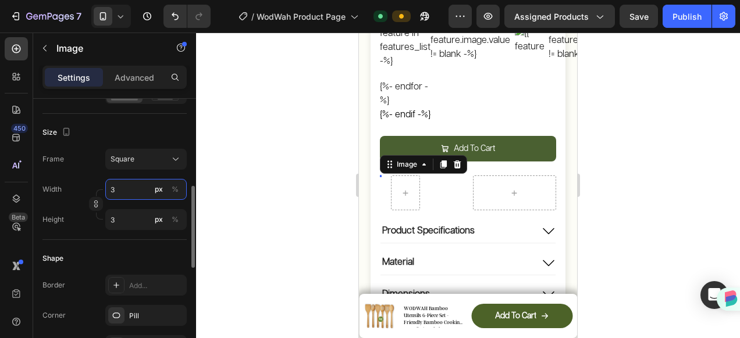
click at [138, 184] on input "3" at bounding box center [145, 189] width 81 height 21
type input "32"
click at [120, 186] on input "32" at bounding box center [145, 189] width 81 height 21
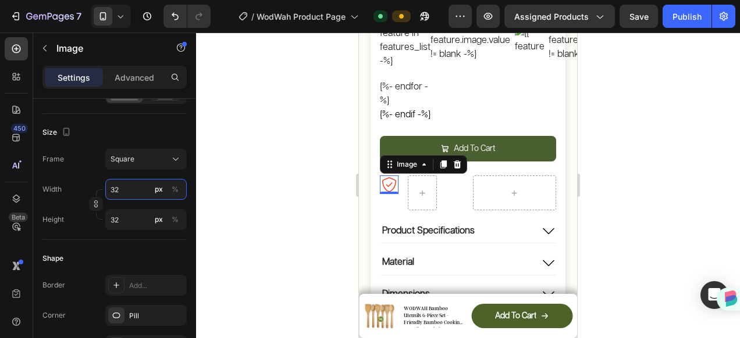
type input "328"
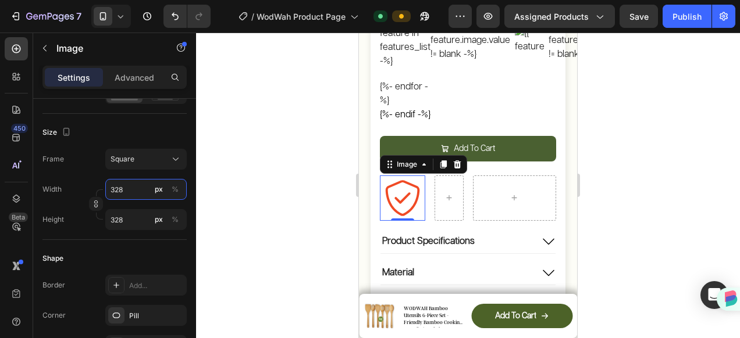
click at [120, 186] on input "328" at bounding box center [145, 189] width 81 height 21
type input "2"
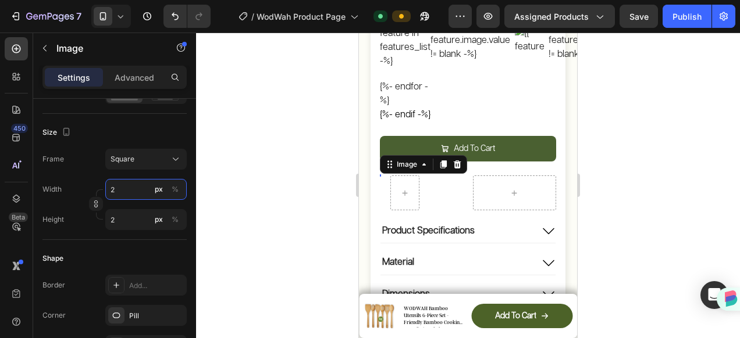
type input "28"
click at [400, 176] on div "Image 0 Row" at bounding box center [422, 193] width 84 height 35
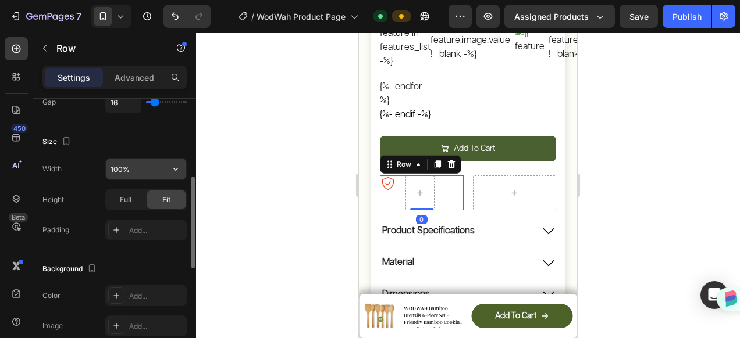
scroll to position [174, 0]
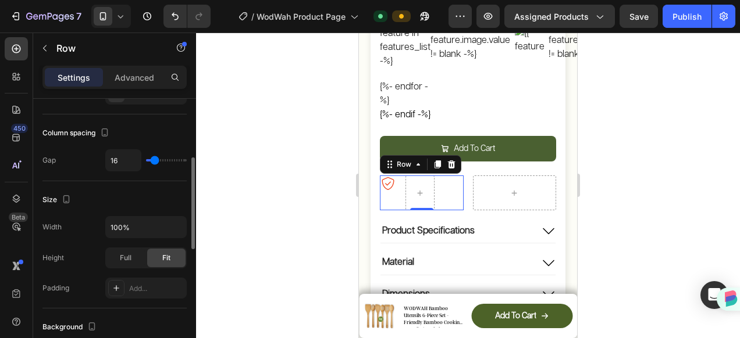
type input "0"
type input "2"
type input "4"
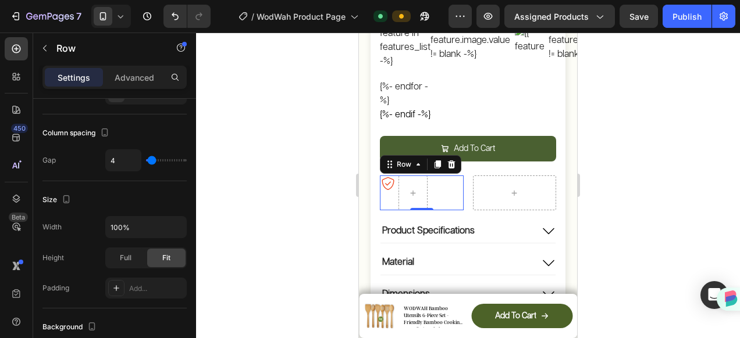
type input "4"
click at [151, 159] on input "range" at bounding box center [166, 160] width 41 height 2
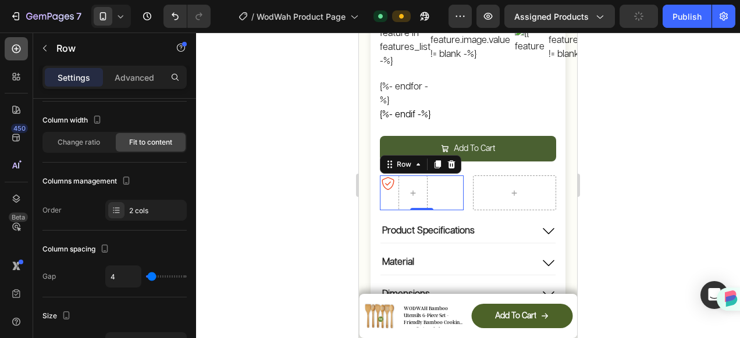
click at [18, 44] on icon at bounding box center [16, 49] width 12 height 12
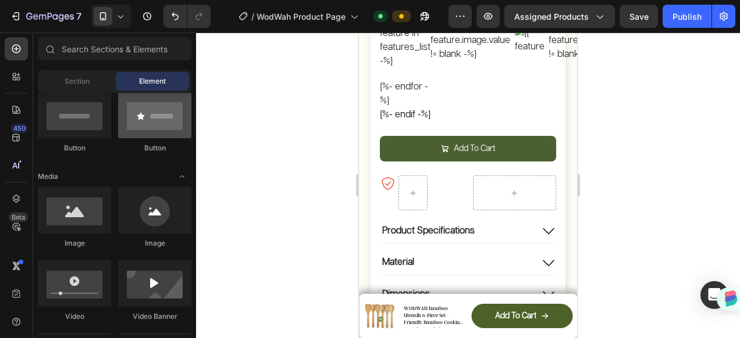
scroll to position [174, 0]
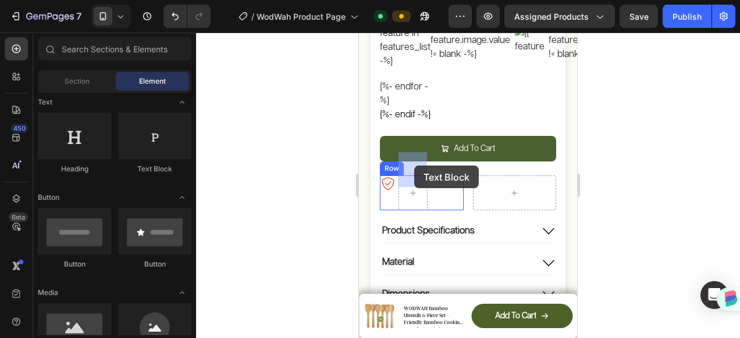
drag, startPoint x: 501, startPoint y: 200, endPoint x: 414, endPoint y: 166, distance: 93.7
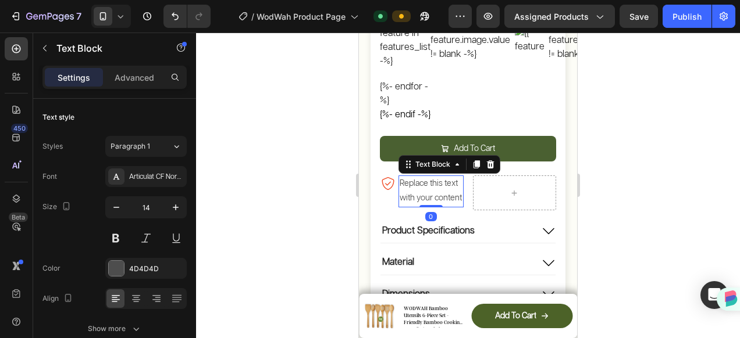
click at [410, 176] on div "Replace this text with your content" at bounding box center [430, 191] width 65 height 31
click at [410, 177] on p "Replace this text with your content" at bounding box center [431, 191] width 63 height 29
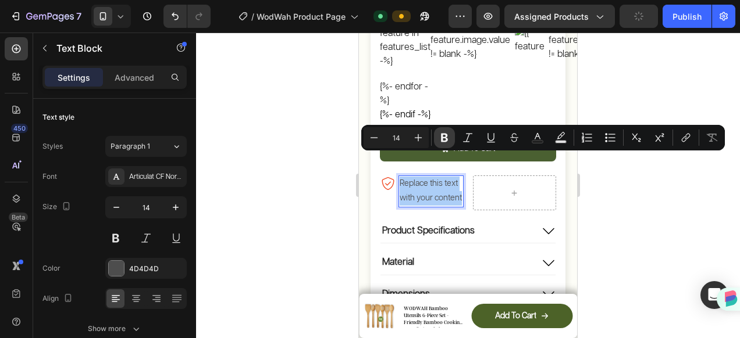
click at [442, 134] on icon "Editor contextual toolbar" at bounding box center [444, 138] width 7 height 9
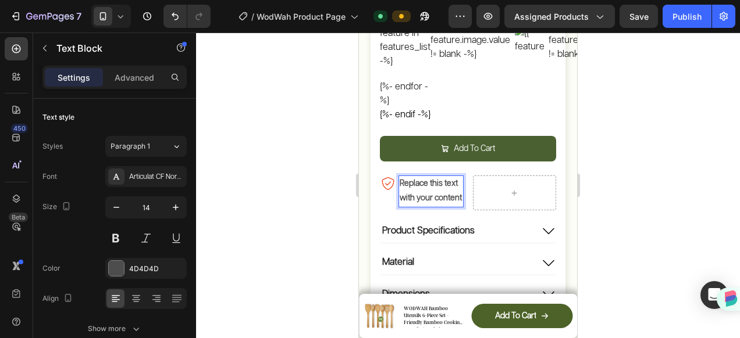
click at [422, 180] on strong "Replace this text with your content" at bounding box center [431, 191] width 62 height 23
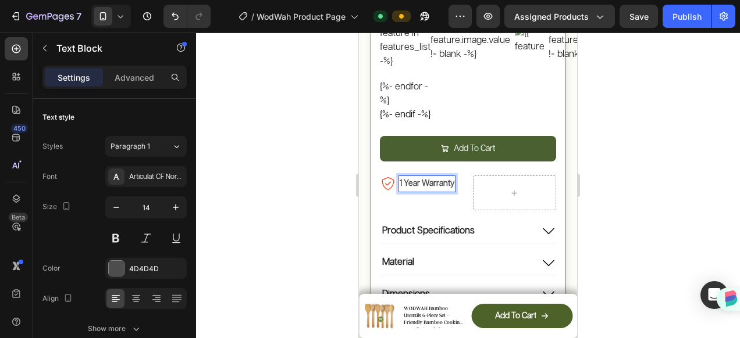
click at [525, 148] on div "Add To Cart Add to Cart" at bounding box center [468, 156] width 176 height 40
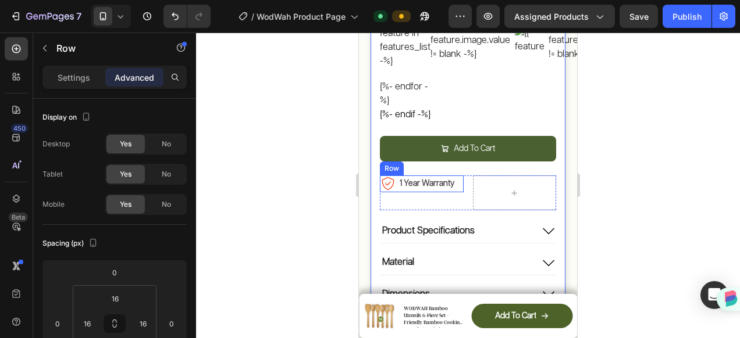
click at [457, 176] on div "Image 1 Year Warranty Text Block Row" at bounding box center [422, 184] width 84 height 17
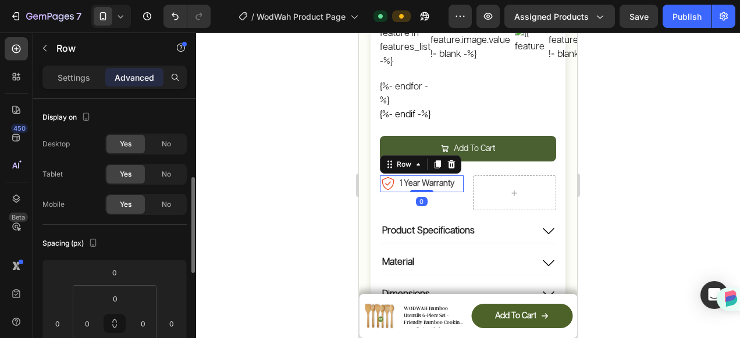
scroll to position [58, 0]
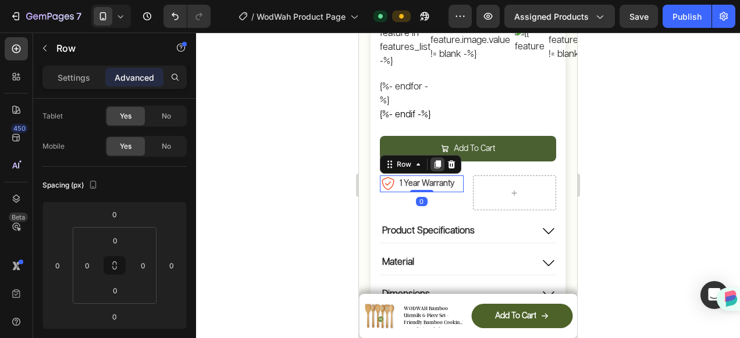
click at [437, 161] on icon at bounding box center [437, 165] width 6 height 8
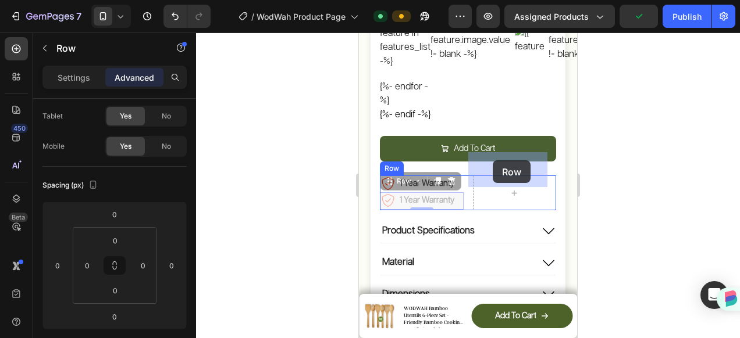
drag, startPoint x: 388, startPoint y: 159, endPoint x: 493, endPoint y: 161, distance: 104.1
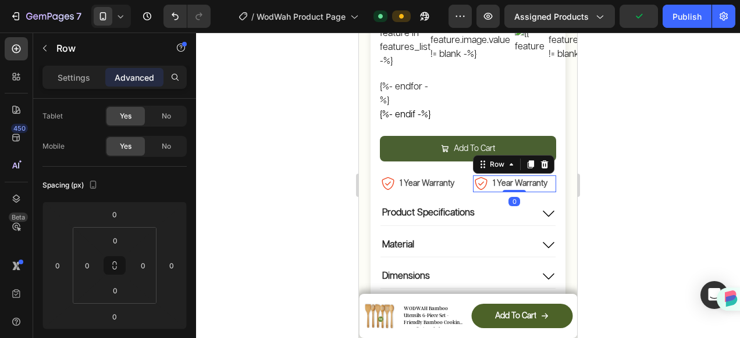
click at [586, 145] on div at bounding box center [468, 186] width 544 height 306
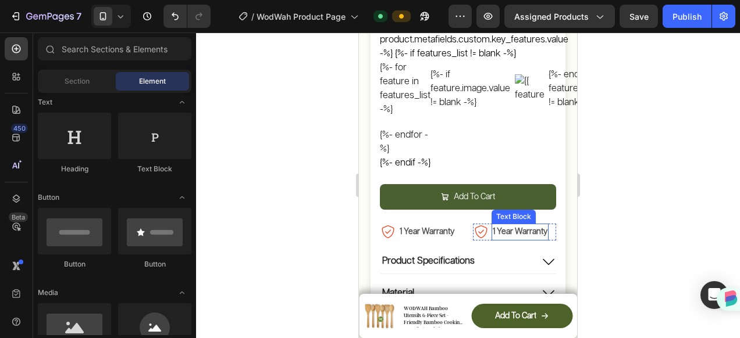
scroll to position [530, 0]
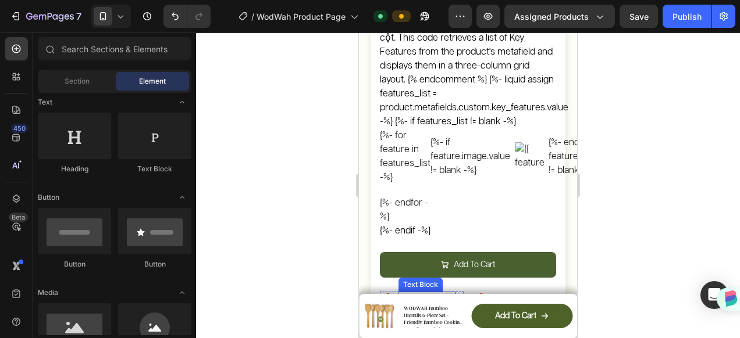
click at [439, 296] on strong "1 Year Warranty" at bounding box center [427, 300] width 55 height 8
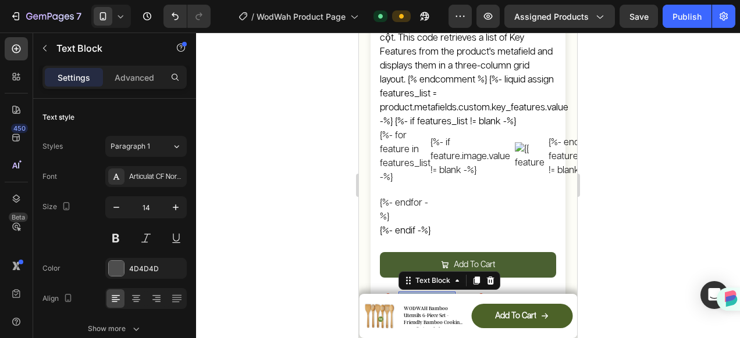
click at [439, 296] on strong "1 Year Warranty" at bounding box center [427, 300] width 55 height 8
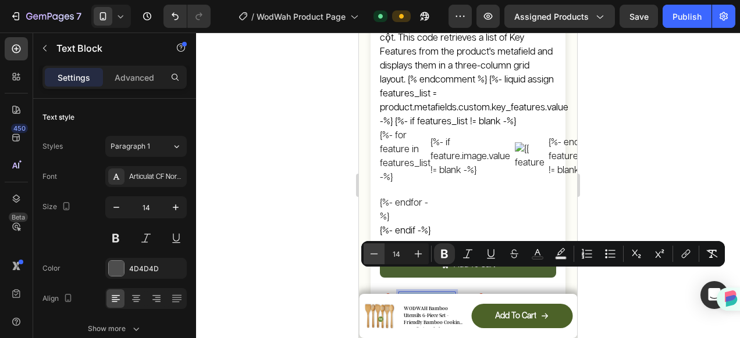
click at [375, 252] on icon "Editor contextual toolbar" at bounding box center [374, 254] width 12 height 12
type input "12"
click at [511, 296] on strong "1 Year Warranty" at bounding box center [520, 300] width 55 height 8
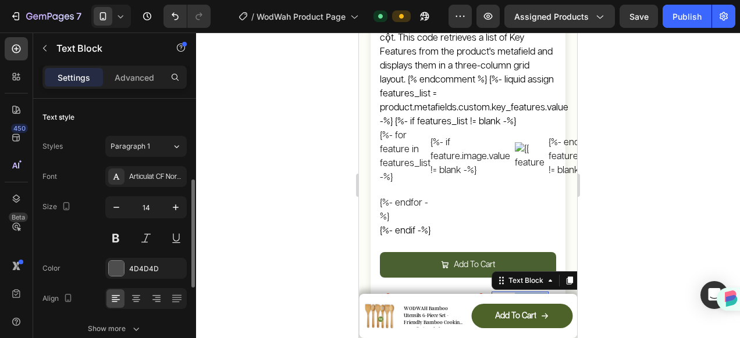
click at [511, 296] on strong "1 Year Warranty" at bounding box center [520, 300] width 55 height 8
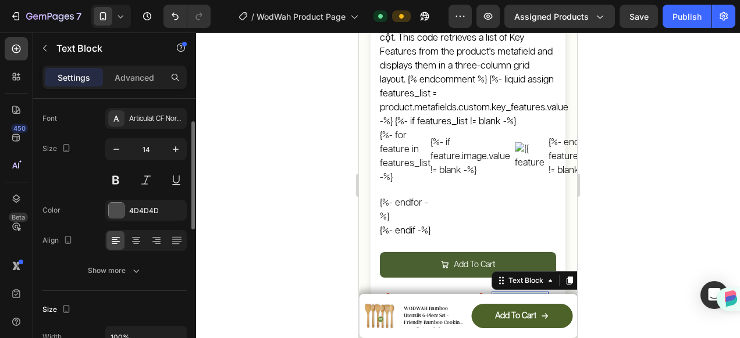
click at [511, 296] on strong "1 Year Warranty" at bounding box center [520, 300] width 55 height 8
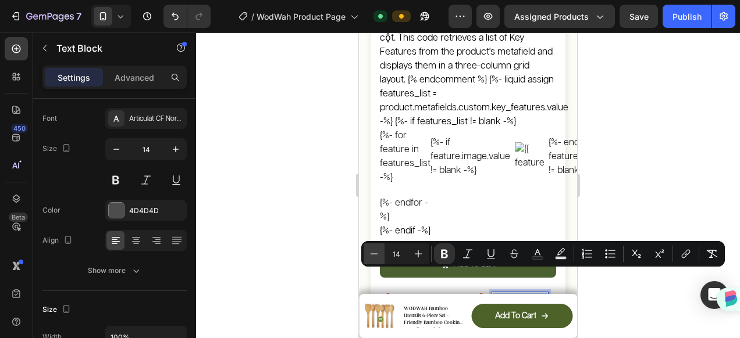
click at [374, 250] on icon "Editor contextual toolbar" at bounding box center [374, 254] width 12 height 12
type input "12"
click at [494, 297] on strong "1 Year Warranty" at bounding box center [516, 301] width 47 height 8
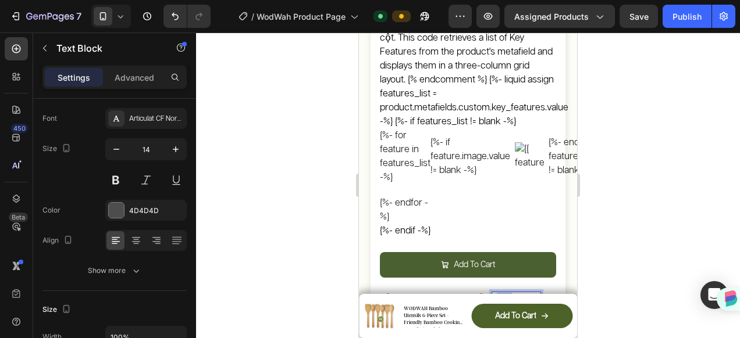
click at [494, 297] on strong "1 Year Warranty" at bounding box center [516, 301] width 47 height 8
click at [481, 292] on img at bounding box center [481, 300] width 16 height 16
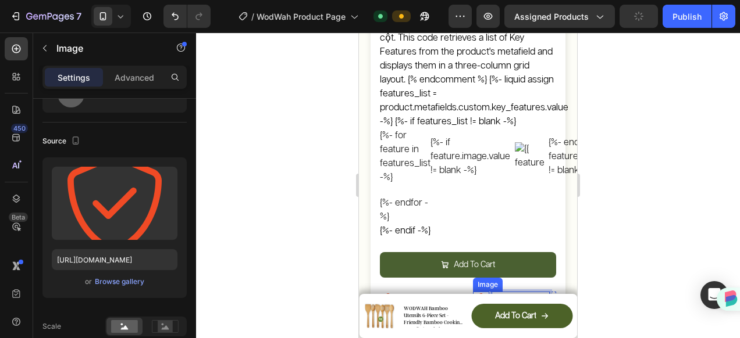
click at [481, 292] on img at bounding box center [481, 300] width 16 height 16
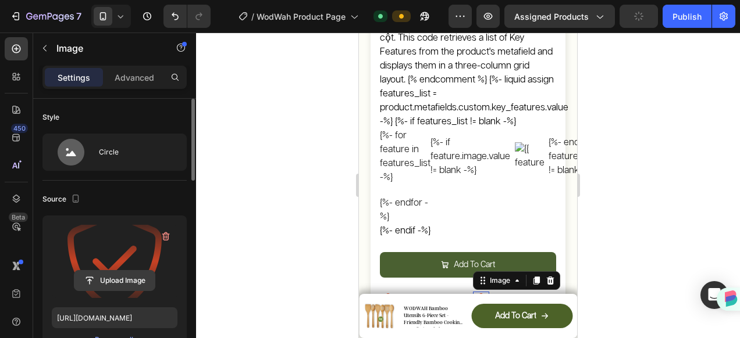
click at [115, 275] on input "file" at bounding box center [114, 281] width 80 height 20
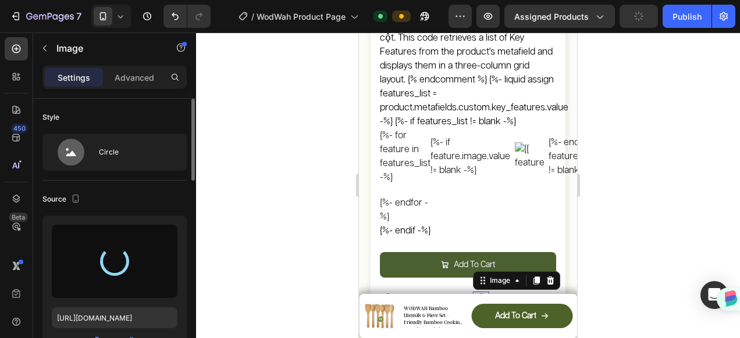
type input "[URL][DOMAIN_NAME]"
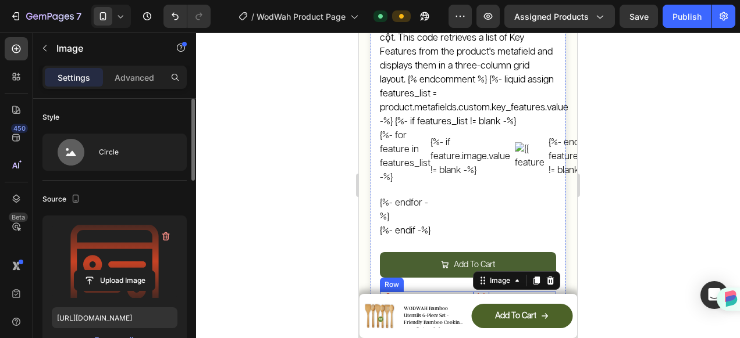
click at [462, 292] on div "Image 1 Year Warranty Text Block Row Image 0 Ships In 2 - 3 Days Text Block Row…" at bounding box center [468, 300] width 176 height 17
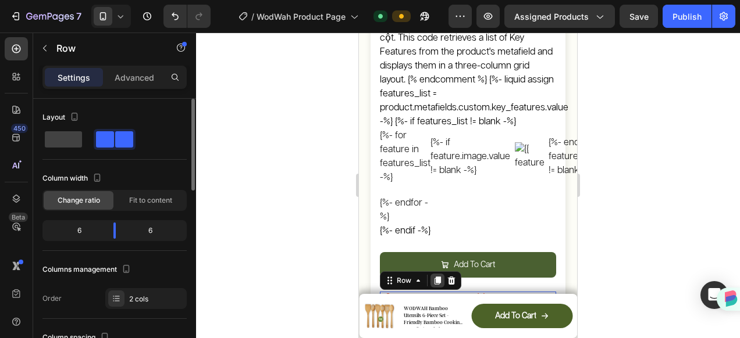
click at [437, 274] on div at bounding box center [437, 281] width 14 height 14
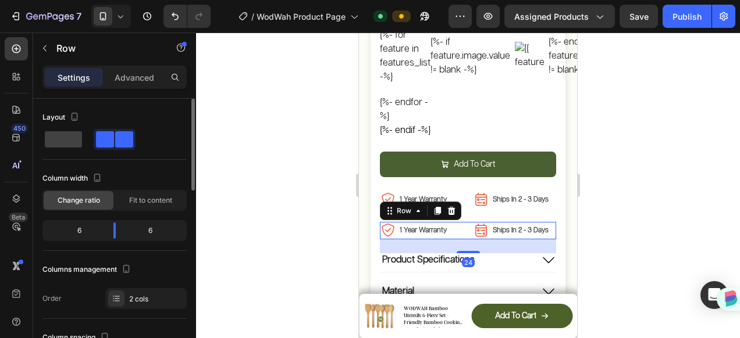
scroll to position [647, 0]
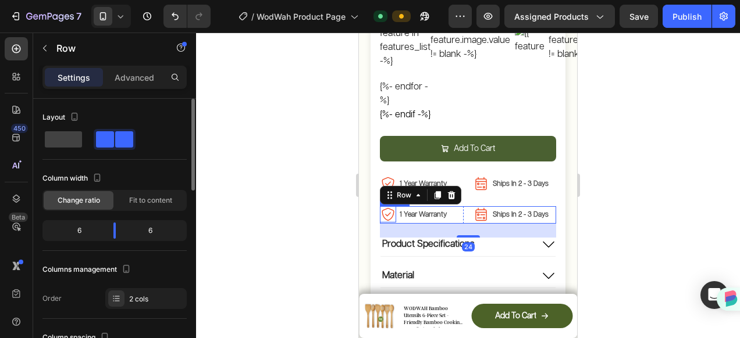
click at [387, 206] on img at bounding box center [388, 214] width 16 height 16
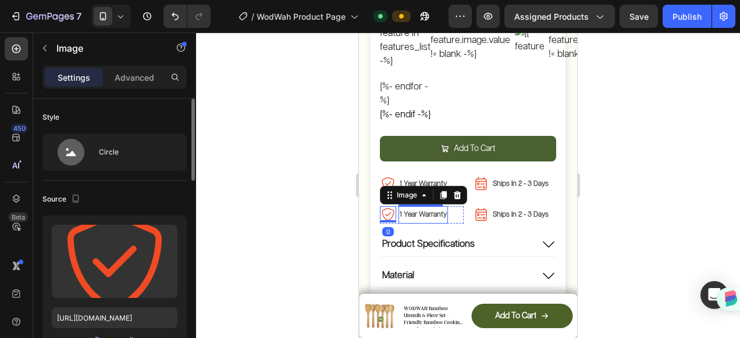
click at [408, 211] on strong "1 Year Warranty" at bounding box center [423, 215] width 47 height 8
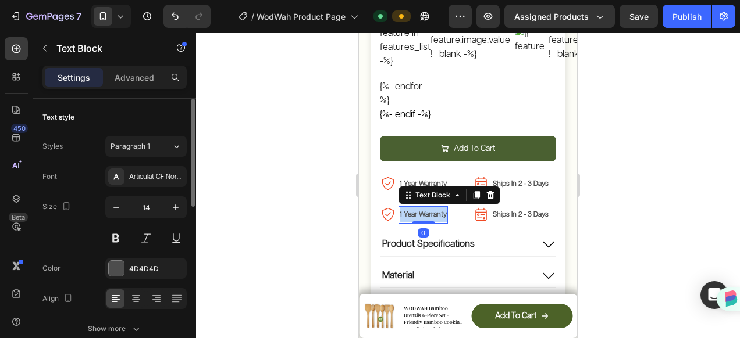
click at [408, 211] on strong "1 Year Warranty" at bounding box center [423, 215] width 47 height 8
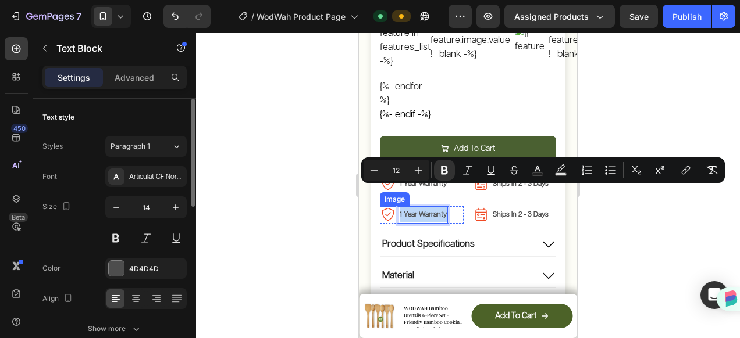
click at [387, 206] on img at bounding box center [388, 214] width 16 height 16
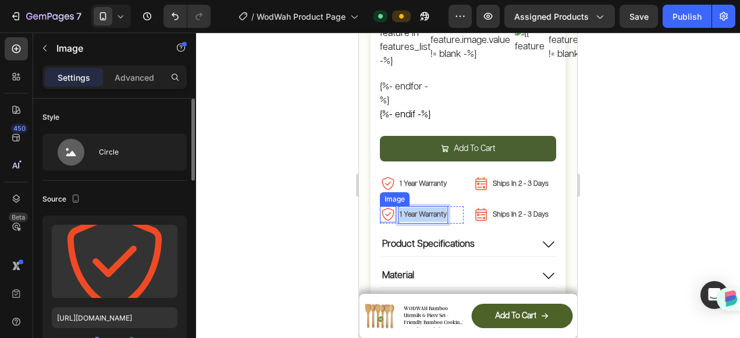
click at [387, 206] on img at bounding box center [388, 214] width 16 height 16
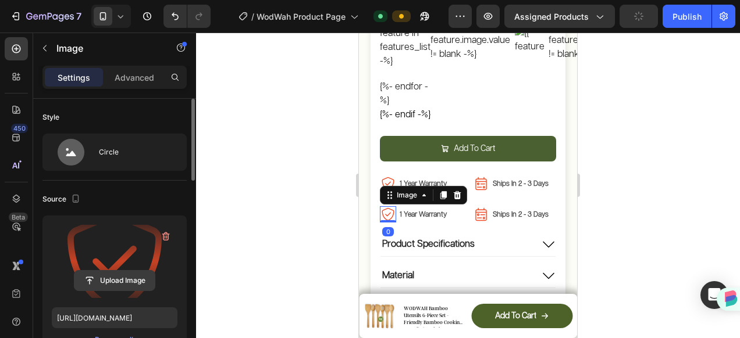
click at [119, 275] on input "file" at bounding box center [114, 281] width 80 height 20
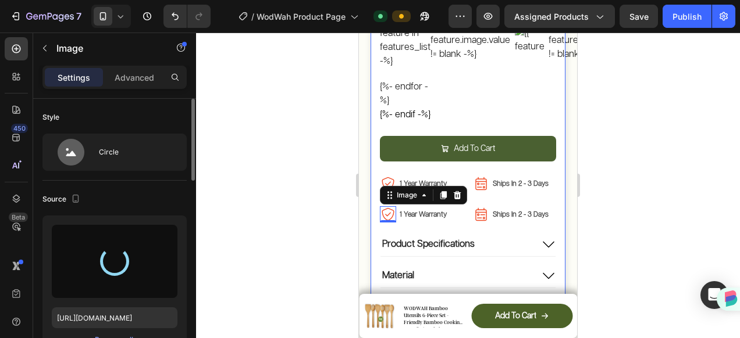
type input "[URL][DOMAIN_NAME]"
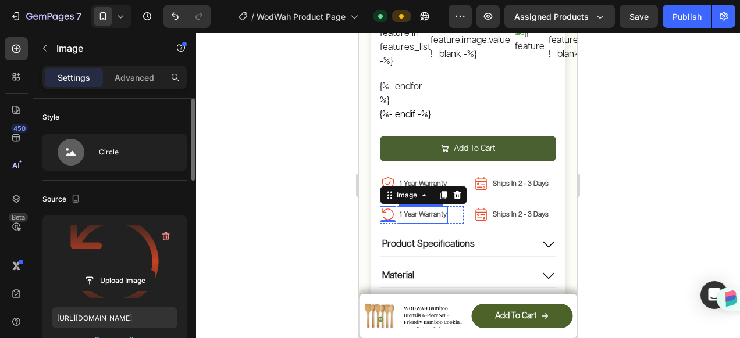
click at [439, 211] on strong "1 Year Warranty" at bounding box center [423, 215] width 47 height 8
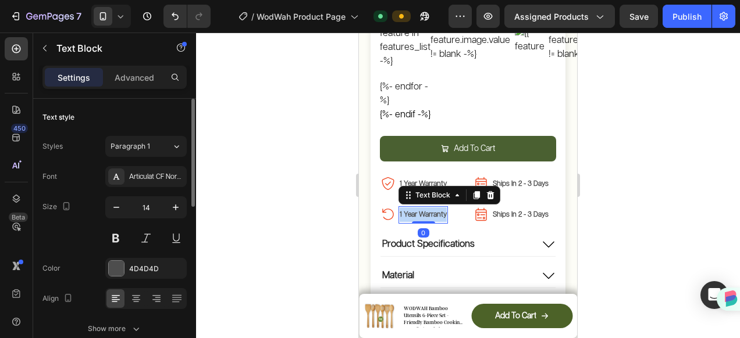
click at [439, 211] on strong "1 Year Warranty" at bounding box center [423, 215] width 47 height 8
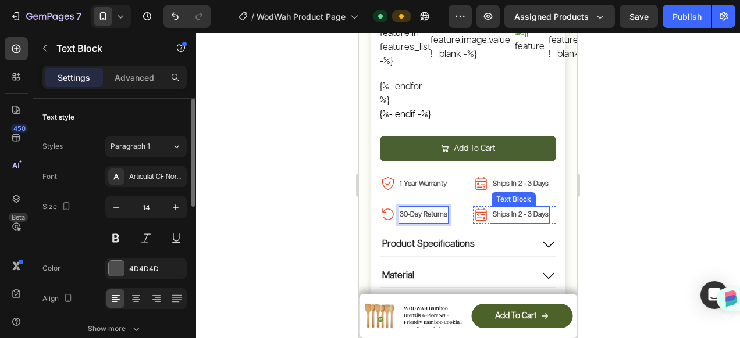
click at [511, 211] on strong "Ships In 2 - 3 Days" at bounding box center [521, 215] width 56 height 8
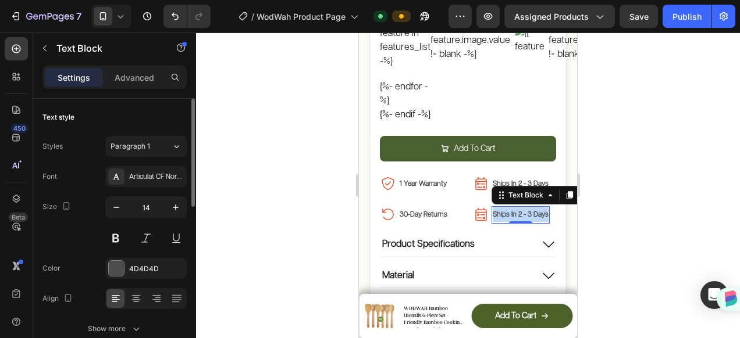
click at [511, 211] on strong "Ships In 2 - 3 Days" at bounding box center [521, 215] width 56 height 8
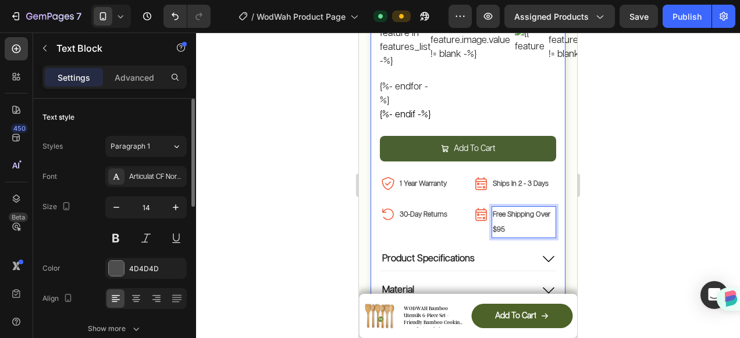
click at [462, 177] on div "Judge.me - Preview Badge (Stars) Judge.me WODWAH Bamboo Utensils 6-Piece Set - …" at bounding box center [468, 33] width 176 height 666
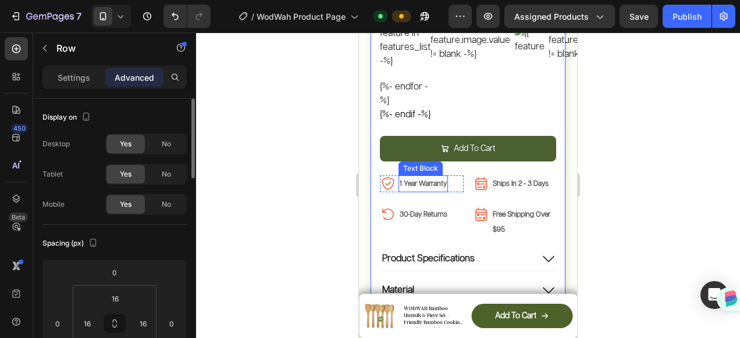
click at [442, 180] on strong "1 Year Warranty" at bounding box center [423, 184] width 47 height 8
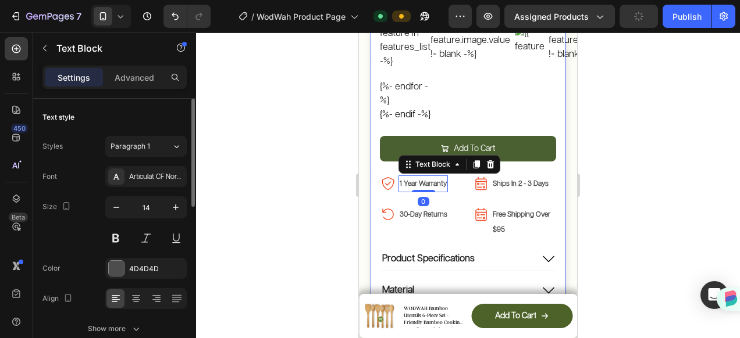
click at [459, 172] on div "Judge.me - Preview Badge (Stars) Judge.me WODWAH Bamboo Utensils 6-Piece Set - …" at bounding box center [468, 33] width 176 height 666
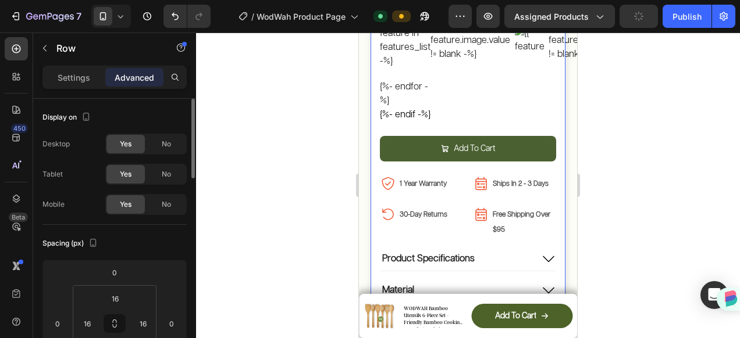
click at [458, 177] on div "Judge.me - Preview Badge (Stars) Judge.me WODWAH Bamboo Utensils 6-Piece Set - …" at bounding box center [468, 33] width 176 height 666
click at [473, 176] on img at bounding box center [481, 184] width 16 height 16
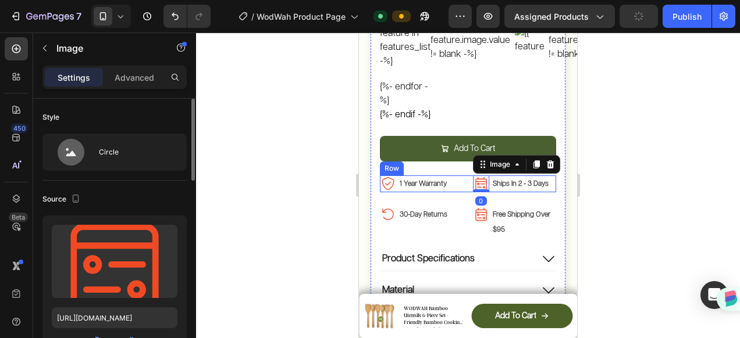
click at [464, 176] on div "Image 1 Year Warranty Text Block Row Image 0 Ships In 2 - 3 Days Text Block Row…" at bounding box center [468, 184] width 176 height 17
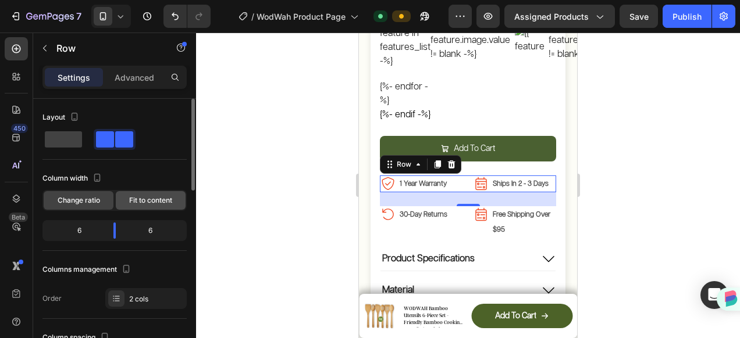
click at [140, 193] on div "Fit to content" at bounding box center [151, 200] width 70 height 19
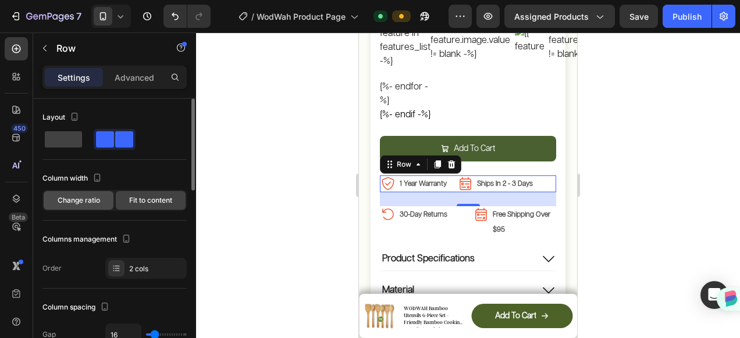
click at [95, 207] on div "Change ratio" at bounding box center [79, 200] width 70 height 19
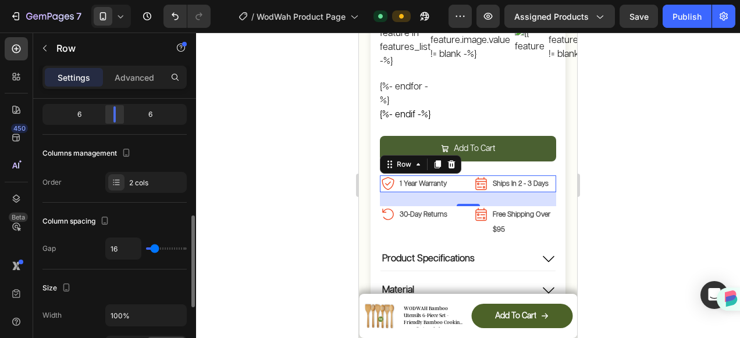
scroll to position [174, 0]
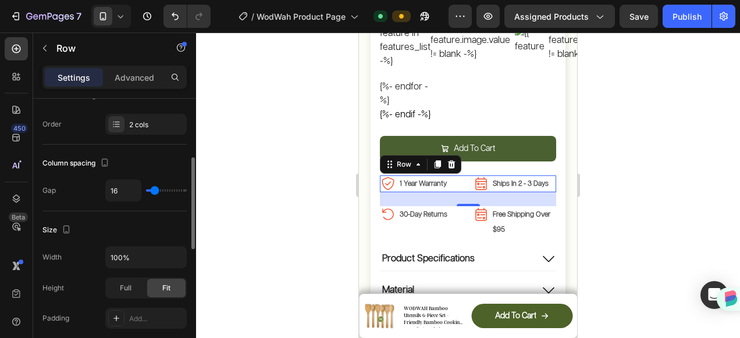
type input "7"
type input "4"
type input "1"
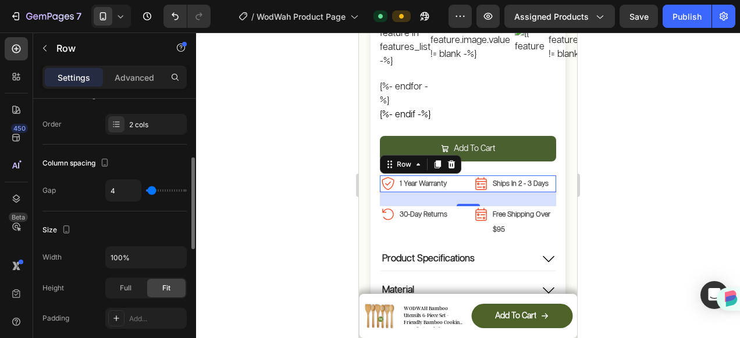
type input "1"
type input "0"
type input "2"
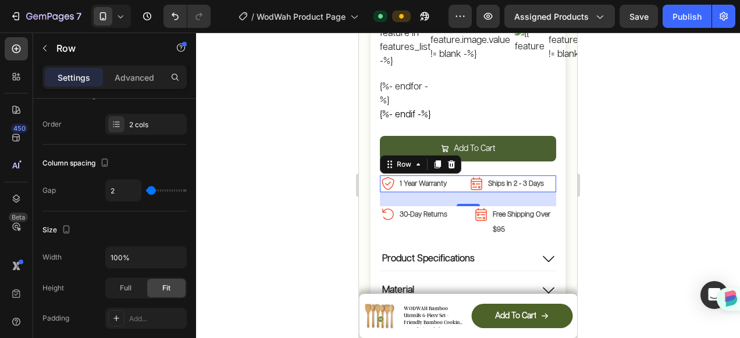
type input "5"
type input "4"
type input "1"
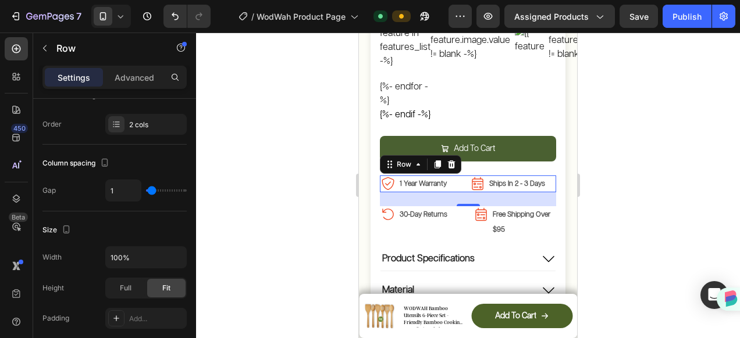
type input "1"
type input "0"
drag, startPoint x: 152, startPoint y: 190, endPoint x: 146, endPoint y: 190, distance: 6.4
type input "0"
click at [146, 190] on input "range" at bounding box center [166, 191] width 41 height 2
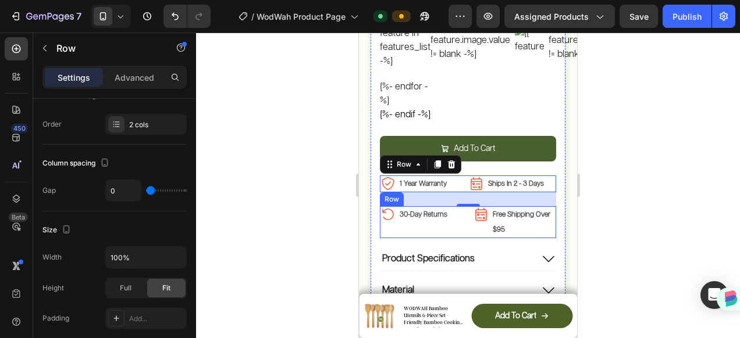
click at [463, 206] on div "Image 30-Day Returns Text Block Row Image Free Shipping Over $95 Text Block Row…" at bounding box center [468, 221] width 176 height 31
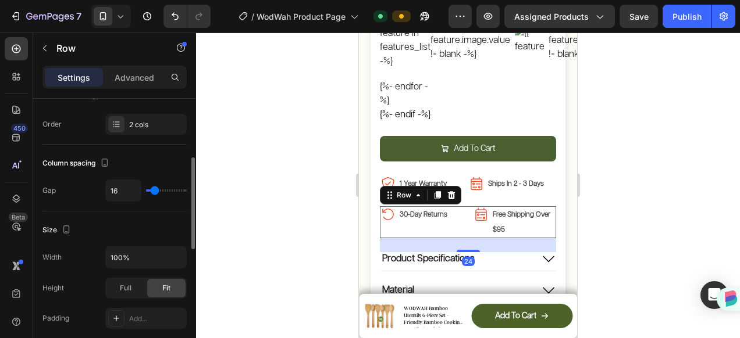
type input "0"
drag, startPoint x: 153, startPoint y: 190, endPoint x: 91, endPoint y: 194, distance: 61.7
type input "0"
click at [146, 192] on input "range" at bounding box center [166, 191] width 41 height 2
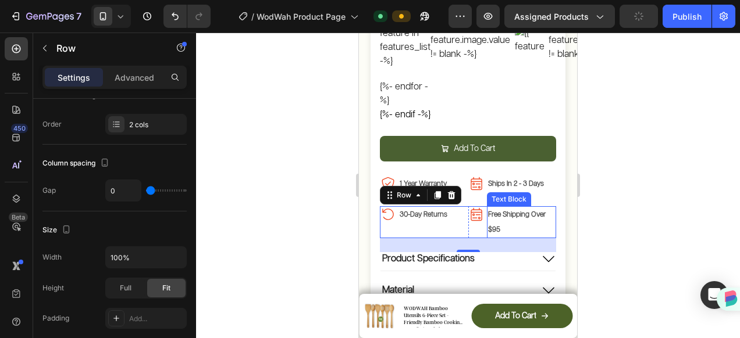
click at [504, 211] on strong "Free Shipping Over $95" at bounding box center [517, 222] width 58 height 22
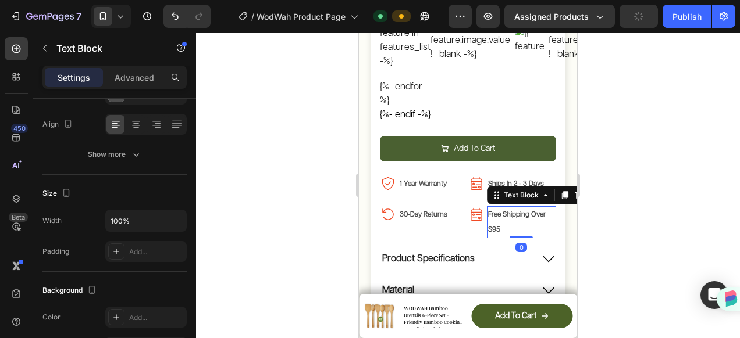
click at [504, 211] on strong "Free Shipping Over $95" at bounding box center [517, 222] width 58 height 22
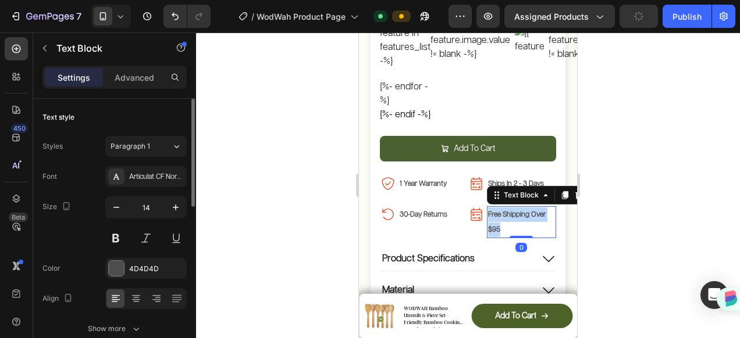
click at [504, 211] on strong "Free Shipping Over $95" at bounding box center [517, 222] width 58 height 22
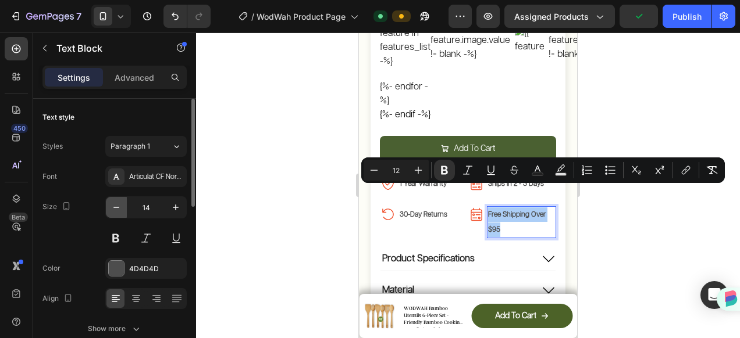
click at [119, 206] on icon "button" at bounding box center [116, 208] width 12 height 12
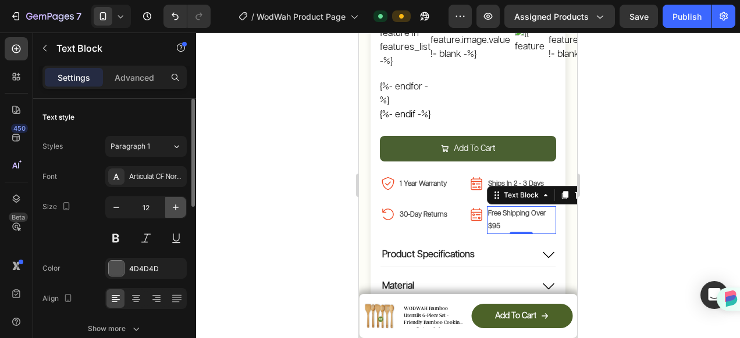
click at [183, 209] on button "button" at bounding box center [175, 207] width 21 height 21
type input "14"
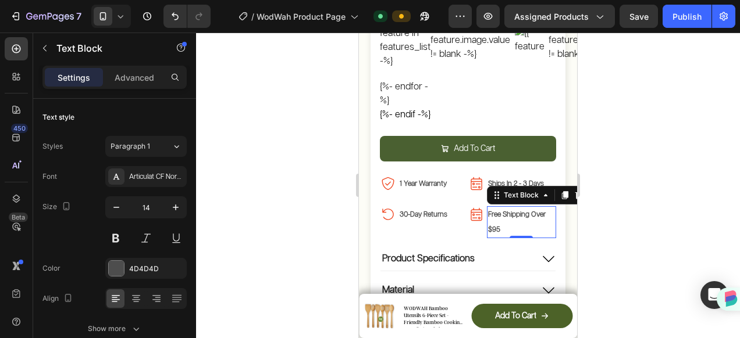
click at [497, 208] on p "Free Shipping Over $95" at bounding box center [521, 222] width 67 height 29
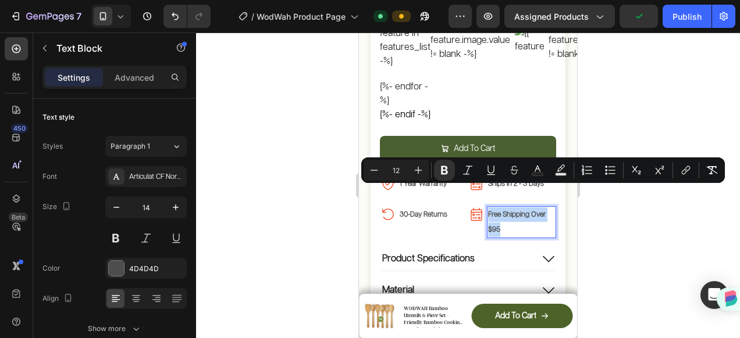
click at [499, 211] on strong "Free Shipping Over $95" at bounding box center [517, 222] width 58 height 22
click at [526, 211] on strong "Free Shipping Over $95" at bounding box center [517, 222] width 58 height 22
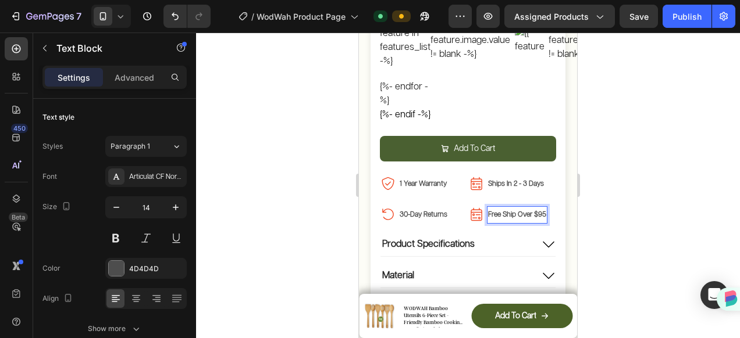
click at [500, 211] on strong "Free Ship Over $95" at bounding box center [517, 215] width 58 height 8
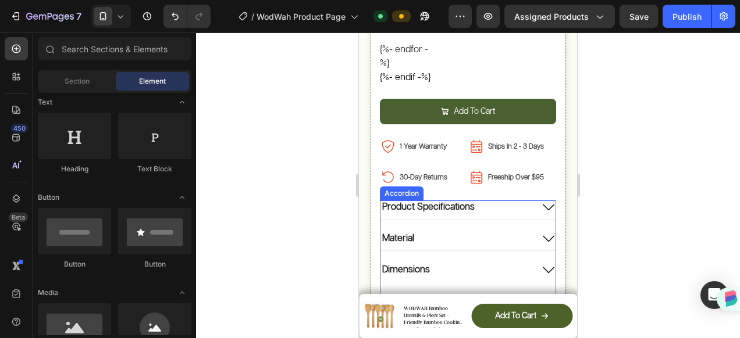
scroll to position [612, 0]
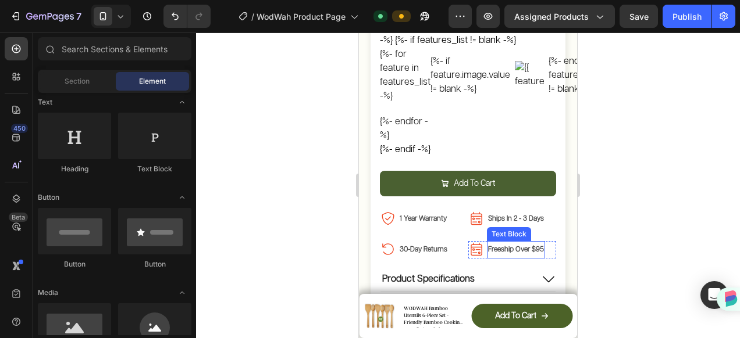
click at [500, 246] on strong "Freeship Over $95" at bounding box center [516, 250] width 56 height 8
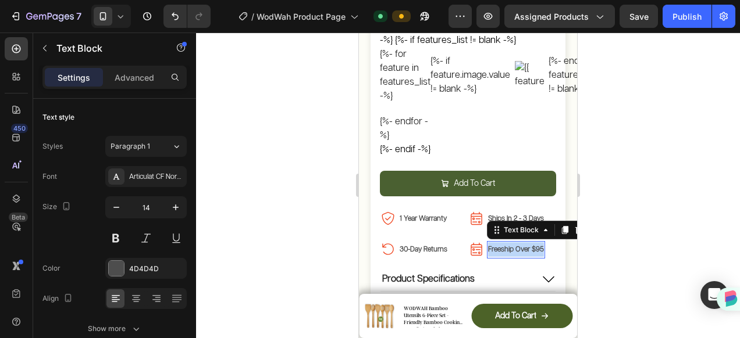
click at [500, 246] on strong "Freeship Over $95" at bounding box center [516, 250] width 56 height 8
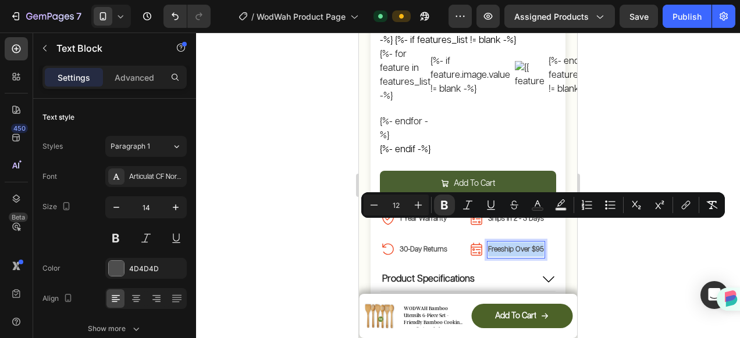
click at [500, 246] on strong "Freeship Over $95" at bounding box center [516, 250] width 56 height 8
click at [497, 246] on strong "Freeship Over $95" at bounding box center [516, 250] width 56 height 8
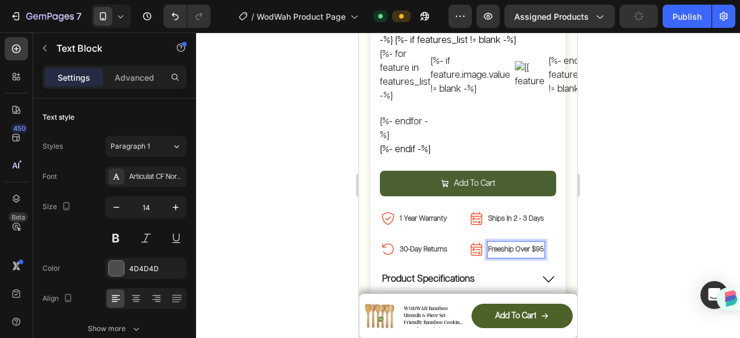
click at [498, 246] on strong "Freeship Over $95" at bounding box center [516, 250] width 56 height 8
click at [500, 246] on strong "Freeship Over $95" at bounding box center [516, 250] width 56 height 8
click at [502, 246] on strong "Freeship Over $95" at bounding box center [516, 250] width 56 height 8
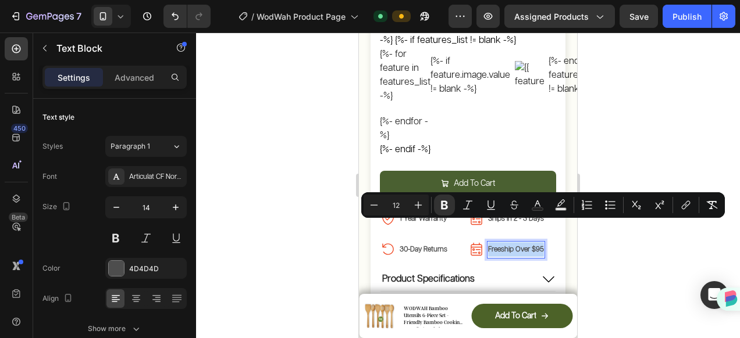
copy strong "Freeship Over $95"
click at [504, 246] on strong "Freeship Over $95" at bounding box center [516, 250] width 56 height 8
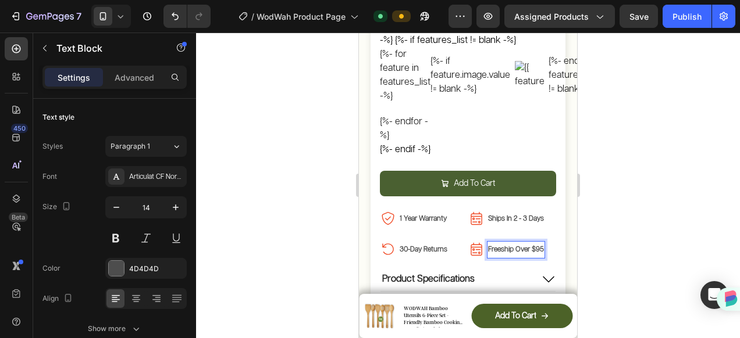
click at [496, 246] on strong "Freeship Over $95" at bounding box center [516, 250] width 56 height 8
click at [500, 246] on strong "Freeship Over $95" at bounding box center [516, 250] width 56 height 8
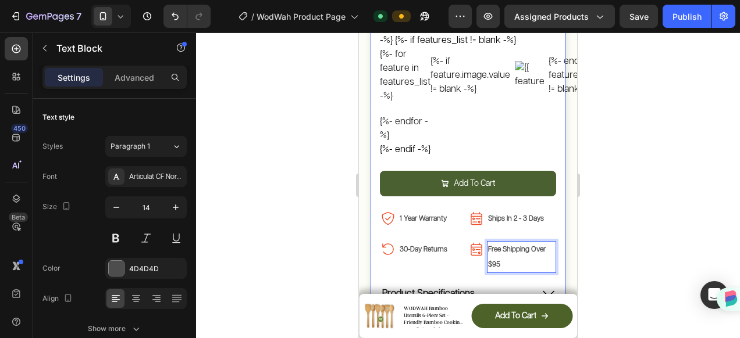
click at [464, 206] on div "Judge.me - Preview Badge (Stars) Judge.me WODWAH Bamboo Utensils 6-Piece Set - …" at bounding box center [468, 68] width 176 height 666
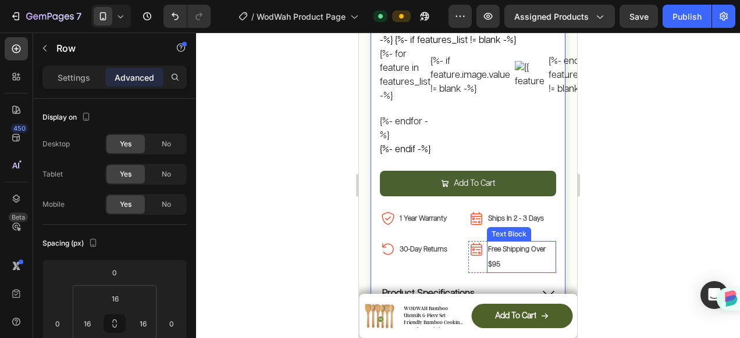
click at [502, 246] on strong "Free Shipping Over $95" at bounding box center [517, 257] width 58 height 22
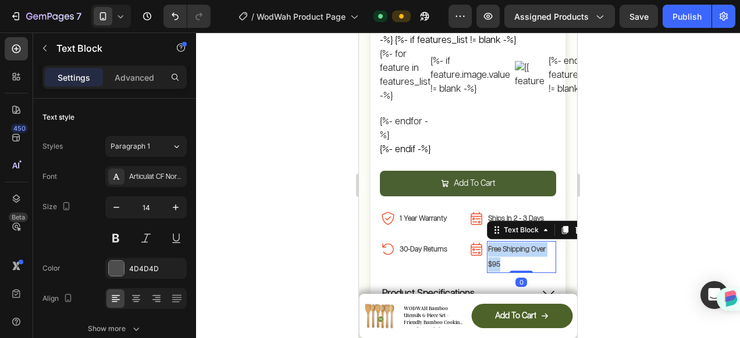
click at [502, 246] on strong "Free Shipping Over $95" at bounding box center [517, 257] width 58 height 22
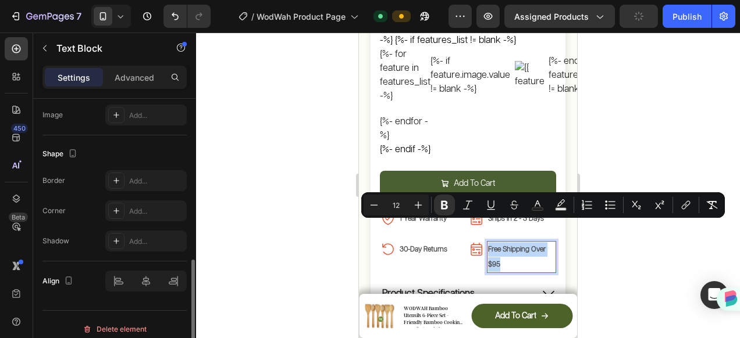
scroll to position [415, 0]
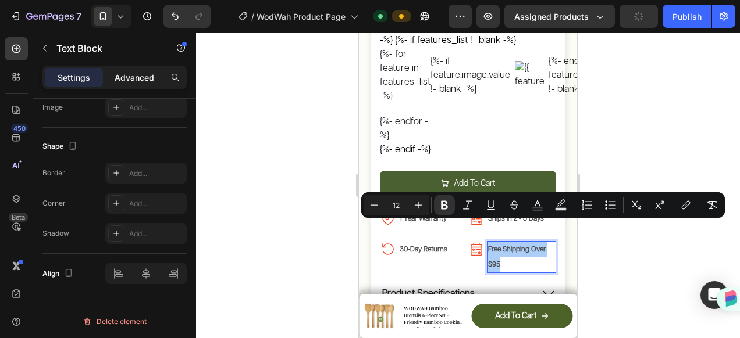
click at [122, 84] on div "Advanced" at bounding box center [134, 77] width 58 height 19
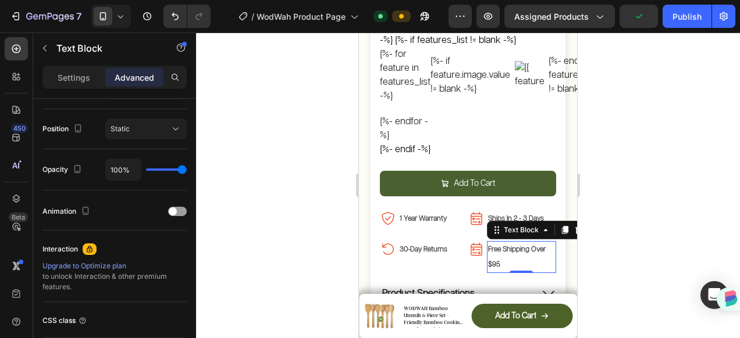
click at [525, 243] on p "Free Shipping Over $95" at bounding box center [521, 257] width 67 height 29
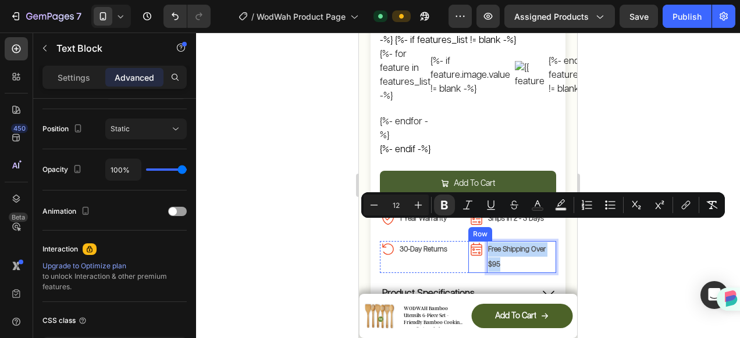
click at [472, 241] on div "Image" at bounding box center [476, 256] width 16 height 31
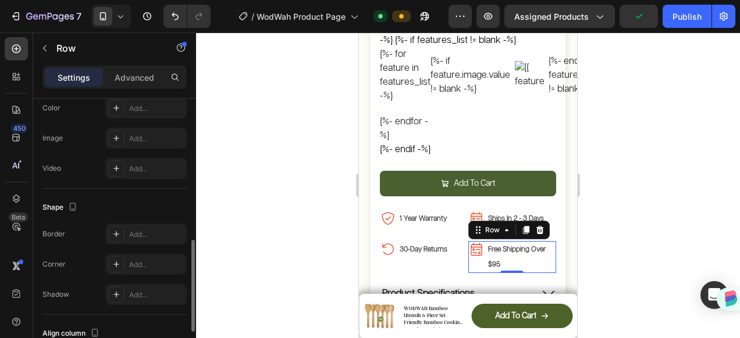
scroll to position [537, 0]
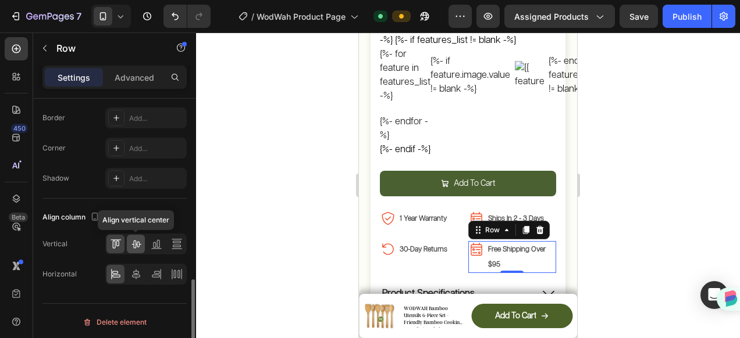
click at [133, 242] on icon at bounding box center [135, 245] width 9 height 8
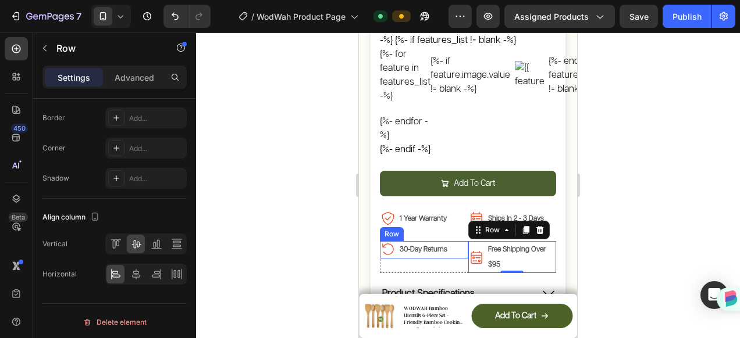
click at [454, 241] on div "Image 30-Day Returns Text Block Row" at bounding box center [424, 249] width 88 height 17
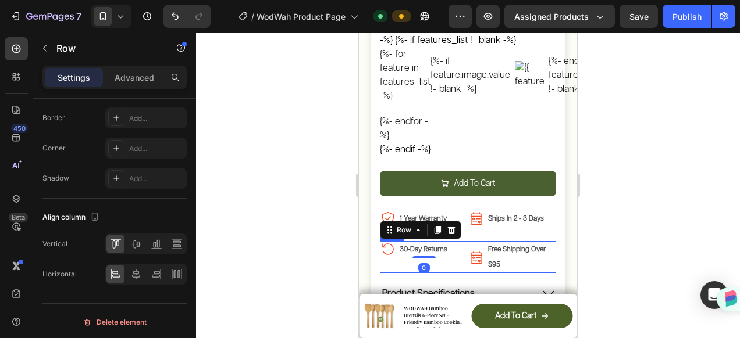
click at [449, 243] on div "Image 30-Day Returns Text Block Row 0" at bounding box center [424, 256] width 88 height 31
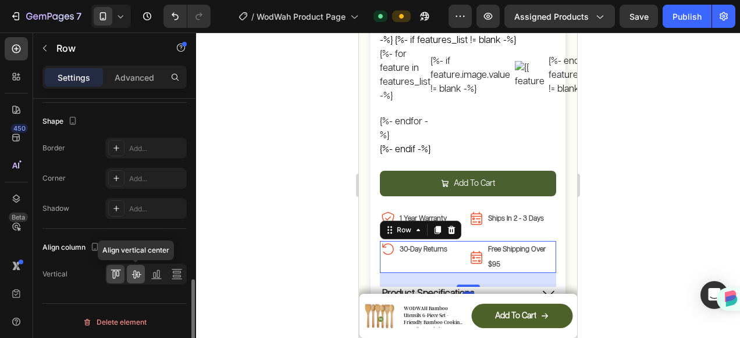
click at [133, 273] on icon at bounding box center [136, 275] width 12 height 12
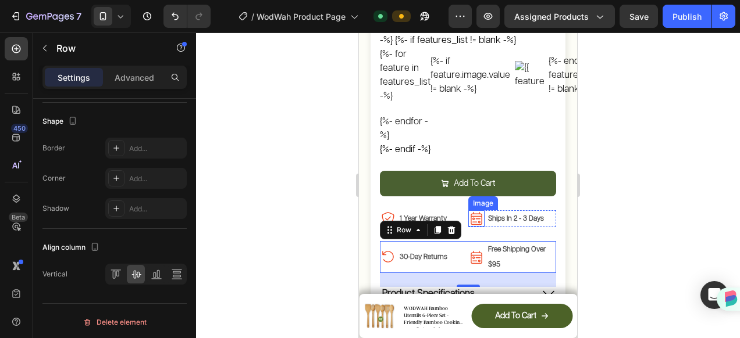
click at [470, 211] on div "Image" at bounding box center [476, 219] width 16 height 16
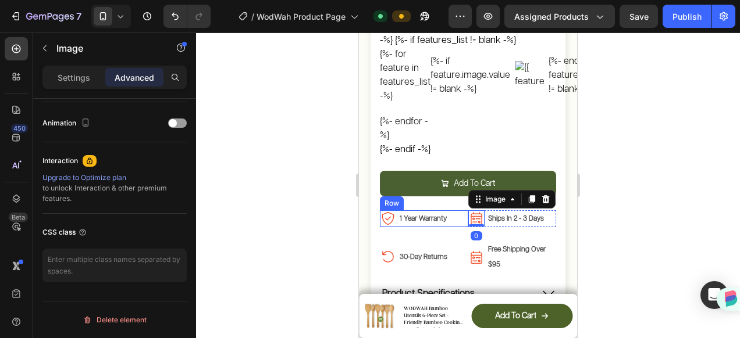
scroll to position [0, 0]
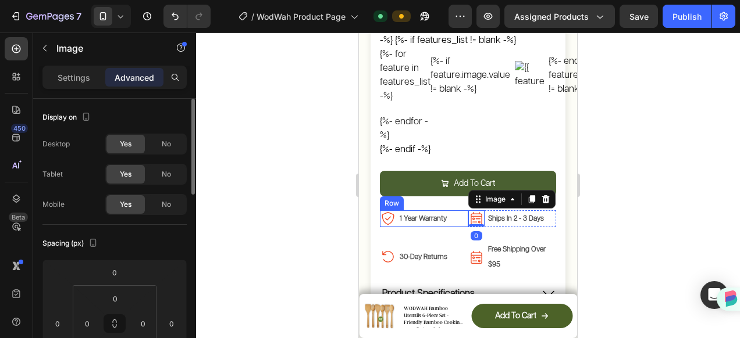
click at [455, 211] on div "Image 1 Year Warranty Text Block Row" at bounding box center [424, 219] width 88 height 17
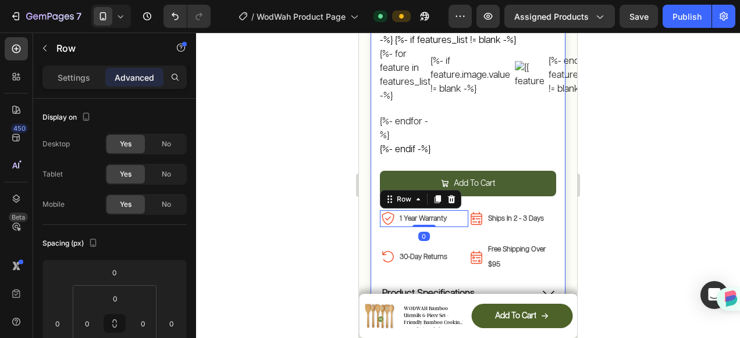
click at [472, 213] on div "Judge.me - Preview Badge (Stars) Judge.me WODWAH Bamboo Utensils 6-Piece Set - …" at bounding box center [468, 68] width 176 height 666
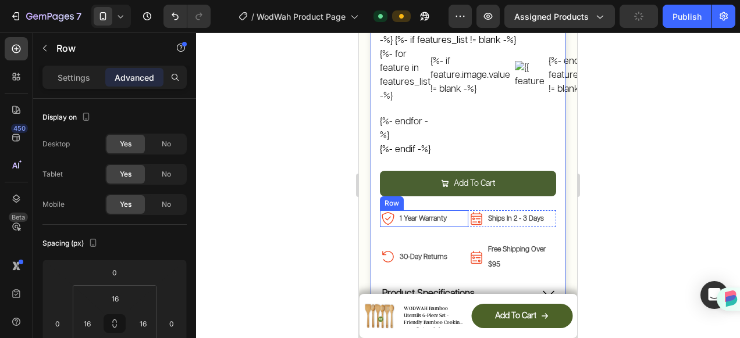
click at [462, 211] on div "Image 1 Year Warranty Text Block Row" at bounding box center [424, 219] width 88 height 17
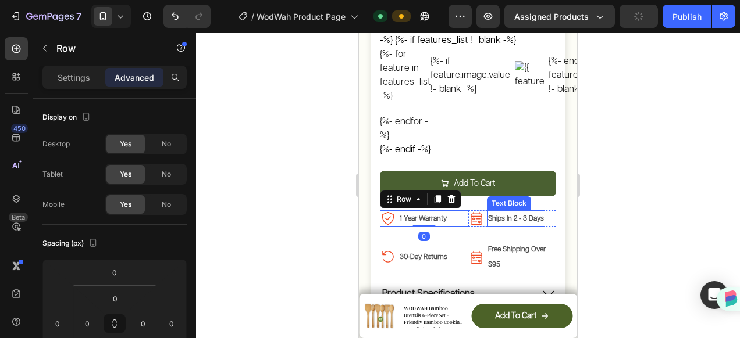
click at [520, 198] on div "Text Block" at bounding box center [509, 203] width 40 height 10
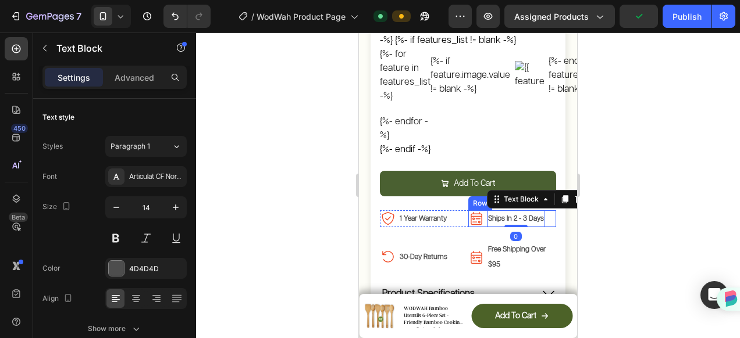
click at [543, 211] on div "Image Ships In 2 - 3 Days Text Block 0 Row" at bounding box center [512, 219] width 88 height 17
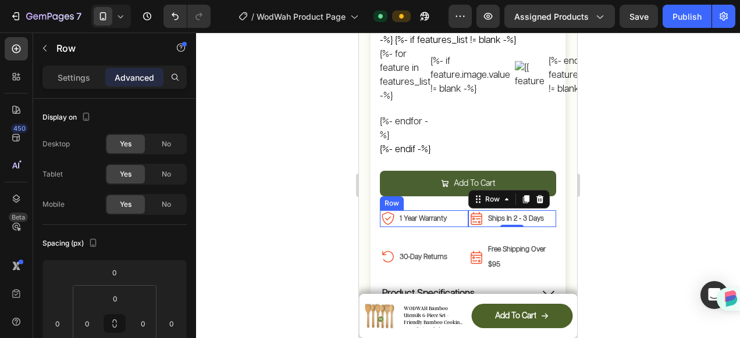
click at [458, 211] on div "Image 1 Year Warranty Text Block Row" at bounding box center [424, 219] width 88 height 17
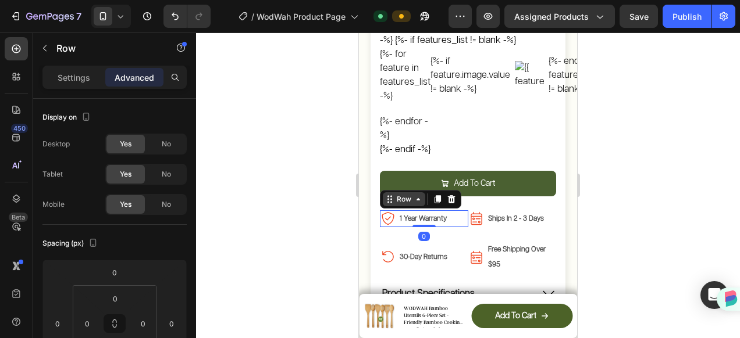
click at [385, 195] on icon at bounding box center [389, 199] width 9 height 9
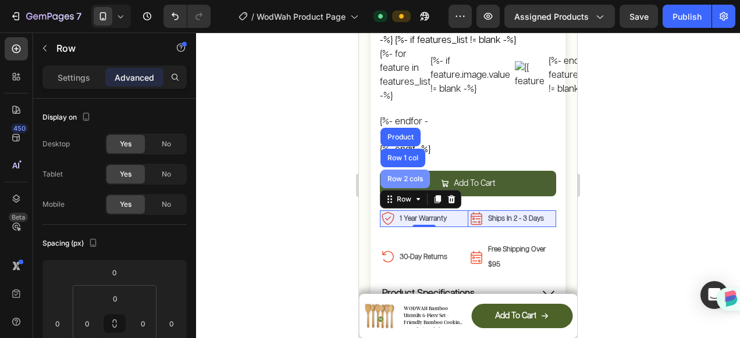
click at [412, 176] on div "Row 2 cols" at bounding box center [405, 179] width 40 height 7
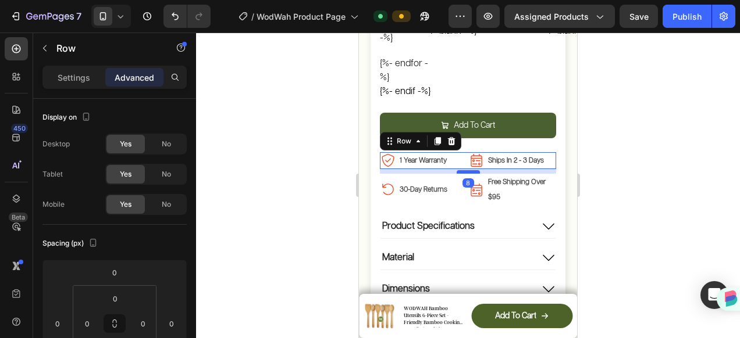
drag, startPoint x: 464, startPoint y: 216, endPoint x: 465, endPoint y: 207, distance: 9.4
click at [465, 207] on div "Judge.me - Preview Badge (Stars) Judge.me WODWAH Bamboo Utensils 6-Piece Set - …" at bounding box center [468, 5] width 176 height 657
type input "8"
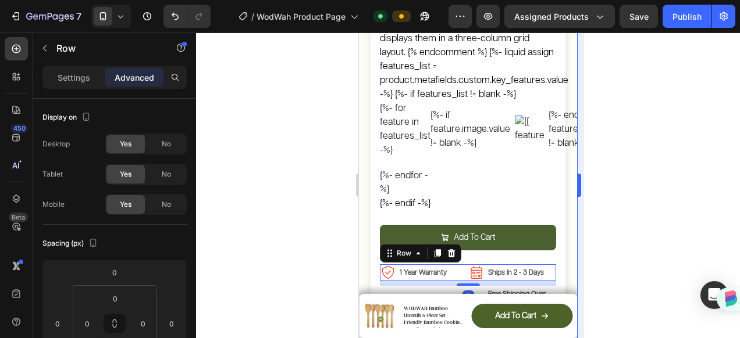
scroll to position [554, 0]
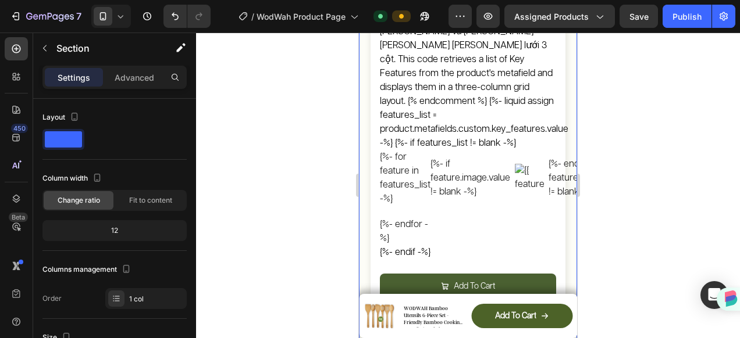
scroll to position [437, 0]
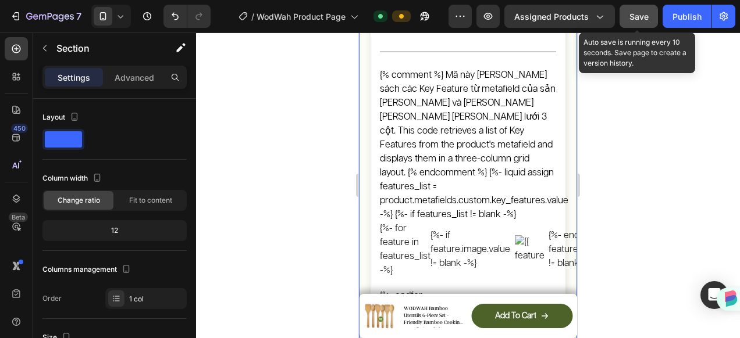
click at [636, 10] on div "Save" at bounding box center [638, 16] width 19 height 12
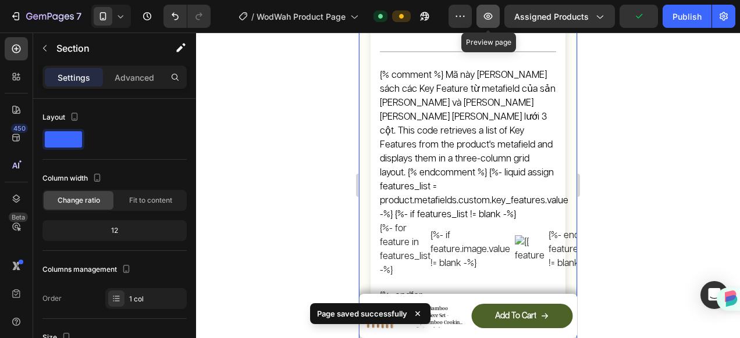
click at [491, 12] on icon "button" at bounding box center [488, 16] width 12 height 12
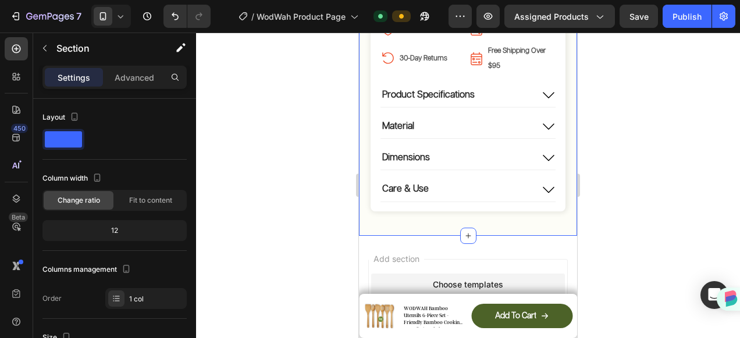
scroll to position [728, 0]
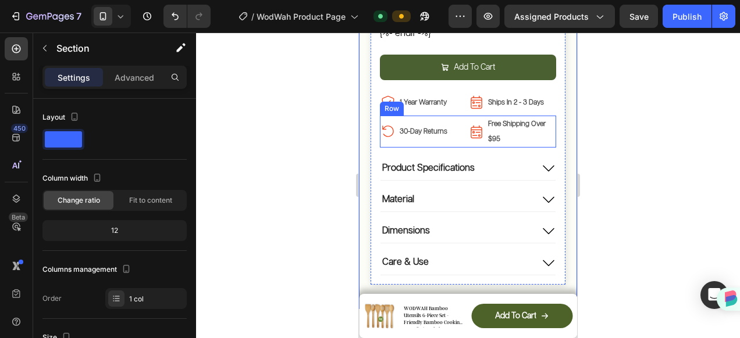
click at [445, 122] on div "Image 30-Day Returns Text Block Row" at bounding box center [424, 131] width 88 height 31
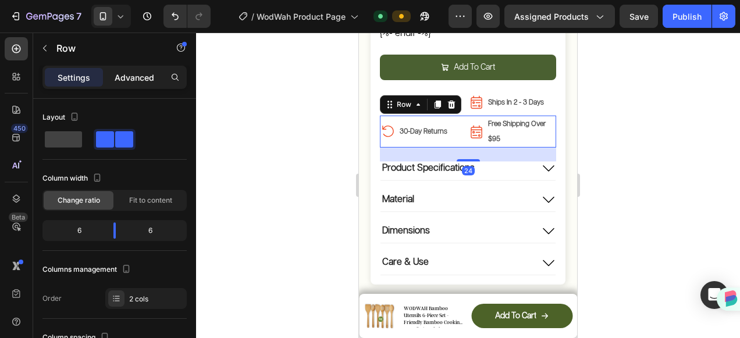
click at [133, 78] on p "Advanced" at bounding box center [135, 78] width 40 height 12
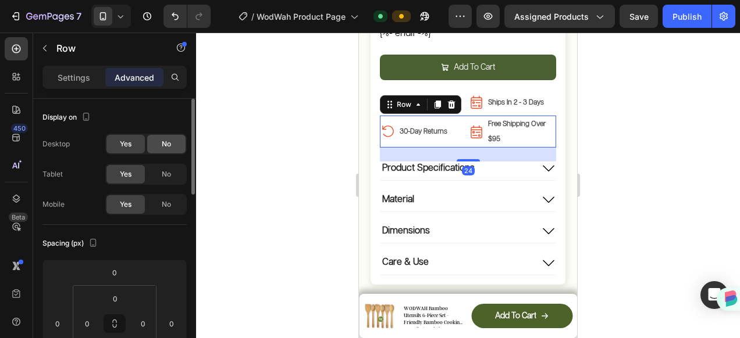
click at [164, 172] on span "No" at bounding box center [166, 174] width 9 height 10
click at [171, 141] on div "No" at bounding box center [166, 144] width 38 height 19
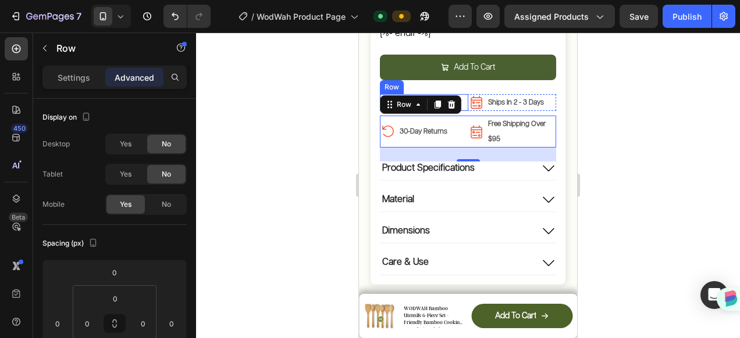
click at [463, 94] on div "Image 1 Year Warranty Text Block Row" at bounding box center [424, 102] width 88 height 17
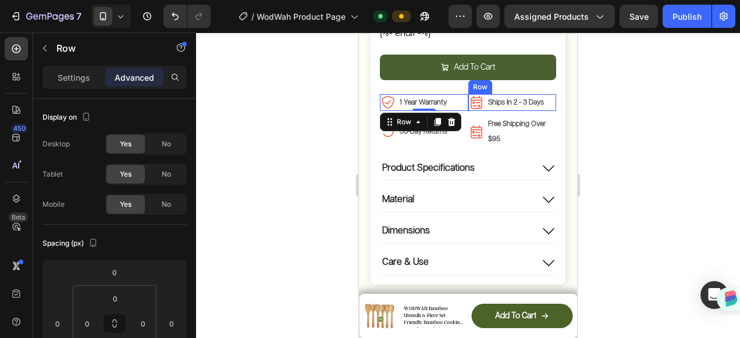
click at [546, 94] on div "Image Ships In 2 - 3 Days Text Block Row" at bounding box center [512, 102] width 88 height 17
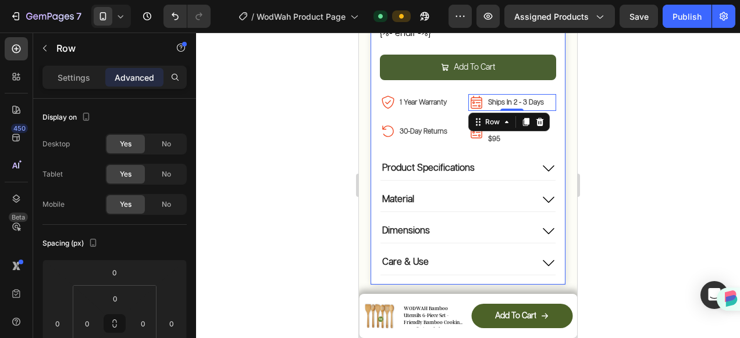
click at [451, 62] on div "Add To Cart Add to Cart" at bounding box center [468, 75] width 176 height 40
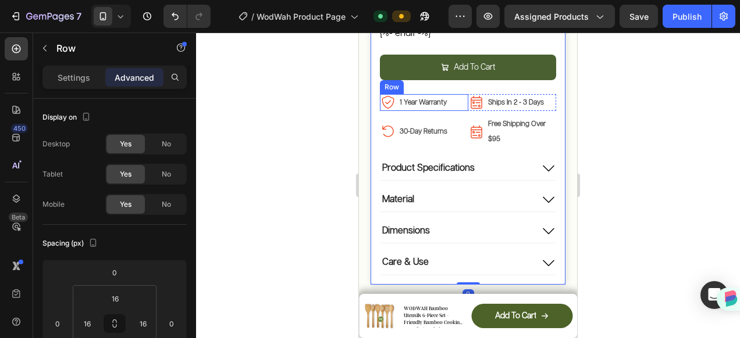
click at [457, 94] on div "Image 1 Year Warranty Text Block Row" at bounding box center [424, 102] width 88 height 17
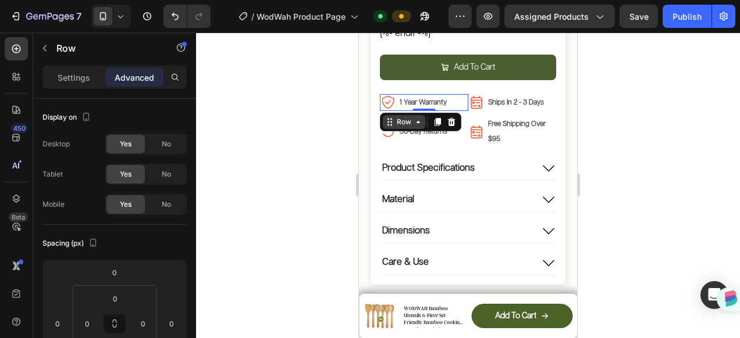
click at [417, 117] on icon at bounding box center [417, 121] width 9 height 9
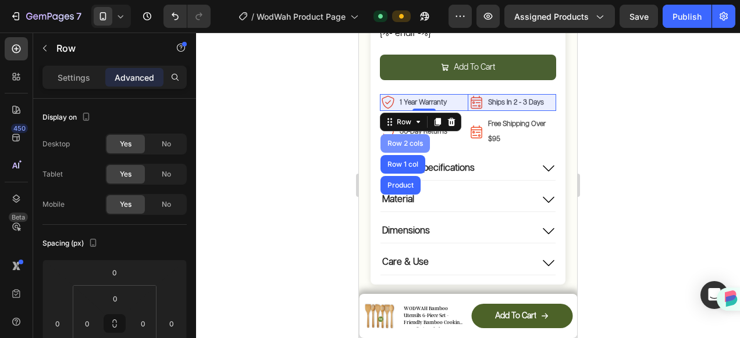
click at [409, 134] on div "Row 2 cols" at bounding box center [404, 143] width 49 height 19
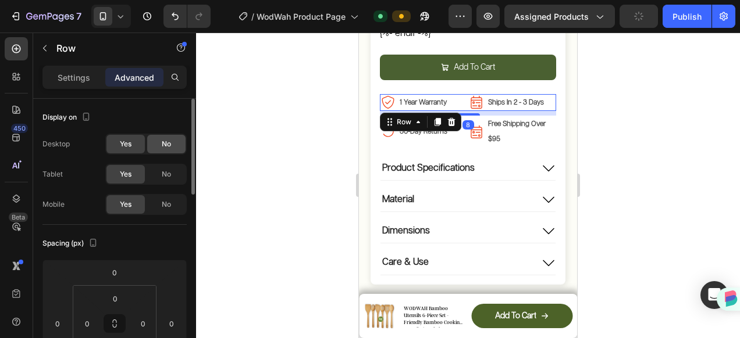
click at [166, 151] on div "No" at bounding box center [166, 144] width 38 height 19
click at [165, 177] on span "No" at bounding box center [166, 174] width 9 height 10
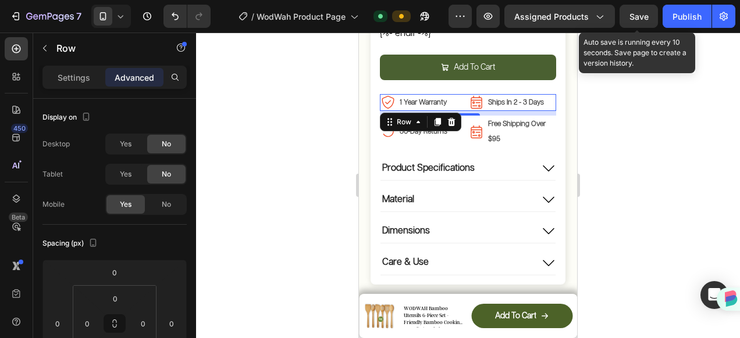
click at [636, 14] on span "Save" at bounding box center [638, 17] width 19 height 10
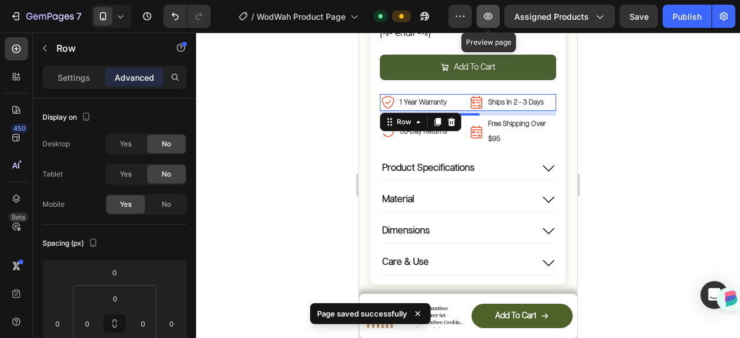
click at [485, 15] on icon "button" at bounding box center [488, 16] width 12 height 12
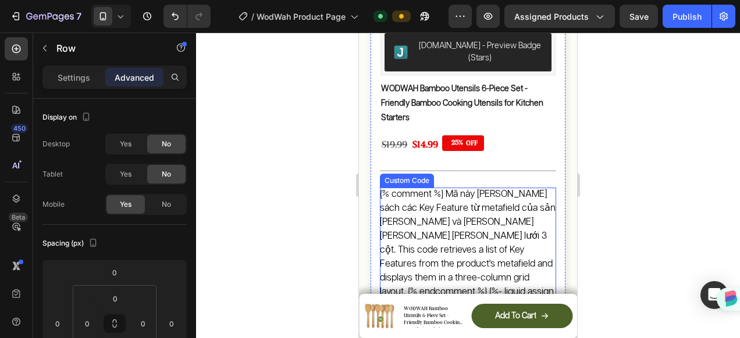
scroll to position [379, 0]
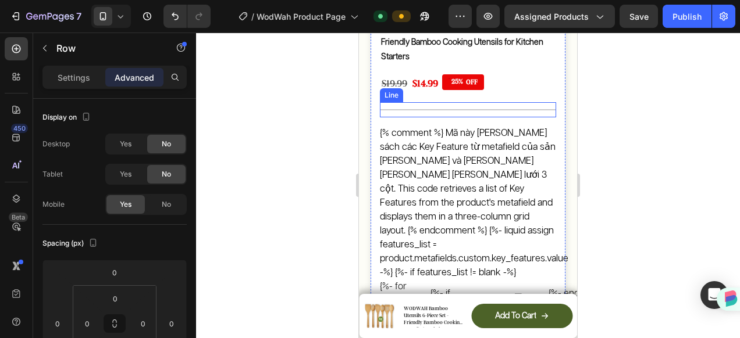
click at [426, 102] on div "Title Line" at bounding box center [468, 109] width 176 height 15
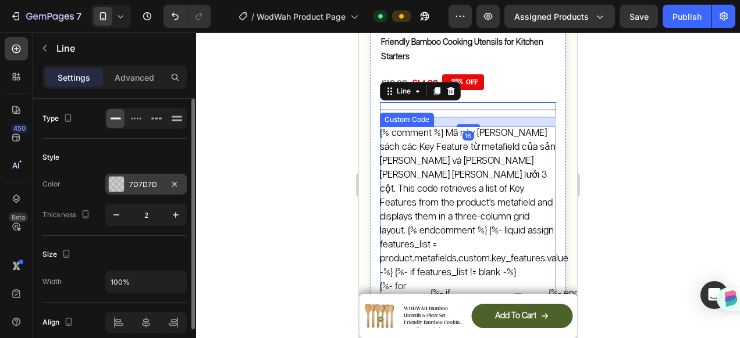
click at [122, 187] on div at bounding box center [116, 184] width 15 height 15
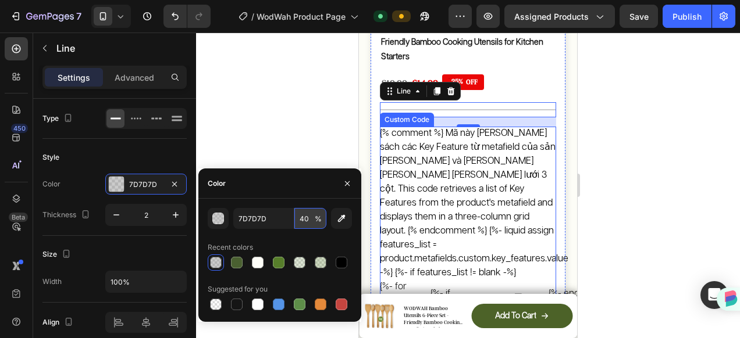
click at [303, 219] on input "40" at bounding box center [310, 218] width 32 height 21
type input "20"
click at [293, 162] on div at bounding box center [468, 186] width 544 height 306
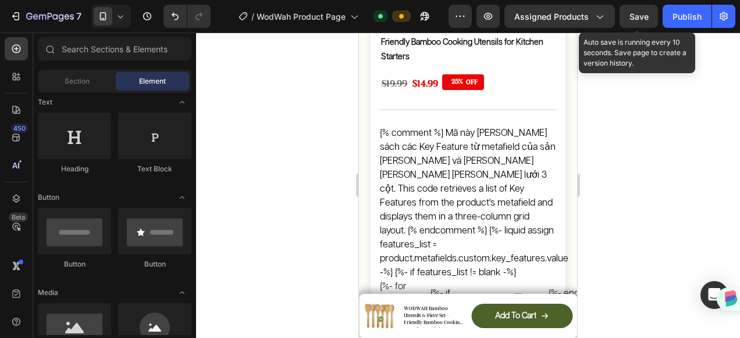
click at [644, 12] on span "Save" at bounding box center [638, 17] width 19 height 10
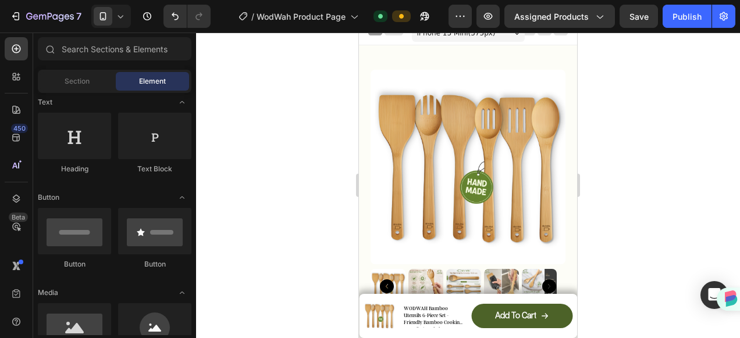
scroll to position [0, 0]
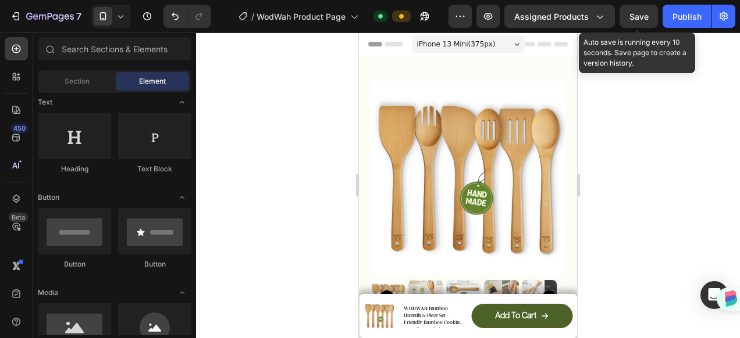
click at [637, 15] on span "Save" at bounding box center [638, 17] width 19 height 10
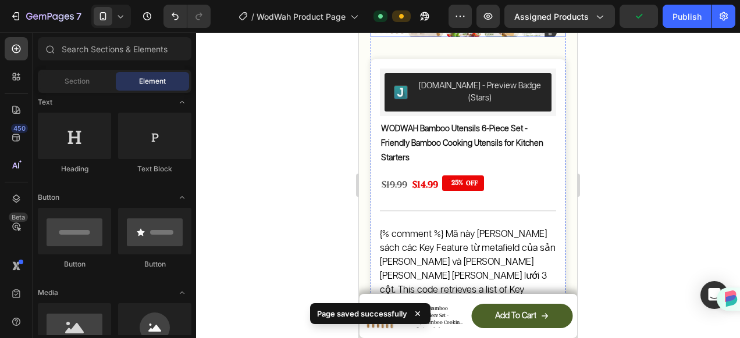
scroll to position [349, 0]
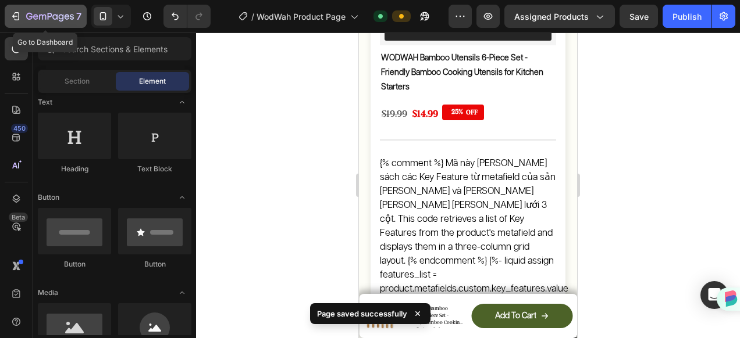
click at [23, 17] on div "7" at bounding box center [46, 16] width 72 height 14
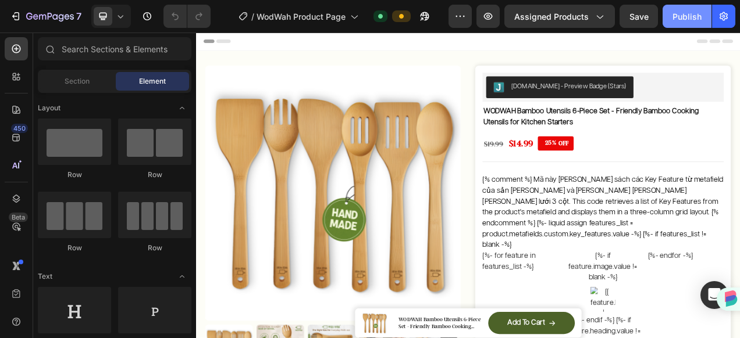
click at [673, 14] on div "Publish" at bounding box center [686, 16] width 29 height 12
click at [119, 20] on icon at bounding box center [121, 16] width 12 height 12
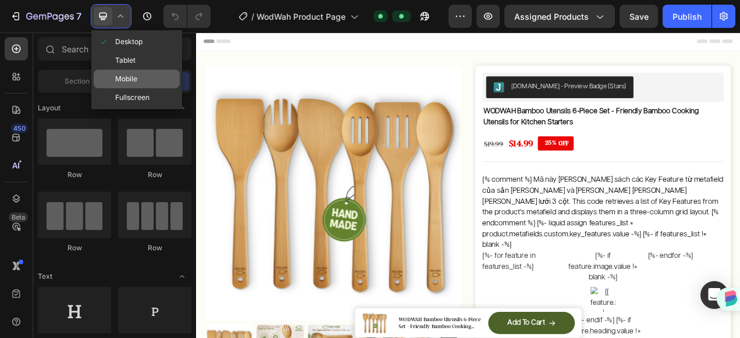
click at [122, 76] on span "Mobile" at bounding box center [126, 79] width 22 height 12
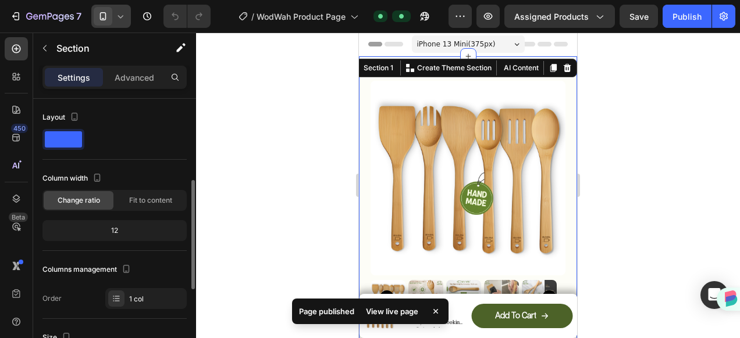
scroll to position [116, 0]
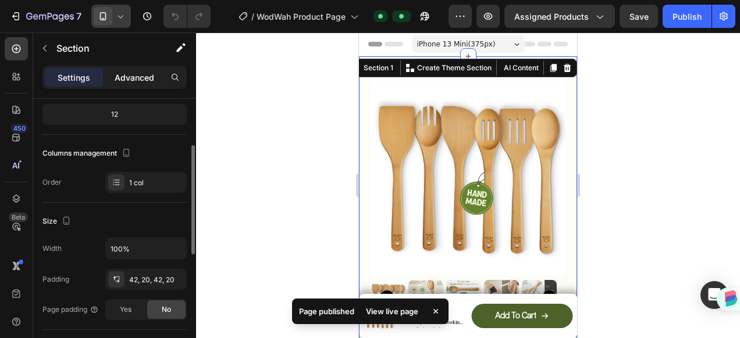
click at [131, 72] on p "Advanced" at bounding box center [135, 78] width 40 height 12
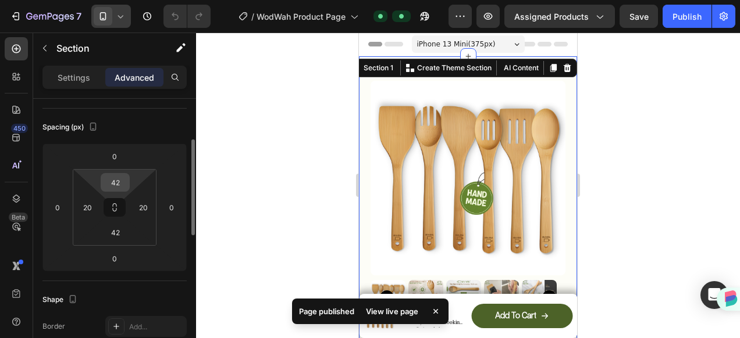
click at [119, 180] on input "42" at bounding box center [115, 182] width 23 height 17
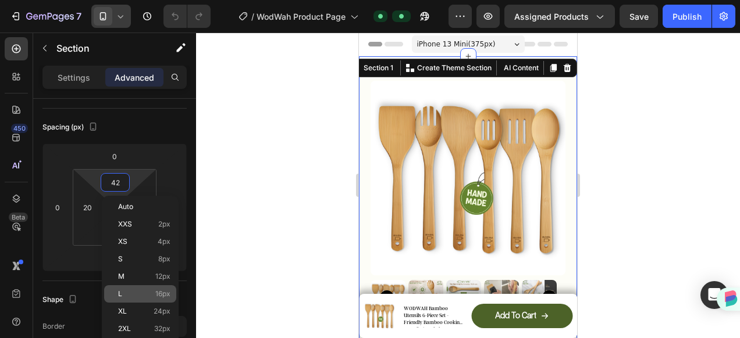
click at [152, 289] on div "L 16px" at bounding box center [140, 294] width 72 height 17
type input "16"
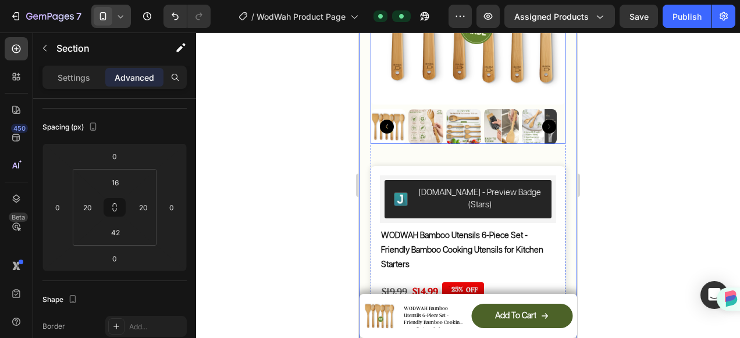
scroll to position [174, 0]
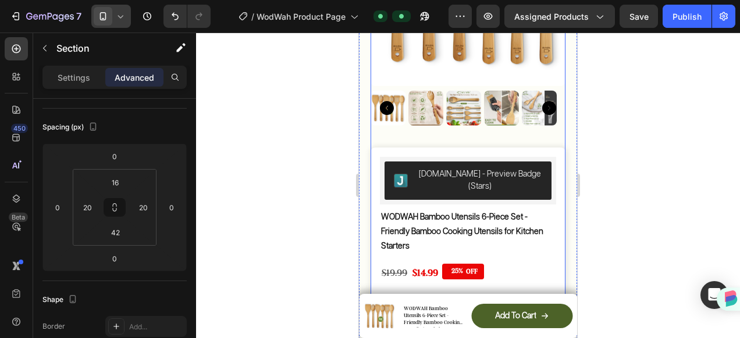
click at [496, 124] on div "Product Images" at bounding box center [467, 19] width 195 height 256
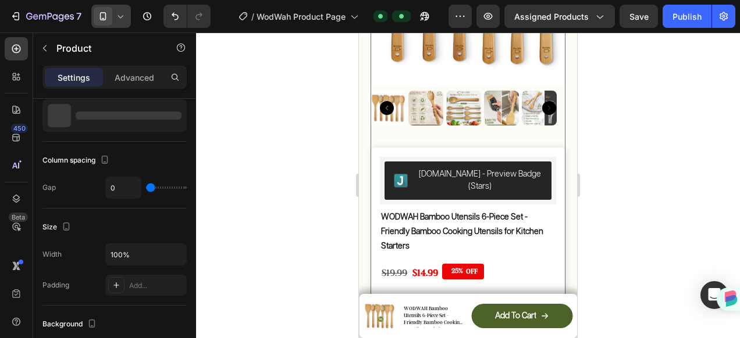
scroll to position [0, 0]
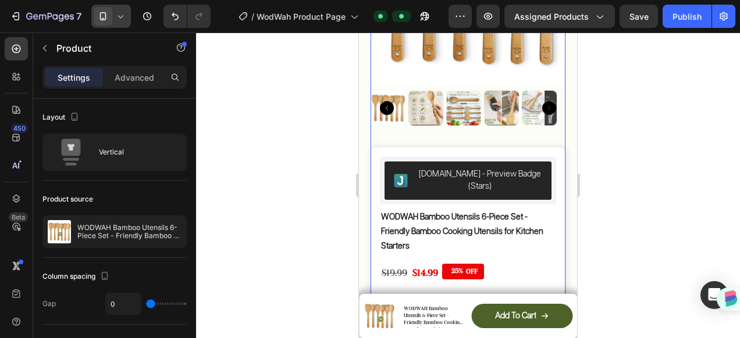
click at [493, 119] on div "Product Images" at bounding box center [467, 19] width 195 height 256
click at [493, 110] on img at bounding box center [501, 108] width 35 height 35
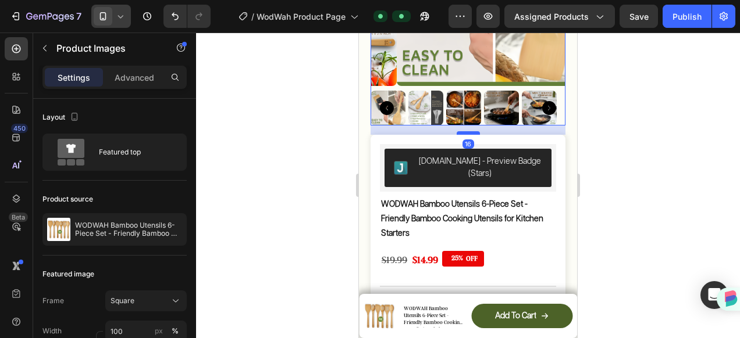
drag, startPoint x: 470, startPoint y: 137, endPoint x: 472, endPoint y: 124, distance: 13.0
click at [472, 131] on div at bounding box center [468, 132] width 23 height 3
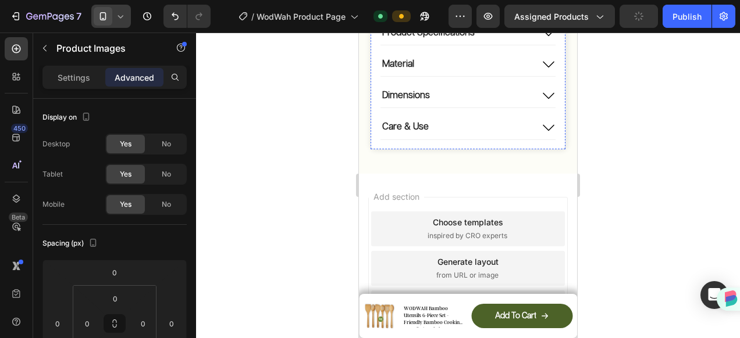
scroll to position [836, 0]
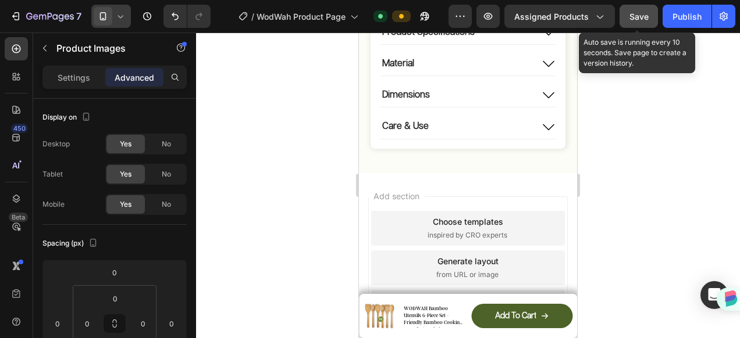
click at [644, 24] on button "Save" at bounding box center [638, 16] width 38 height 23
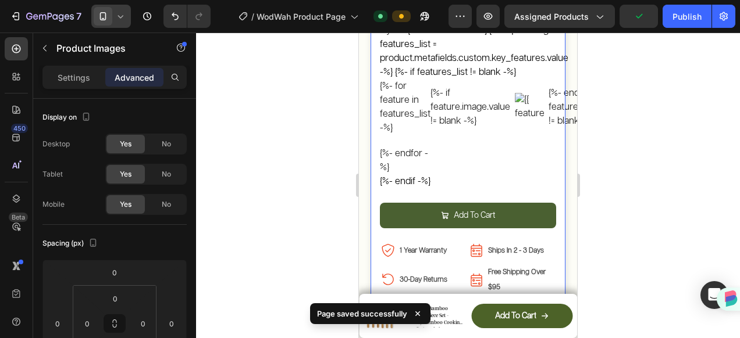
scroll to position [546, 0]
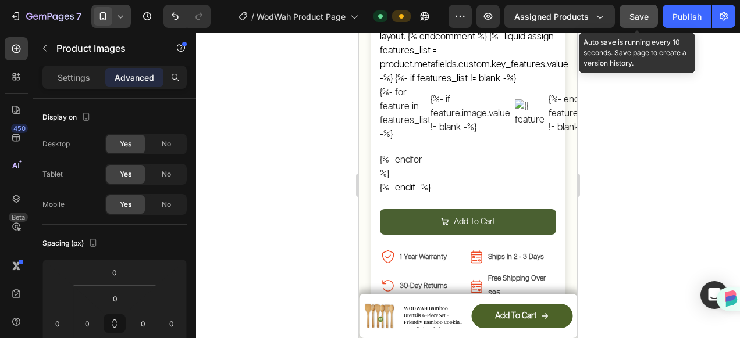
click at [626, 22] on button "Save" at bounding box center [638, 16] width 38 height 23
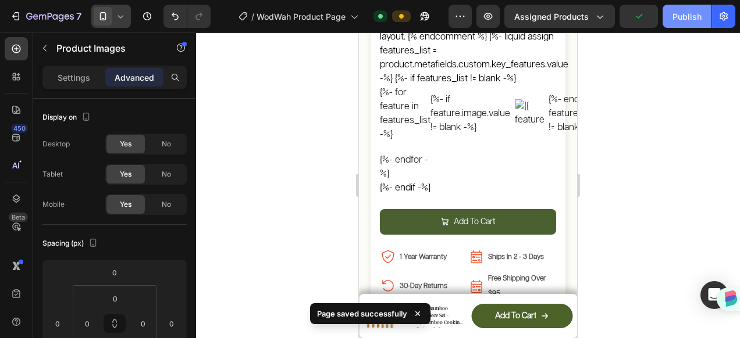
click at [676, 9] on button "Publish" at bounding box center [686, 16] width 49 height 23
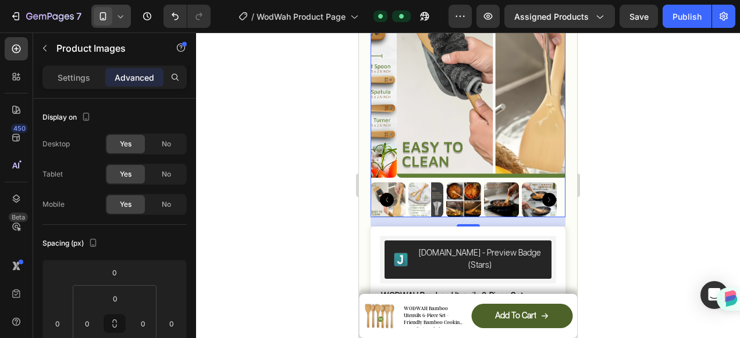
scroll to position [0, 0]
